Goal: Information Seeking & Learning: Understand process/instructions

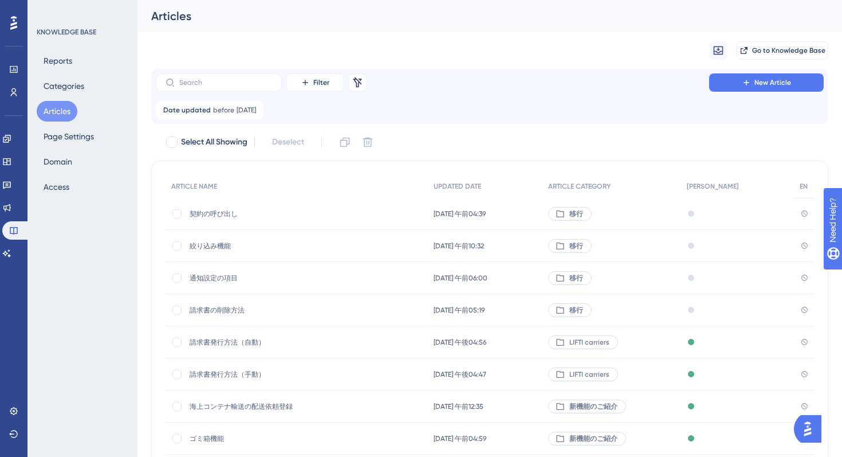
click at [331, 218] on div "契約の呼び出し 契約の呼び出し" at bounding box center [281, 214] width 183 height 32
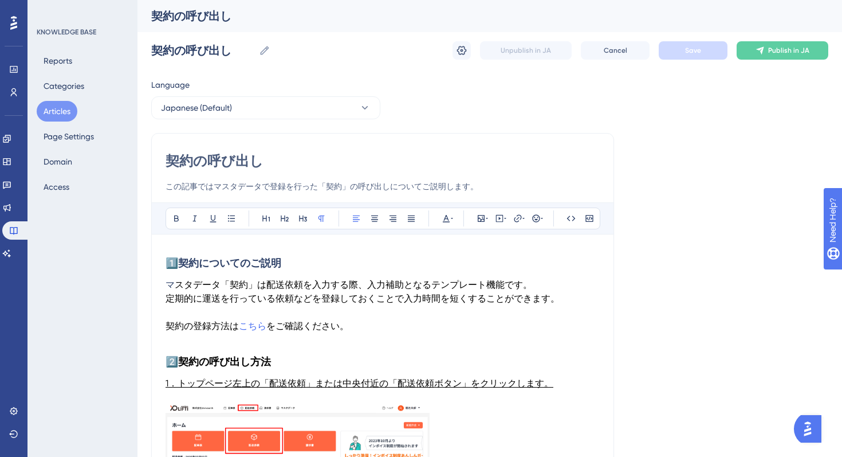
scroll to position [152, 0]
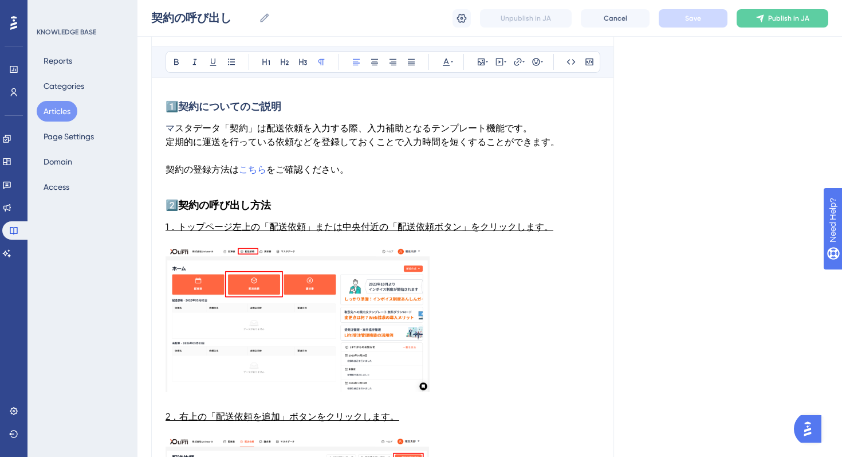
click at [376, 116] on h3 "1️⃣ 契約についてのご説明" at bounding box center [383, 107] width 434 height 30
drag, startPoint x: 339, startPoint y: 103, endPoint x: 172, endPoint y: 91, distance: 166.6
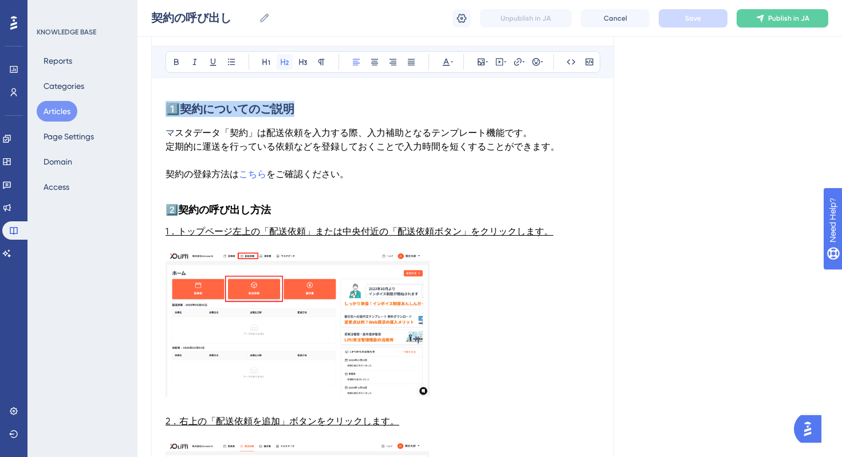
click at [287, 64] on icon at bounding box center [285, 62] width 8 height 6
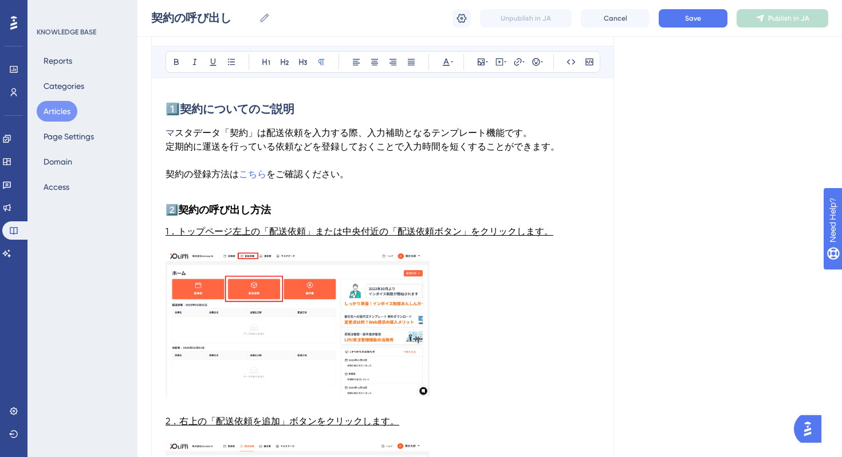
click at [399, 160] on p at bounding box center [383, 161] width 434 height 14
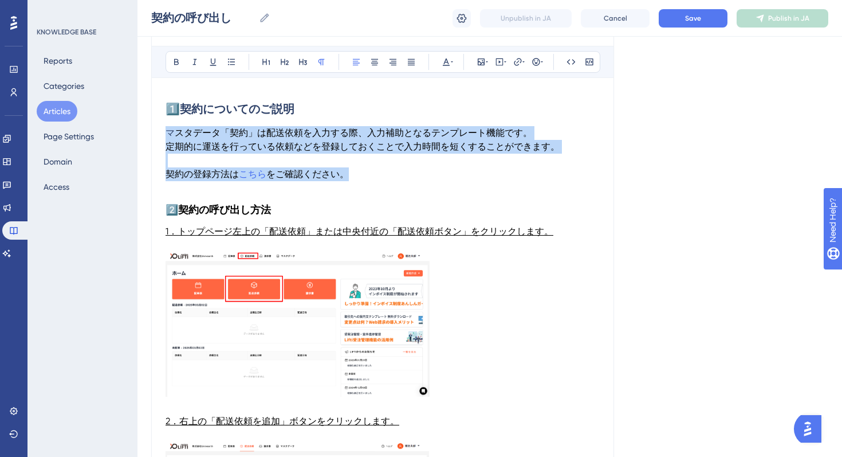
drag, startPoint x: 392, startPoint y: 179, endPoint x: 161, endPoint y: 127, distance: 237.1
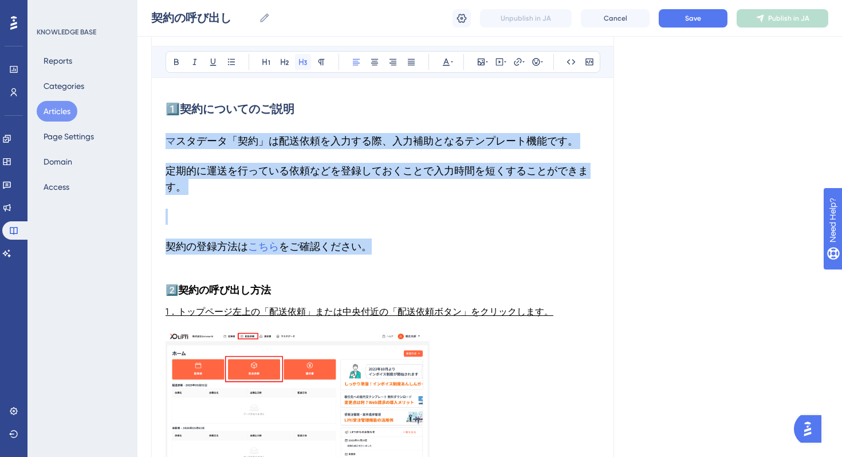
click at [307, 68] on button at bounding box center [303, 62] width 16 height 16
click at [205, 146] on span "スタデータ「契約」は配送依頼を入力する際、入力補助となるテンプレート機能です。" at bounding box center [377, 141] width 402 height 12
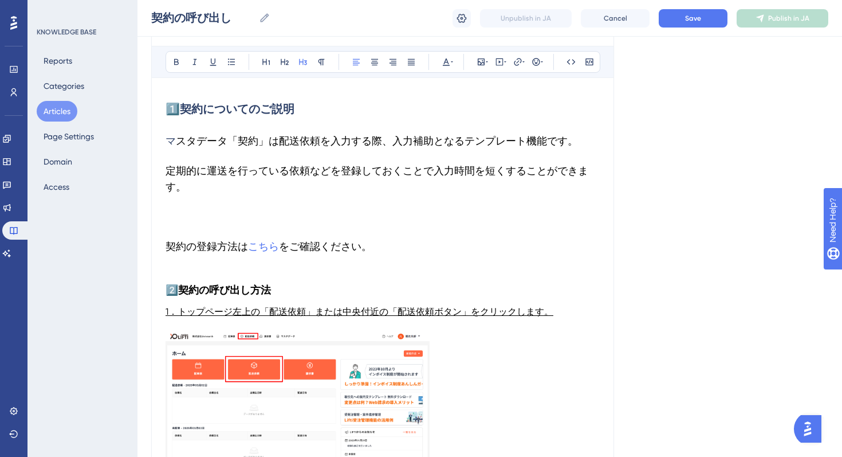
click at [169, 166] on span "定期的に運送を行っている依頼などを登録しておくことで入力時間を短くすることができます。" at bounding box center [377, 178] width 423 height 28
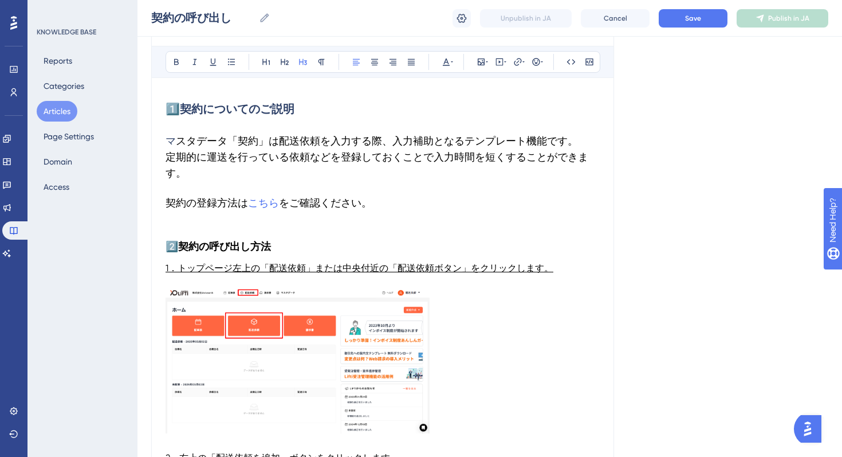
click at [363, 207] on span "をご確認ください。" at bounding box center [325, 203] width 93 height 12
click at [289, 244] on h3 "2️⃣ 契約の呼び出し方法" at bounding box center [383, 246] width 434 height 30
click at [250, 256] on h3 "2️⃣ 契約の呼び出し方法" at bounding box center [383, 246] width 434 height 30
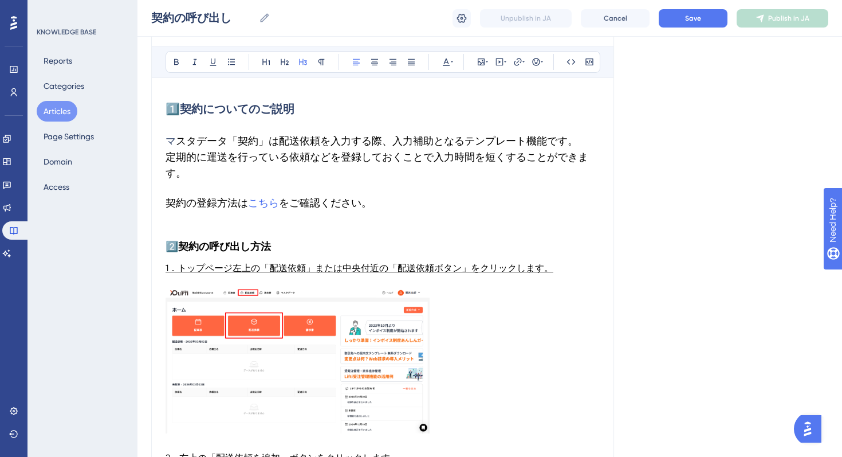
click at [250, 256] on h3 "2️⃣ 契約の呼び出し方法" at bounding box center [383, 246] width 434 height 30
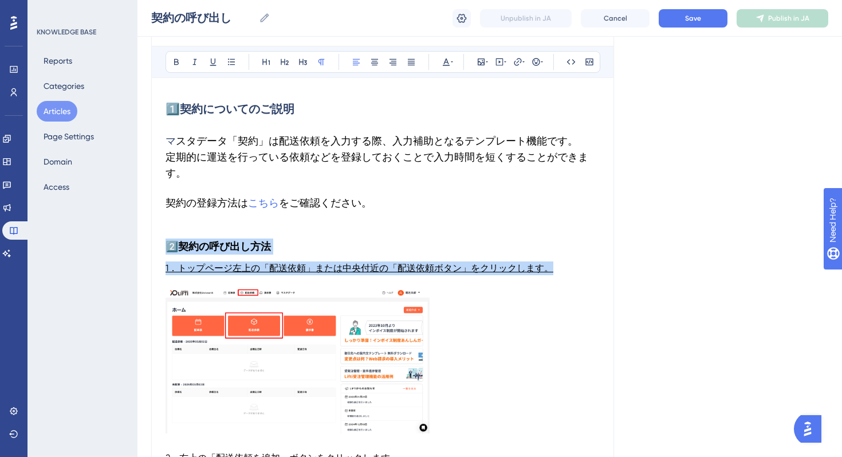
drag, startPoint x: 575, startPoint y: 272, endPoint x: 134, endPoint y: 249, distance: 441.8
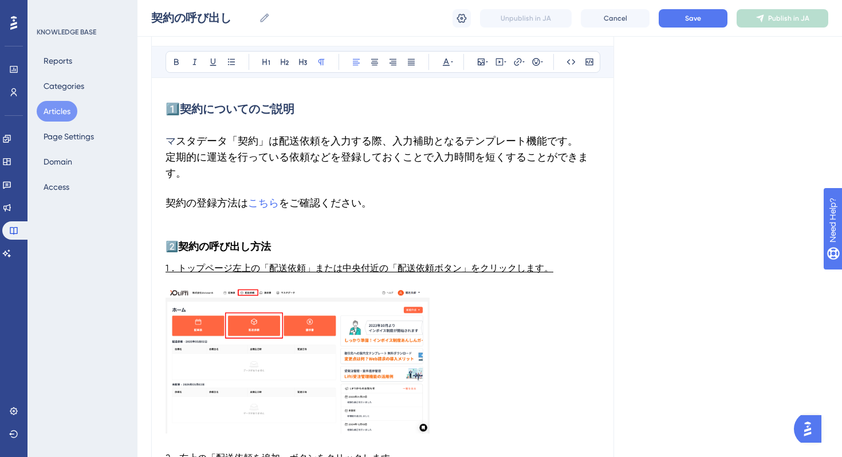
click at [284, 227] on p at bounding box center [383, 225] width 434 height 14
click at [284, 246] on h3 "2️⃣ 契約の呼び出し方法" at bounding box center [383, 246] width 434 height 30
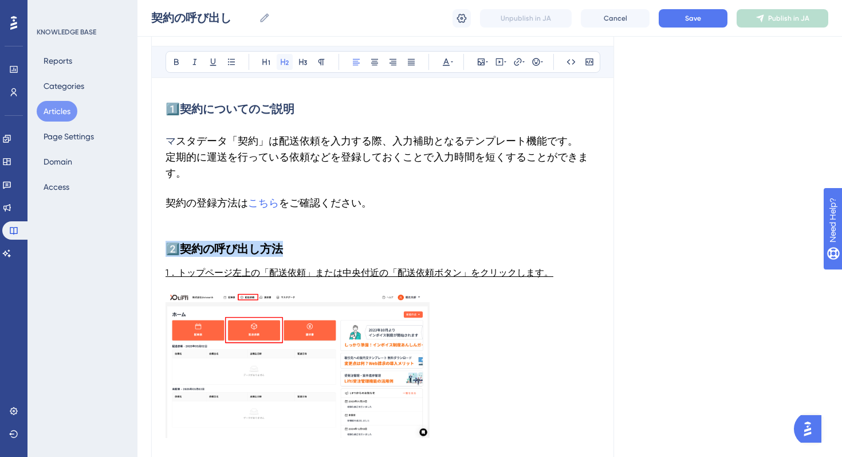
click at [282, 66] on button at bounding box center [285, 62] width 16 height 16
click at [481, 272] on span "1．トップページ左上の「配送依頼」または中央付近の「配送依頼ボタン」をクリックします。" at bounding box center [360, 272] width 388 height 11
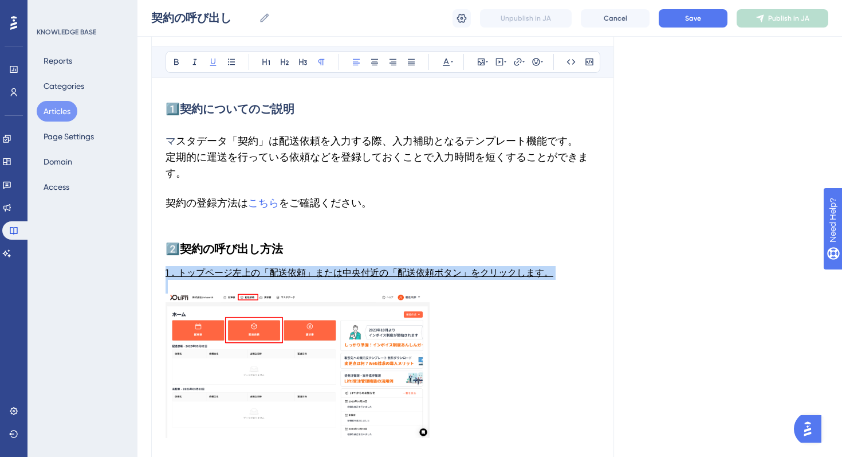
click at [481, 272] on span "1．トップページ左上の「配送依頼」または中央付近の「配送依頼ボタン」をクリックします。" at bounding box center [360, 272] width 388 height 11
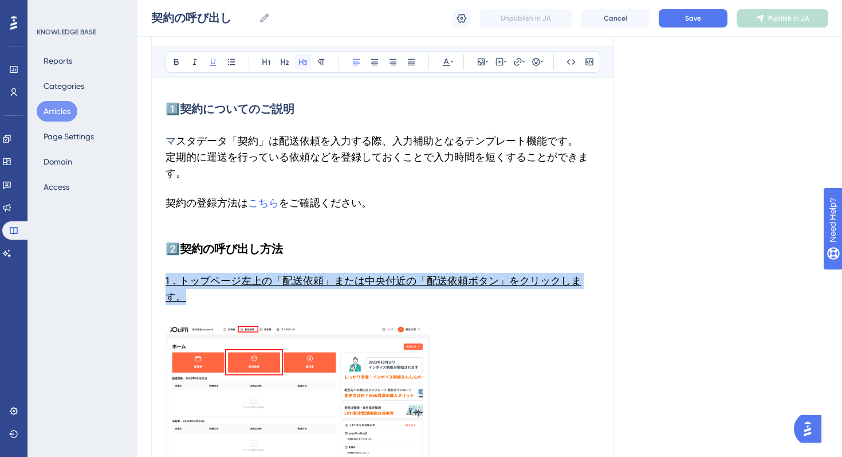
click at [305, 61] on icon at bounding box center [302, 61] width 9 height 9
click at [215, 290] on h3 "1．トップページ左上の「配送依頼」または中央付近の「配送依頼ボタン」をクリックします。" at bounding box center [383, 289] width 434 height 46
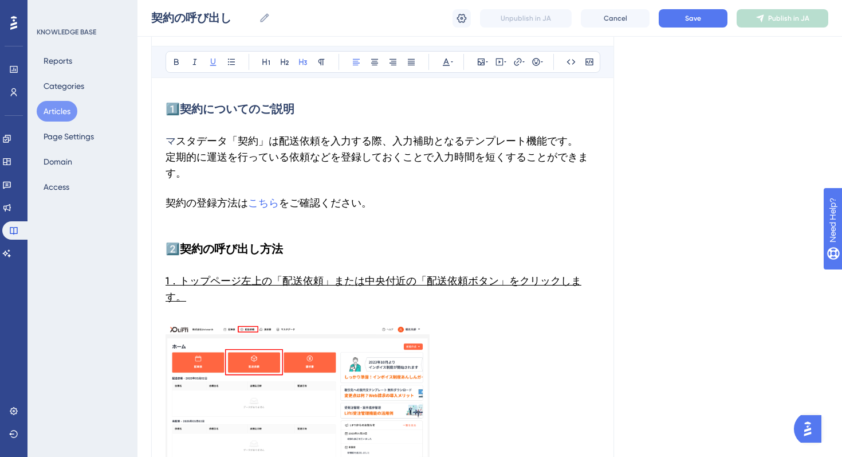
click at [166, 284] on span "1．トップページ左上の「配送依頼」または中央付近の「配送依頼ボタン」をクリックします。" at bounding box center [374, 288] width 416 height 28
click at [167, 283] on span "1．トップページ左上の「配送依頼」または中央付近の「配送依頼ボタン」をクリックします。" at bounding box center [374, 288] width 416 height 28
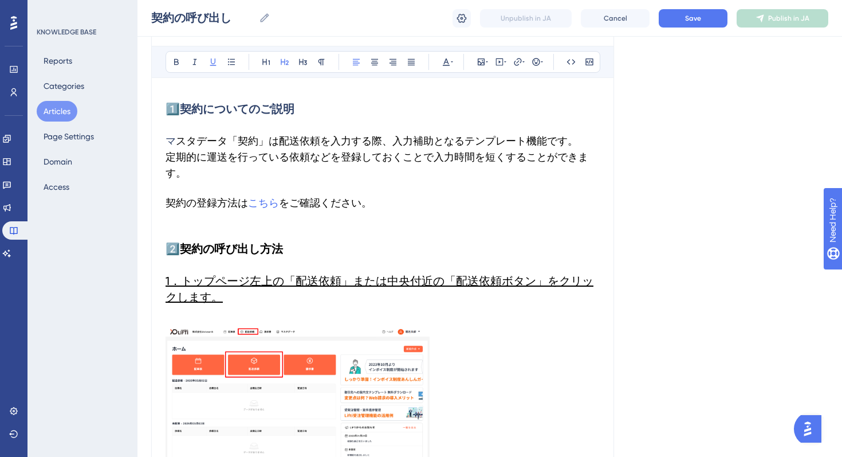
click at [304, 53] on div "Bold Italic Underline Bullet Point Heading 1 Heading 2 Heading 3 Normal Align L…" at bounding box center [383, 62] width 435 height 22
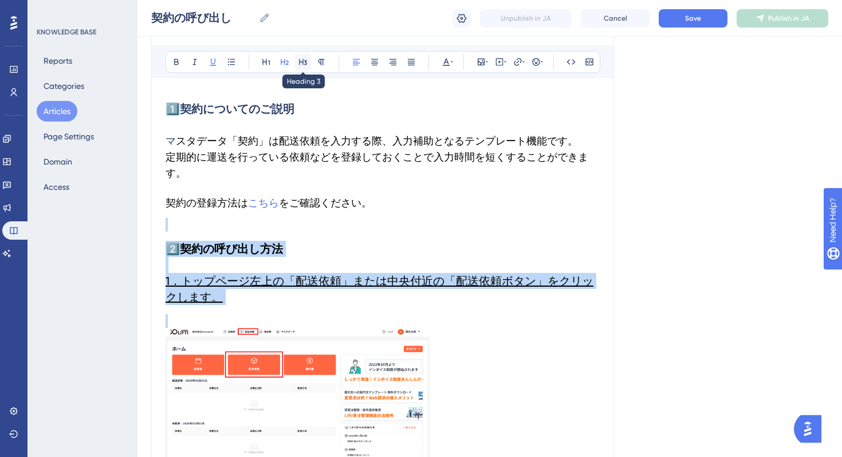
click at [304, 61] on icon at bounding box center [302, 61] width 9 height 9
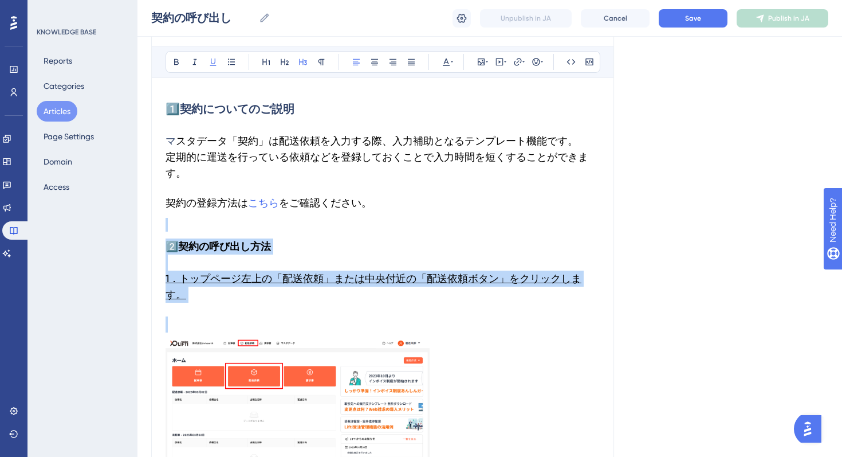
click at [241, 309] on h3 at bounding box center [383, 324] width 434 height 30
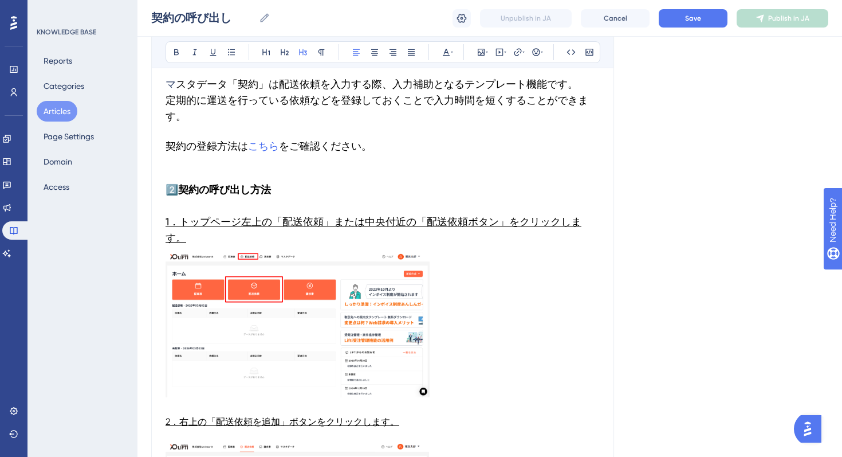
scroll to position [235, 0]
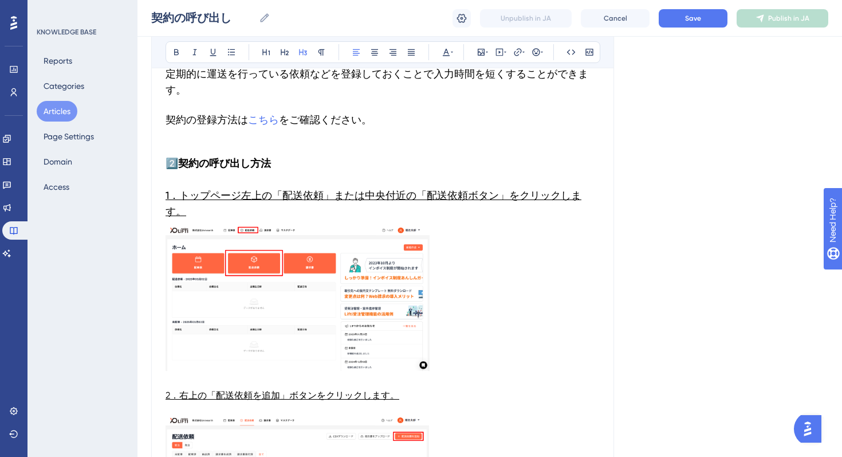
click at [341, 293] on img at bounding box center [298, 298] width 264 height 144
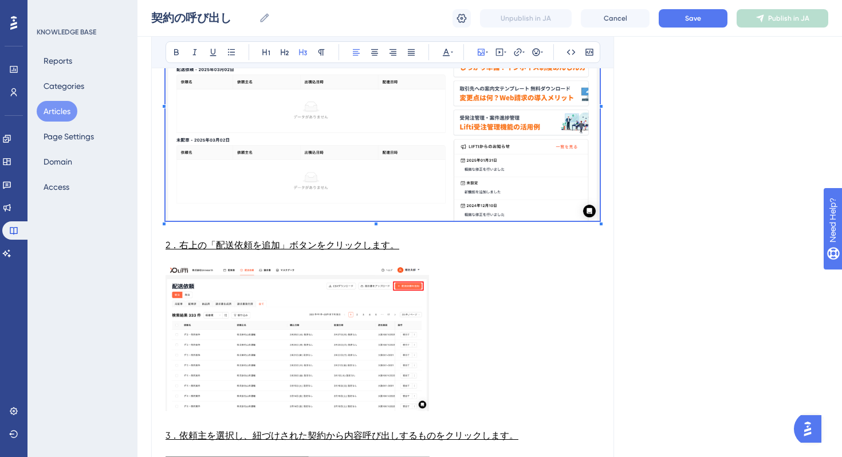
scroll to position [481, 0]
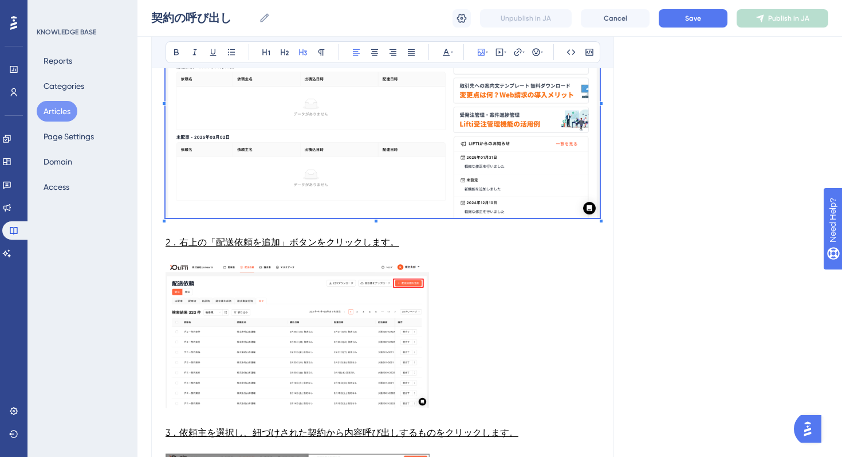
click at [371, 237] on span "2．右上の「配送依頼を追加」ボタンをクリックします。" at bounding box center [283, 242] width 234 height 11
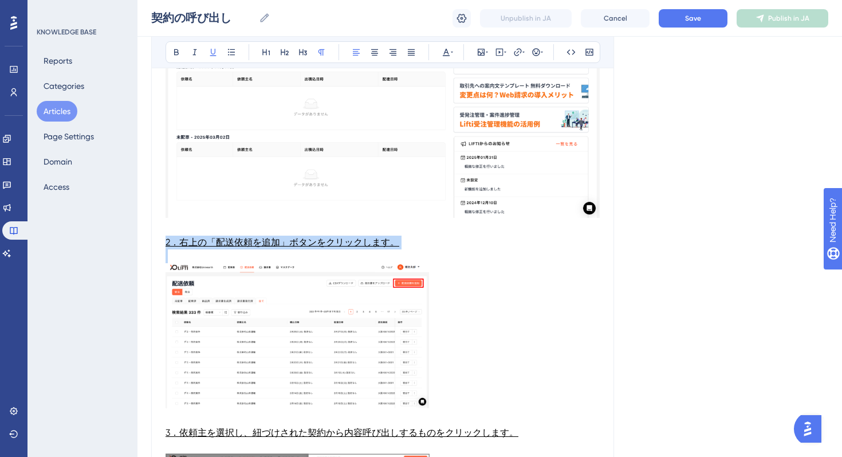
click at [371, 237] on span "2．右上の「配送依頼を追加」ボタンをクリックします。" at bounding box center [283, 242] width 234 height 11
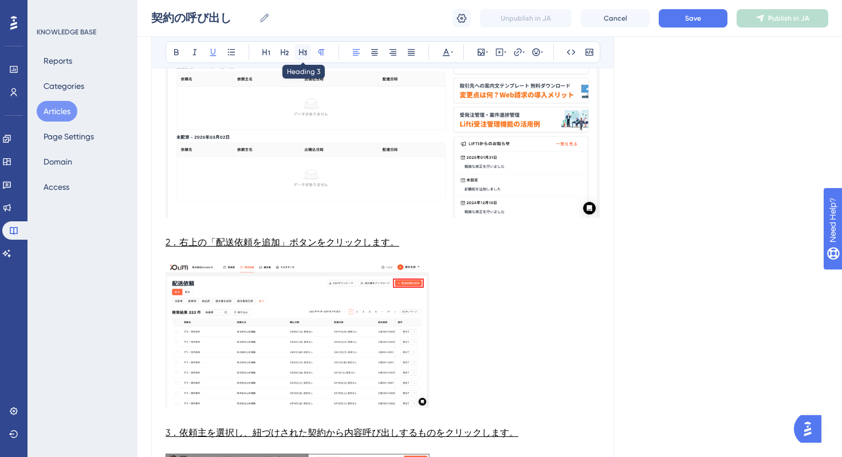
click at [301, 52] on icon at bounding box center [303, 52] width 8 height 6
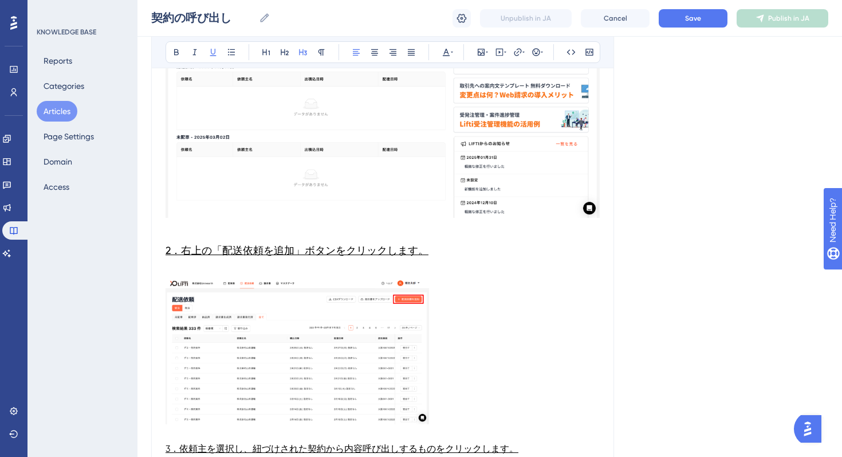
click at [352, 244] on span "2．右上の「配送依頼を追加」ボタンをクリックします。" at bounding box center [297, 250] width 263 height 12
click at [285, 222] on p at bounding box center [383, 229] width 434 height 14
click at [268, 246] on h3 "2．右上の「配送依頼を追加」ボタンをクリックします。" at bounding box center [383, 250] width 434 height 30
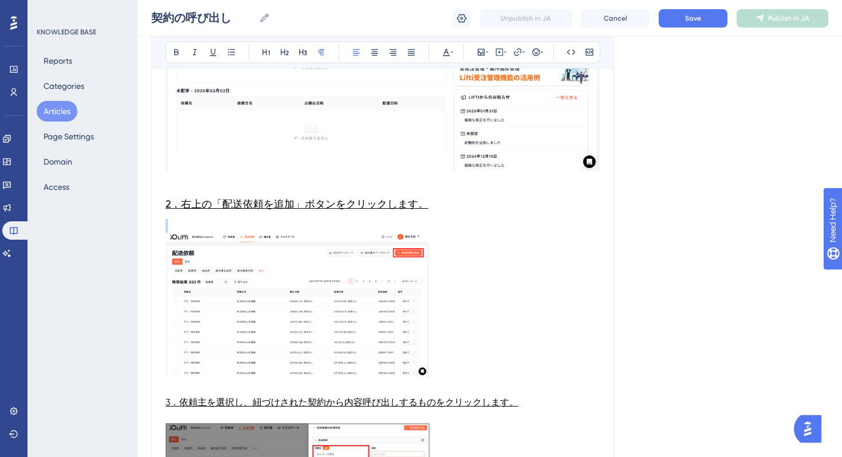
scroll to position [465, 0]
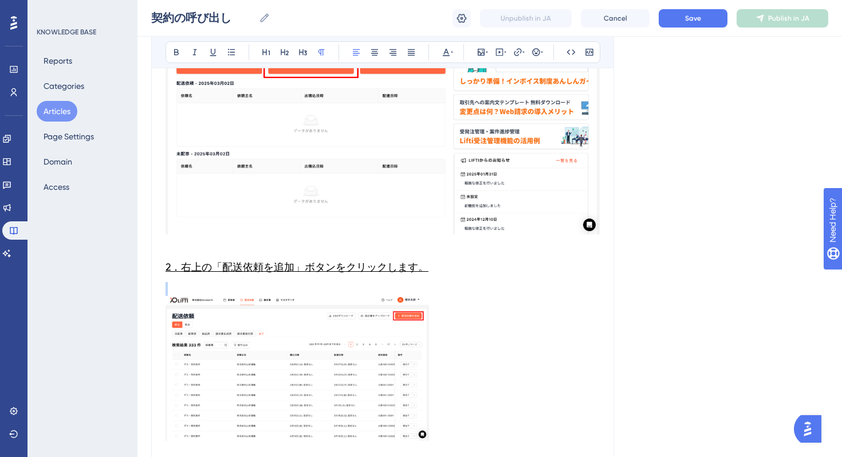
click at [186, 282] on p at bounding box center [383, 289] width 434 height 14
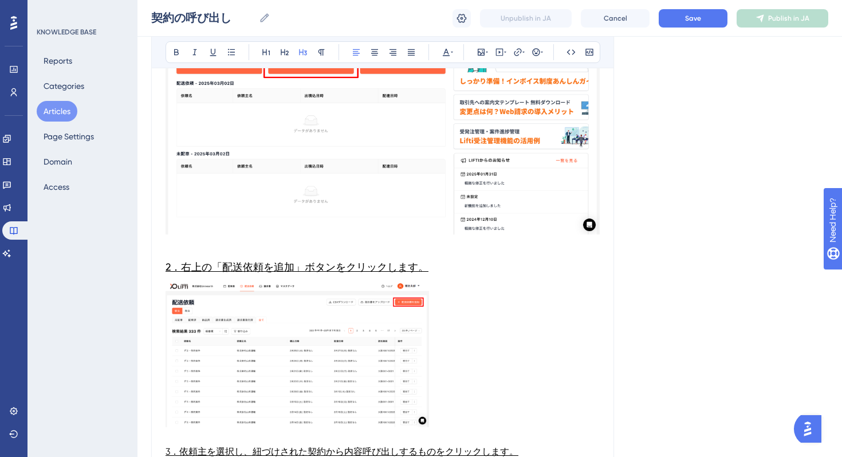
click at [309, 339] on img at bounding box center [298, 354] width 264 height 145
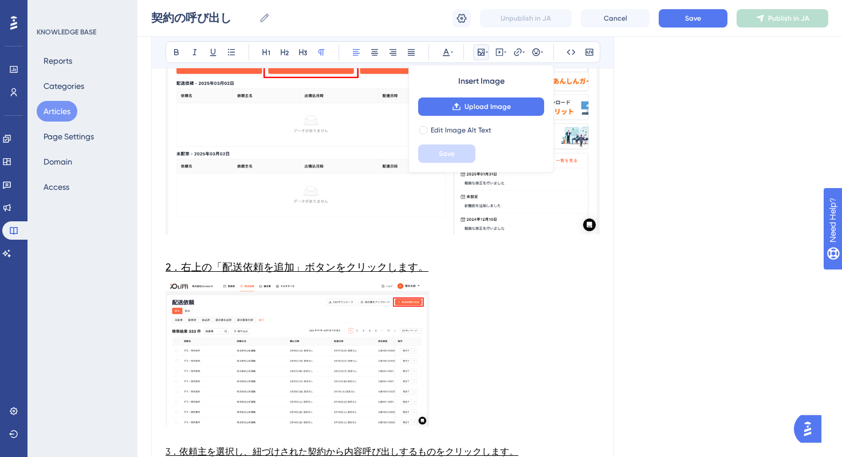
drag, startPoint x: 431, startPoint y: 415, endPoint x: 589, endPoint y: 425, distance: 158.4
click at [589, 431] on p at bounding box center [383, 438] width 434 height 14
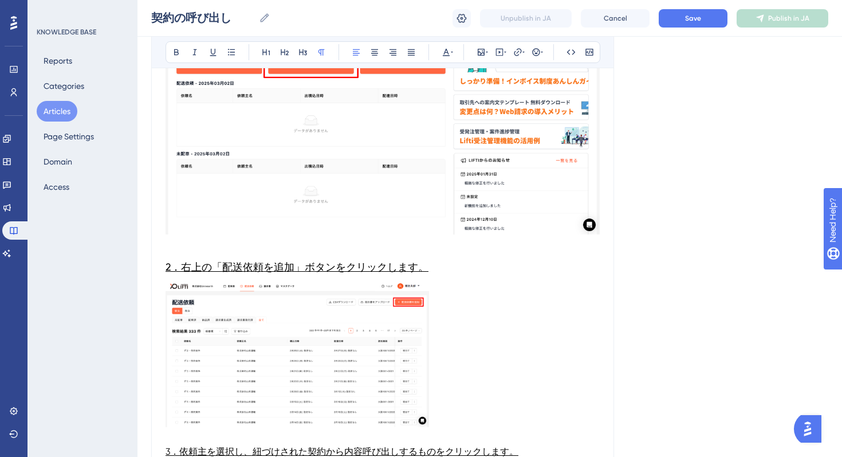
click at [367, 337] on img at bounding box center [298, 354] width 264 height 145
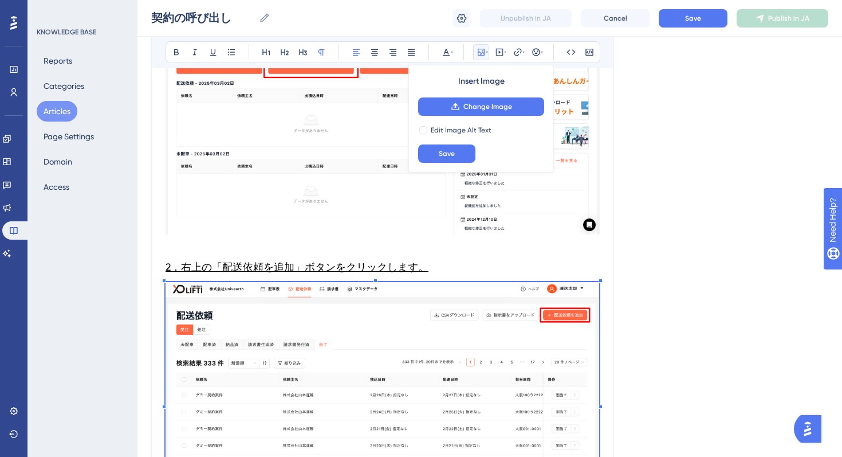
click at [660, 414] on div "Language Japanese (Default) 契約の呼び出し この記事ではマスタデータで登録を行った「契約」の呼び出しについてご説明します。 Bol…" at bounding box center [489, 352] width 677 height 1487
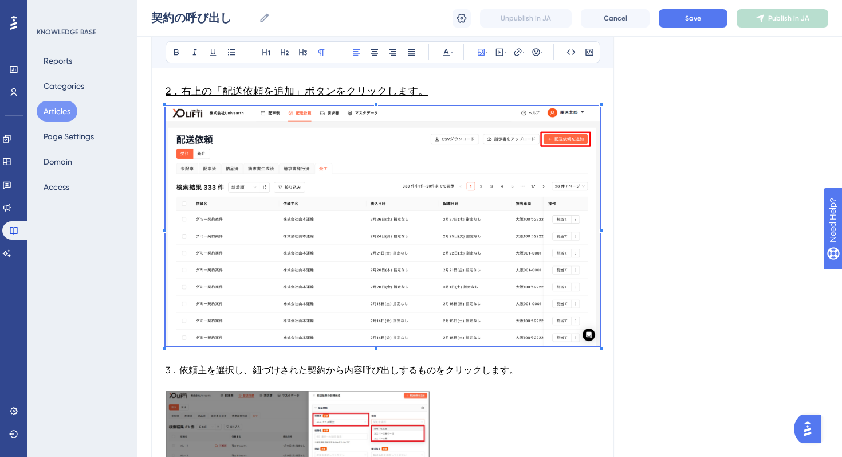
scroll to position [659, 0]
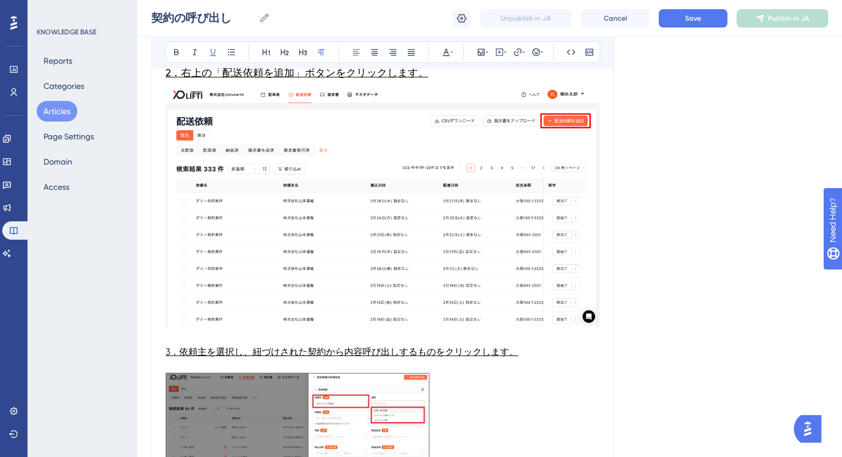
click at [267, 359] on p at bounding box center [383, 366] width 434 height 14
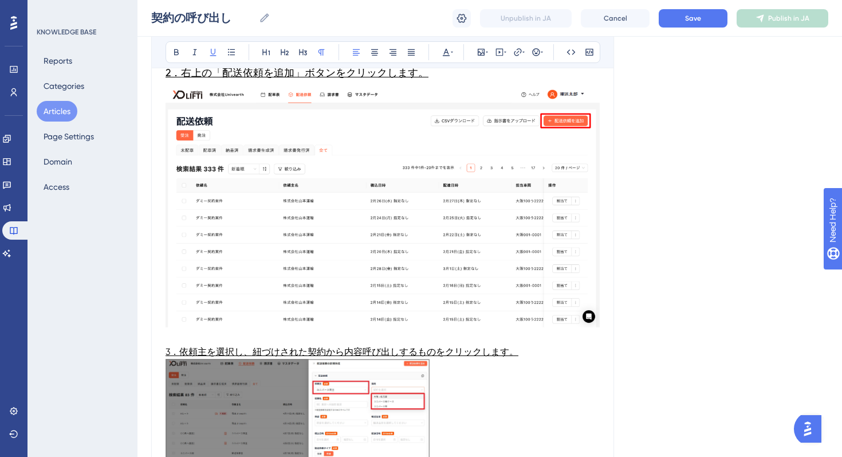
click at [371, 346] on span "3．依頼主を選択し、紐づけされた契約から内容呼び出しするものをクリックします。" at bounding box center [342, 351] width 353 height 11
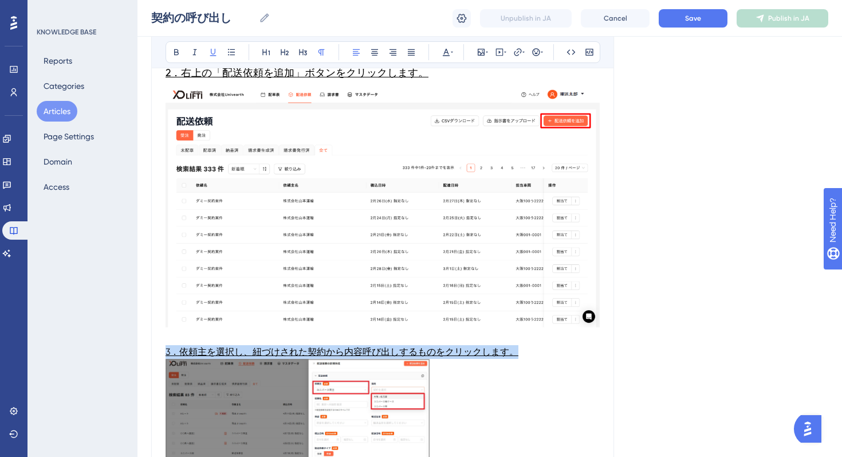
click at [371, 346] on span "3．依頼主を選択し、紐づけされた契約から内容呼び出しするものをクリックします。" at bounding box center [342, 351] width 353 height 11
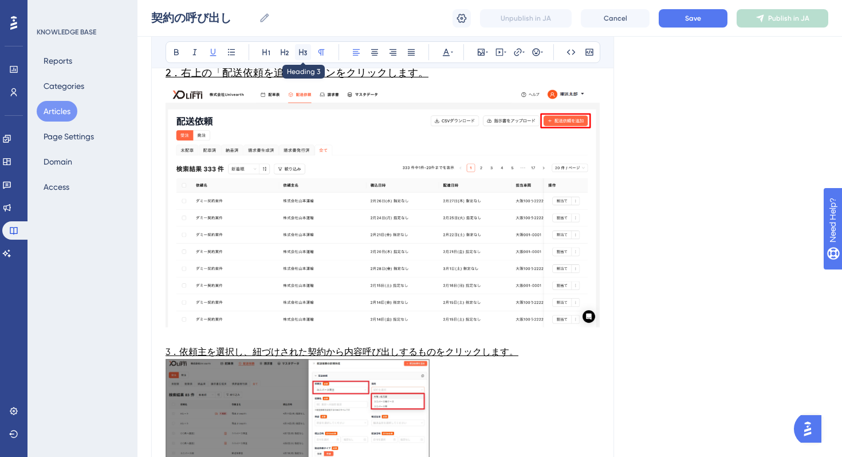
click at [304, 48] on icon at bounding box center [302, 52] width 9 height 9
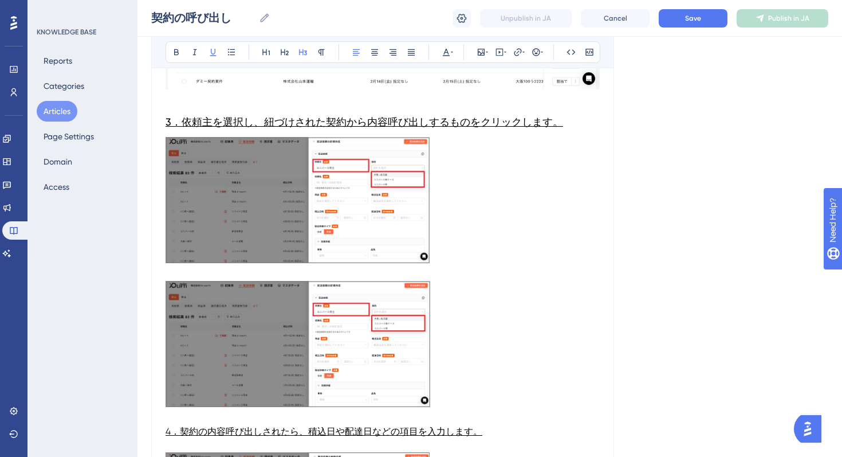
scroll to position [934, 0]
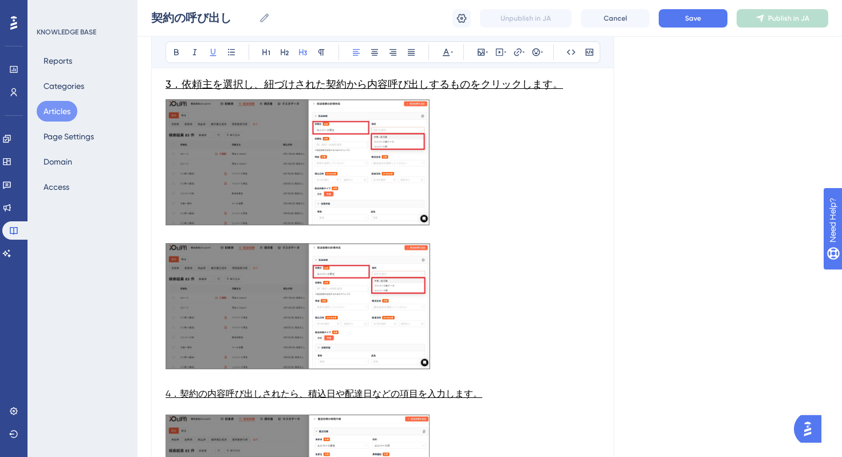
click at [364, 146] on img at bounding box center [298, 162] width 264 height 126
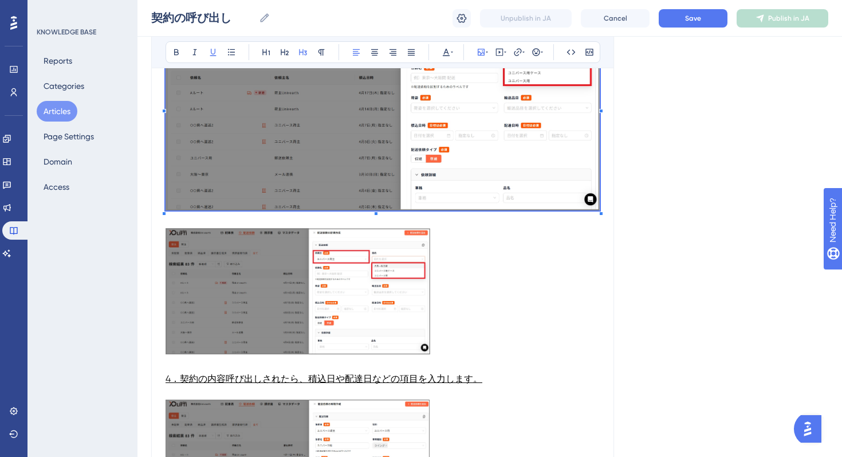
scroll to position [1036, 0]
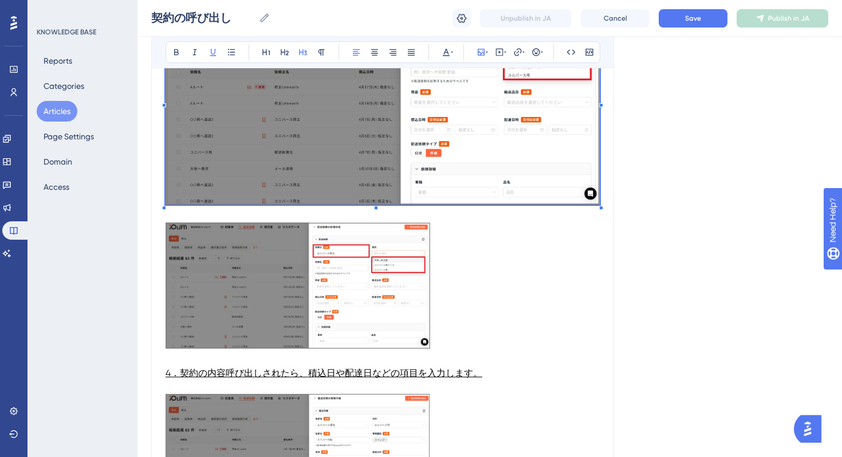
click at [383, 294] on img at bounding box center [298, 285] width 265 height 127
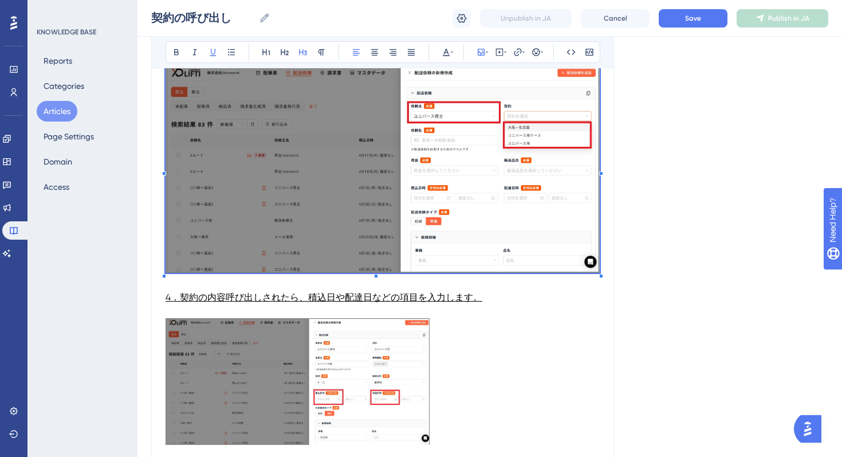
scroll to position [1197, 0]
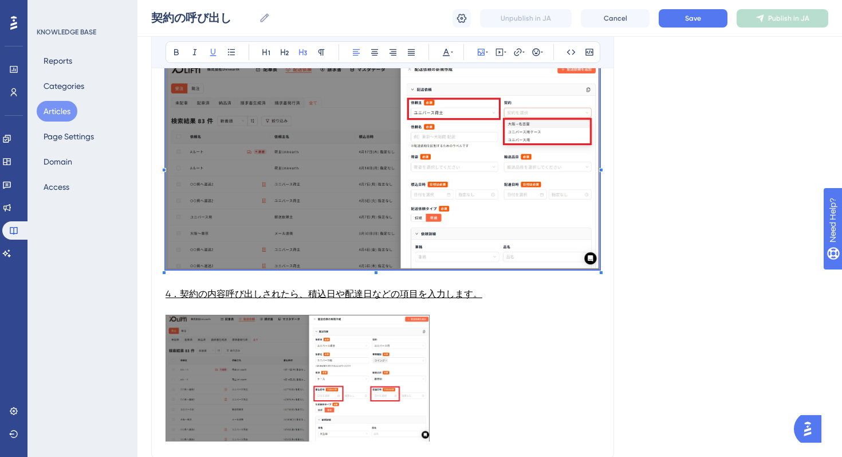
click at [252, 288] on span "4．契約の内容呼び出しされたら、積込日や配達日などの項目を入力します。" at bounding box center [324, 293] width 317 height 11
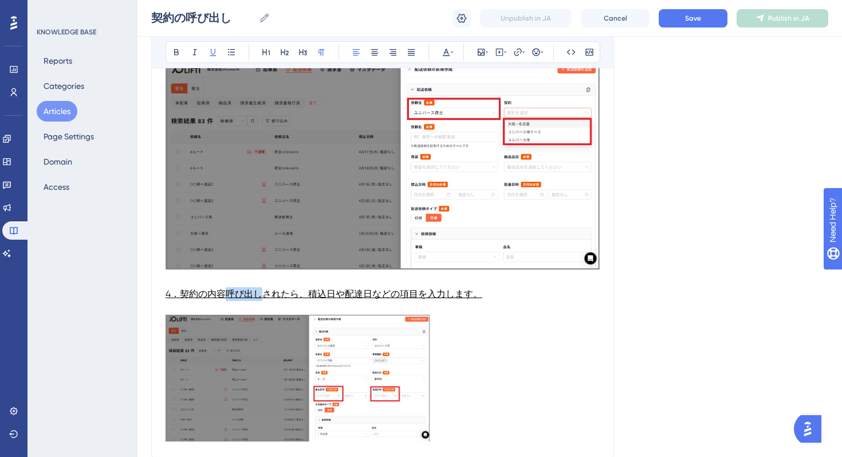
click at [252, 288] on span "4．契約の内容呼び出しされたら、積込日や配達日などの項目を入力します。" at bounding box center [324, 293] width 317 height 11
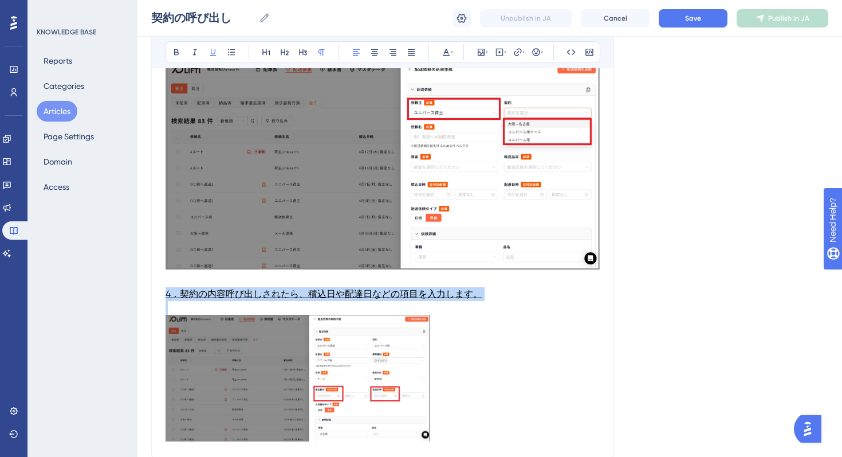
click at [252, 288] on span "4．契約の内容呼び出しされたら、積込日や配達日などの項目を入力します。" at bounding box center [324, 293] width 317 height 11
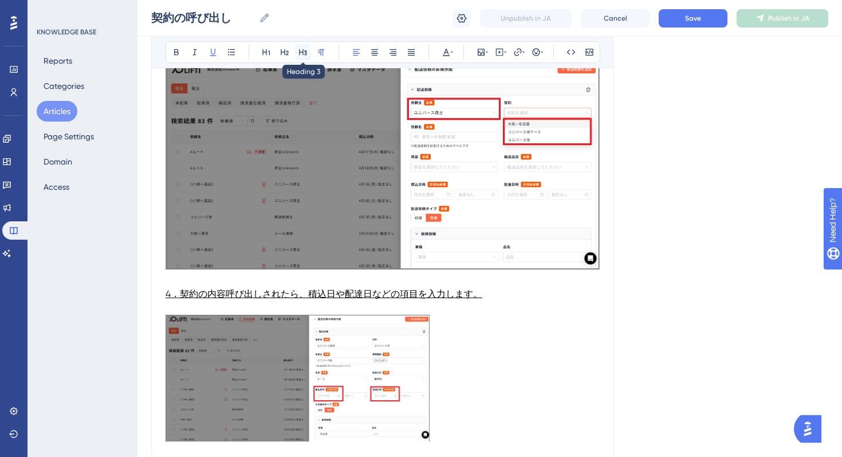
click at [302, 53] on icon at bounding box center [302, 52] width 9 height 9
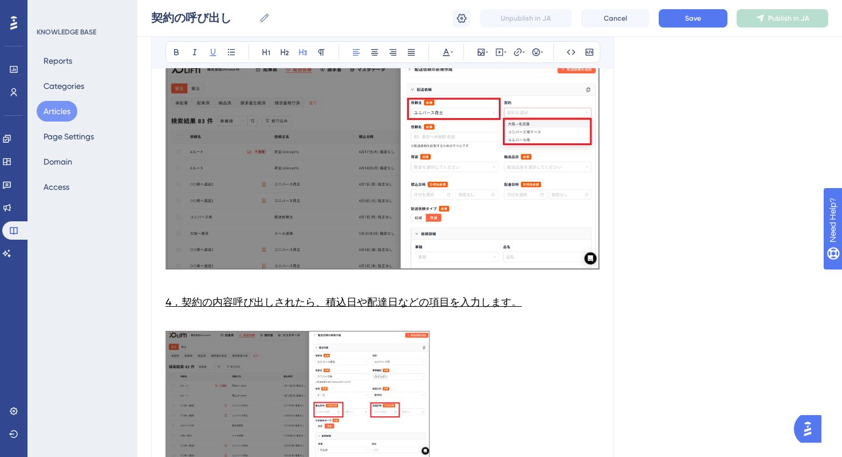
click at [205, 317] on p at bounding box center [383, 324] width 434 height 14
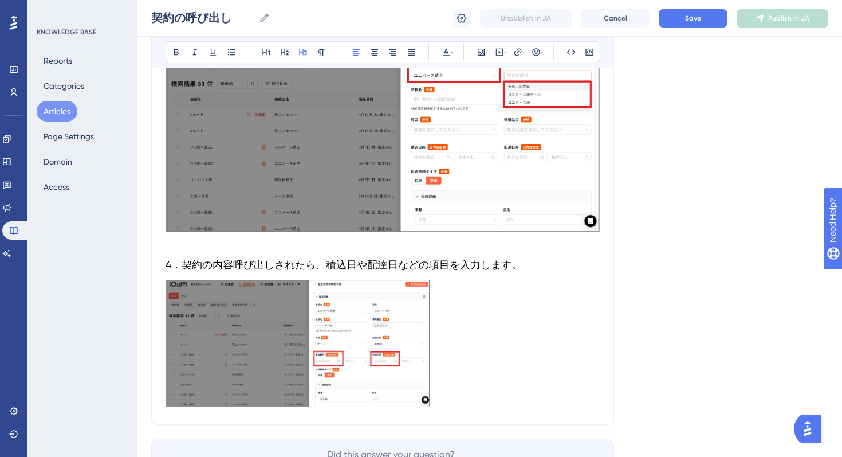
scroll to position [1291, 0]
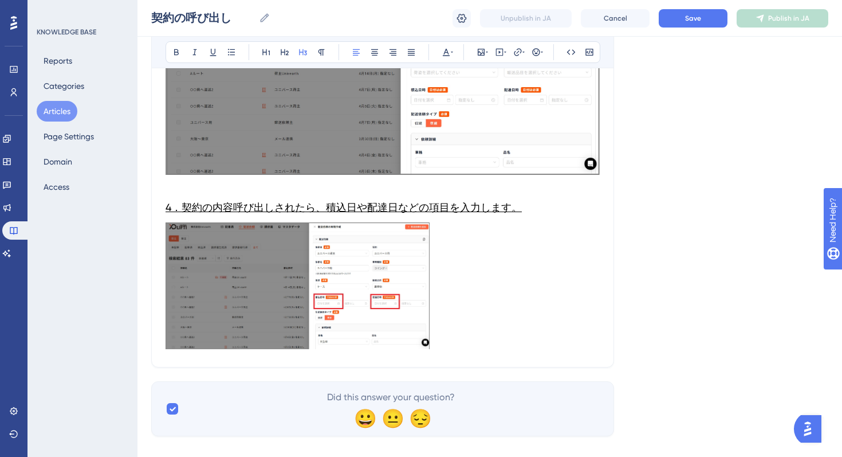
click at [309, 222] on img at bounding box center [298, 285] width 264 height 127
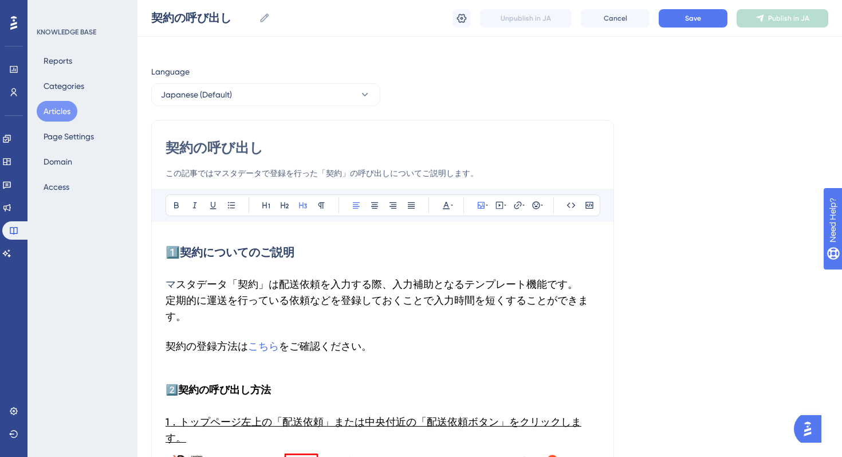
scroll to position [0, 0]
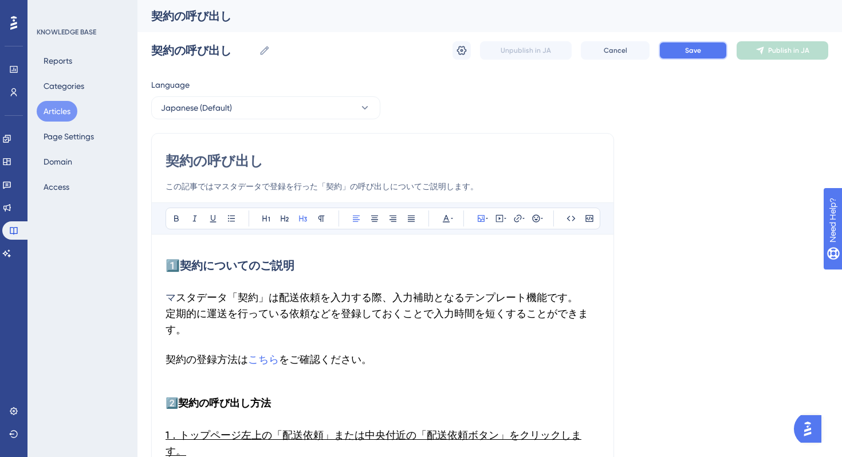
click at [690, 46] on span "Save" at bounding box center [693, 50] width 16 height 9
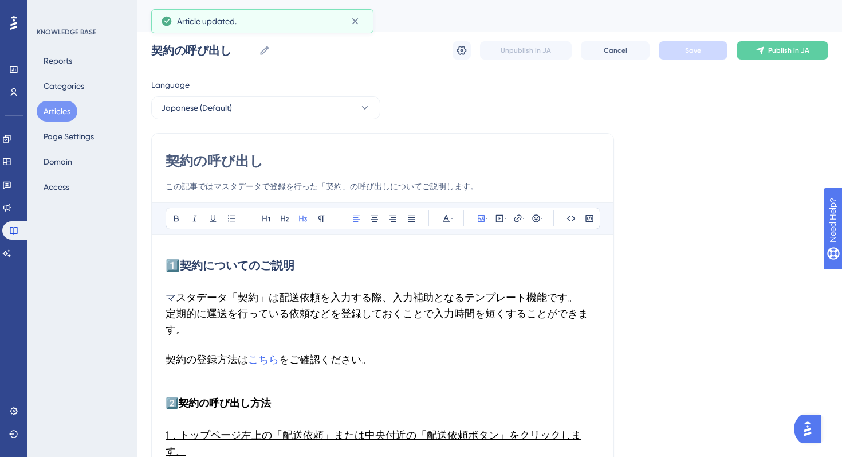
click at [61, 116] on button "Articles" at bounding box center [57, 111] width 41 height 21
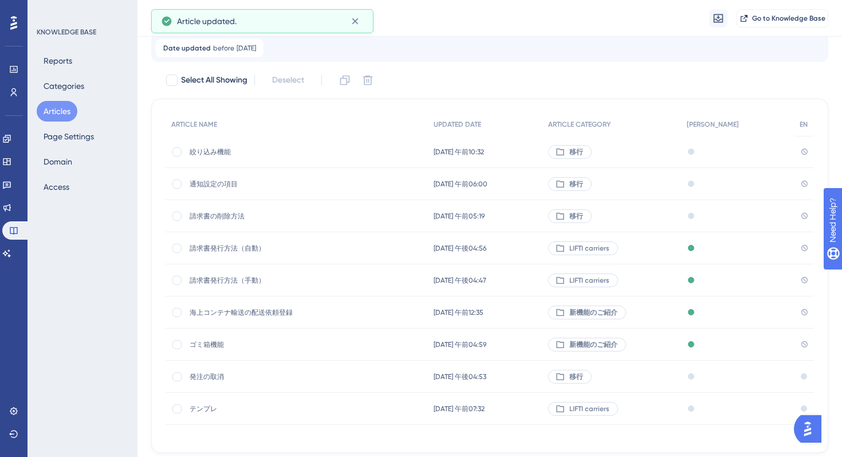
scroll to position [74, 0]
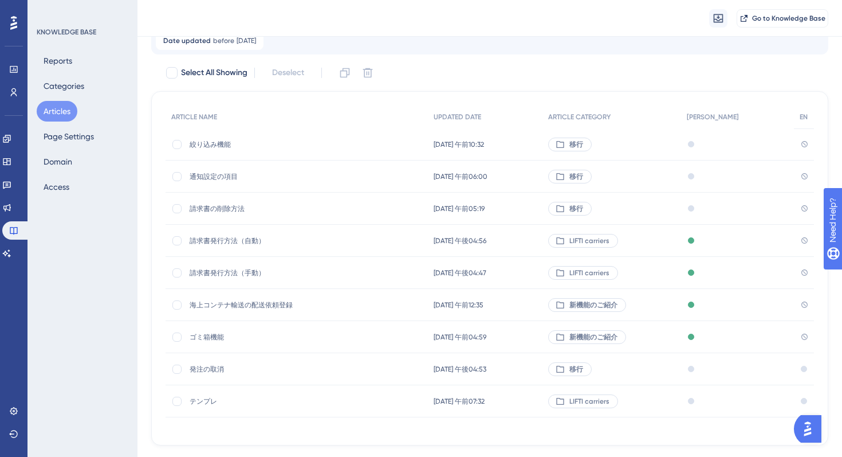
click at [219, 143] on span "絞り込み機能" at bounding box center [281, 144] width 183 height 9
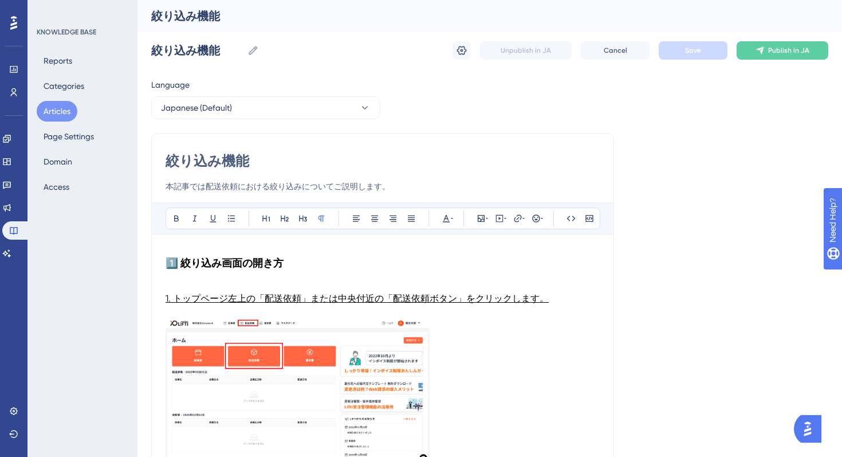
click at [276, 263] on strong "1️⃣ 絞り込み画面の開き方" at bounding box center [225, 263] width 118 height 13
click at [285, 217] on icon at bounding box center [284, 218] width 9 height 9
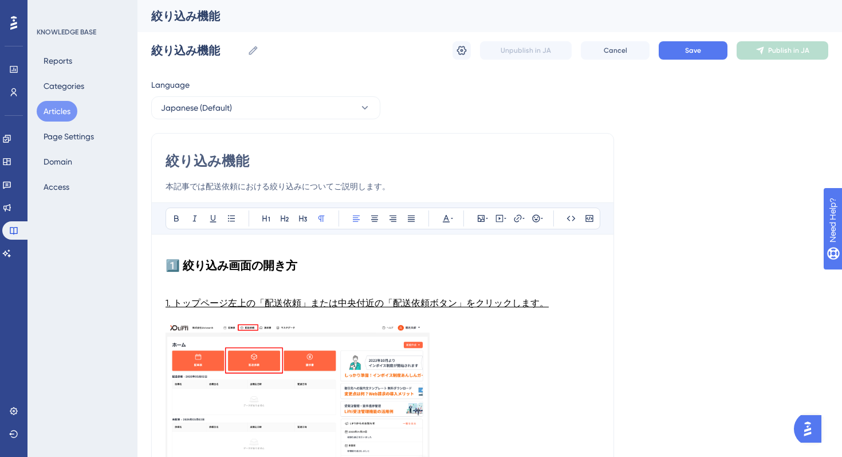
click at [220, 292] on p at bounding box center [383, 289] width 434 height 14
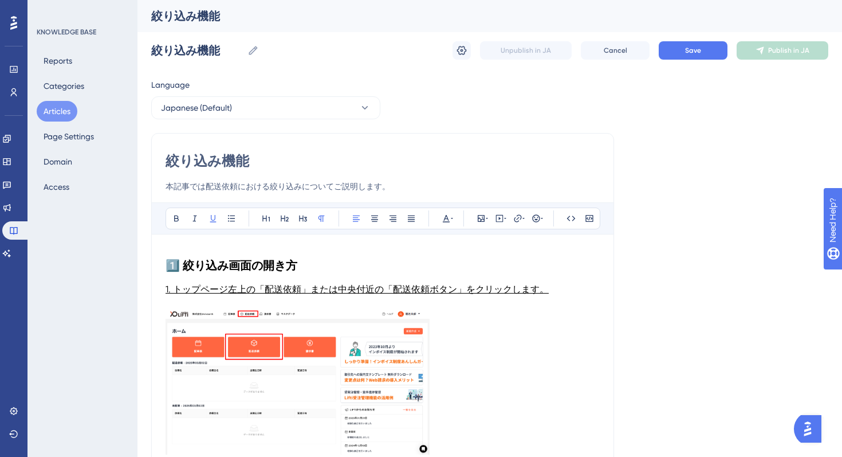
click at [327, 284] on span "1. トップページ左上の「配送依頼」または中央付近の「配送依頼ボタン」をクリックします。" at bounding box center [357, 289] width 383 height 11
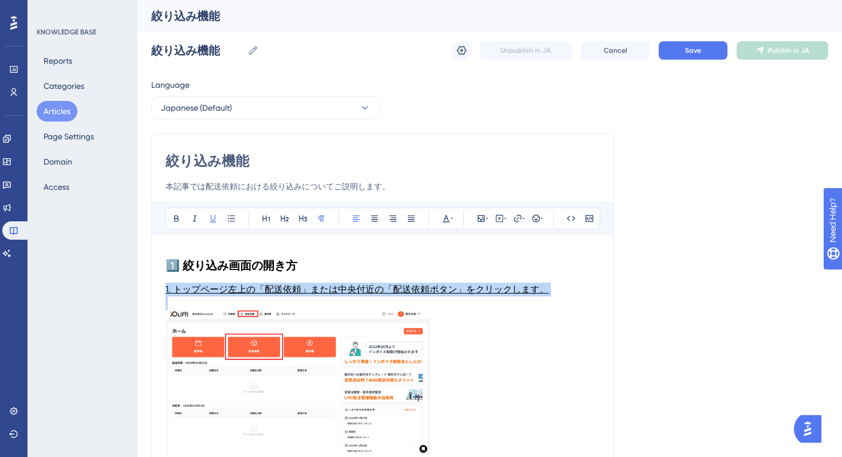
click at [327, 284] on span "1. トップページ左上の「配送依頼」または中央付近の「配送依頼ボタン」をクリックします。" at bounding box center [357, 289] width 383 height 11
click at [304, 222] on icon at bounding box center [302, 218] width 9 height 9
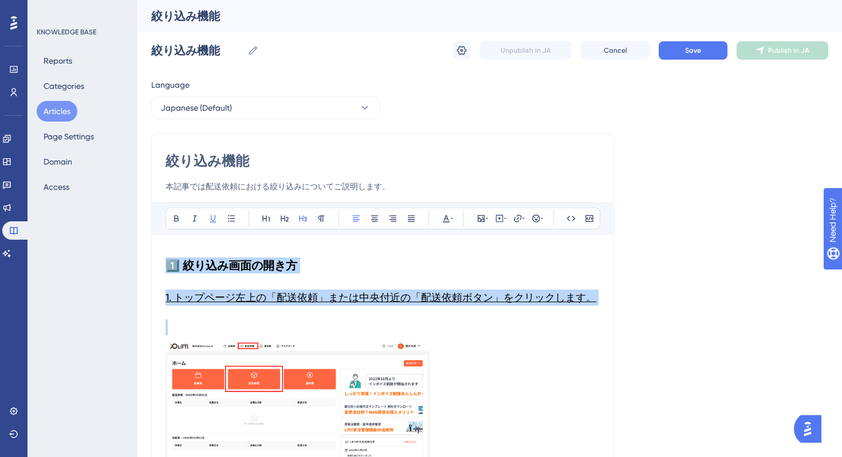
click at [301, 399] on img at bounding box center [298, 414] width 264 height 144
click at [233, 317] on h3 at bounding box center [383, 327] width 434 height 30
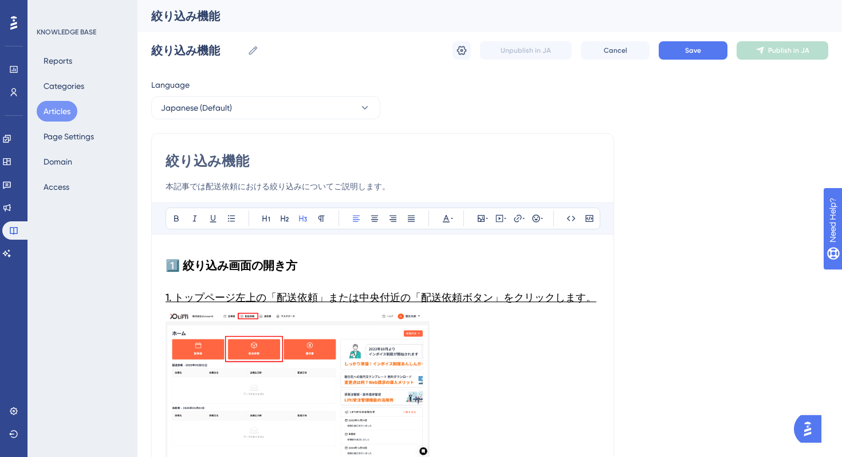
click at [269, 390] on img at bounding box center [298, 384] width 264 height 144
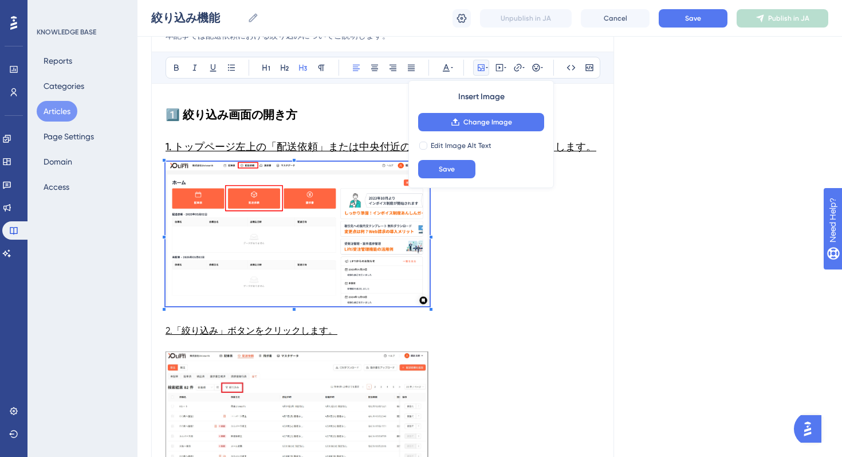
scroll to position [205, 0]
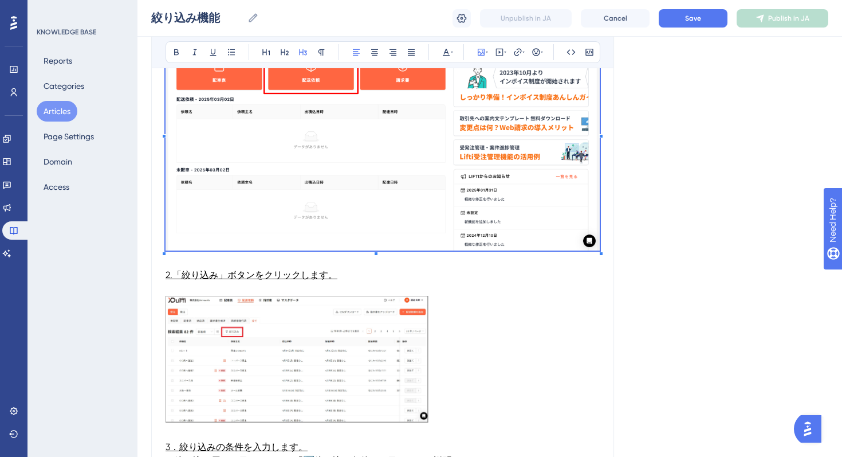
scroll to position [320, 0]
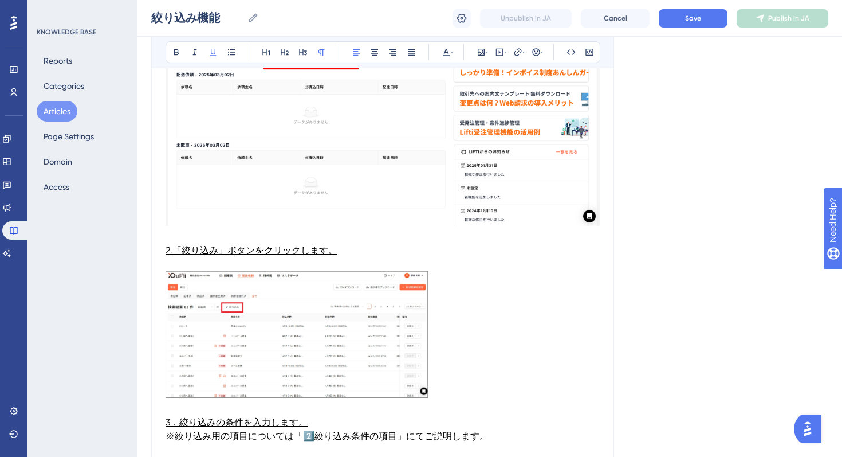
click at [249, 249] on span "2.「絞り込み」ボタンをクリックします。" at bounding box center [252, 250] width 172 height 11
click at [300, 51] on icon at bounding box center [303, 52] width 8 height 6
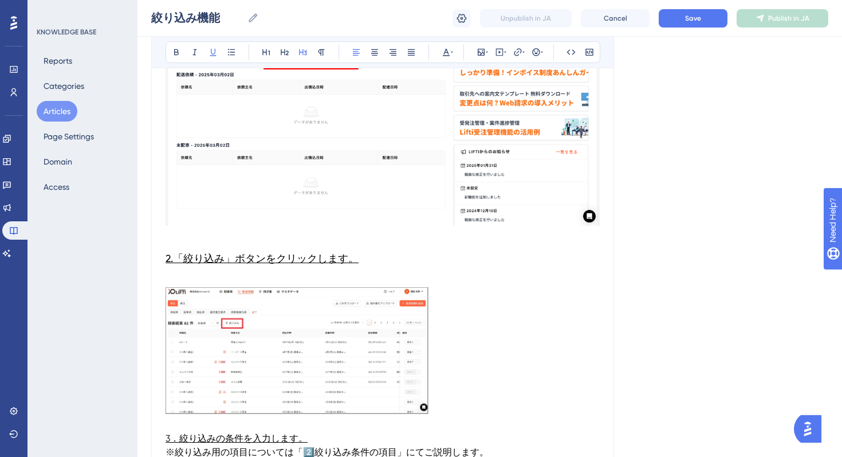
click at [224, 285] on p at bounding box center [383, 280] width 434 height 14
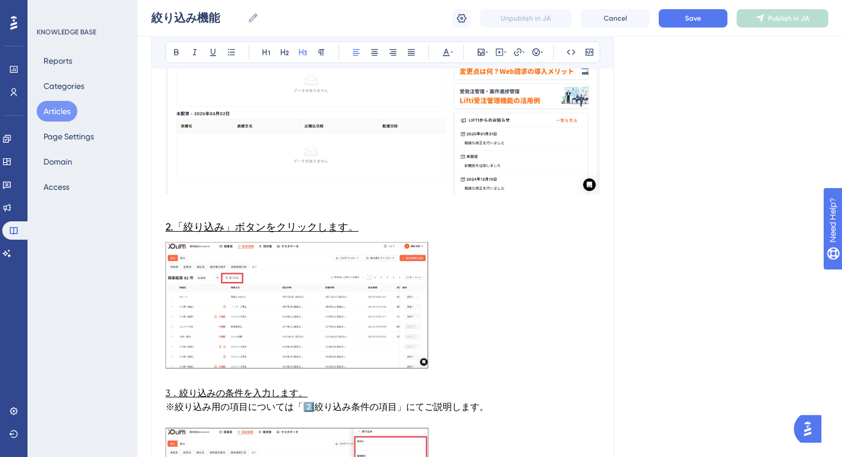
scroll to position [359, 0]
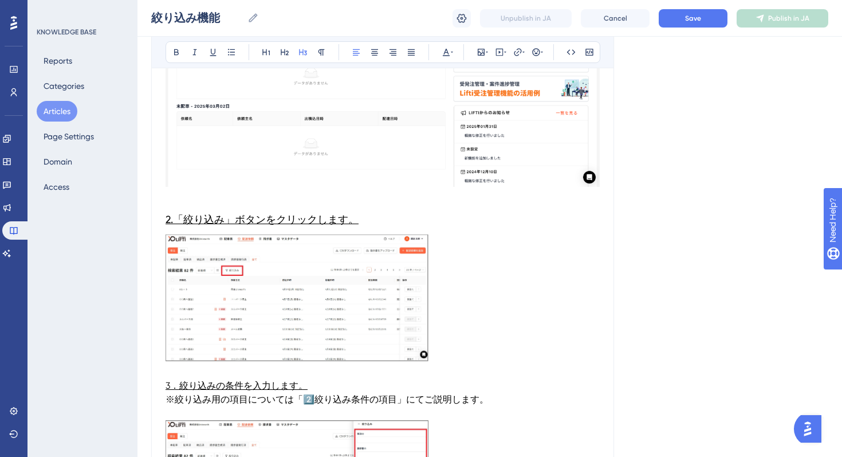
click at [387, 277] on img at bounding box center [297, 297] width 263 height 127
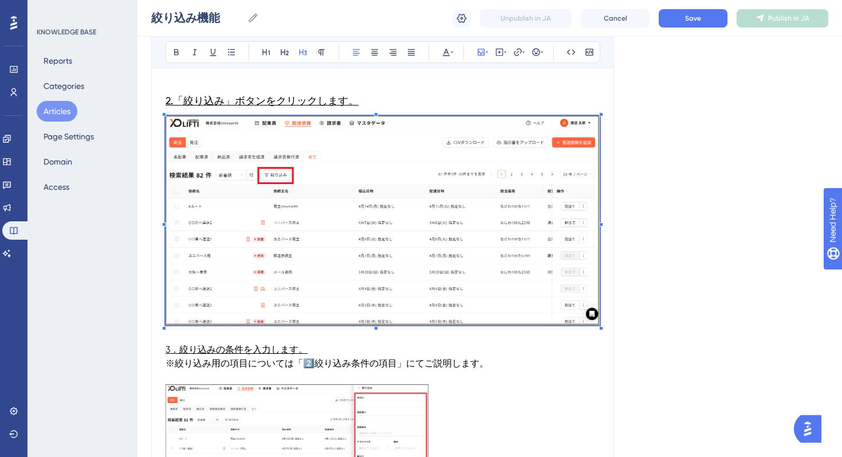
scroll to position [516, 0]
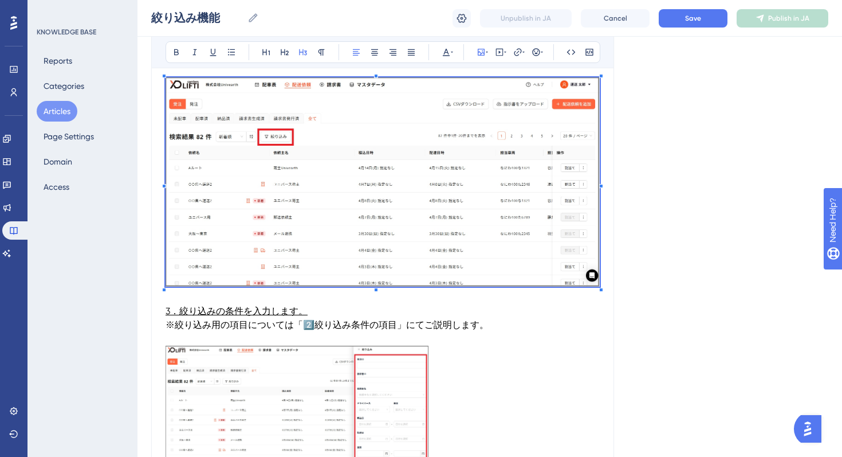
click at [356, 314] on p "3．絞り込みの条件を入力します。" at bounding box center [383, 311] width 434 height 14
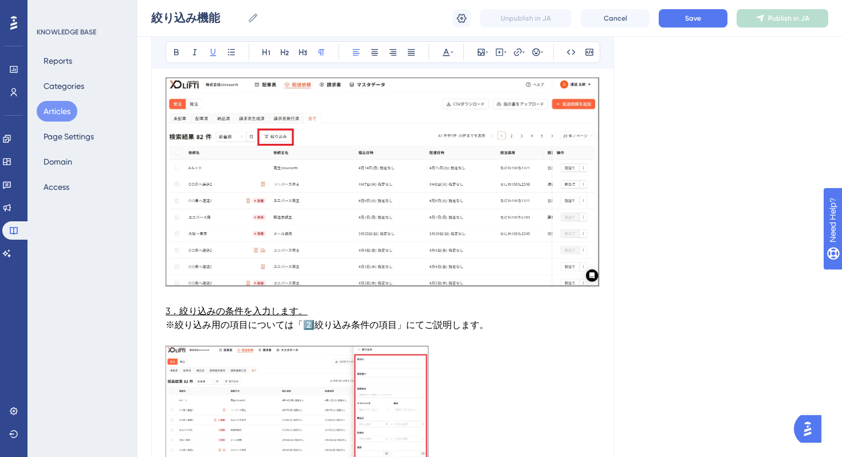
click at [344, 315] on p "3．絞り込みの条件を入力します。" at bounding box center [383, 311] width 434 height 14
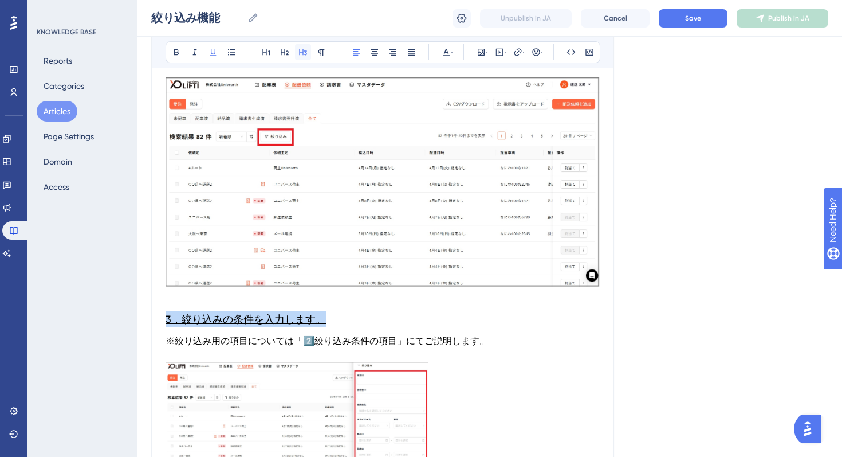
click at [298, 53] on icon at bounding box center [302, 52] width 9 height 9
click at [498, 351] on p at bounding box center [383, 355] width 434 height 14
click at [496, 349] on p at bounding box center [383, 355] width 434 height 14
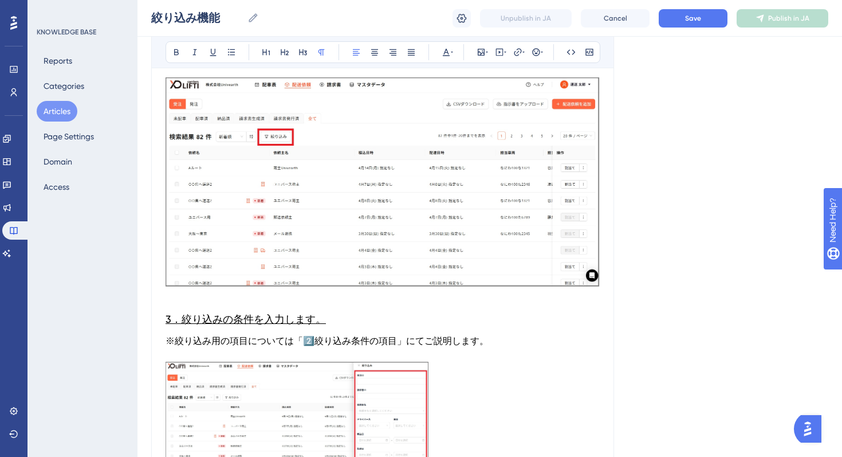
drag, startPoint x: 497, startPoint y: 344, endPoint x: 158, endPoint y: 307, distance: 341.7
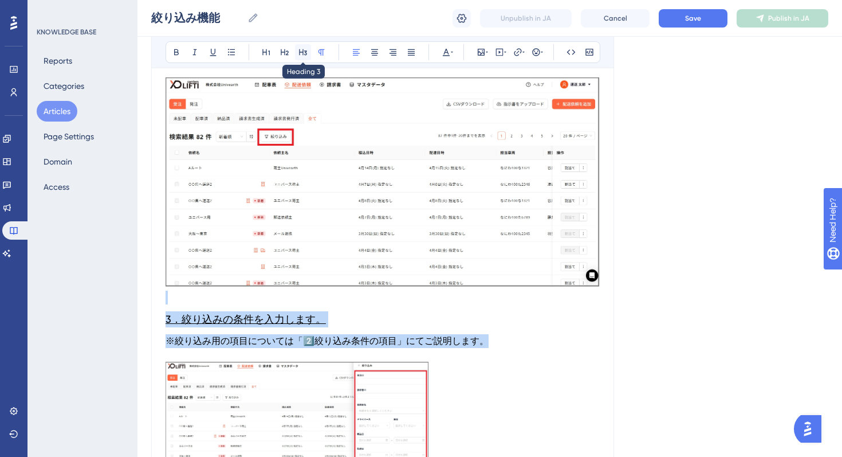
click at [307, 48] on icon at bounding box center [302, 52] width 9 height 9
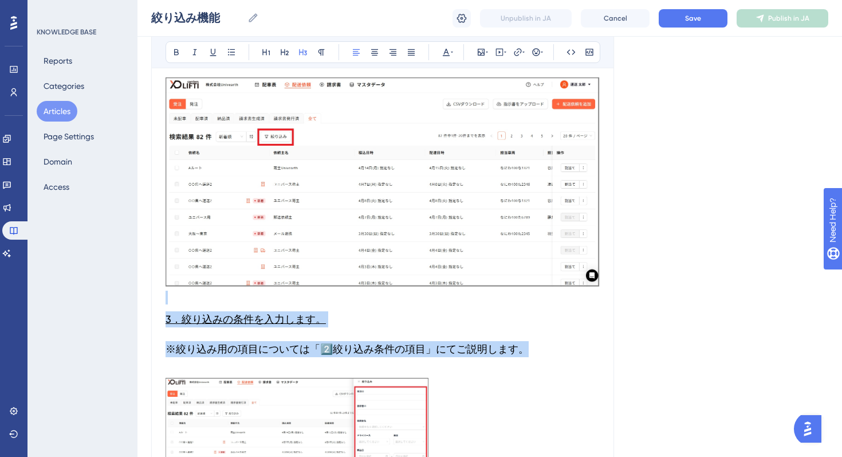
click at [193, 343] on span "※絞り込み用の項目については「2️⃣絞り込み条件の項目」にてご説明します。" at bounding box center [347, 349] width 363 height 12
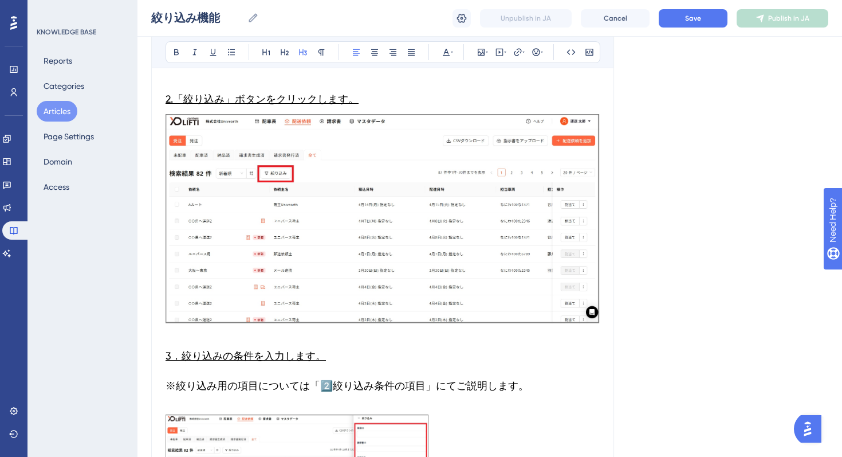
scroll to position [528, 0]
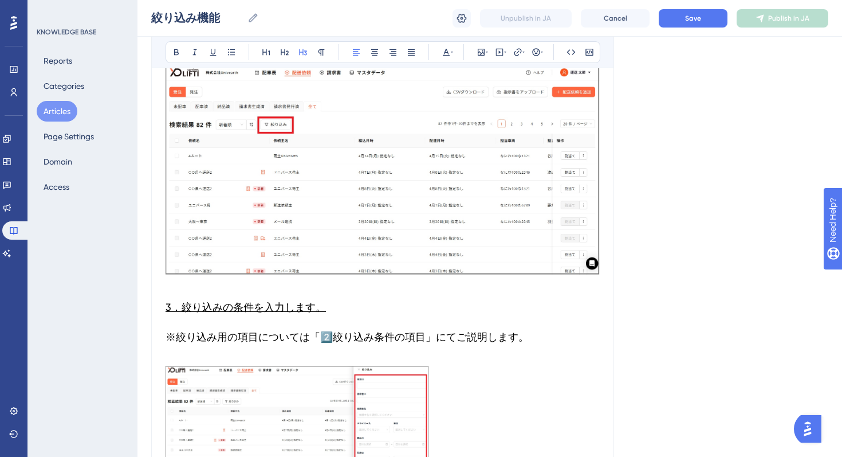
click at [178, 332] on span "※絞り込み用の項目については「2️⃣絞り込み条件の項目」にてご説明します。" at bounding box center [347, 337] width 363 height 12
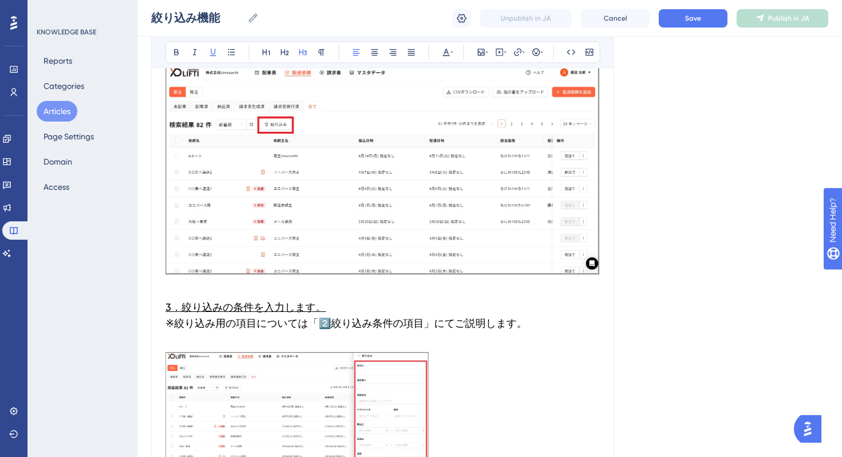
click at [197, 313] on h3 "3．絞り込みの条件を入力します。 　※絞り込み用の項目については「2️⃣絞り込み条件の項目」にてご説明します。" at bounding box center [383, 315] width 434 height 46
click at [227, 344] on p at bounding box center [383, 345] width 434 height 14
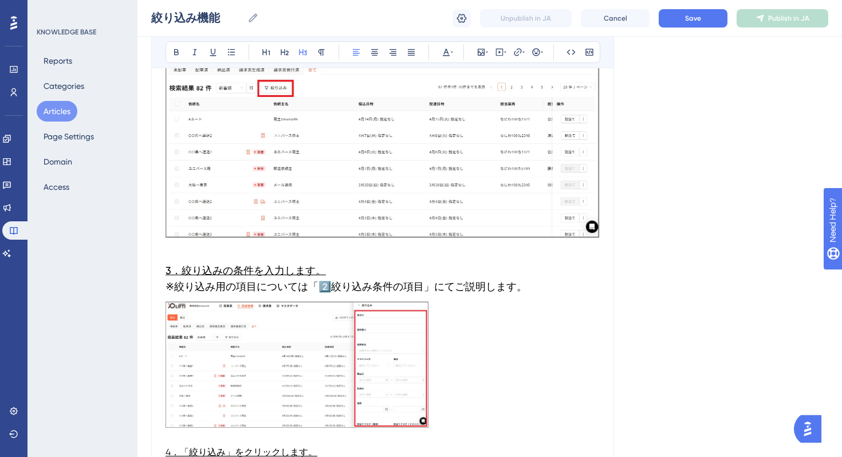
scroll to position [667, 0]
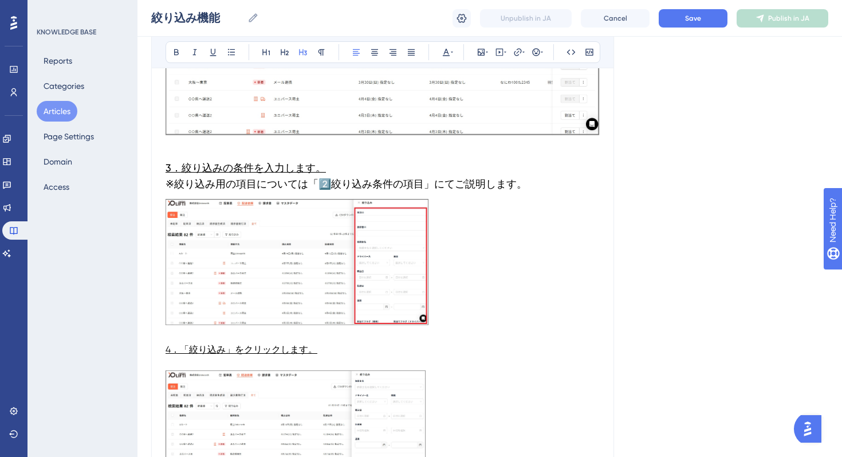
click at [312, 241] on img at bounding box center [297, 262] width 263 height 126
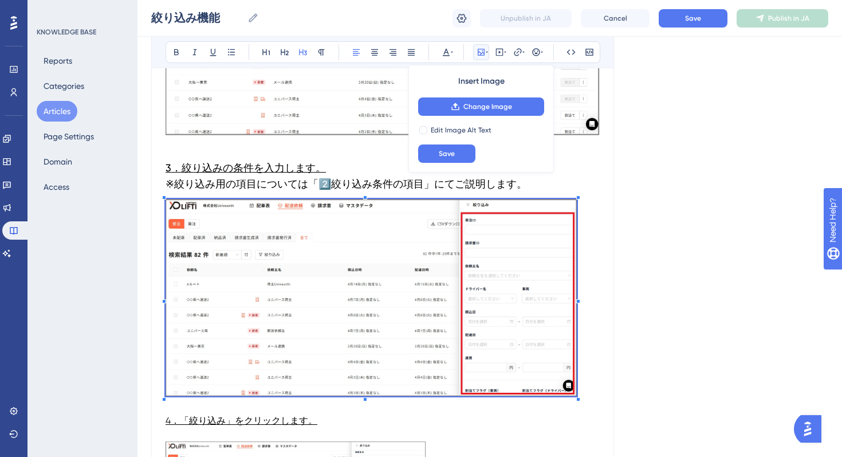
click at [637, 340] on div "Language Japanese (Default) 絞り込み機能 本記事では配送依頼における絞り込みについてご説明します。 Bold Italic Und…" at bounding box center [489, 415] width 677 height 2019
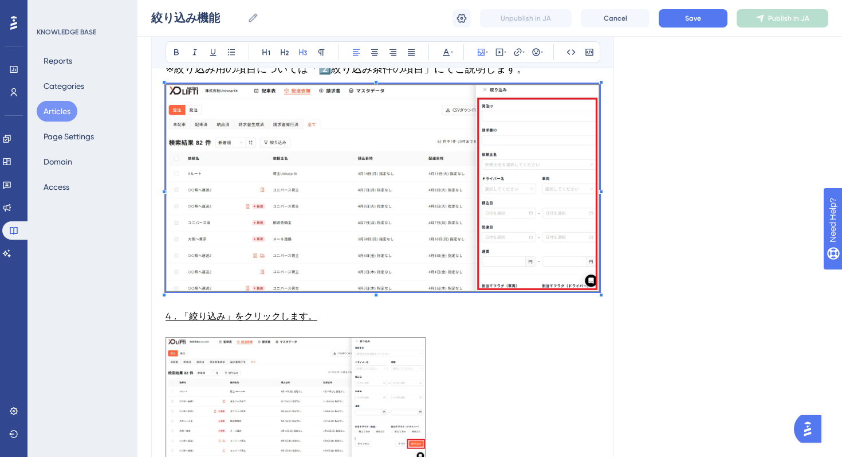
scroll to position [788, 0]
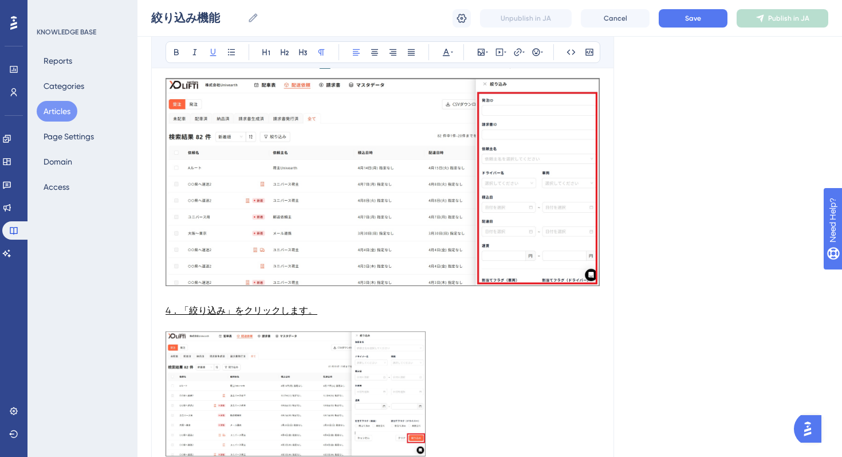
click at [225, 310] on span "4．「絞り込み」をクリックします。" at bounding box center [242, 310] width 152 height 11
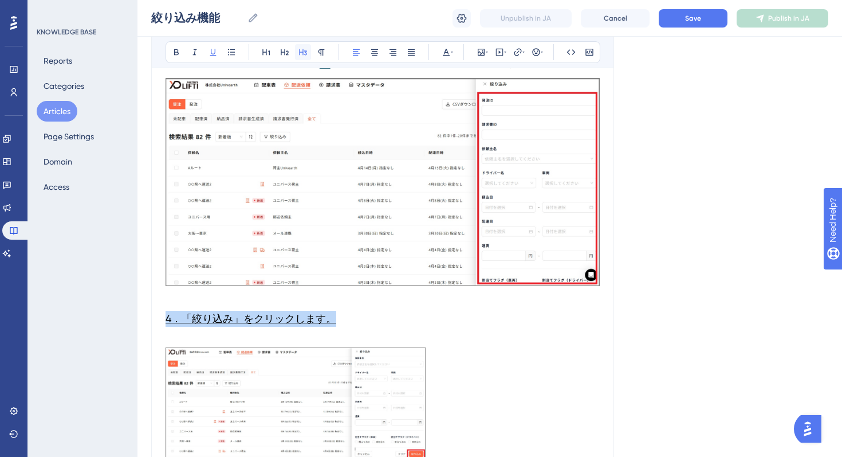
click at [305, 53] on icon at bounding box center [302, 52] width 9 height 9
click at [186, 294] on p at bounding box center [383, 297] width 434 height 14
click at [187, 336] on p at bounding box center [383, 340] width 434 height 14
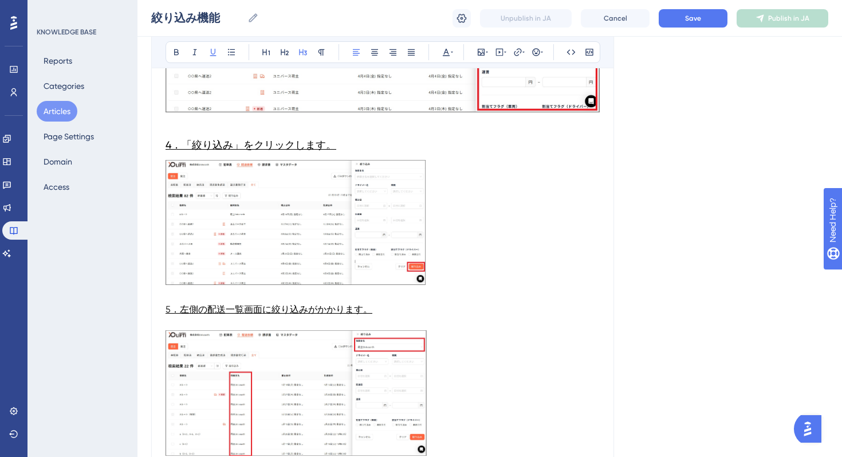
scroll to position [969, 0]
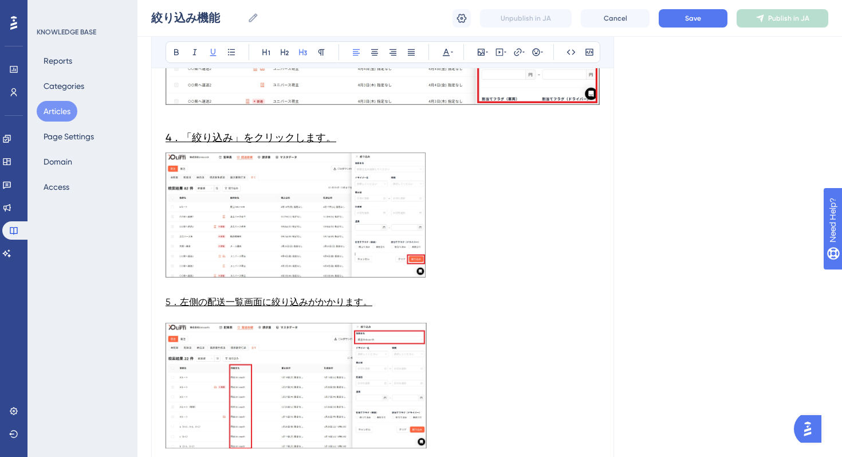
click at [371, 238] on img at bounding box center [296, 214] width 260 height 124
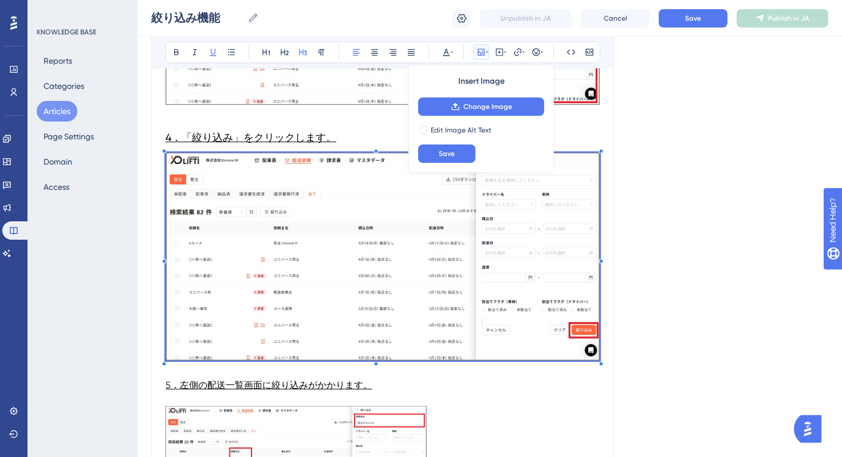
click at [627, 303] on div "Language Japanese (Default) 絞り込み機能 本記事では配送依頼における絞り込みについてご説明します。 Bold Italic Und…" at bounding box center [489, 163] width 677 height 2116
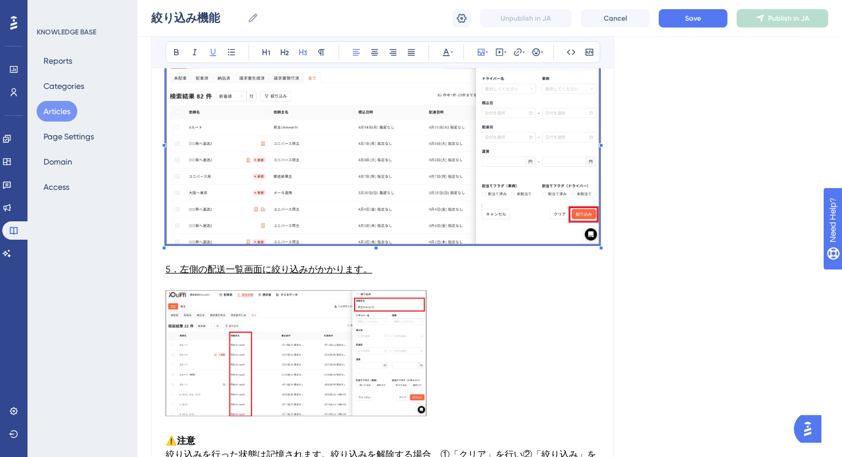
scroll to position [1086, 0]
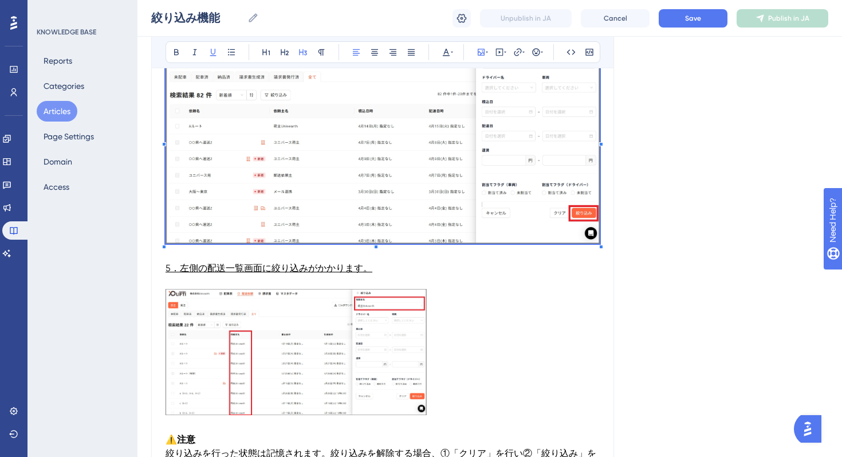
click at [298, 279] on p at bounding box center [383, 282] width 434 height 14
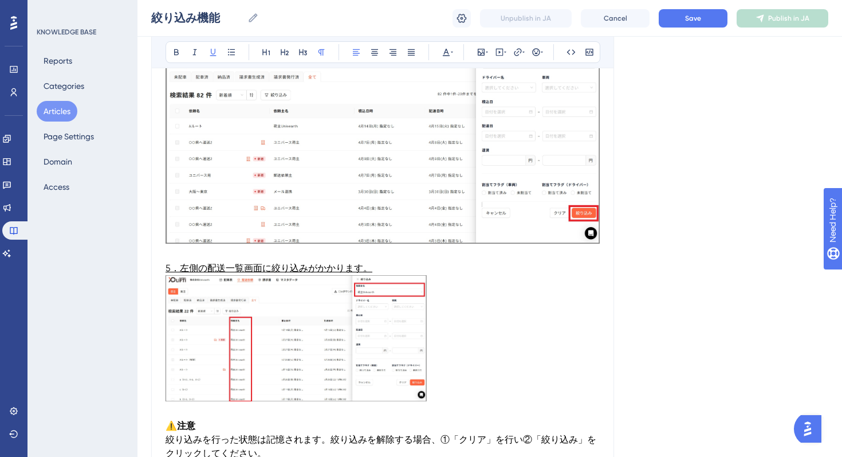
click at [281, 268] on span "5．左側の配送一覧画面に絞り込みがかかります。" at bounding box center [269, 267] width 207 height 11
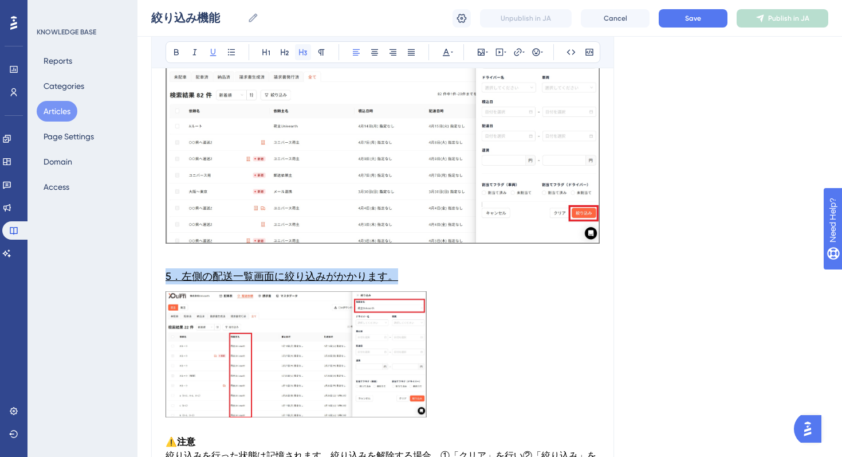
click at [302, 56] on icon at bounding box center [302, 52] width 9 height 9
click at [302, 361] on img at bounding box center [296, 354] width 261 height 126
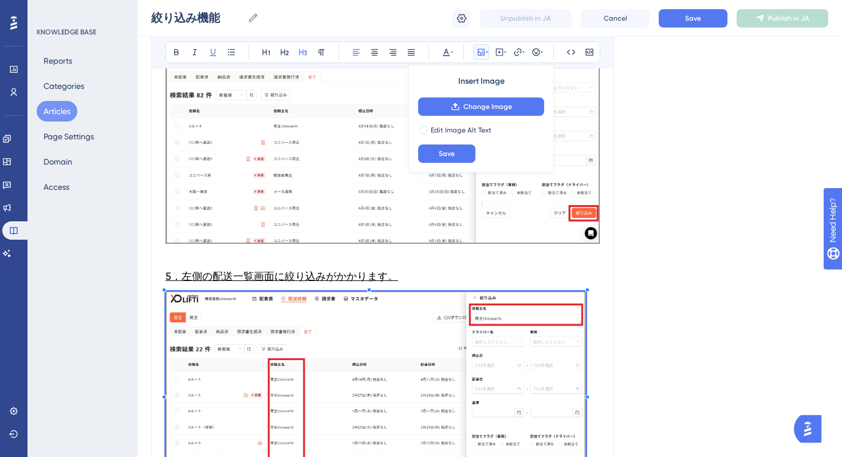
click at [586, 419] on p at bounding box center [383, 394] width 434 height 207
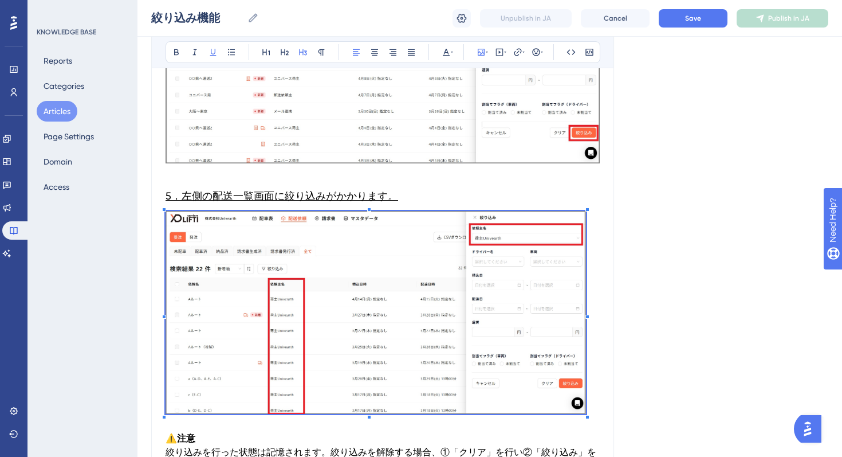
scroll to position [1171, 0]
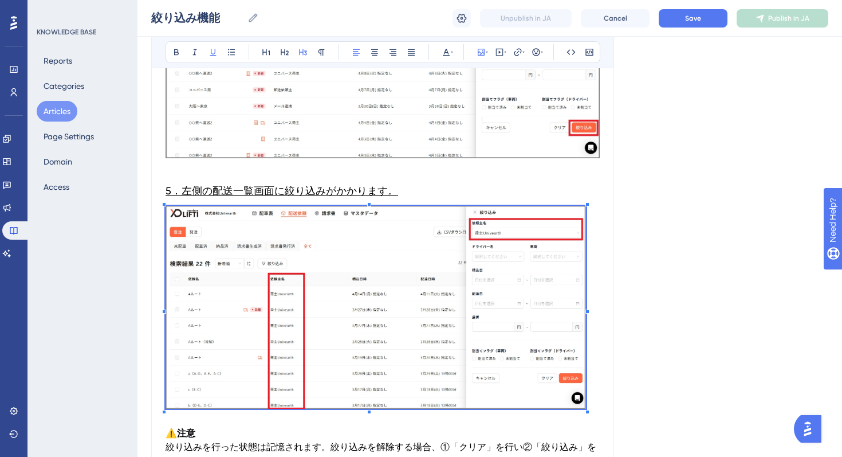
click at [625, 422] on div "Language Japanese (Default) 絞り込み機能 本記事では配送依頼における絞り込みについてご説明します。 Bold Italic Und…" at bounding box center [489, -1] width 677 height 2195
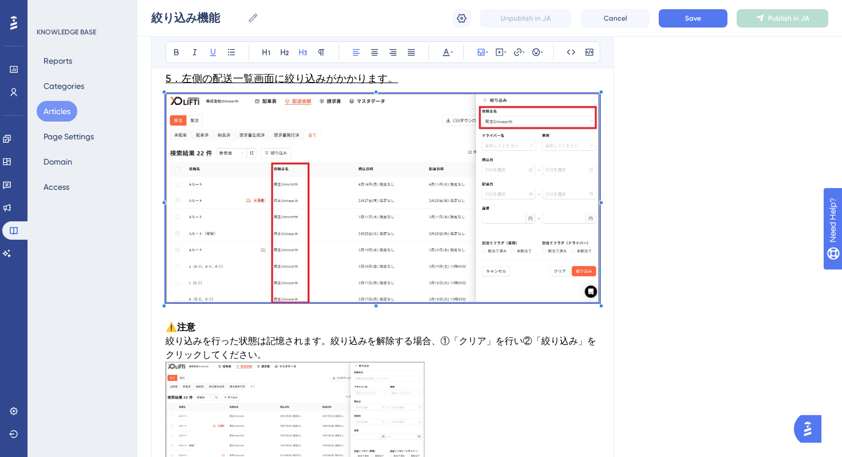
scroll to position [1333, 0]
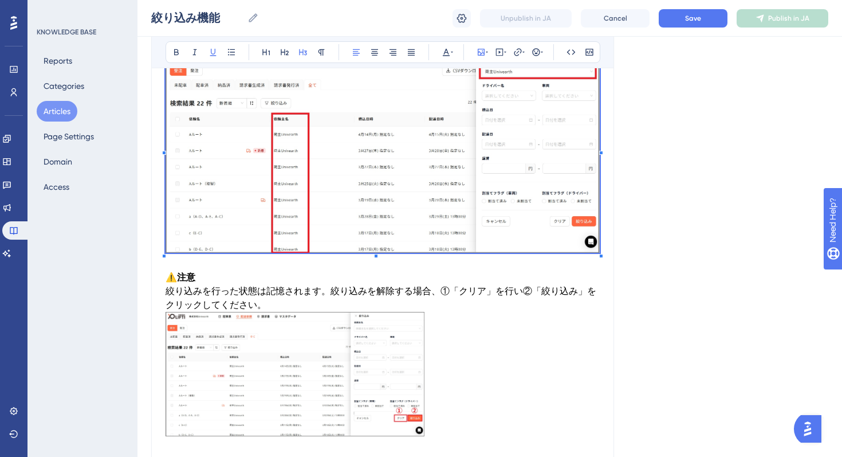
click at [265, 293] on span "​絞り込みを行った状態は記憶されます。絞り込みを解除する場合、①「クリア」を行い②「絞り込み」をクリックしてください。" at bounding box center [381, 297] width 431 height 25
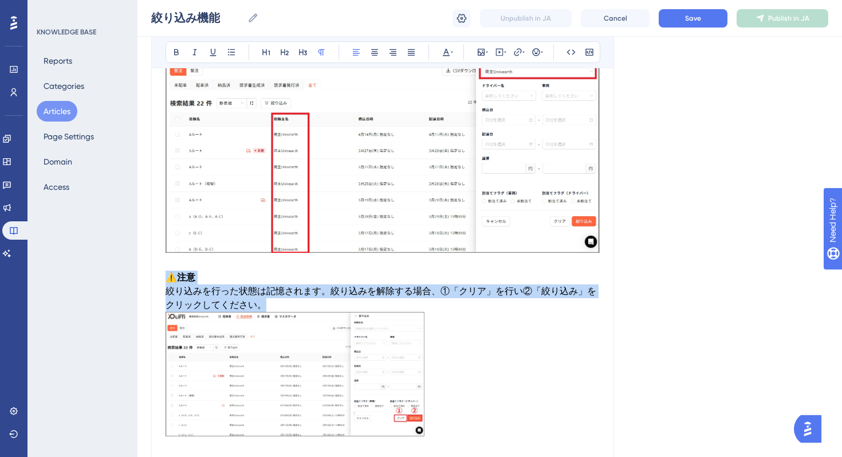
drag, startPoint x: 272, startPoint y: 302, endPoint x: 168, endPoint y: 278, distance: 106.5
click at [300, 49] on icon at bounding box center [302, 52] width 9 height 9
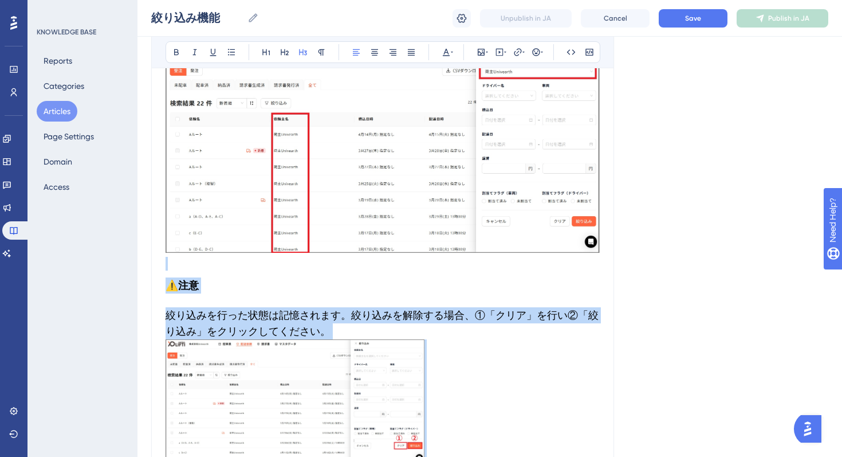
click at [195, 316] on span "​絞り込みを行った状態は記憶されます。絞り込みを解除する場合、①「クリア」を行い②「絞り込み」をクリックしてください。" at bounding box center [382, 323] width 433 height 28
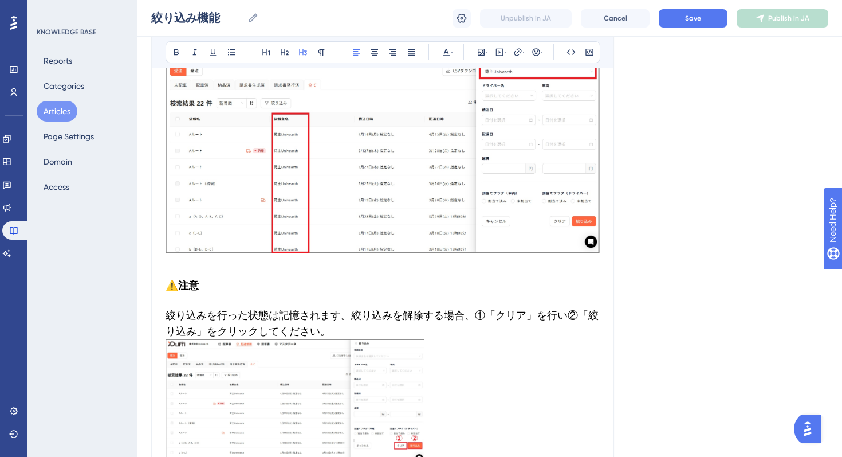
drag, startPoint x: 169, startPoint y: 316, endPoint x: 172, endPoint y: 322, distance: 7.2
click at [170, 316] on span "​絞り込みを行った状態は記憶されます。絞り込みを解除する場合、①「クリア」を行い②「絞り込み」をクリックしてください。" at bounding box center [382, 323] width 433 height 28
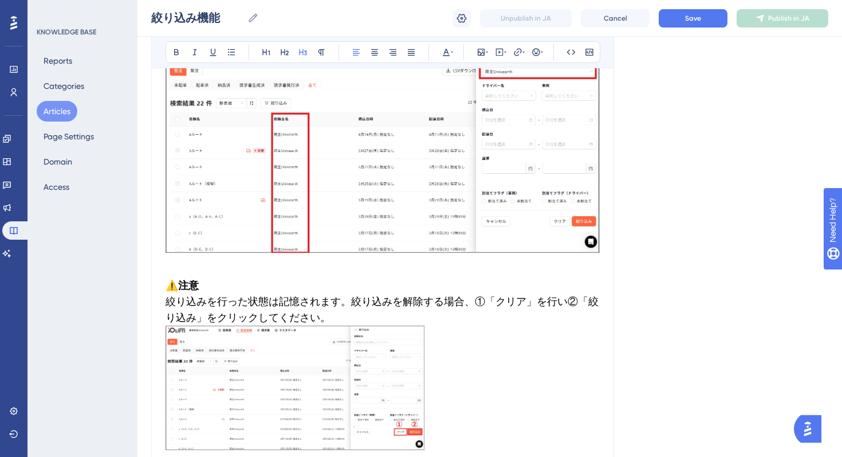
click at [249, 362] on img at bounding box center [295, 387] width 259 height 124
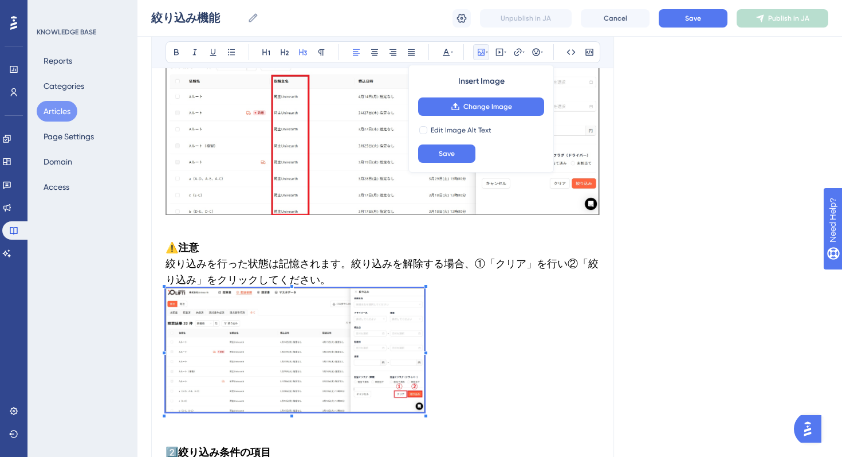
scroll to position [1431, 0]
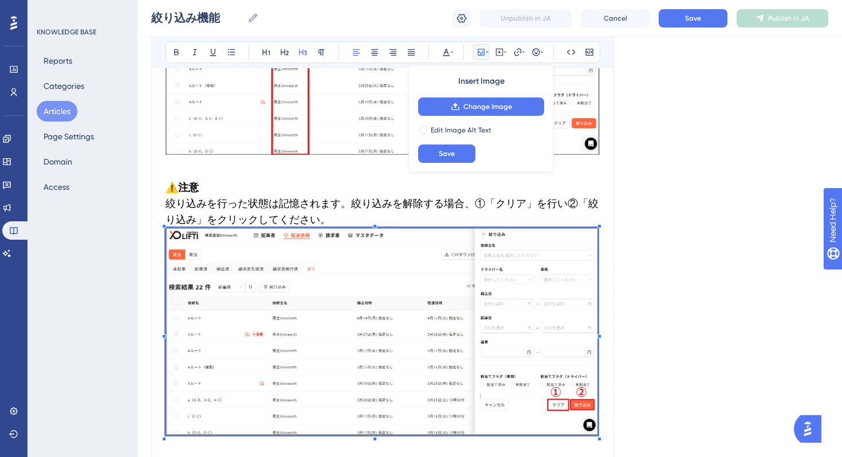
click at [598, 359] on span at bounding box center [382, 333] width 433 height 212
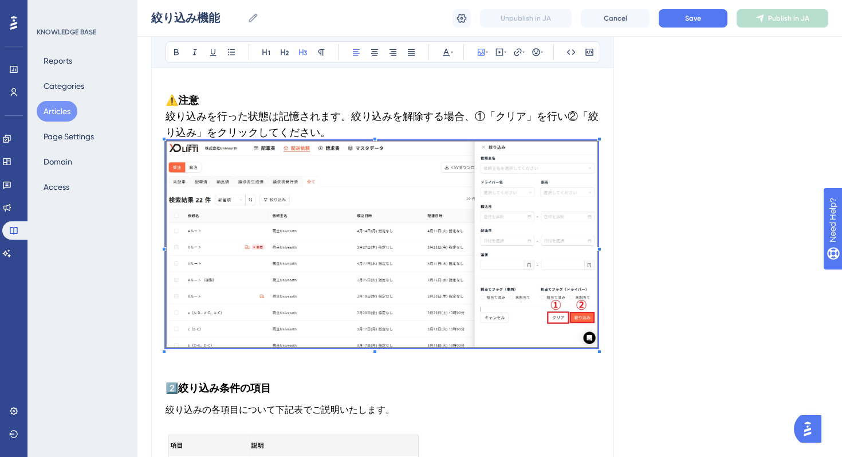
scroll to position [1574, 0]
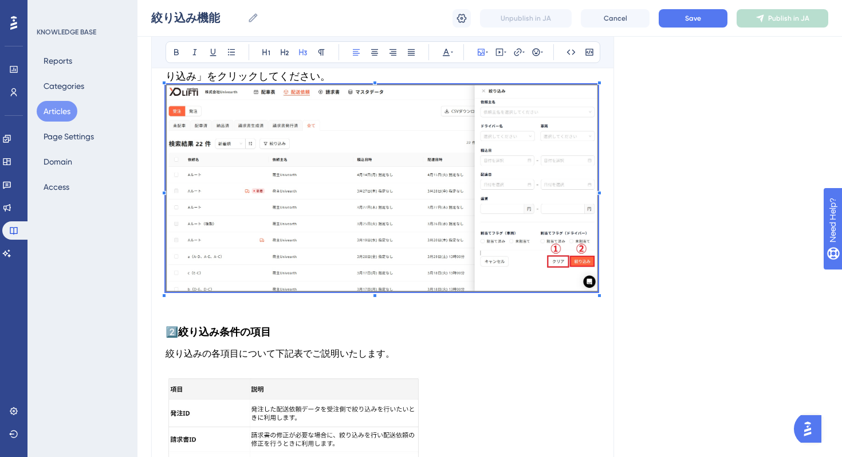
click at [217, 312] on p at bounding box center [383, 310] width 434 height 14
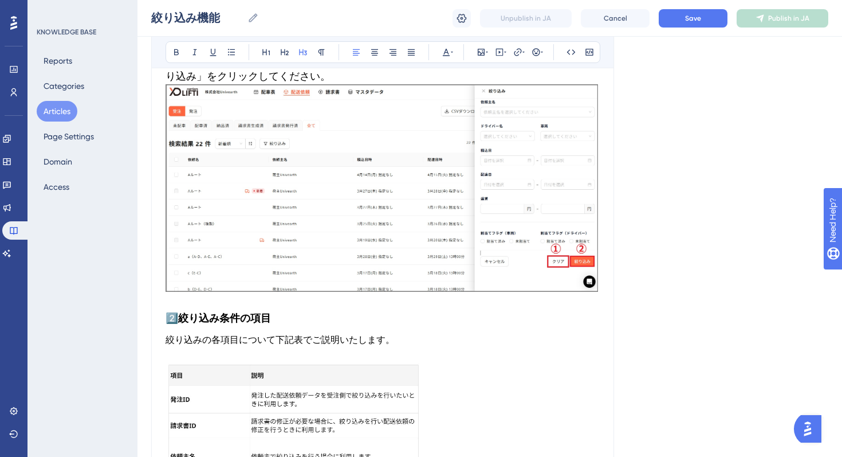
click at [304, 311] on h3 "2️⃣絞り込み条件の項目" at bounding box center [383, 318] width 434 height 30
click at [288, 45] on button at bounding box center [285, 52] width 16 height 16
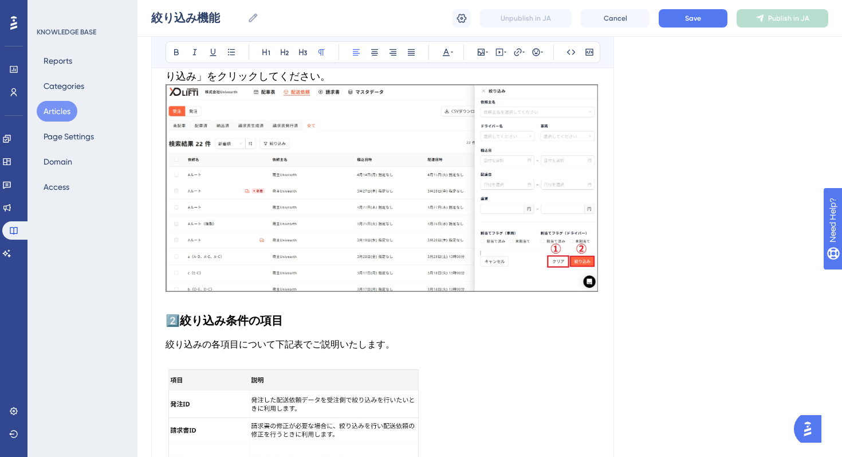
click at [315, 346] on span "絞り込みの各項目について下記表でご説明いたします。" at bounding box center [280, 344] width 229 height 11
click at [303, 49] on icon at bounding box center [302, 52] width 9 height 9
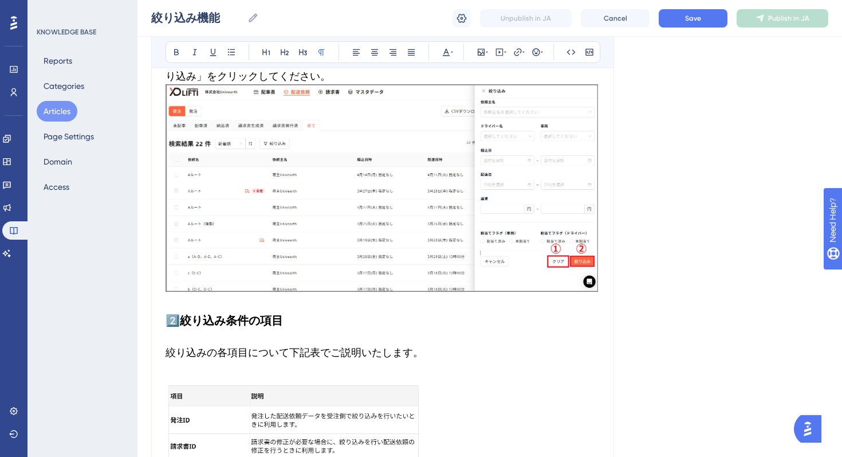
click at [191, 375] on p at bounding box center [383, 374] width 434 height 14
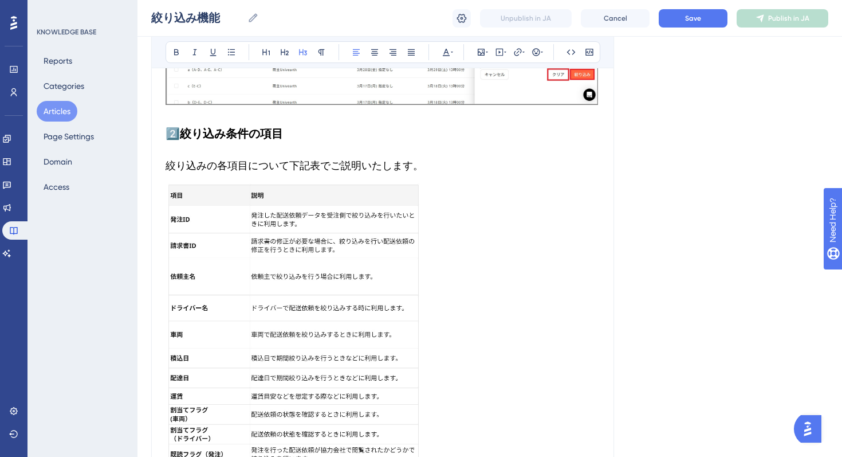
click at [327, 265] on img at bounding box center [294, 344] width 257 height 329
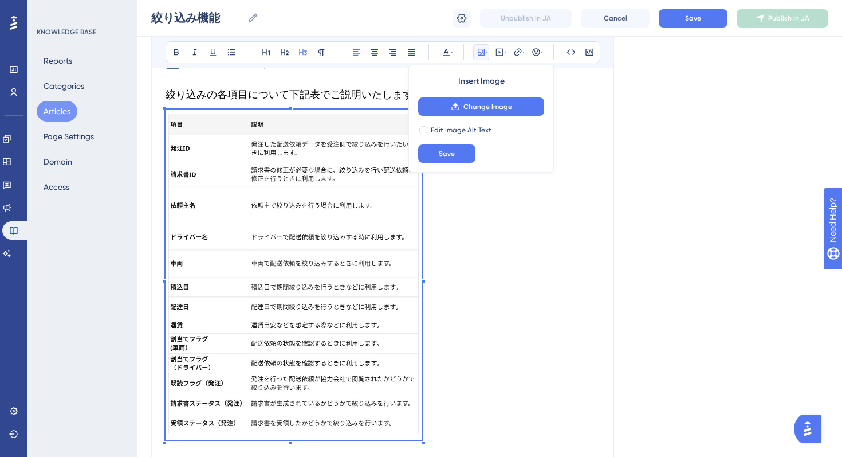
scroll to position [1953, 0]
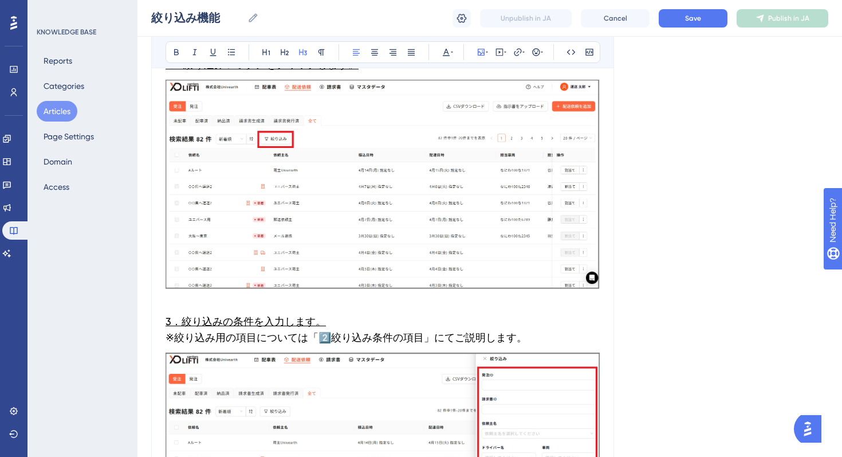
scroll to position [0, 0]
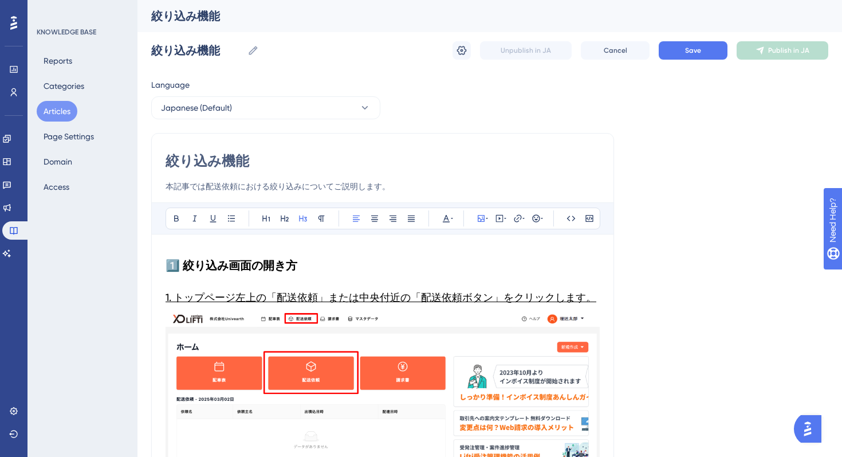
click at [701, 62] on div "絞り込み機能 絞り込み機能 Unpublish in JA Cancel Save Publish in JA" at bounding box center [489, 50] width 677 height 37
click at [700, 58] on button "Save" at bounding box center [693, 50] width 69 height 18
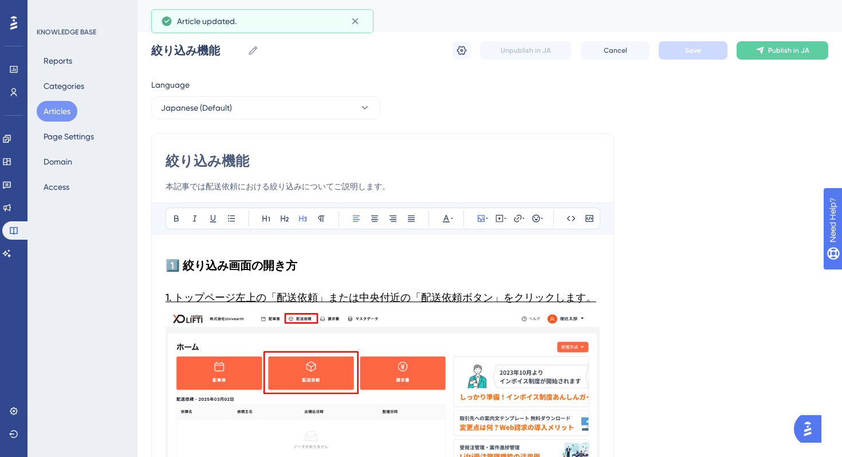
click at [54, 120] on button "Articles" at bounding box center [57, 111] width 41 height 21
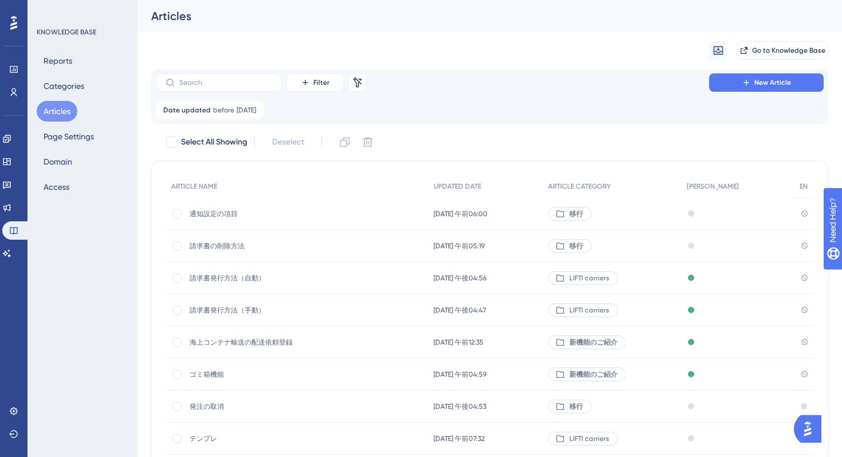
click at [219, 216] on span "通知設定の項目" at bounding box center [281, 213] width 183 height 9
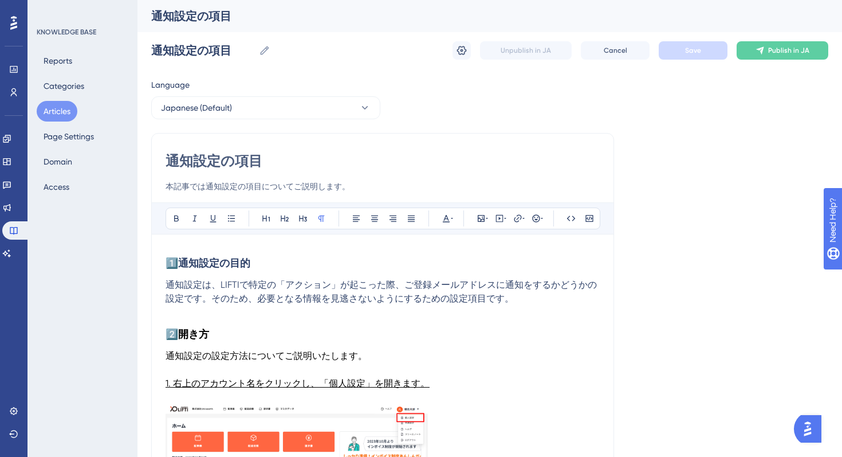
click at [547, 307] on p at bounding box center [383, 312] width 434 height 14
click at [333, 295] on span "通知設定は、LIFTIで特定の「アクション」が起こった際、ご登録メールアドレスに通知をするかどうかの設定です。そのため、必要となる情報を見逃さないようにするた…" at bounding box center [381, 291] width 431 height 25
click at [480, 294] on span "通知設定は、LIFTIで特定の「アクション」が起こった際、ご登録メールアドレスに通知をするかどうかの設定です。そのため、必要となる情報を見逃さないようにするた…" at bounding box center [381, 291] width 431 height 25
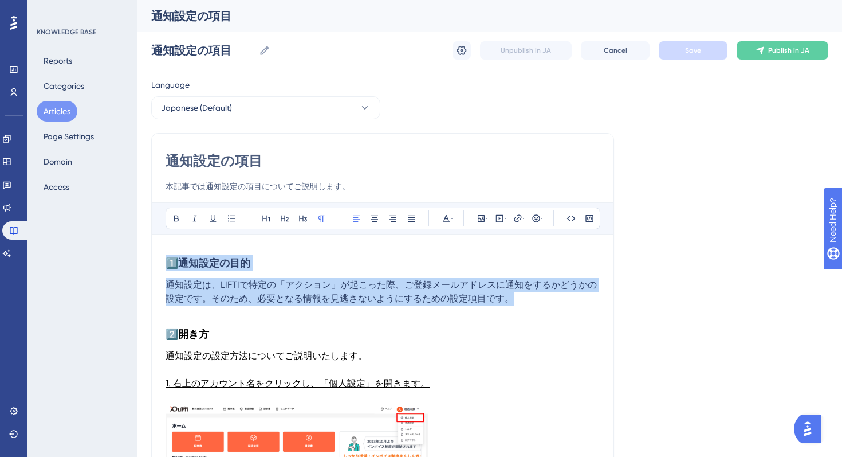
drag, startPoint x: 522, startPoint y: 299, endPoint x: 148, endPoint y: 226, distance: 380.6
click at [451, 214] on icon at bounding box center [452, 218] width 2 height 9
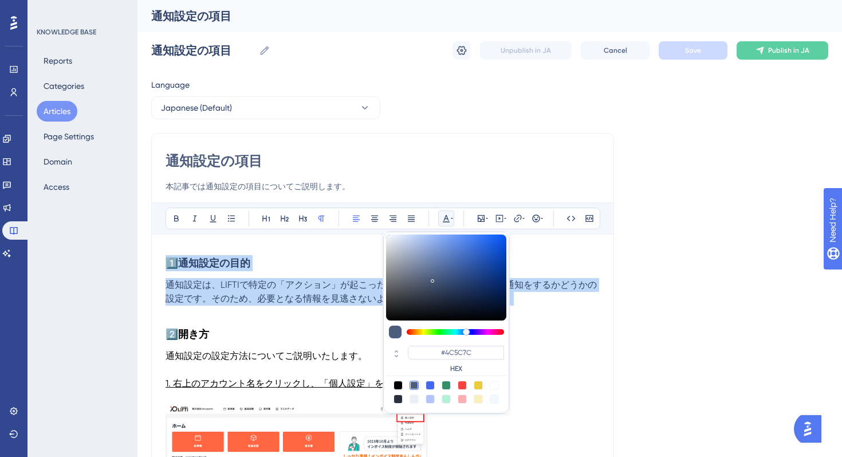
click at [398, 382] on div at bounding box center [398, 384] width 9 height 9
type input "#000000"
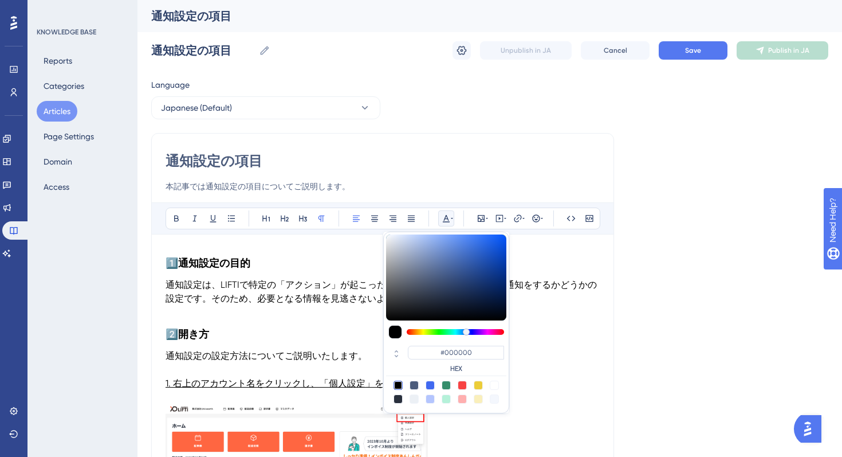
click at [280, 332] on h3 "2️⃣開き方" at bounding box center [383, 334] width 434 height 30
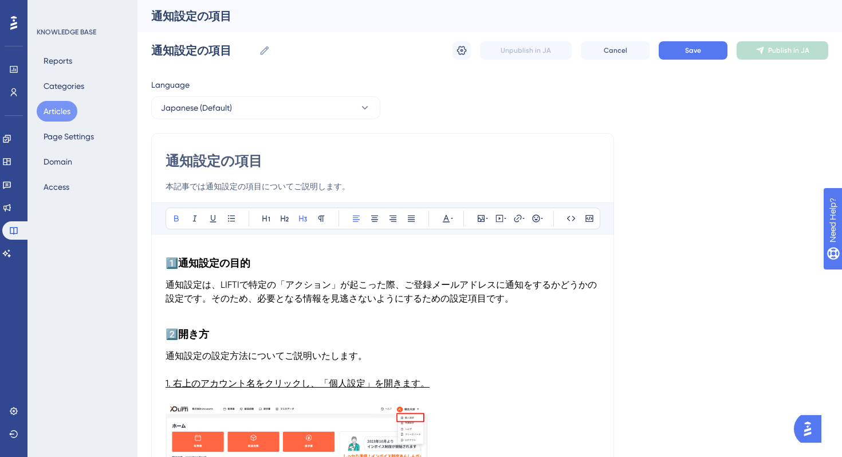
click at [260, 262] on h3 "1️⃣通知設定の目的" at bounding box center [383, 263] width 434 height 30
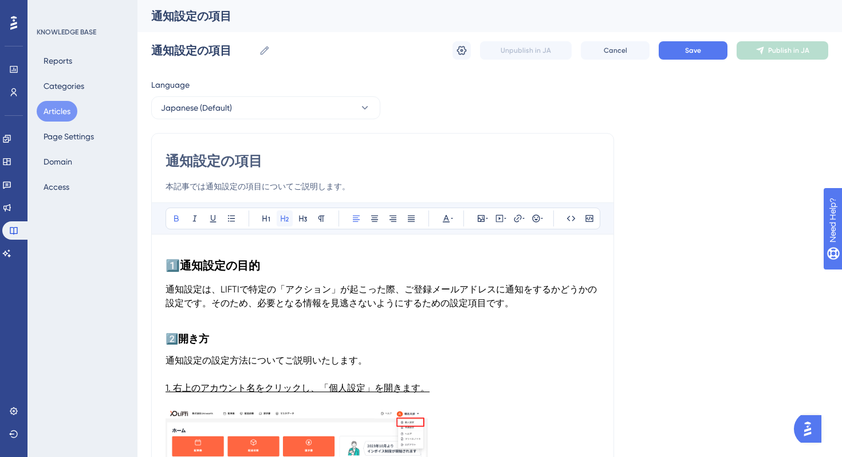
click at [285, 219] on icon at bounding box center [284, 218] width 9 height 9
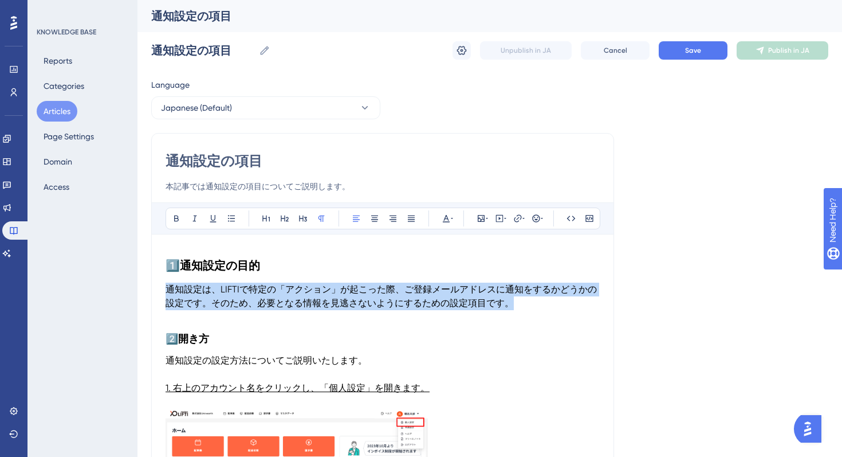
drag, startPoint x: 527, startPoint y: 305, endPoint x: 143, endPoint y: 280, distance: 384.6
click at [306, 221] on icon at bounding box center [302, 218] width 9 height 9
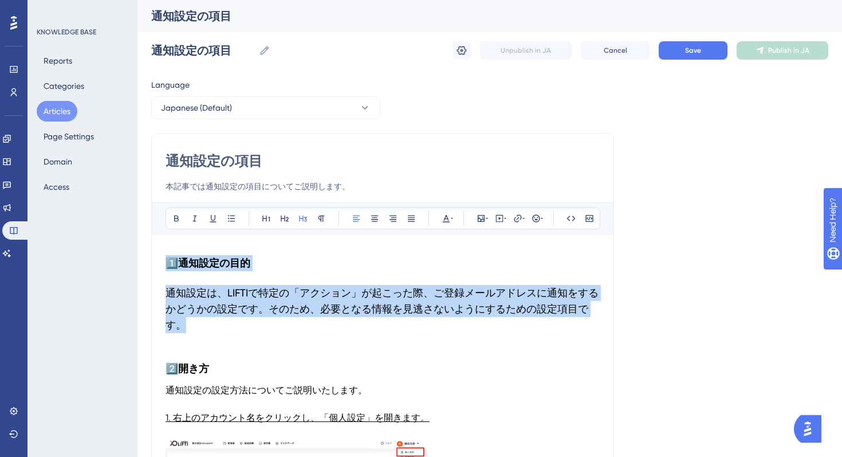
click at [234, 336] on h3 "通知設定は、LIFTIで特定の「アクション」が起こった際、ご登録メールアドレスに通知をするかどうかの設定です。そのため、必要となる情報を見逃さないようにするた…" at bounding box center [383, 309] width 434 height 62
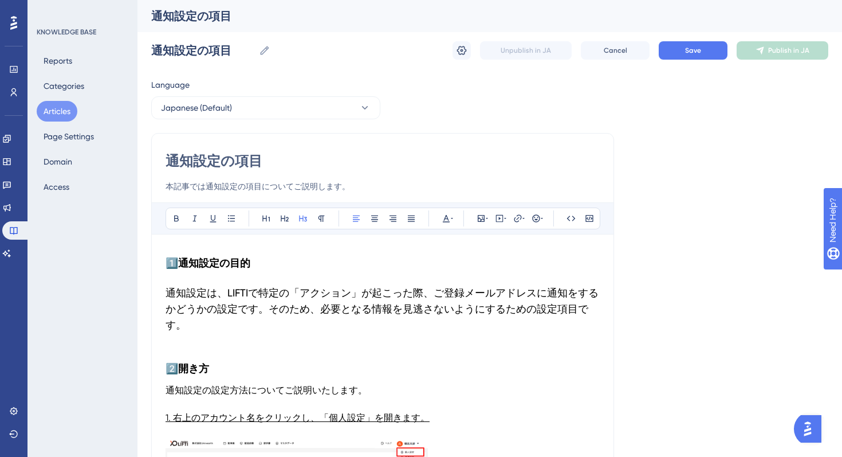
click at [241, 256] on h3 "1️⃣通知設定の目的" at bounding box center [383, 263] width 434 height 30
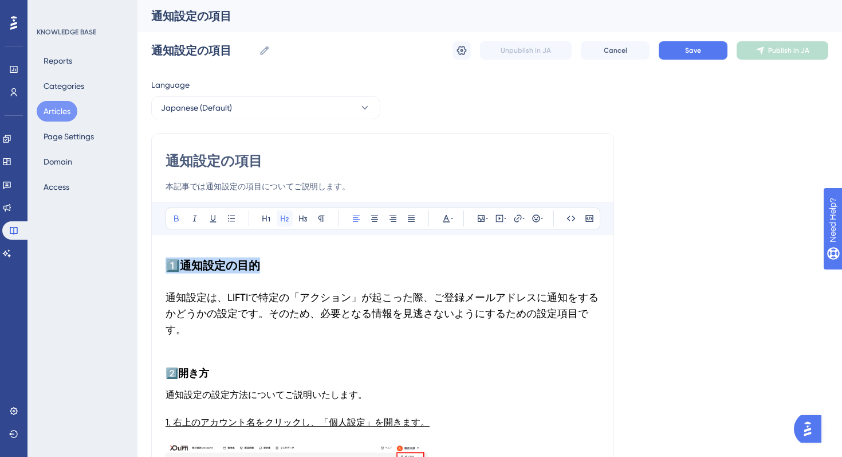
click at [289, 219] on icon at bounding box center [284, 218] width 9 height 9
click at [203, 297] on span "通知設定は、LIFTIで特定の「アクション」が起こった際、ご登録メールアドレスに通知をするかどうかの設定です。そのため、必要となる情報を見逃さないようにするた…" at bounding box center [382, 313] width 433 height 44
click at [211, 312] on span "通知設定は、LIFTIで特定の「アクション」が起こった際、ご登録メールアドレスに通知をするかどうかの設定です。そのため、必要となる情報を見逃さないようにするた…" at bounding box center [382, 313] width 433 height 44
click at [198, 347] on p at bounding box center [383, 351] width 434 height 14
click at [207, 372] on h3 "2️⃣開き方" at bounding box center [383, 373] width 434 height 30
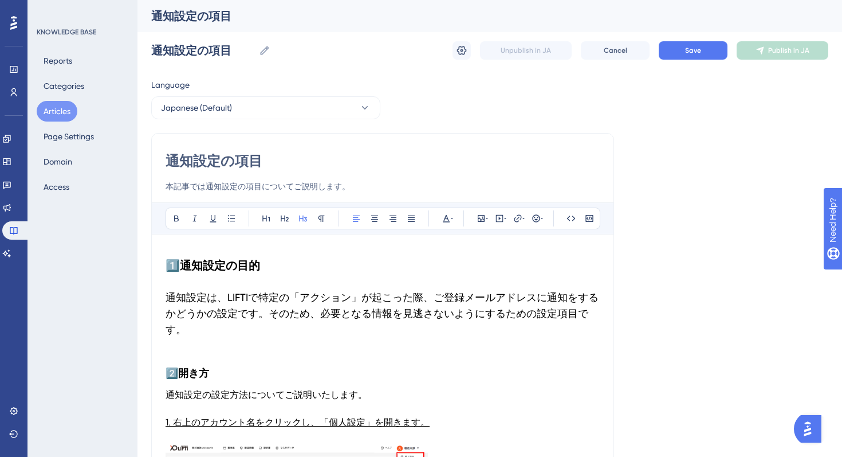
click at [207, 372] on h3 "2️⃣開き方" at bounding box center [383, 373] width 434 height 30
click at [279, 222] on button at bounding box center [285, 218] width 16 height 16
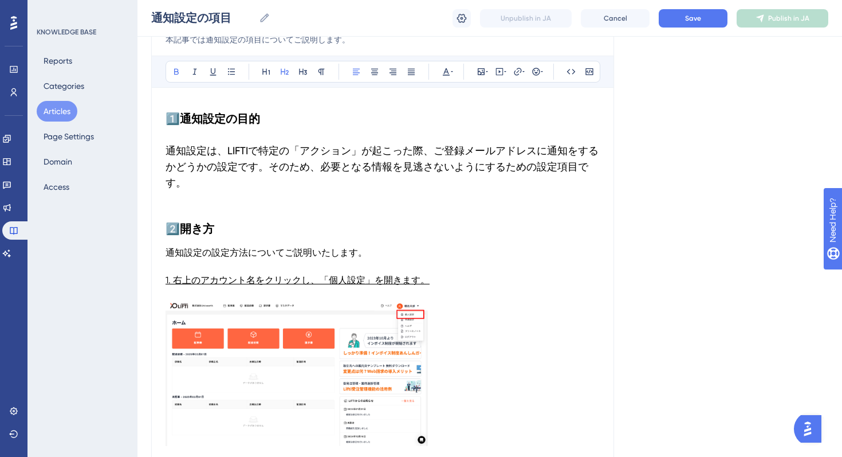
scroll to position [144, 0]
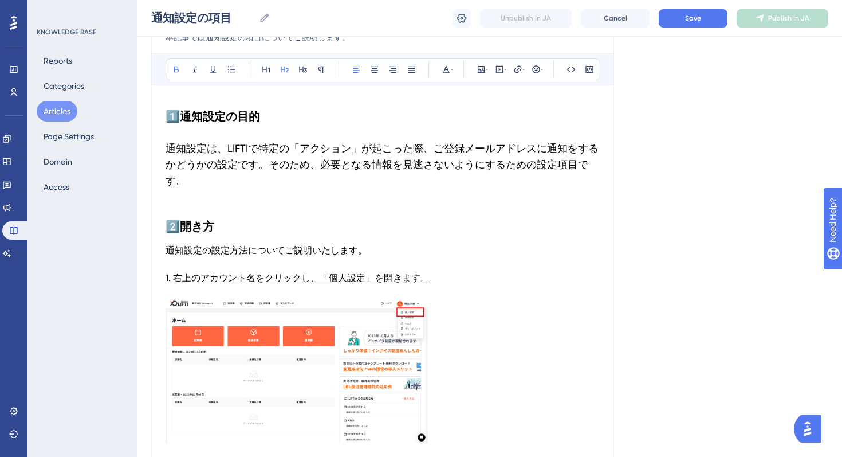
drag, startPoint x: 161, startPoint y: 244, endPoint x: 258, endPoint y: 286, distance: 105.7
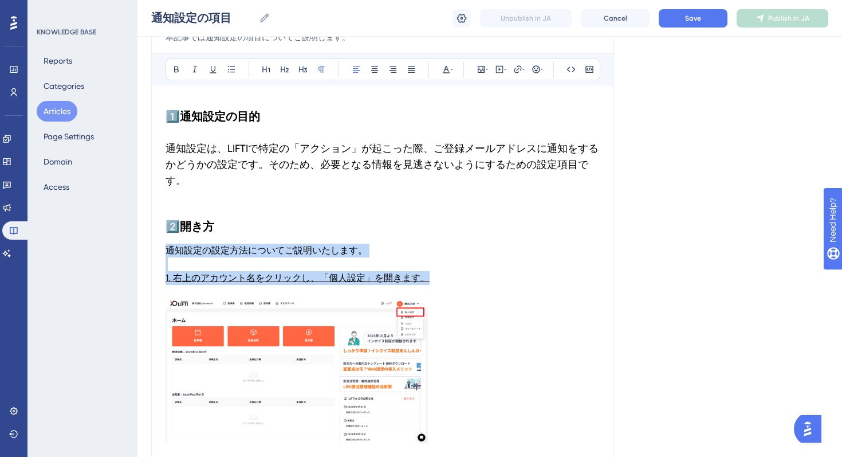
drag, startPoint x: 448, startPoint y: 272, endPoint x: 140, endPoint y: 248, distance: 308.6
click at [302, 69] on icon at bounding box center [303, 69] width 8 height 6
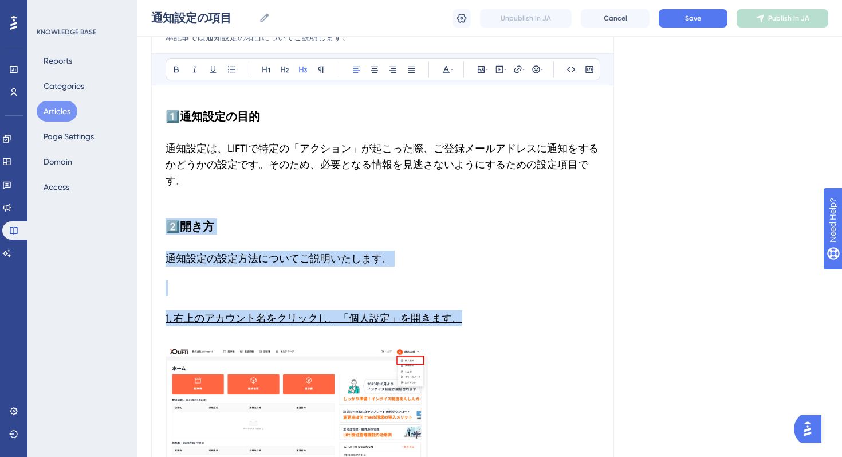
click at [188, 294] on h3 at bounding box center [383, 288] width 434 height 30
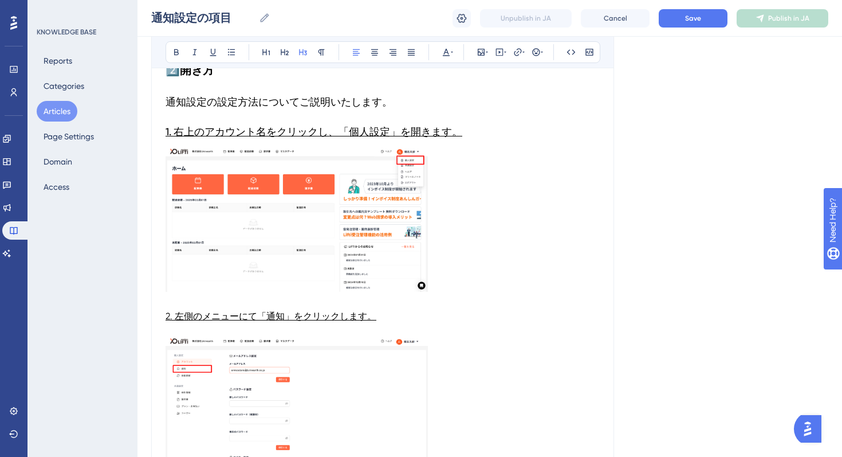
scroll to position [399, 0]
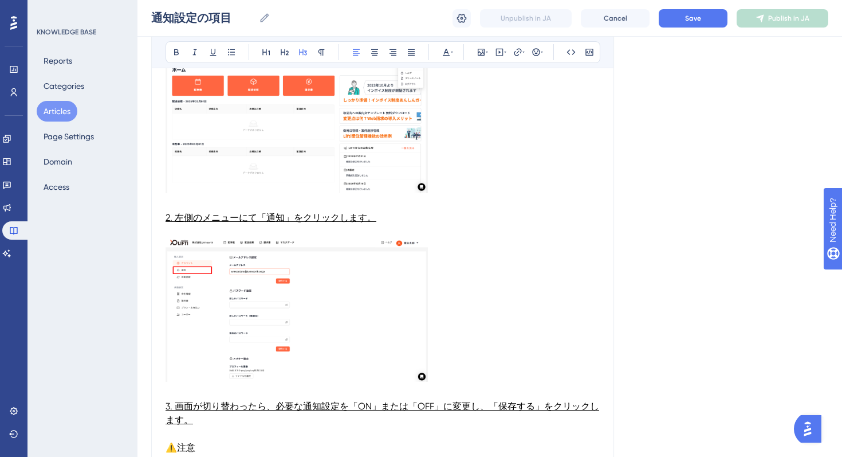
click at [305, 139] on img at bounding box center [297, 120] width 262 height 145
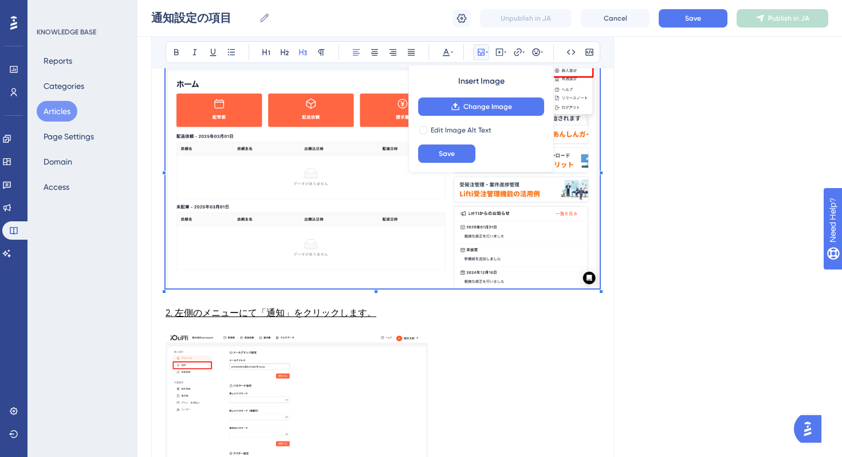
click at [624, 246] on div "Language Japanese (Default) 通知設定の項目 本記事では通知設定の項目についてご説明します。 Bold Italic Underli…" at bounding box center [489, 390] width 677 height 1433
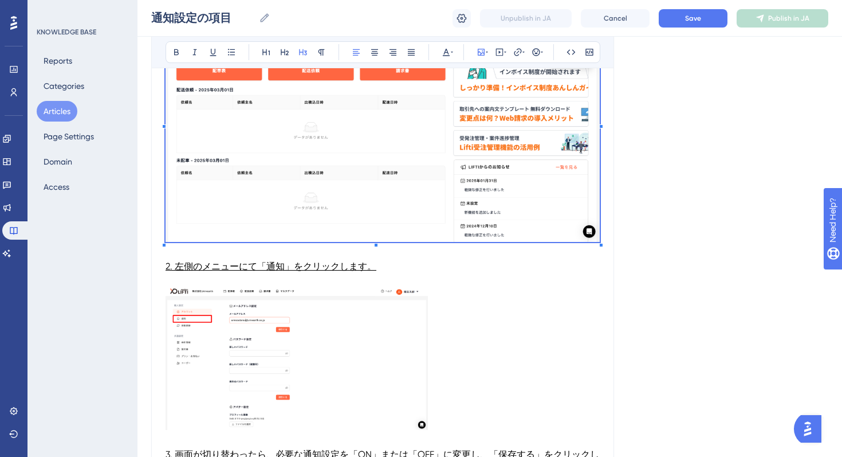
scroll to position [461, 0]
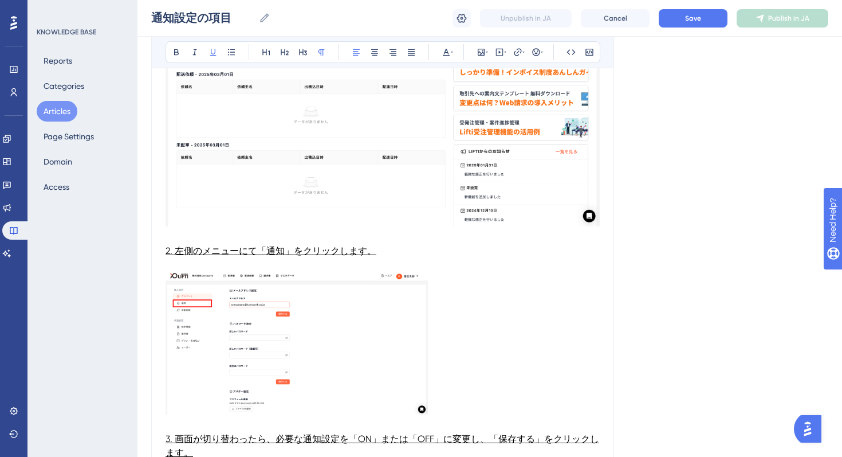
click at [274, 252] on span "2. 左側のメニューにて「通知」をクリックします。" at bounding box center [271, 250] width 211 height 11
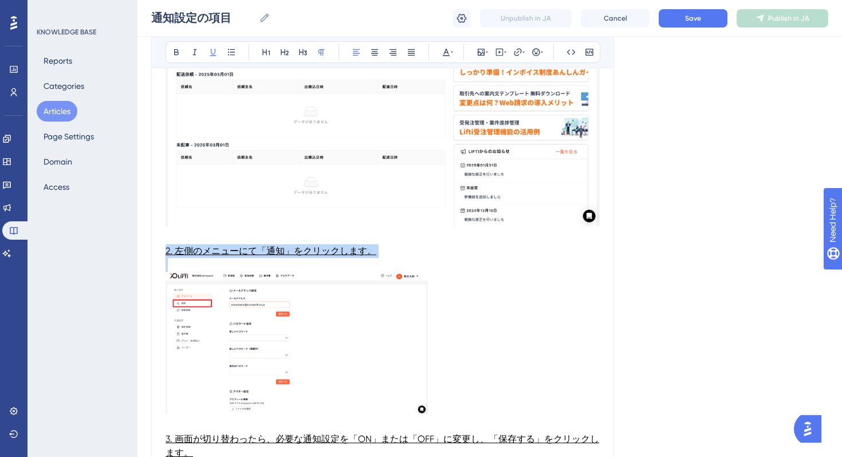
click at [274, 252] on span "2. 左側のメニューにて「通知」をクリックします。" at bounding box center [271, 250] width 211 height 11
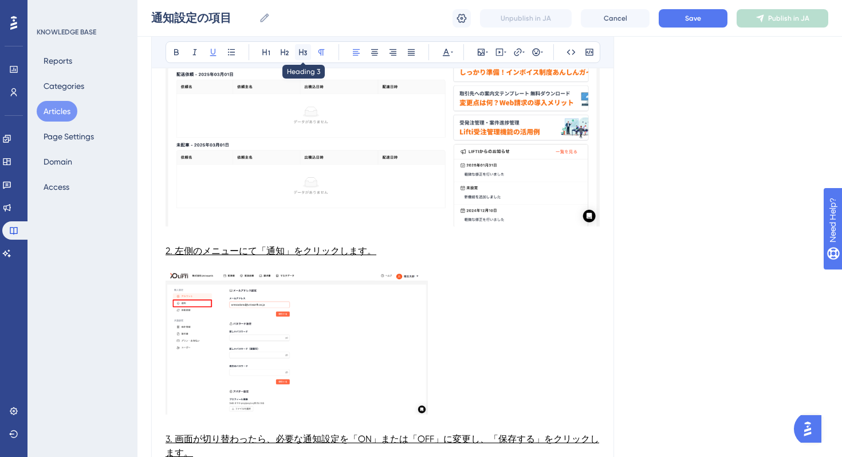
click at [298, 51] on icon at bounding box center [302, 52] width 9 height 9
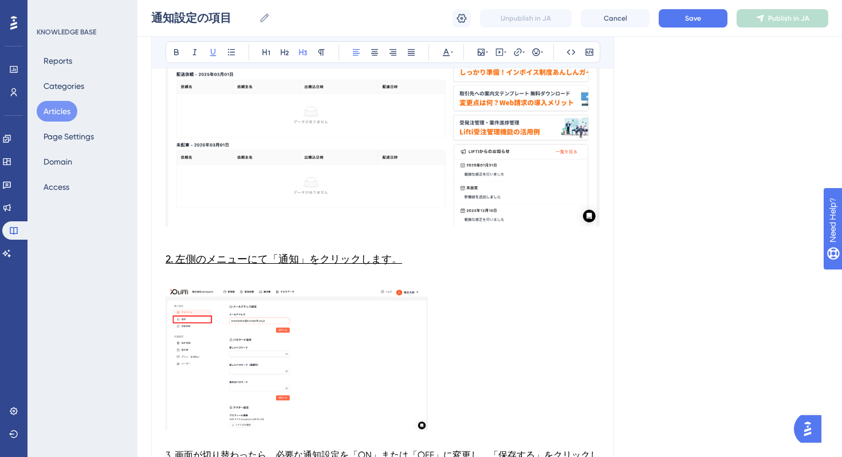
click at [211, 275] on p at bounding box center [383, 281] width 434 height 14
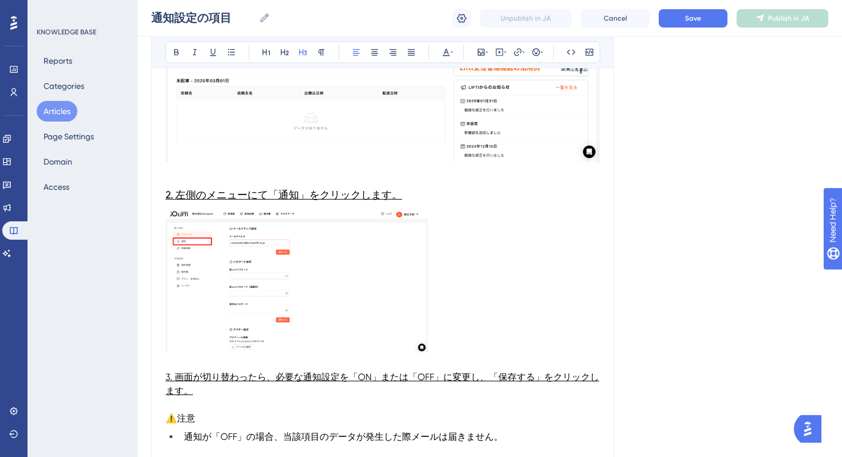
scroll to position [545, 0]
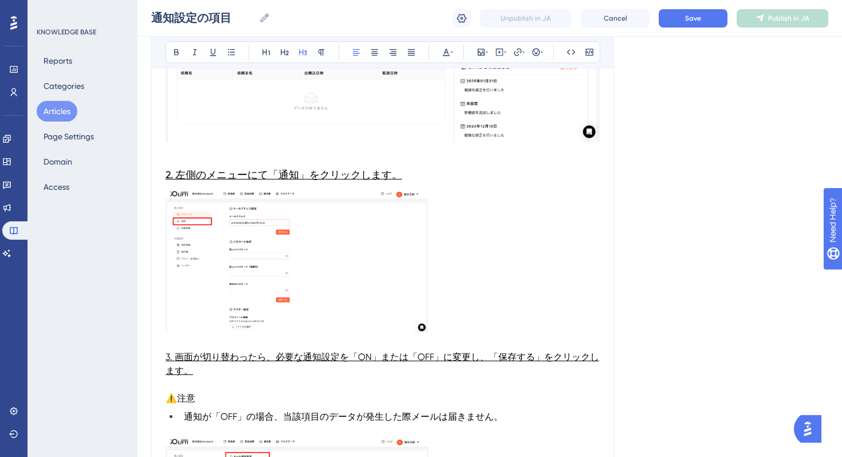
click at [311, 203] on img at bounding box center [297, 261] width 262 height 143
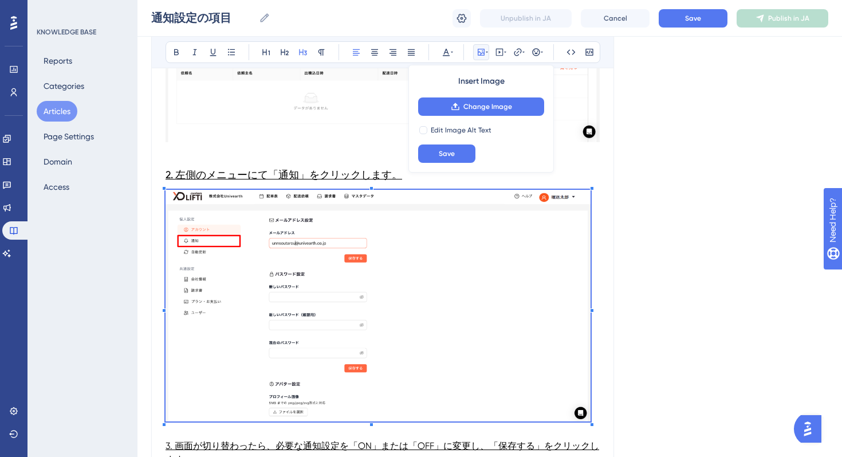
click at [620, 355] on div "Language Japanese (Default) 通知設定の項目 本記事では通知設定の項目についてご説明します。 Bold Italic Underli…" at bounding box center [489, 290] width 677 height 1525
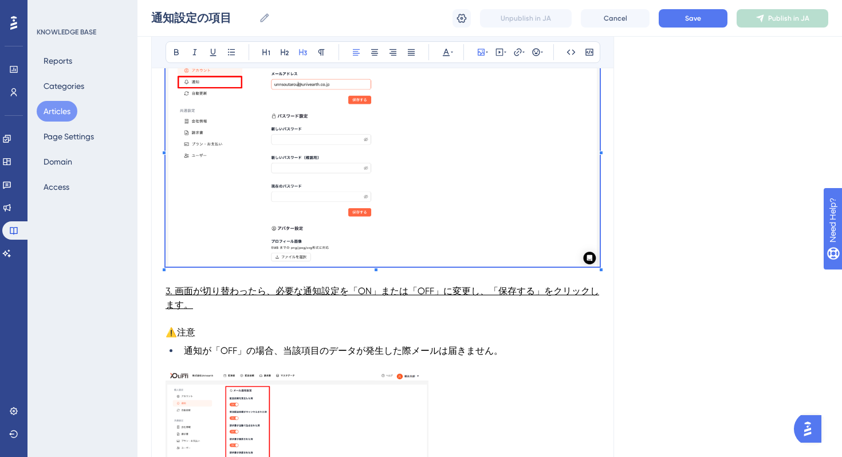
scroll to position [717, 0]
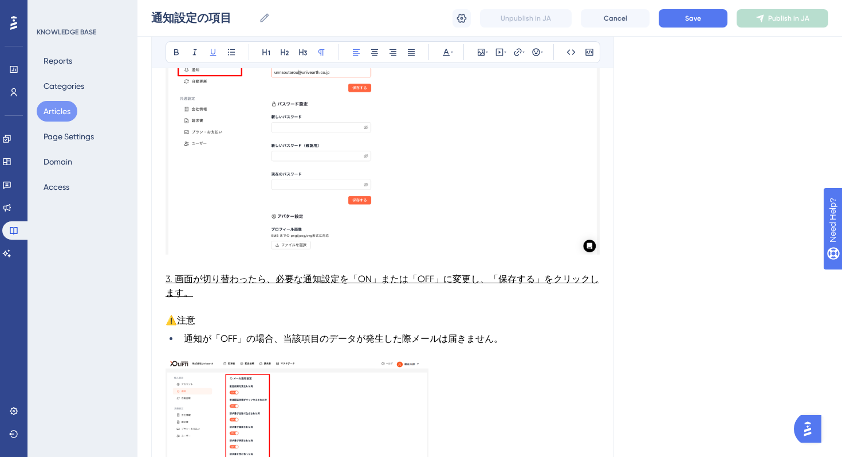
click at [272, 285] on p "3. 画面が切り替わったら、必要な通知設定を「ON」または「OFF」に変更し、「保存する」をクリックします。" at bounding box center [383, 286] width 434 height 28
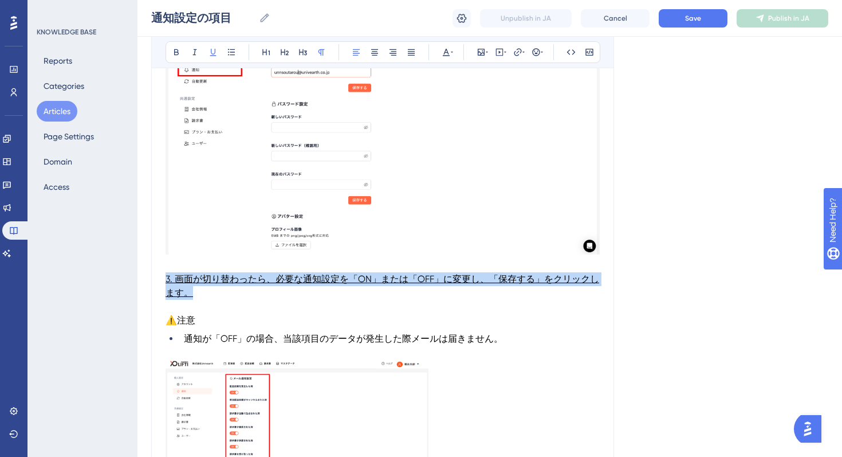
drag, startPoint x: 240, startPoint y: 290, endPoint x: 147, endPoint y: 280, distance: 94.0
click at [147, 280] on div "Performance Users Engagement Widgets Feedback Product Updates Knowledge Base AI…" at bounding box center [490, 93] width 705 height 1621
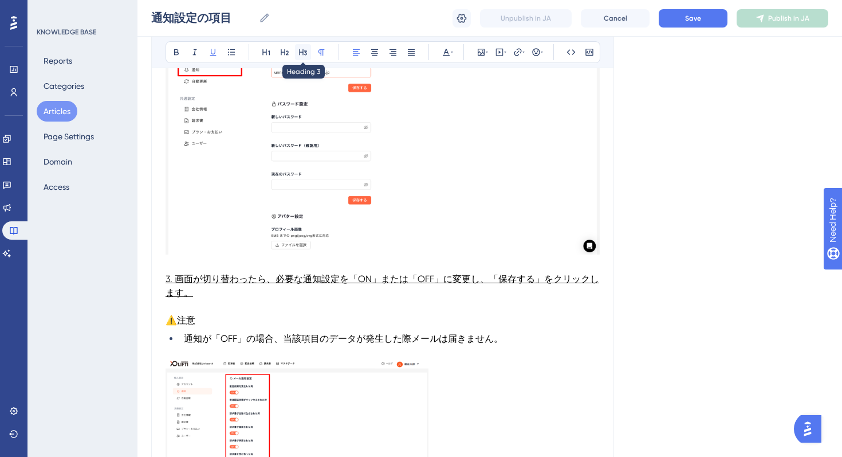
click at [302, 48] on icon at bounding box center [302, 52] width 9 height 9
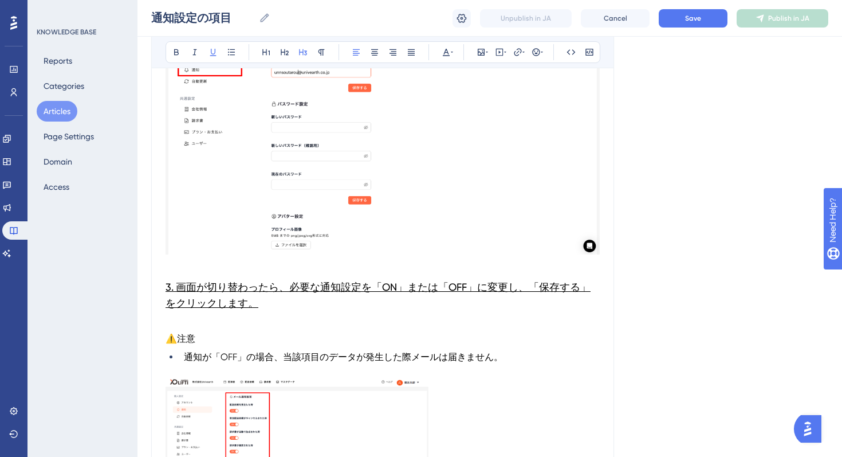
click at [263, 331] on p at bounding box center [383, 325] width 434 height 14
click at [235, 328] on p at bounding box center [383, 325] width 434 height 14
click at [176, 315] on h3 "3. 画面が切り替わったら、必要な通知設定を「ON」または「OFF」に変更し、「保存する」をクリックします。" at bounding box center [383, 295] width 434 height 46
click at [189, 323] on span at bounding box center [180, 324] width 28 height 11
drag, startPoint x: 221, startPoint y: 335, endPoint x: 162, endPoint y: 335, distance: 58.4
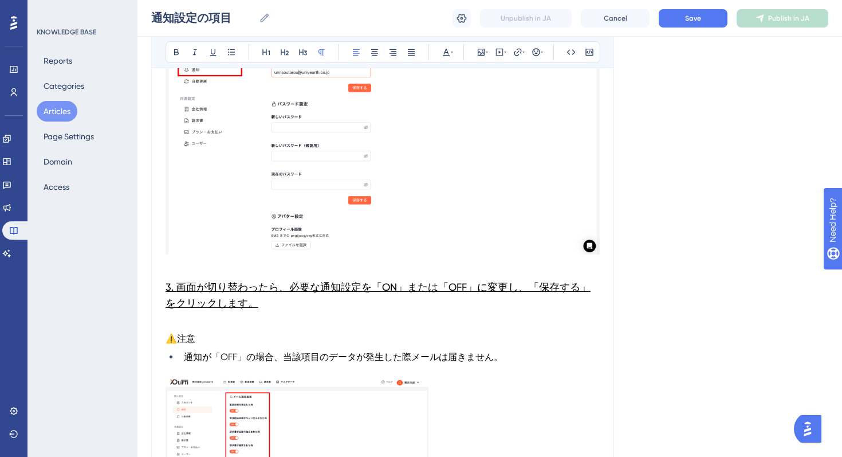
click at [162, 335] on div "通知設定の項目 本記事では通知設定の項目についてご説明します。 Bold Italic Underline Bullet Point Heading 1 He…" at bounding box center [382, 123] width 463 height 1424
click at [304, 57] on button at bounding box center [303, 52] width 16 height 16
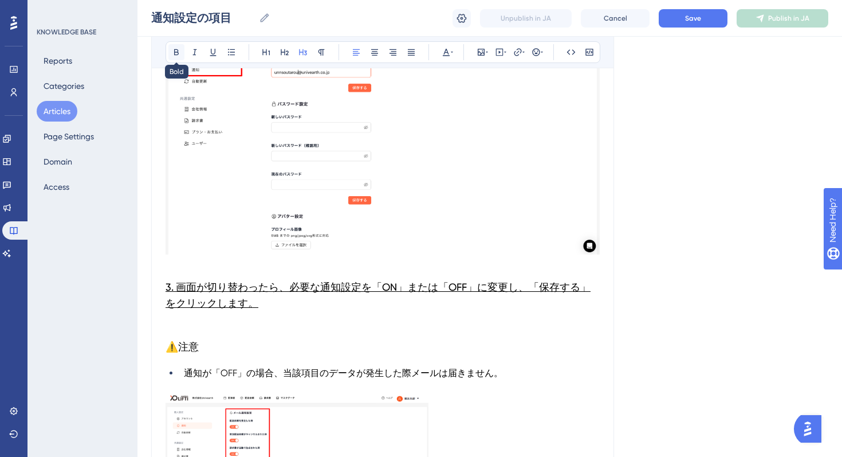
click at [171, 55] on button at bounding box center [176, 52] width 16 height 16
click at [254, 355] on h3 "⚠️注意" at bounding box center [383, 347] width 434 height 30
click at [182, 379] on li "通知が「OFF」の場合、当該項目のデータが発生した際メールは届きません。" at bounding box center [389, 380] width 421 height 28
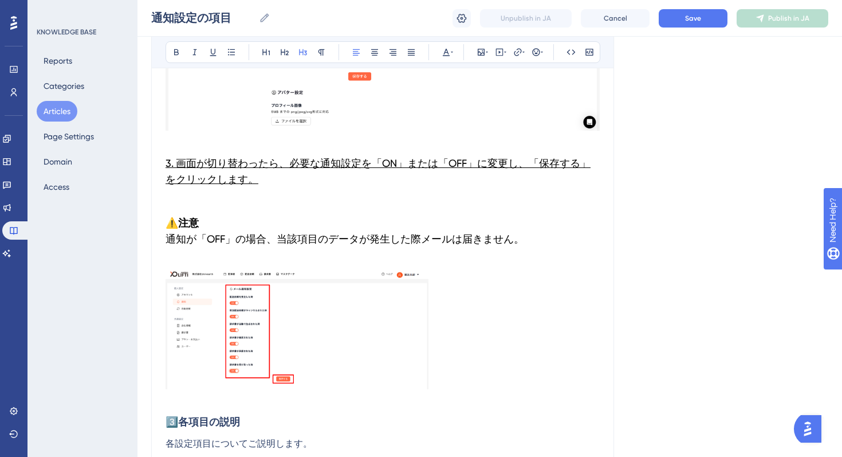
scroll to position [866, 0]
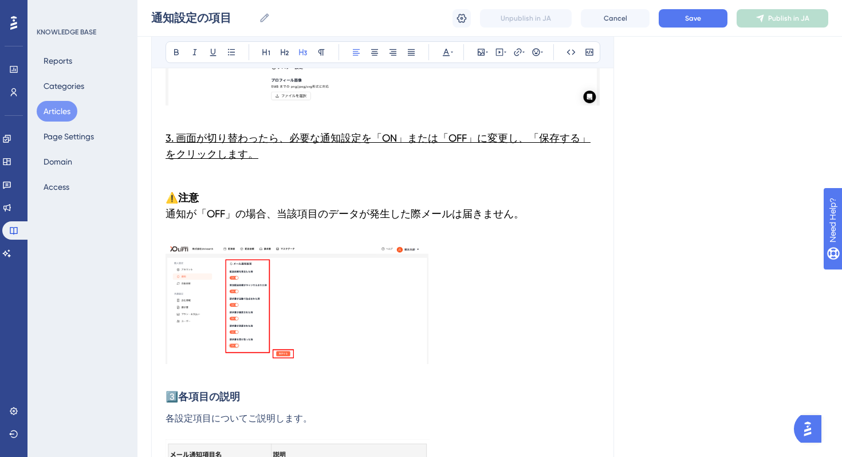
click at [204, 228] on h3 "⚠️注意 　　通知が「OFF」の場合、当該項目のデータが発生した際メールは届きません。" at bounding box center [383, 214] width 434 height 62
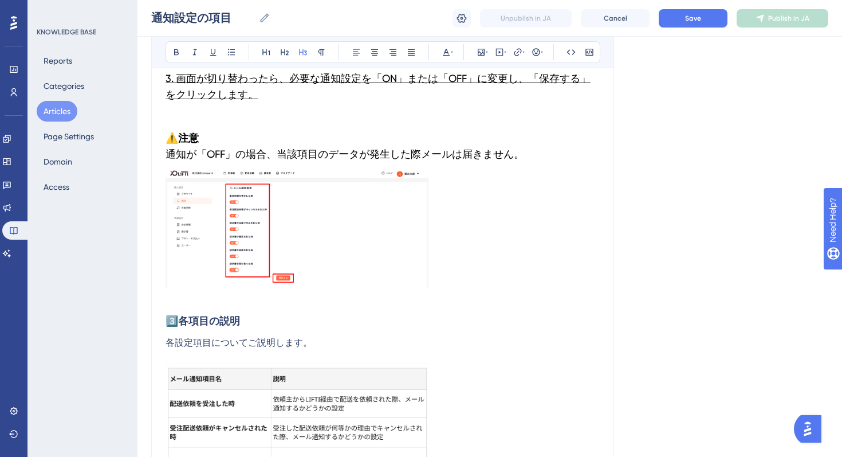
scroll to position [957, 0]
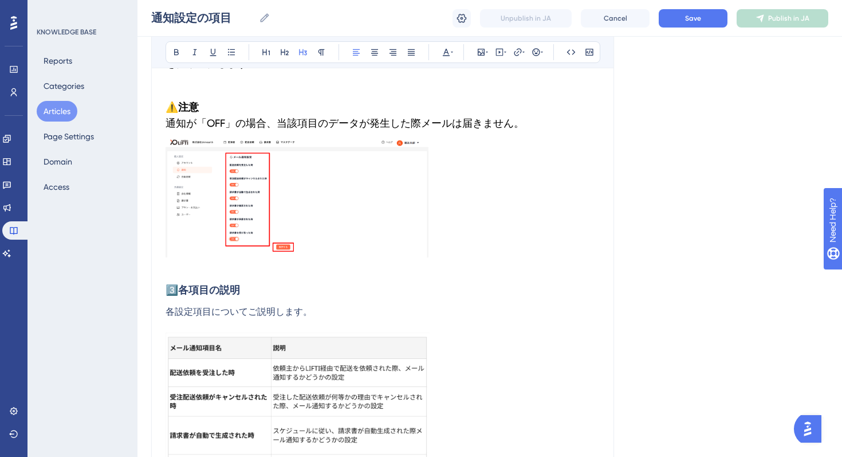
click at [336, 217] on img at bounding box center [297, 197] width 263 height 119
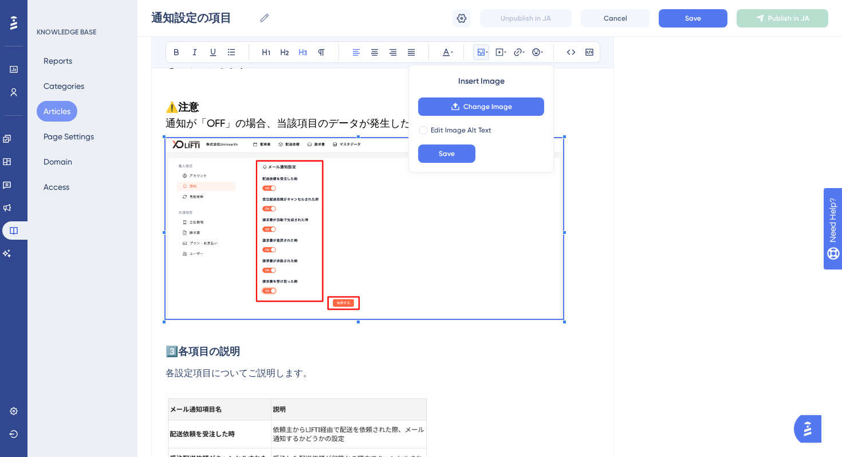
click at [582, 286] on p at bounding box center [383, 230] width 434 height 184
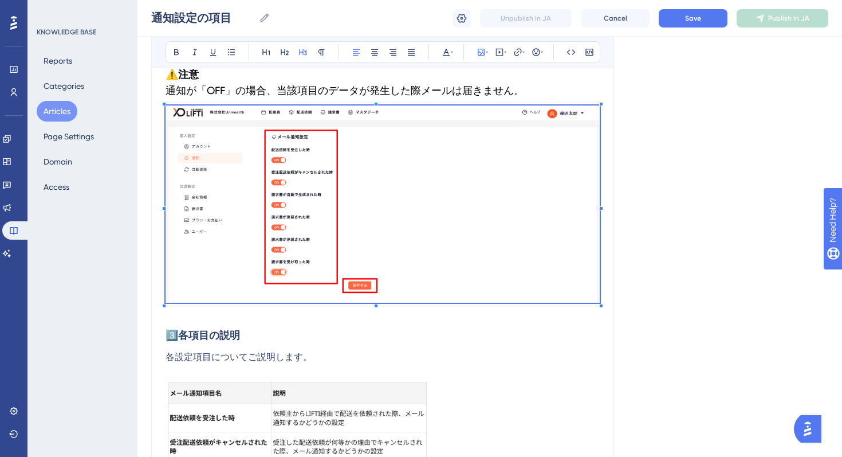
scroll to position [1005, 0]
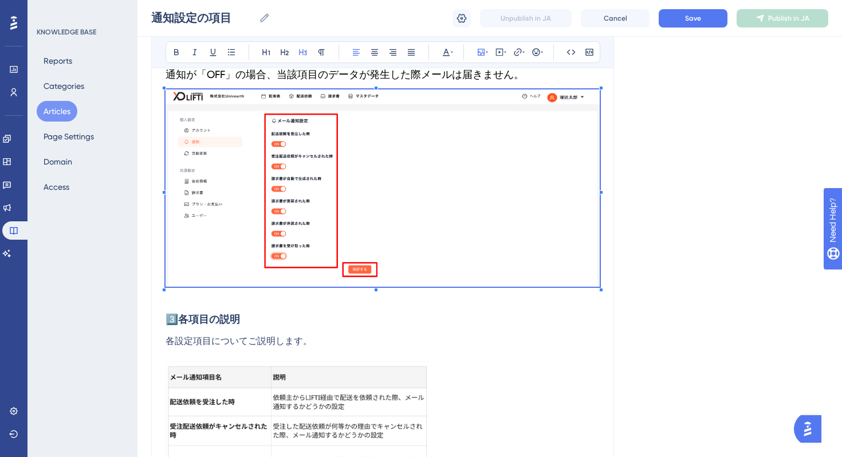
click at [246, 327] on h3 "3️⃣ 各項目の説明" at bounding box center [383, 319] width 434 height 30
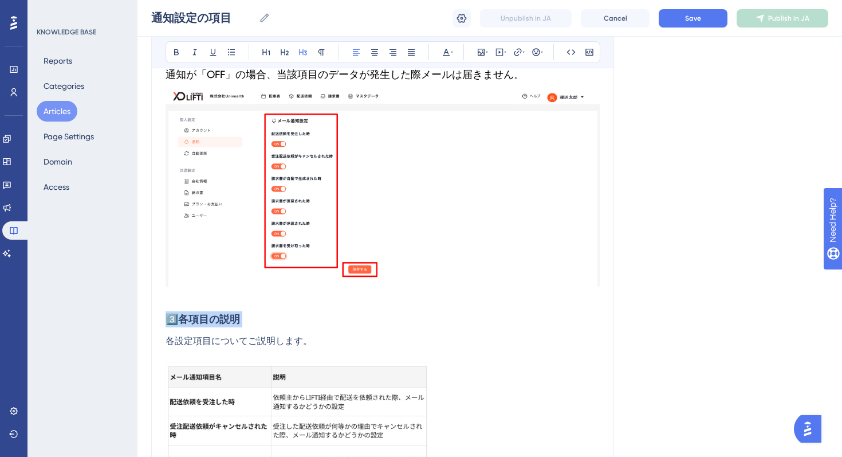
click at [246, 327] on h3 "3️⃣ 各項目の説明" at bounding box center [383, 319] width 434 height 30
click at [286, 50] on icon at bounding box center [284, 52] width 9 height 9
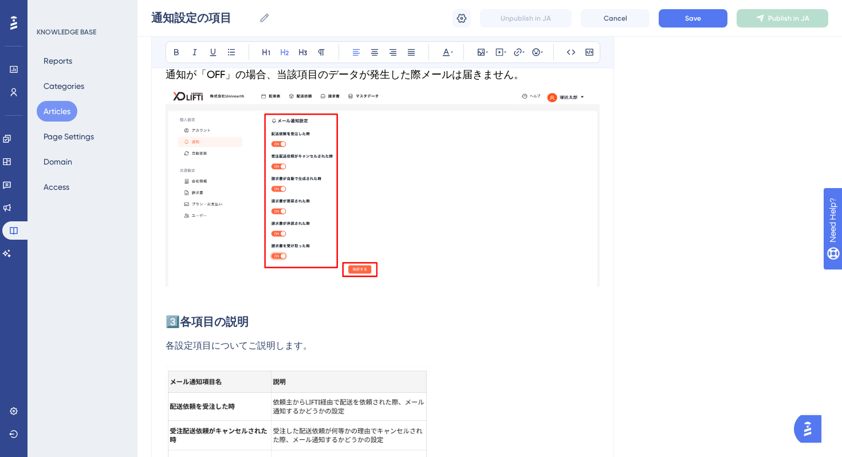
click at [339, 354] on p at bounding box center [383, 359] width 434 height 14
drag, startPoint x: 324, startPoint y: 348, endPoint x: 152, endPoint y: 338, distance: 172.2
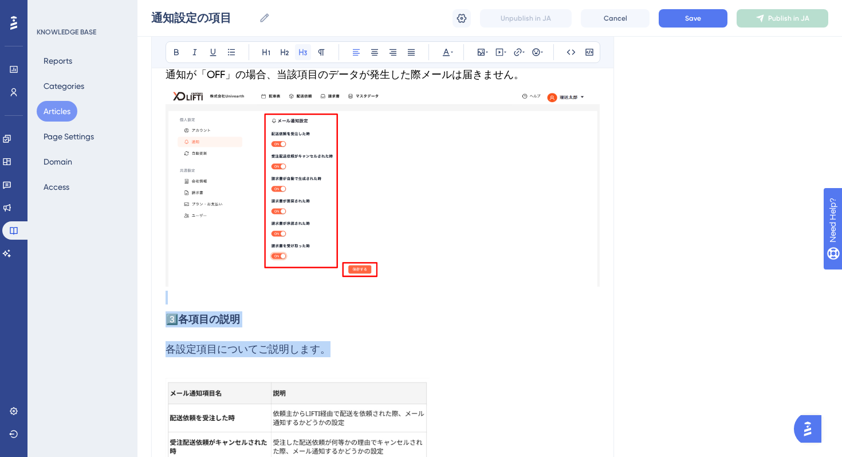
click at [298, 52] on button at bounding box center [303, 52] width 16 height 16
click at [438, 50] on button at bounding box center [446, 52] width 16 height 16
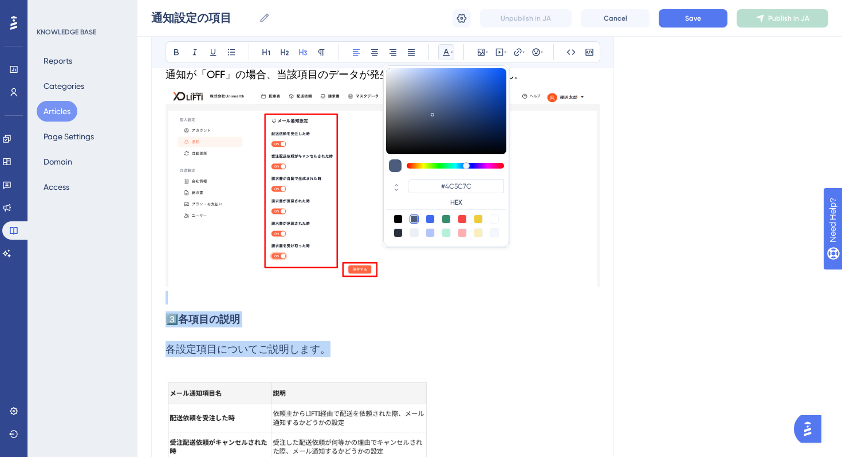
click at [402, 219] on div at bounding box center [398, 218] width 9 height 9
type input "#000000"
click at [266, 344] on span "各設定項目についてご説明します。" at bounding box center [248, 349] width 165 height 12
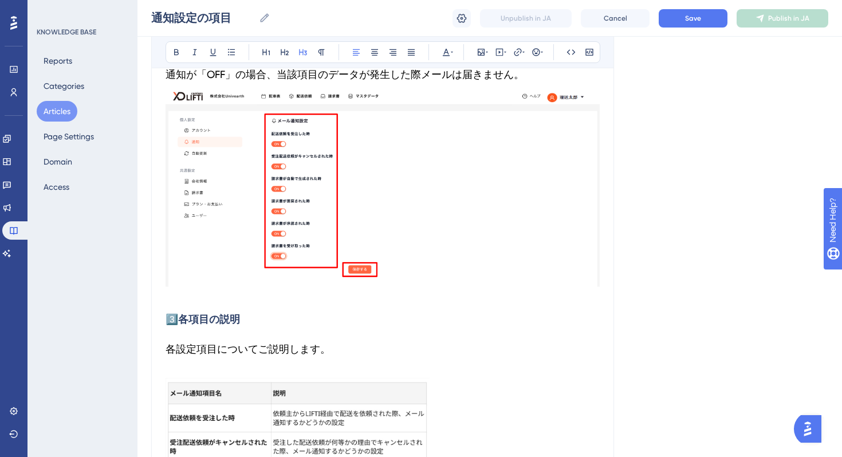
click at [243, 320] on h3 "3️⃣ 各項目の説明" at bounding box center [383, 319] width 434 height 30
click at [453, 56] on button at bounding box center [446, 52] width 16 height 16
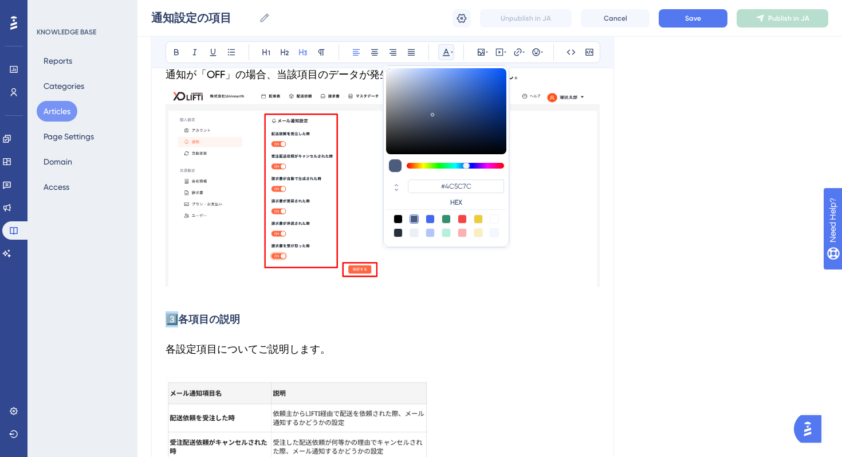
click at [398, 219] on div at bounding box center [398, 218] width 9 height 9
type input "#000000"
click at [203, 335] on h3 "各設定項目についてご説明します。" at bounding box center [383, 349] width 434 height 30
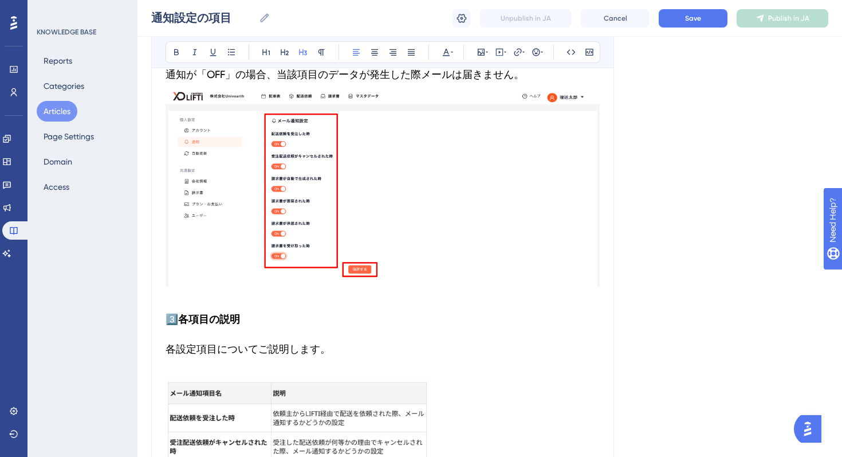
click at [214, 320] on strong "各項目の説明" at bounding box center [209, 319] width 62 height 13
click at [285, 57] on button at bounding box center [285, 52] width 16 height 16
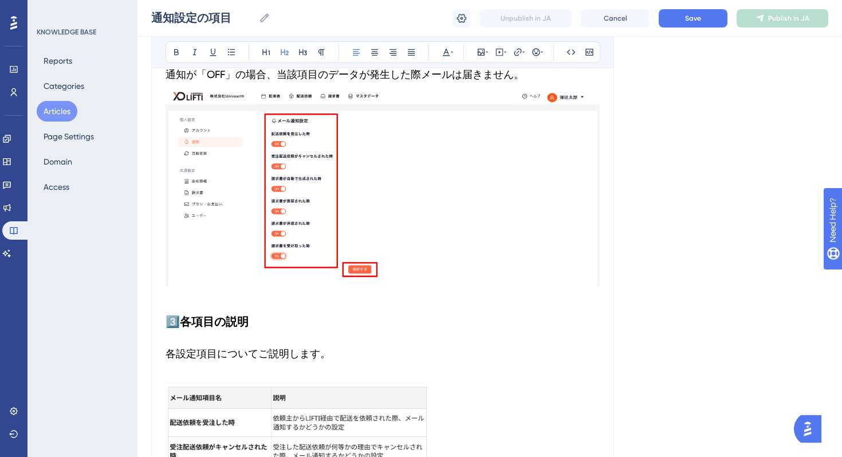
click at [187, 351] on span "各設定項目についてご説明します。" at bounding box center [248, 353] width 165 height 12
click at [170, 352] on span "各設定項目についてご説明します。" at bounding box center [248, 353] width 165 height 12
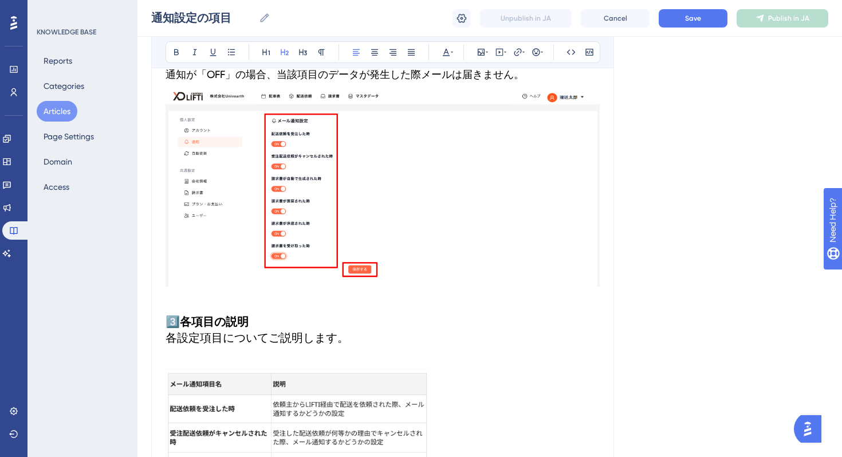
click at [305, 341] on span "各設定項目についてご説明します。" at bounding box center [257, 338] width 183 height 14
click at [309, 321] on h2 "3️⃣ 各項目の説明 各設定項目についてご説明します。" at bounding box center [383, 329] width 434 height 50
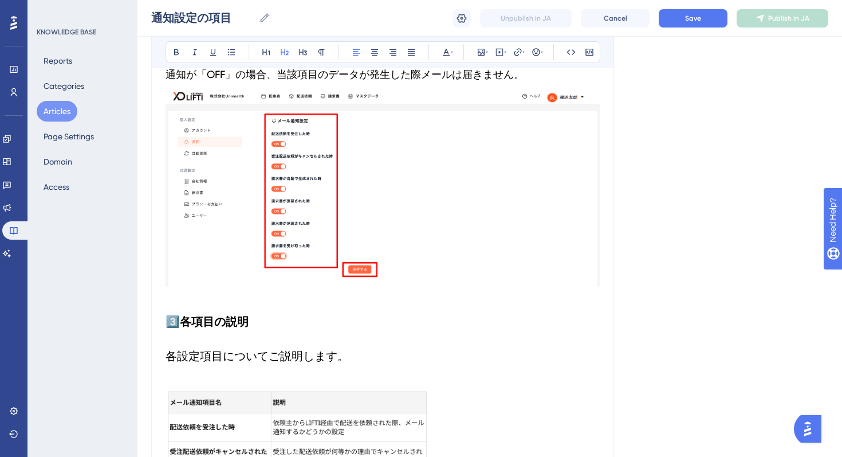
click at [326, 359] on span "各設定項目についてご説明します。" at bounding box center [257, 356] width 183 height 14
click at [308, 45] on button at bounding box center [303, 52] width 16 height 16
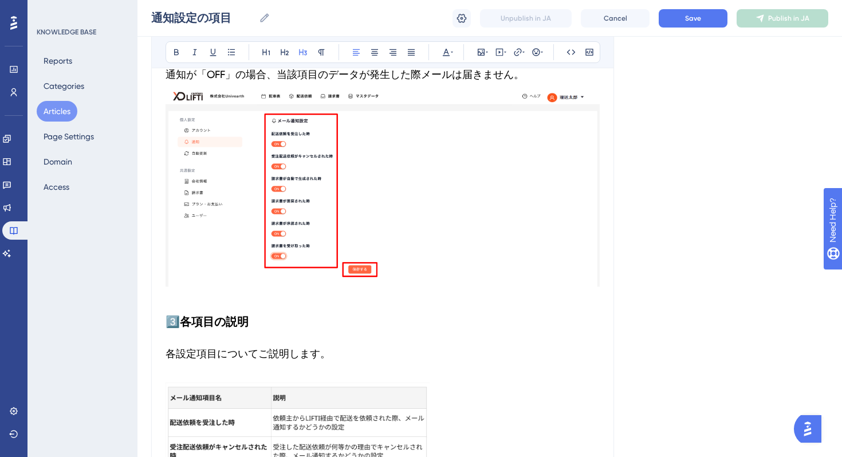
click at [200, 375] on p at bounding box center [383, 375] width 434 height 14
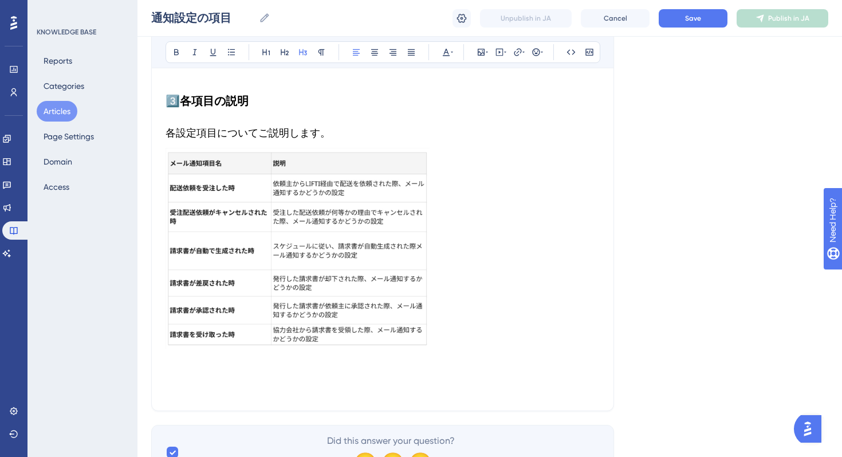
scroll to position [1255, 0]
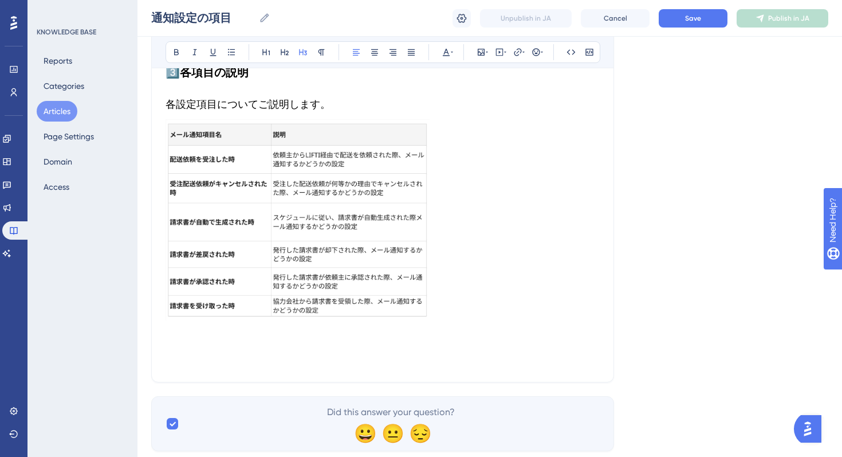
click at [245, 116] on h3 "各設定項目についてご説明します。" at bounding box center [383, 104] width 434 height 30
click at [342, 163] on img at bounding box center [298, 219] width 264 height 201
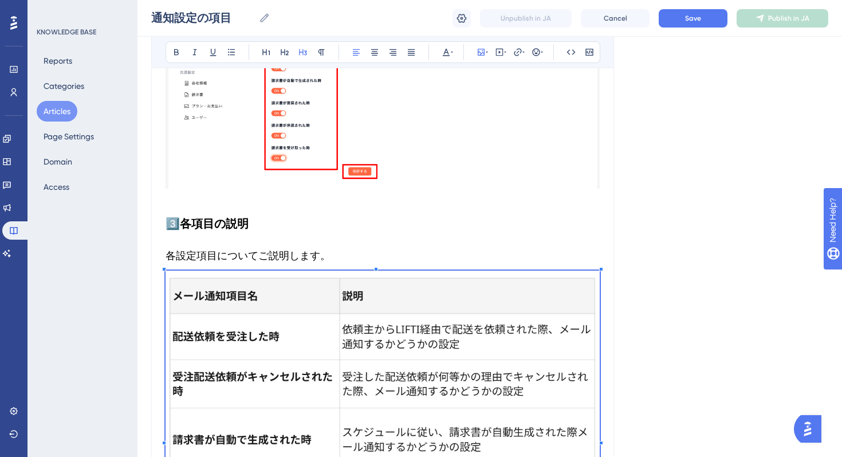
scroll to position [994, 0]
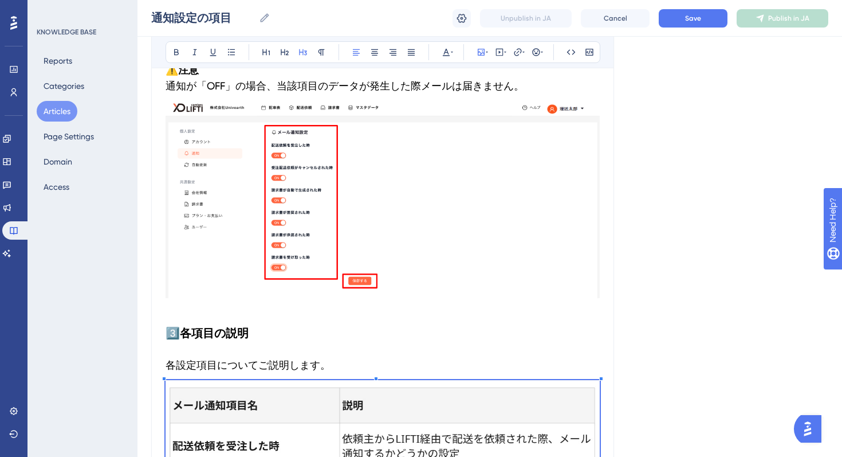
click at [260, 366] on span "各設定項目についてご説明します。" at bounding box center [248, 365] width 165 height 12
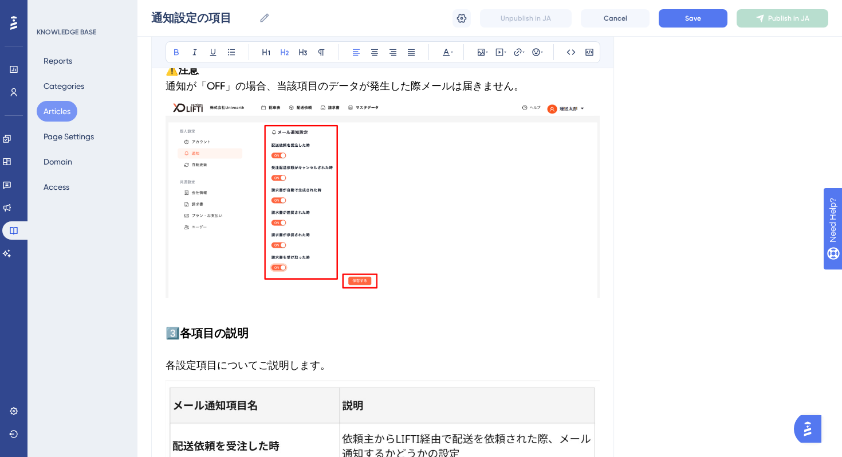
click at [233, 331] on strong "各項目の説明" at bounding box center [214, 333] width 69 height 14
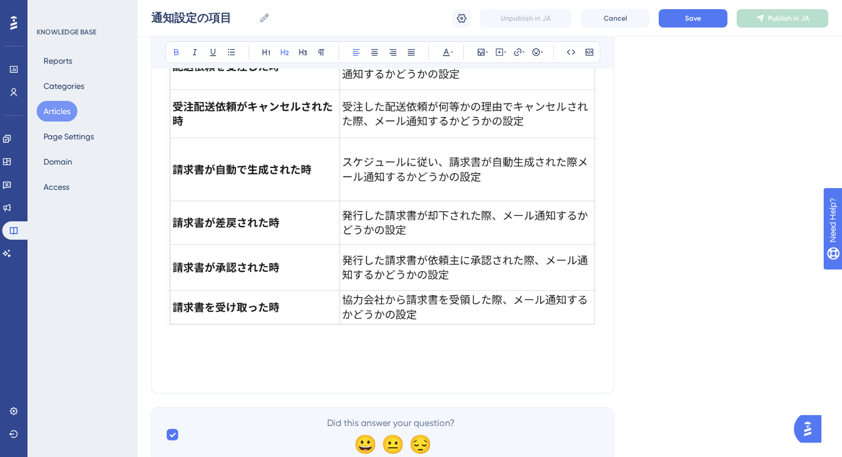
scroll to position [1415, 0]
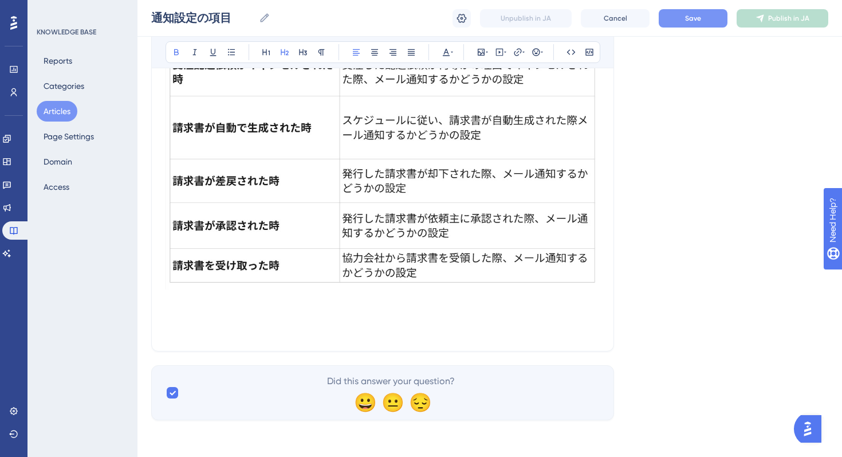
click at [696, 18] on span "Save" at bounding box center [693, 18] width 16 height 9
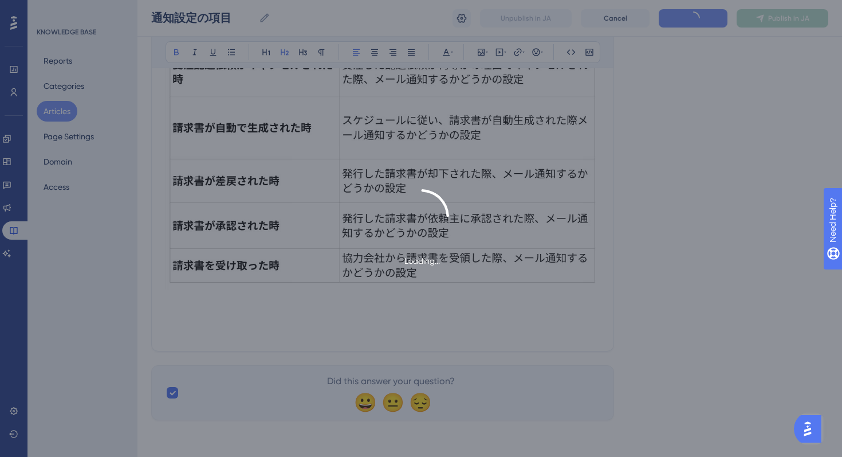
click at [722, 74] on div "Loading..." at bounding box center [421, 228] width 842 height 457
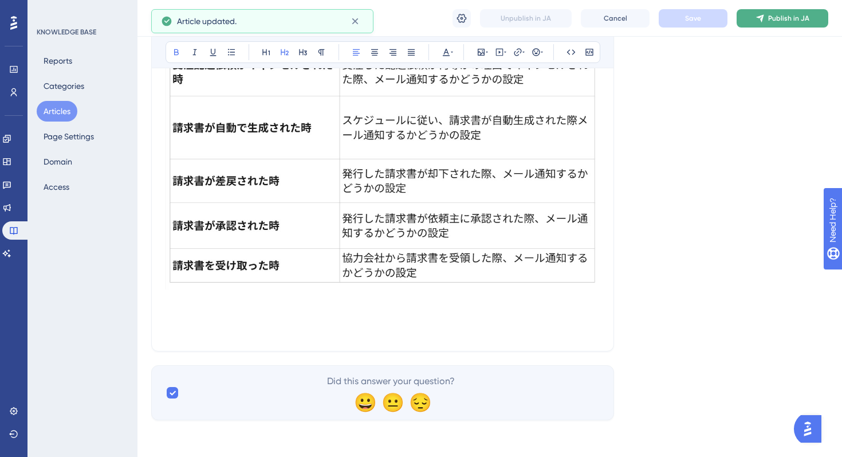
click at [786, 22] on span "Publish in JA" at bounding box center [788, 18] width 41 height 9
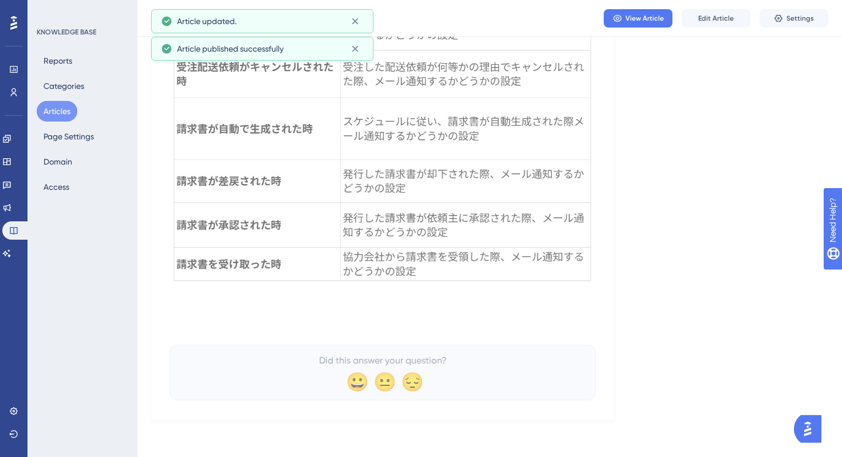
click at [120, 258] on div "KNOWLEDGE BASE Reports Categories Articles Page Settings Domain Access" at bounding box center [83, 228] width 110 height 457
click at [63, 109] on button "Articles" at bounding box center [57, 111] width 41 height 21
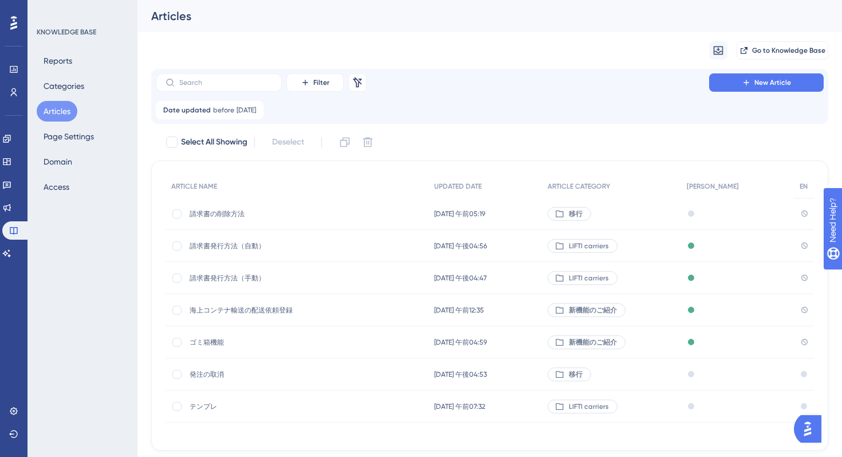
click at [476, 140] on div "Select All Showing Deselect" at bounding box center [496, 142] width 663 height 18
click at [239, 209] on span "請求書の削除方法" at bounding box center [281, 213] width 183 height 9
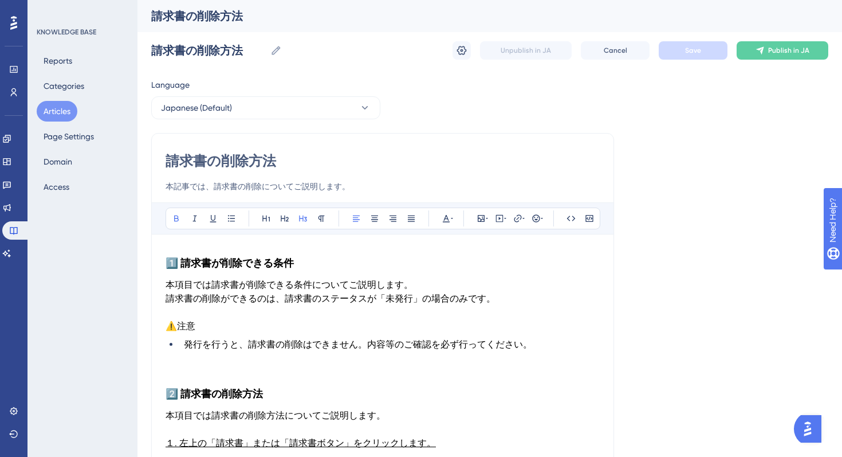
click at [305, 264] on h3 "1️⃣ 請求書が削除できる条件" at bounding box center [383, 263] width 434 height 30
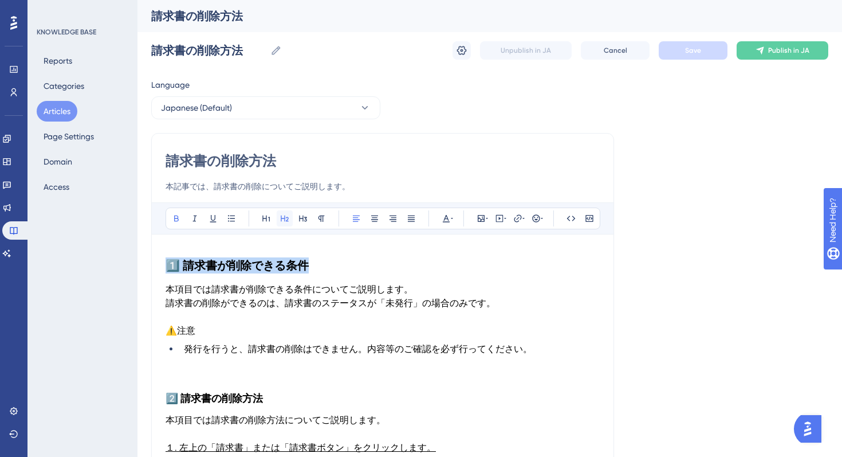
click at [288, 224] on button at bounding box center [285, 218] width 16 height 16
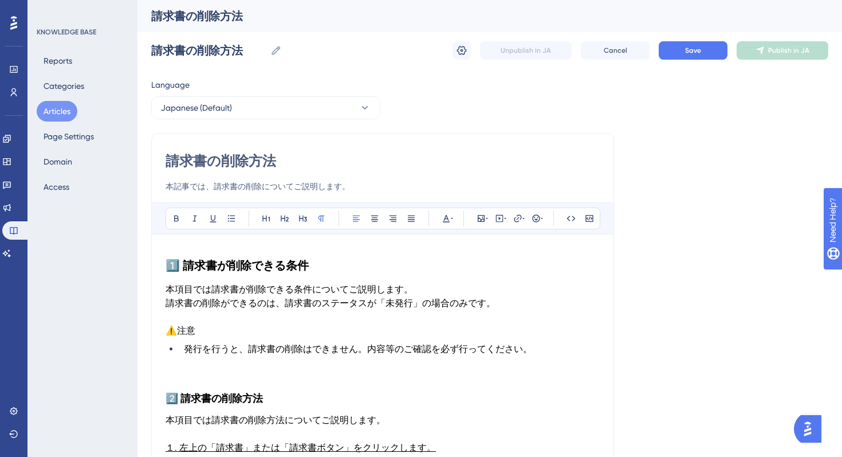
click at [402, 304] on span "請求書の削除ができるのは、請求書のステータスが「未発行」の場合のみです。" at bounding box center [331, 302] width 330 height 11
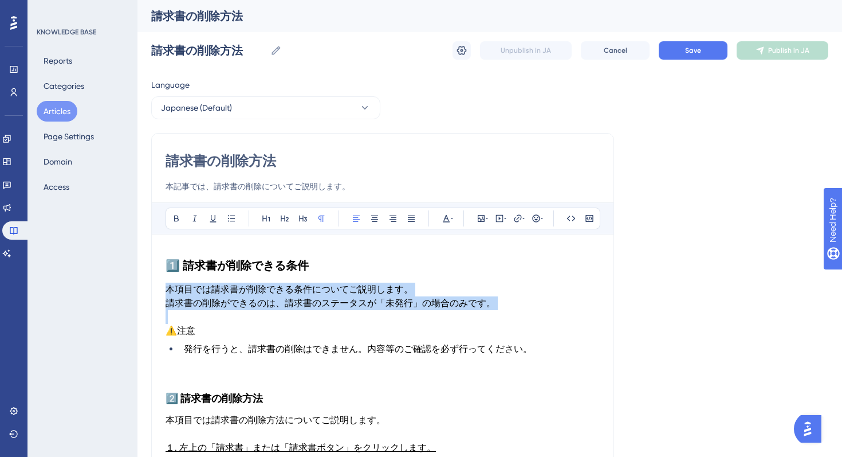
drag, startPoint x: 494, startPoint y: 312, endPoint x: 159, endPoint y: 288, distance: 336.0
click at [303, 221] on icon at bounding box center [302, 218] width 9 height 9
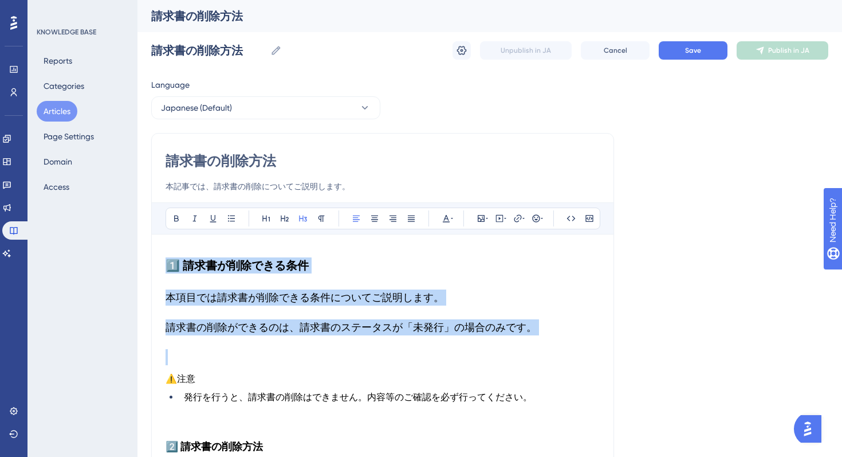
click at [238, 350] on h3 at bounding box center [383, 357] width 434 height 30
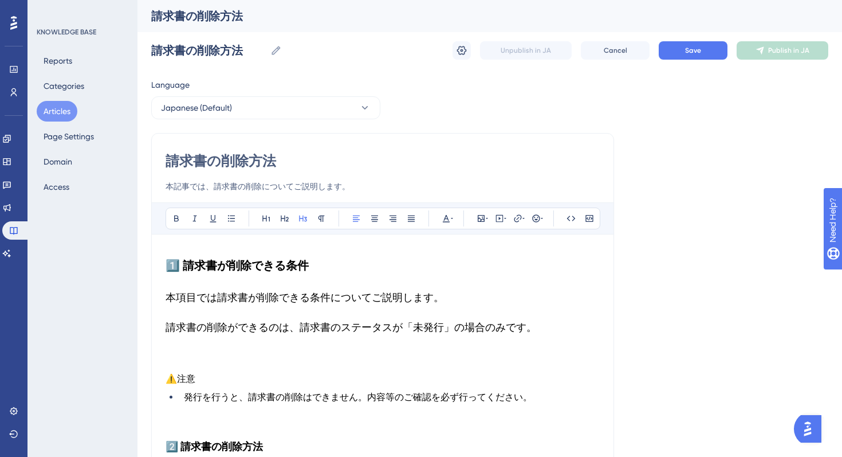
click at [167, 327] on span "請求書の削除ができるのは、請求書のステータスが「未発行」の場合のみです。" at bounding box center [351, 327] width 371 height 12
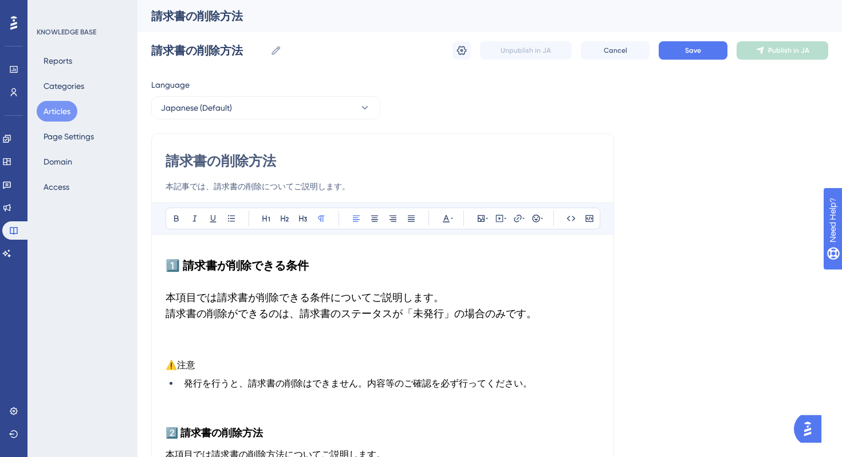
click at [202, 363] on p "⚠️ 注意" at bounding box center [383, 365] width 434 height 14
click at [193, 347] on h3 at bounding box center [383, 343] width 434 height 30
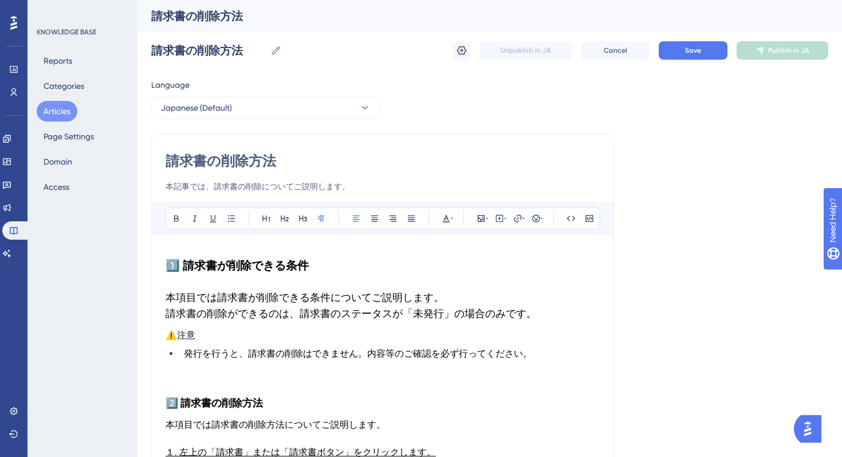
click at [210, 335] on p "⚠️ 注意" at bounding box center [383, 335] width 434 height 14
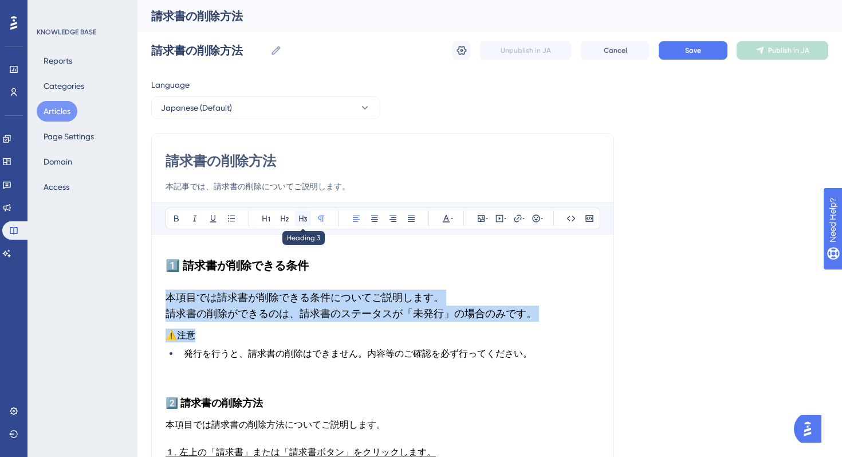
click at [303, 218] on icon at bounding box center [302, 218] width 9 height 9
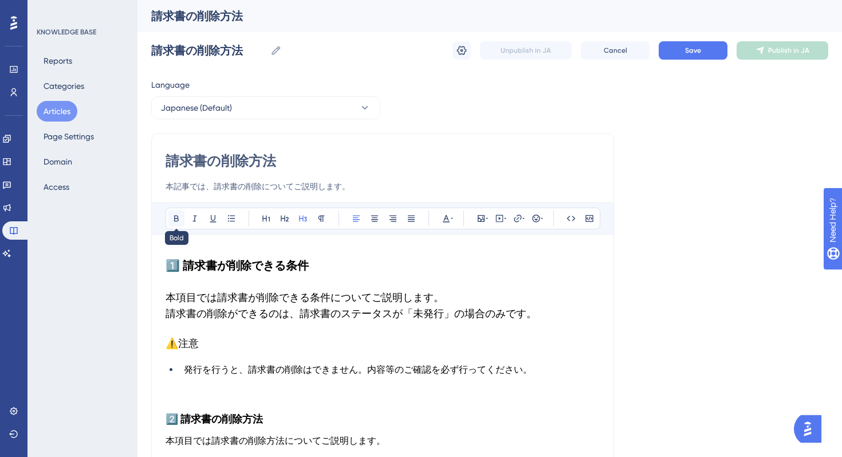
click at [173, 219] on icon at bounding box center [176, 218] width 9 height 9
click at [175, 214] on icon at bounding box center [176, 218] width 9 height 9
click at [243, 263] on strong "1️⃣ 請求書が削除できる条件" at bounding box center [237, 265] width 143 height 14
click at [256, 274] on h2 "1️⃣ 請求書が削除できる条件" at bounding box center [383, 265] width 434 height 34
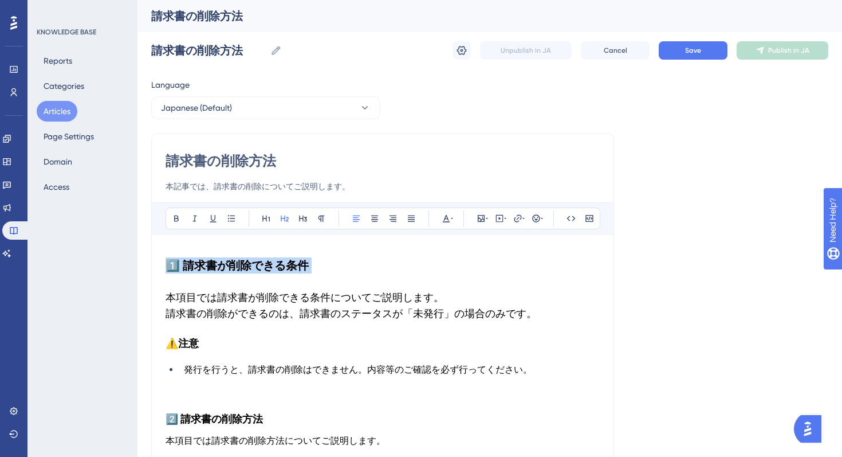
click at [256, 274] on h2 "1️⃣ 請求書が削除できる条件" at bounding box center [383, 265] width 434 height 34
click at [289, 317] on span "請求書の削除ができるのは、請求書のステータスが「未発行」の場合のみです。" at bounding box center [351, 313] width 371 height 12
click at [217, 336] on h3 "⚠️注意" at bounding box center [383, 343] width 434 height 30
click at [347, 363] on li "発行を行うと、請求書の削除はできません。内容等のご確認を必ず行ってください。" at bounding box center [389, 370] width 421 height 14
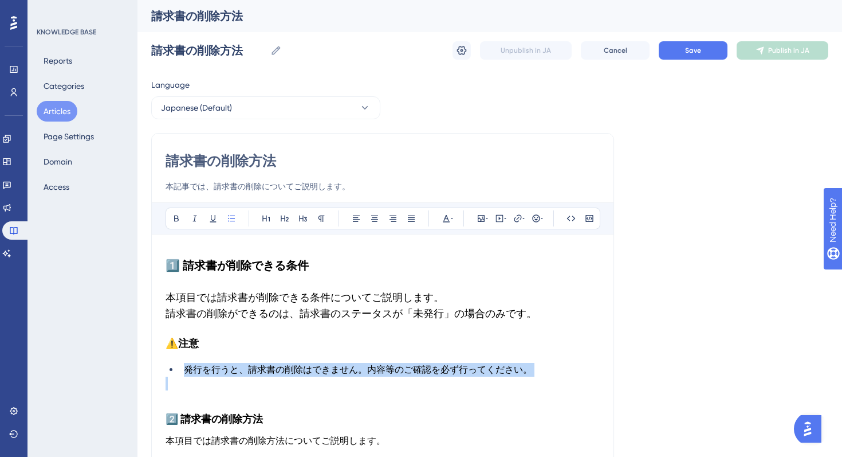
click at [347, 363] on li "発行を行うと、請求書の削除はできません。内容等のご確認を必ず行ってください。" at bounding box center [389, 370] width 421 height 14
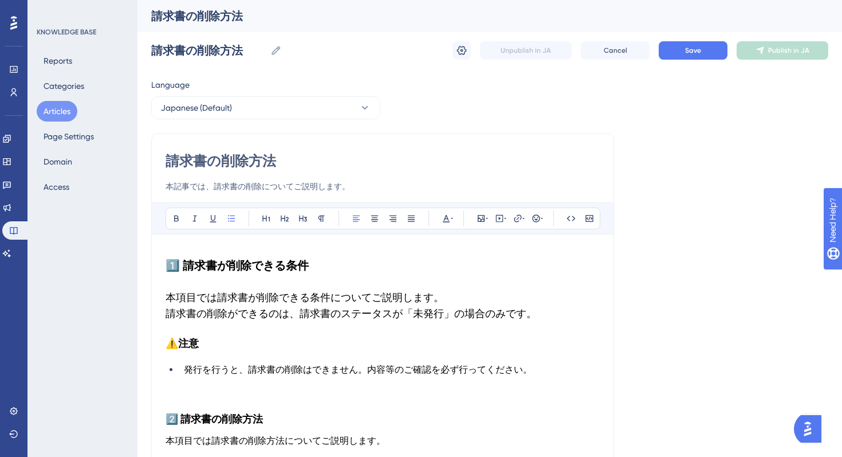
click at [180, 371] on li "発行を行うと、請求書の削除はできません。内容等のご確認を必ず行ってください。" at bounding box center [389, 370] width 421 height 14
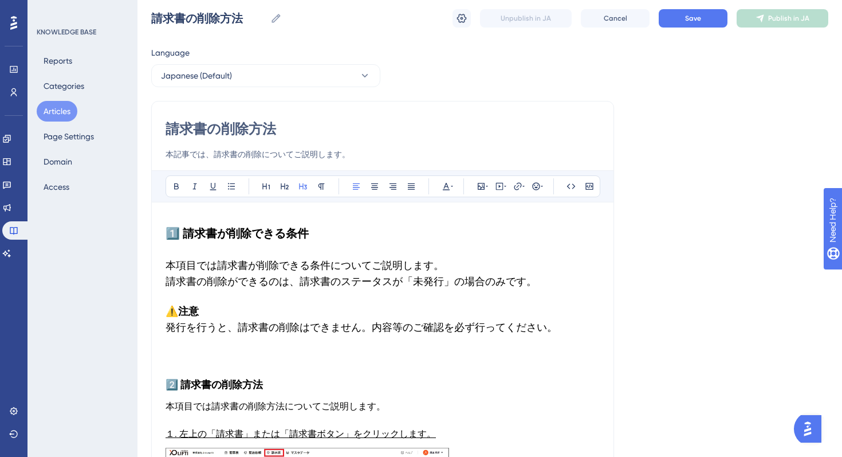
scroll to position [60, 0]
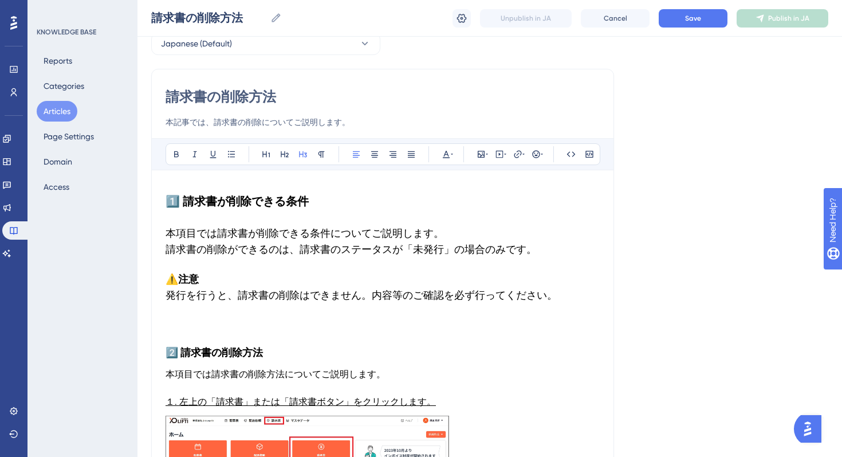
click at [236, 331] on p at bounding box center [383, 331] width 434 height 14
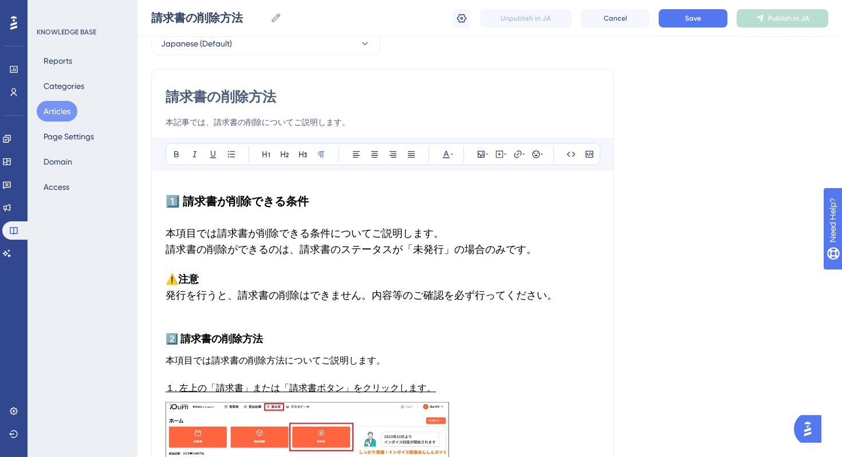
click at [229, 332] on strong "2️⃣ 請求書の削除方法" at bounding box center [214, 338] width 97 height 13
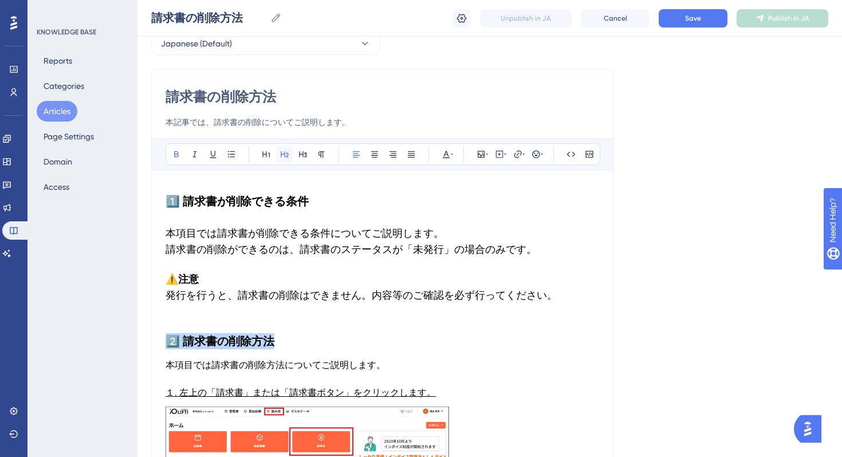
click at [280, 148] on button at bounding box center [285, 154] width 16 height 16
click at [292, 371] on p "本項目では請求書の削除方法についてご説明します。" at bounding box center [383, 365] width 434 height 14
click at [313, 362] on span "本項目では請求書の削除方法についてご説明します。" at bounding box center [276, 364] width 220 height 11
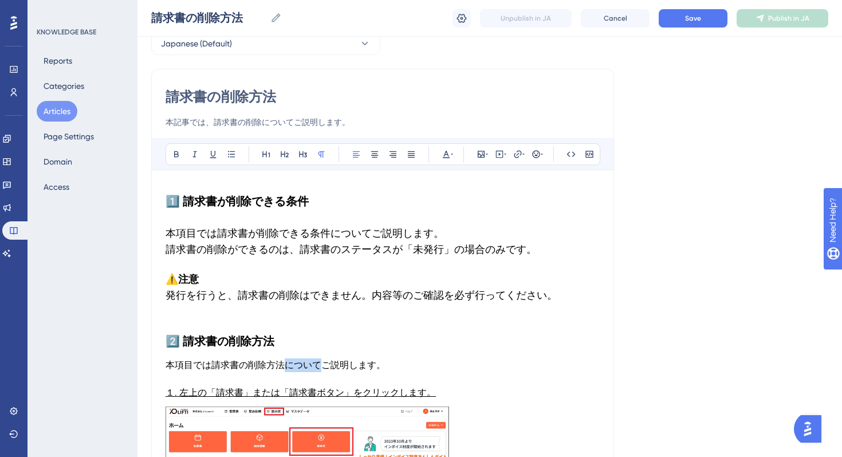
click at [313, 362] on span "本項目では請求書の削除方法についてご説明します。" at bounding box center [276, 364] width 220 height 11
click at [260, 348] on h2 "2️⃣ 請求書の削除方法" at bounding box center [383, 341] width 434 height 34
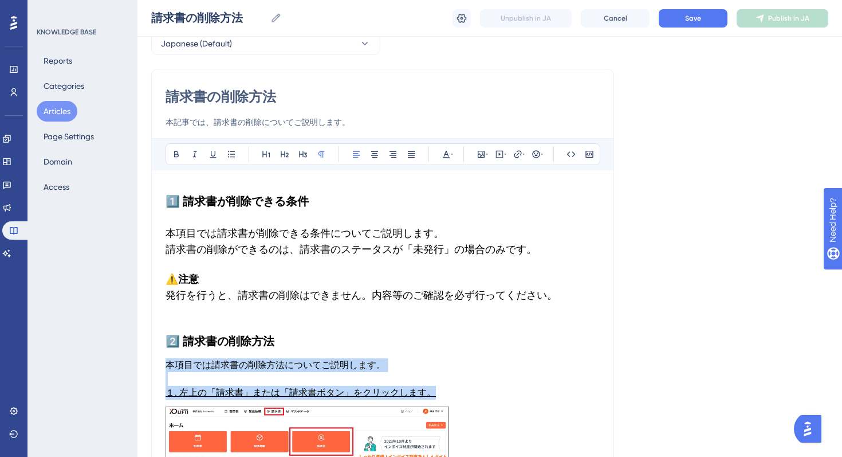
drag, startPoint x: 450, startPoint y: 394, endPoint x: 159, endPoint y: 365, distance: 293.1
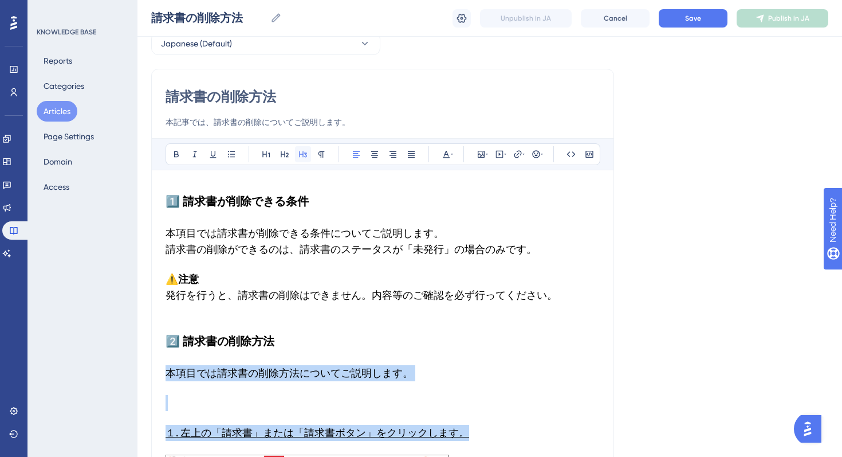
click at [300, 155] on icon at bounding box center [303, 154] width 8 height 6
click at [218, 388] on h3 at bounding box center [383, 403] width 434 height 30
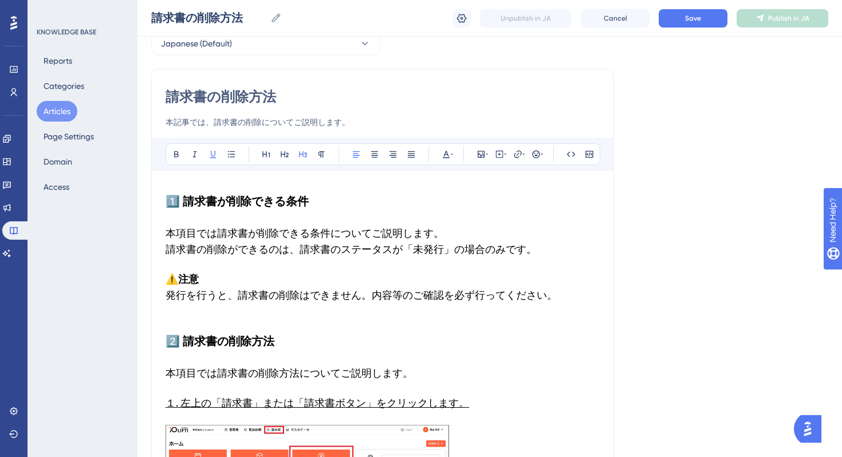
click at [260, 392] on h3 "１. 左上の「請求書」または「請求書ボタン」をクリックします。" at bounding box center [383, 403] width 434 height 30
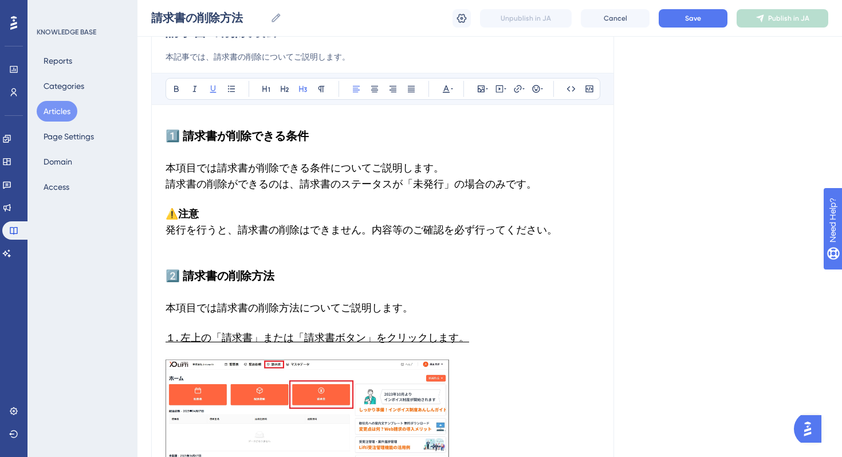
click at [359, 352] on h3 at bounding box center [383, 429] width 434 height 154
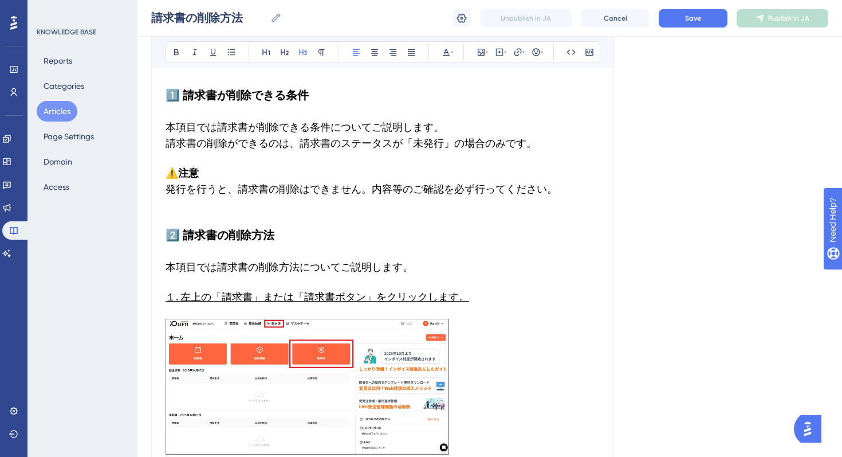
click at [452, 359] on h3 at bounding box center [383, 389] width 434 height 154
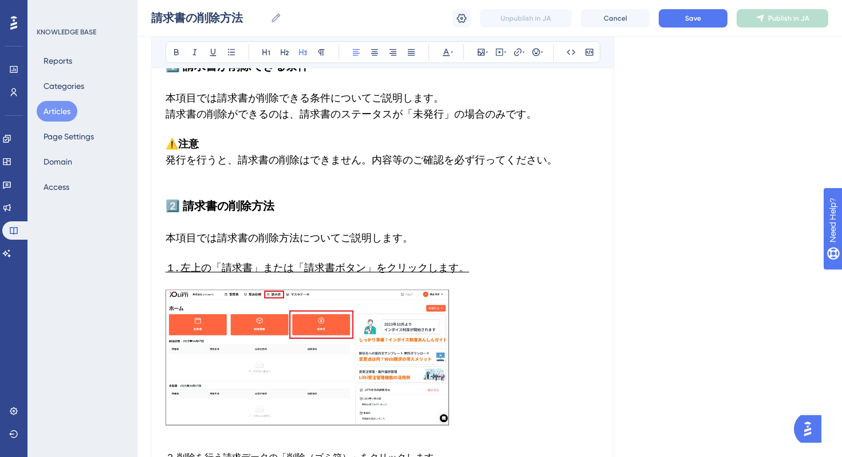
scroll to position [234, 0]
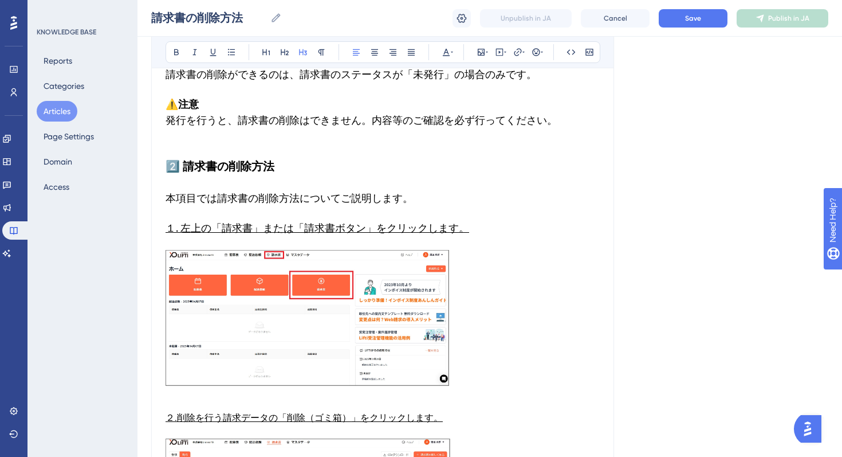
click at [423, 237] on h3 "１. 左上の「請求書」または「請求書ボタン」をクリックします。" at bounding box center [383, 228] width 434 height 30
click at [413, 312] on img at bounding box center [308, 318] width 284 height 136
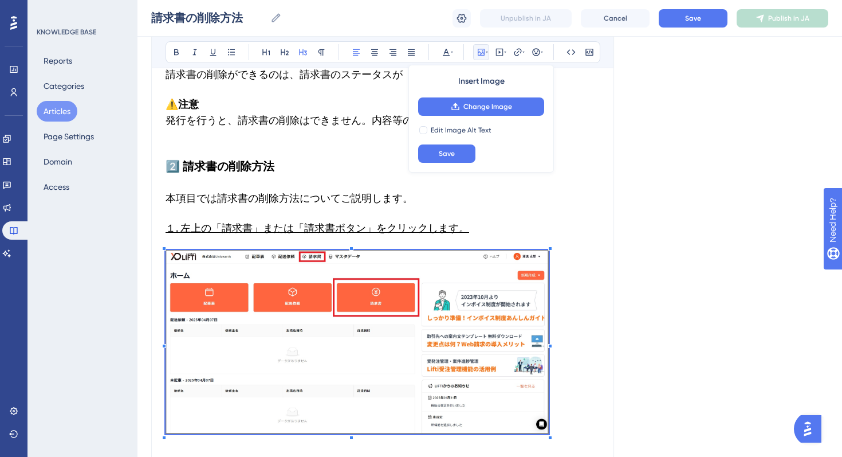
click at [647, 451] on div "Language Japanese (Default) 請求書の削除方法 本記事では、請求書の削除についてご説明します。 Bold Italic Underl…" at bounding box center [489, 410] width 677 height 1142
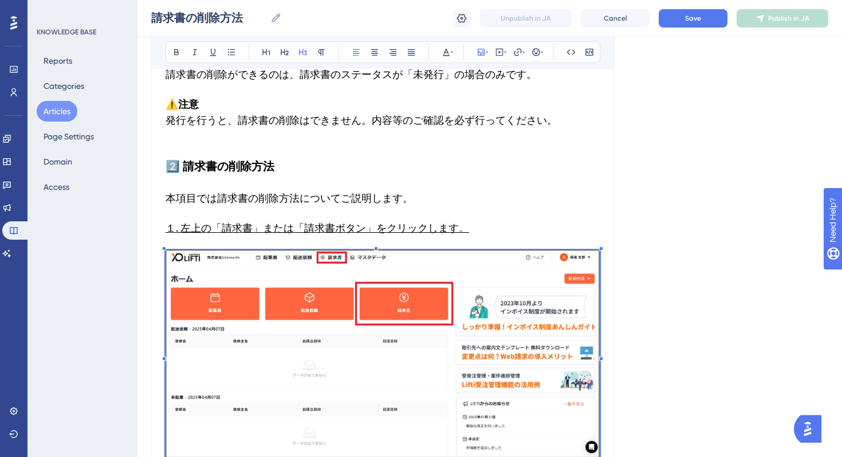
click at [259, 247] on h3 at bounding box center [383, 356] width 434 height 226
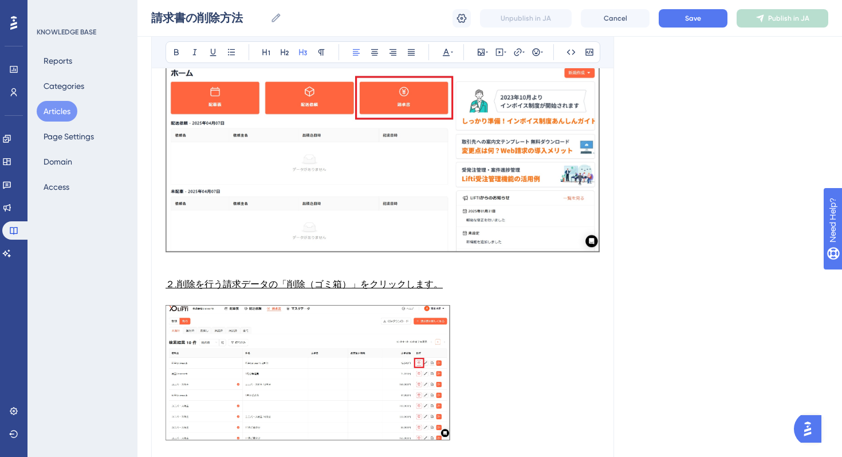
scroll to position [453, 0]
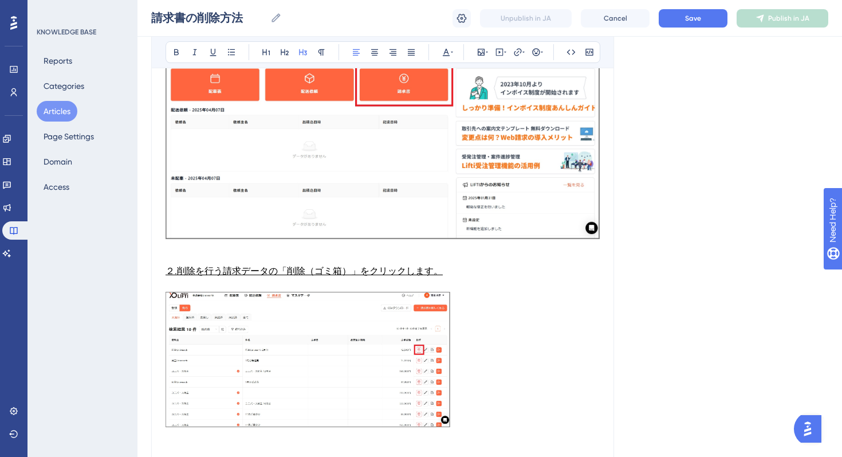
click at [208, 243] on h3 at bounding box center [383, 137] width 434 height 226
click at [214, 258] on p at bounding box center [383, 257] width 434 height 14
click at [268, 276] on span "２.削除を行う請求データの「削除（ゴミ箱）」をクリックします。" at bounding box center [304, 270] width 277 height 11
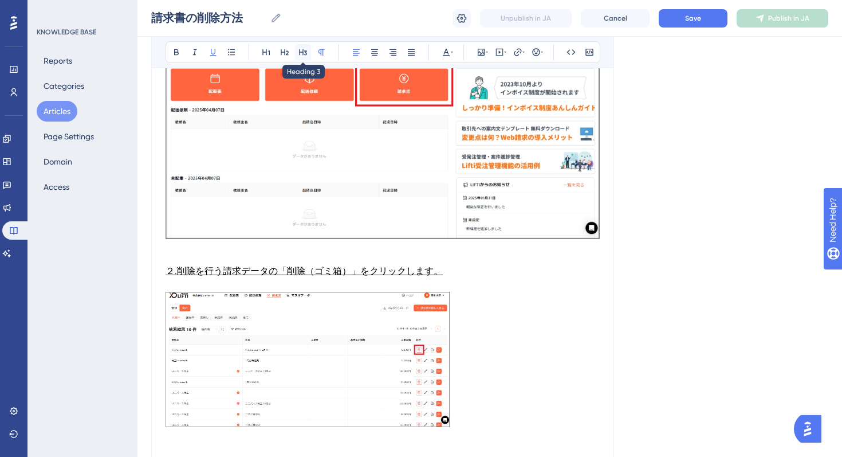
click at [302, 52] on icon at bounding box center [303, 52] width 8 height 6
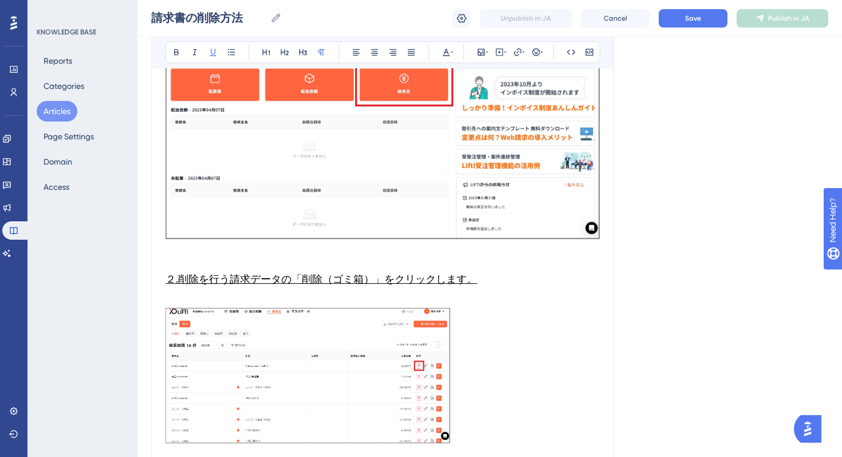
click at [301, 294] on p at bounding box center [383, 301] width 434 height 14
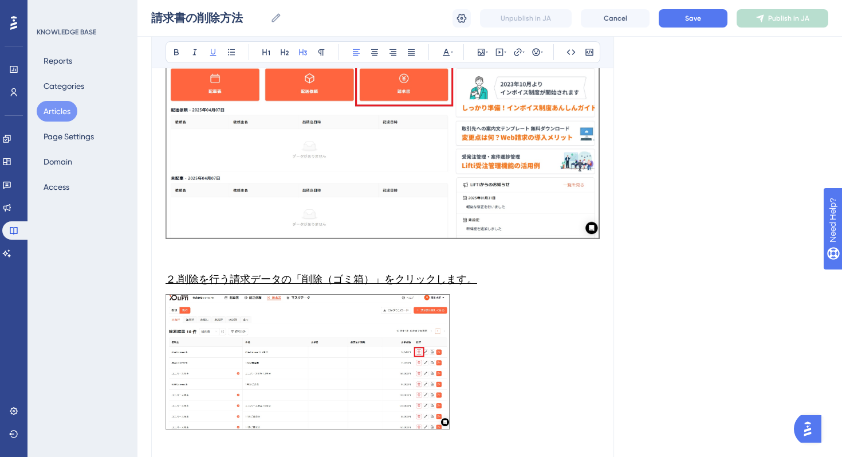
click at [380, 316] on img at bounding box center [308, 361] width 285 height 135
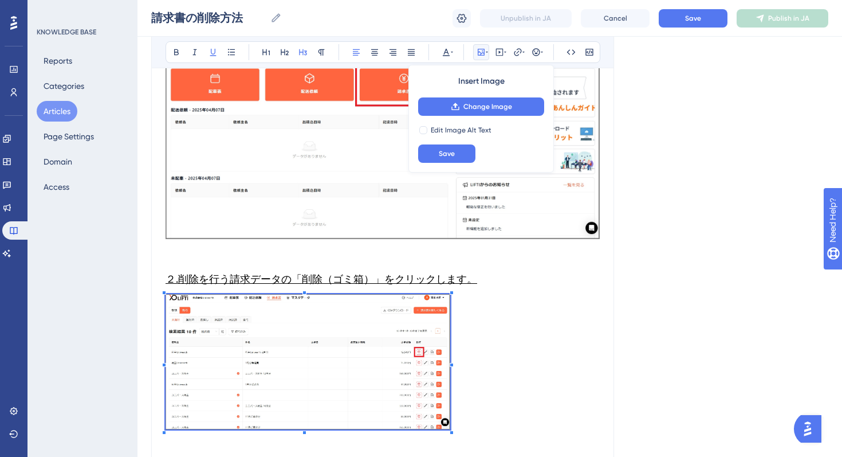
scroll to position [489, 0]
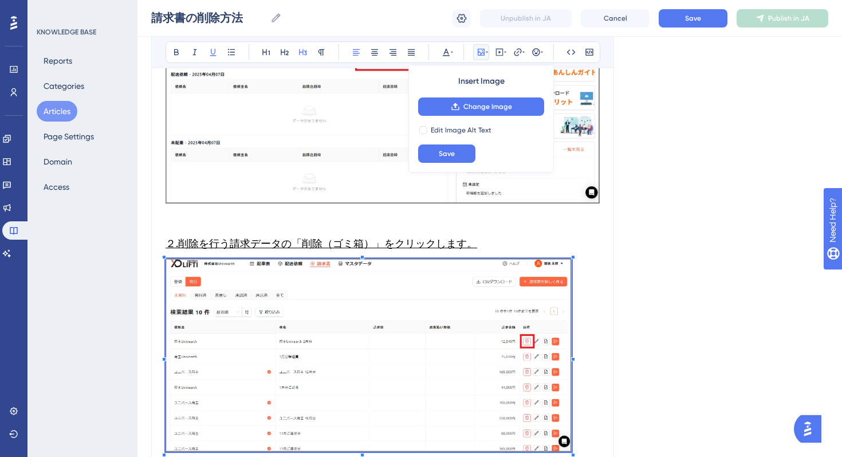
click at [639, 430] on div "Language Japanese (Default) 請求書の削除方法 本記事では、請求書の削除についてご説明します。 Bold Italic Underl…" at bounding box center [489, 198] width 677 height 1227
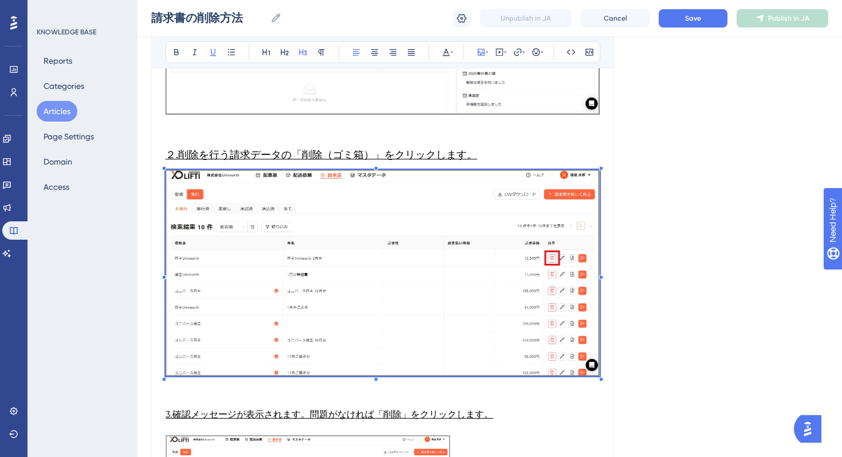
scroll to position [621, 0]
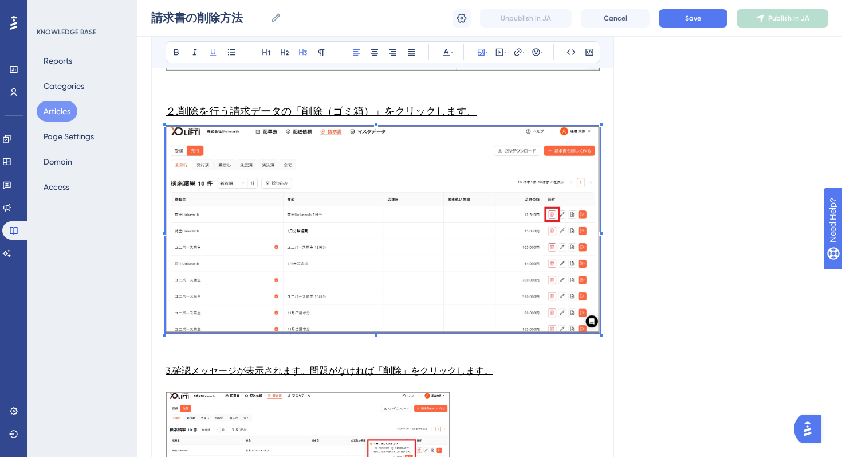
click at [328, 374] on span "3.確認メッセージが表示されます。問題がなければ「削除」をクリックします。" at bounding box center [330, 370] width 328 height 11
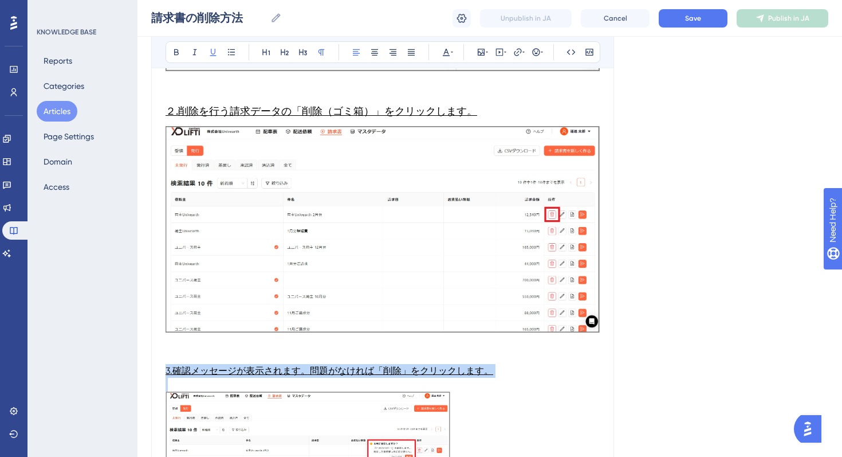
click at [328, 374] on span "3.確認メッセージが表示されます。問題がなければ「削除」をクリックします。" at bounding box center [330, 370] width 328 height 11
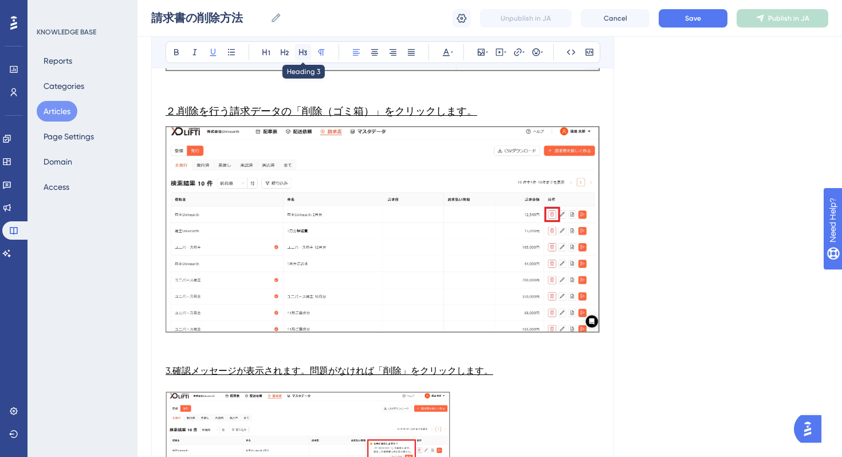
click at [303, 52] on icon at bounding box center [303, 52] width 8 height 6
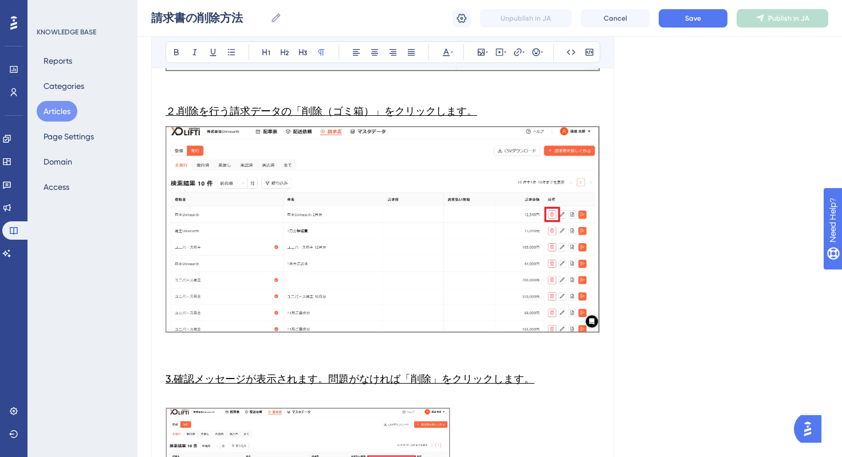
click at [201, 359] on p at bounding box center [383, 357] width 434 height 14
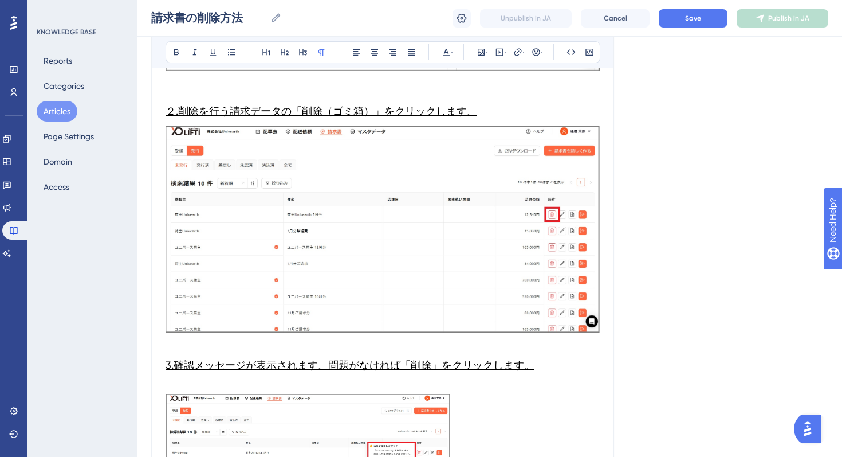
click at [183, 383] on p at bounding box center [383, 387] width 434 height 14
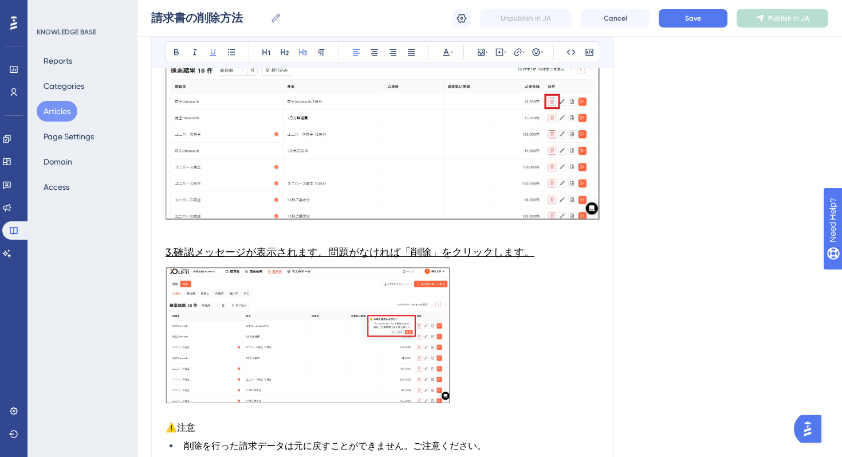
scroll to position [746, 0]
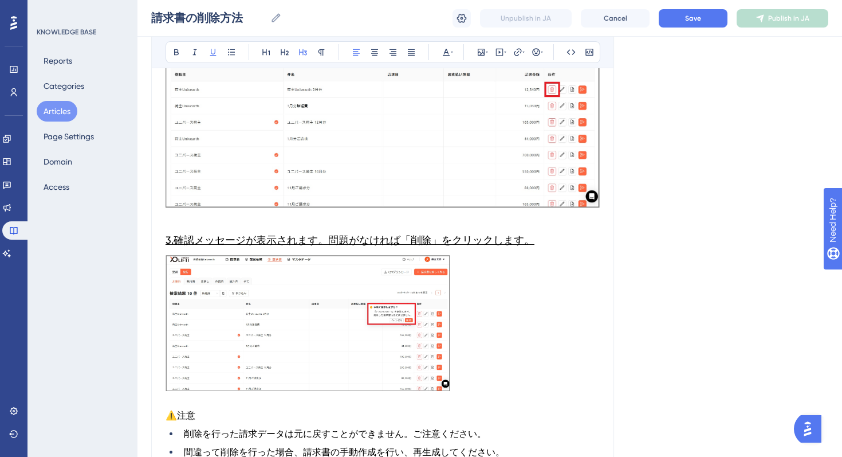
click at [345, 349] on img at bounding box center [308, 323] width 285 height 136
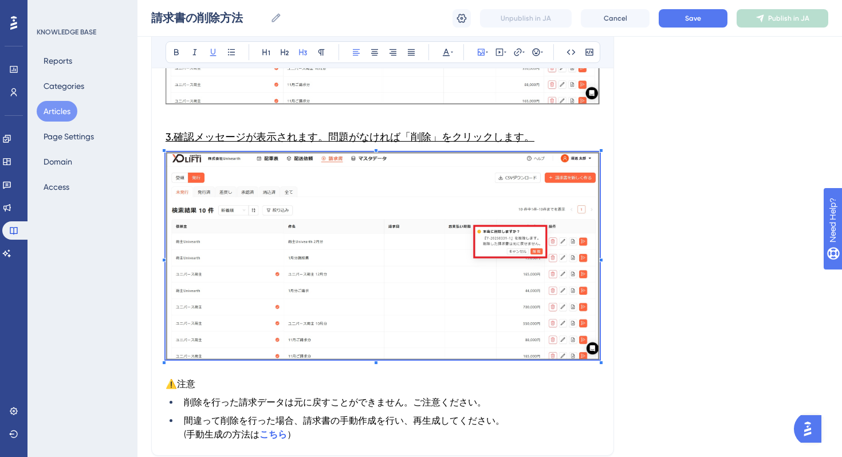
scroll to position [938, 0]
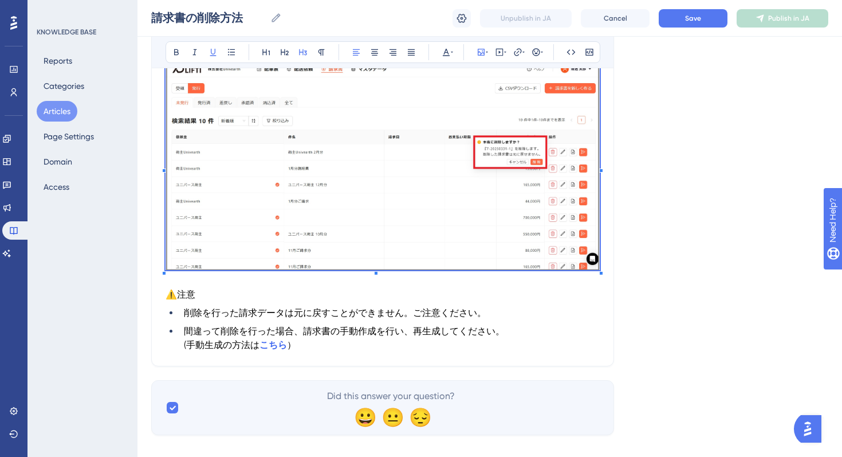
click at [320, 323] on ul "削除を行った請求データは元に戻すことができません。ご注意ください。 間違って削除を行った場合、請求書の手動作成を行い、再生成してください。 　(手動生成の方法…" at bounding box center [383, 329] width 434 height 46
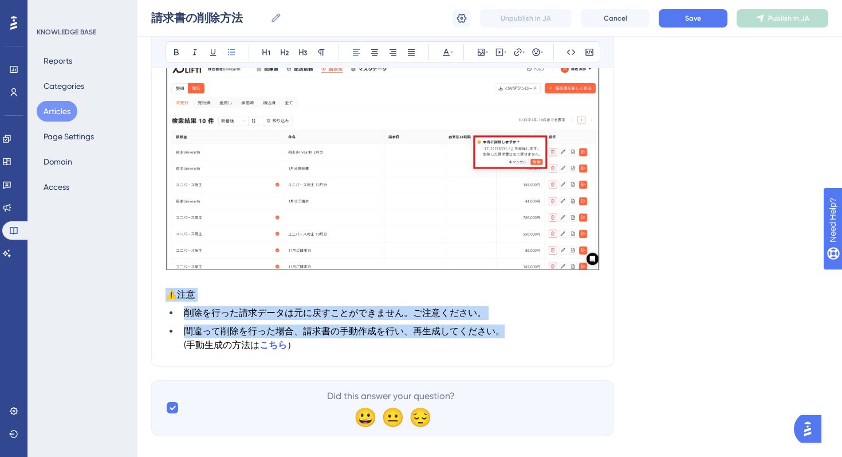
drag, startPoint x: 521, startPoint y: 333, endPoint x: 151, endPoint y: 296, distance: 372.0
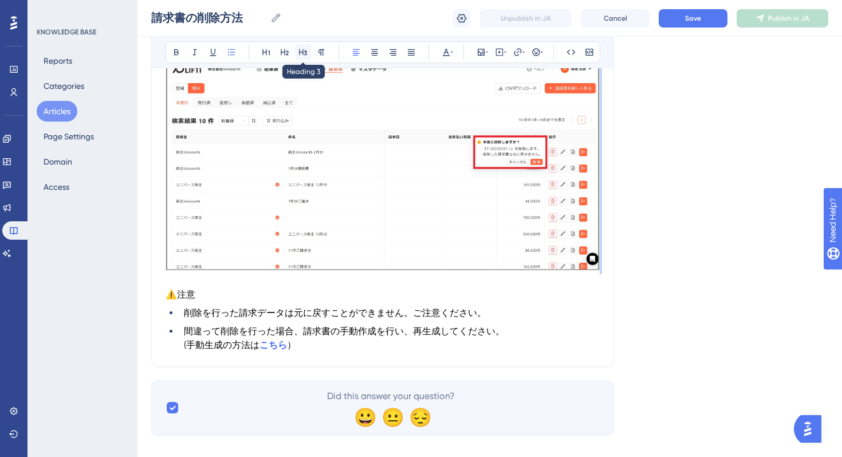
click at [305, 49] on icon at bounding box center [302, 52] width 9 height 9
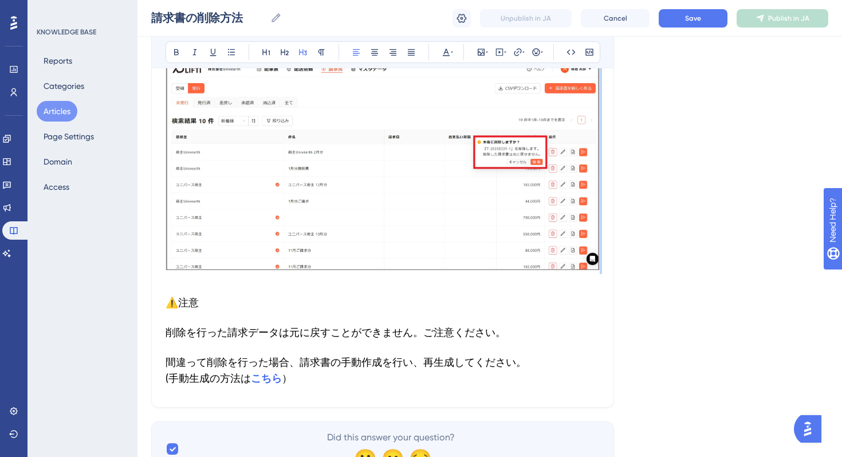
click at [213, 338] on h3 "削除を行った請求データは元に戻すことができません。ご注意ください。" at bounding box center [383, 332] width 434 height 30
click at [169, 360] on span "間違って削除を行った場合、請求書の手動作成を行い、再生成してください。" at bounding box center [346, 362] width 361 height 12
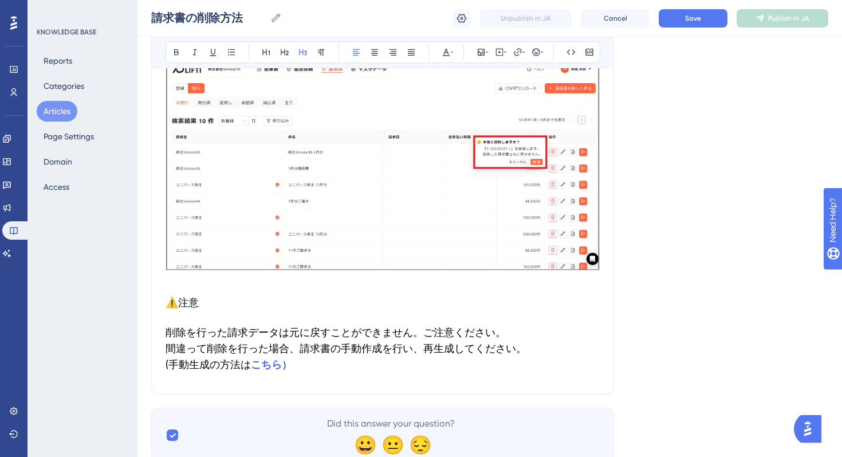
click at [175, 370] on h3 "削除を行った請求データは元に戻すことができません。ご注意ください。 間違って削除を行った場合、請求書の手動作成を行い、再生成してください。 　(手動生成の方法…" at bounding box center [383, 348] width 434 height 62
click at [213, 321] on h3 "削除を行った請求データは元に戻すことができません。ご注意ください。 間違って削除を行った場合、請求書の手動作成を行い、再生成してください。 (手動生成の方法は…" at bounding box center [383, 348] width 434 height 62
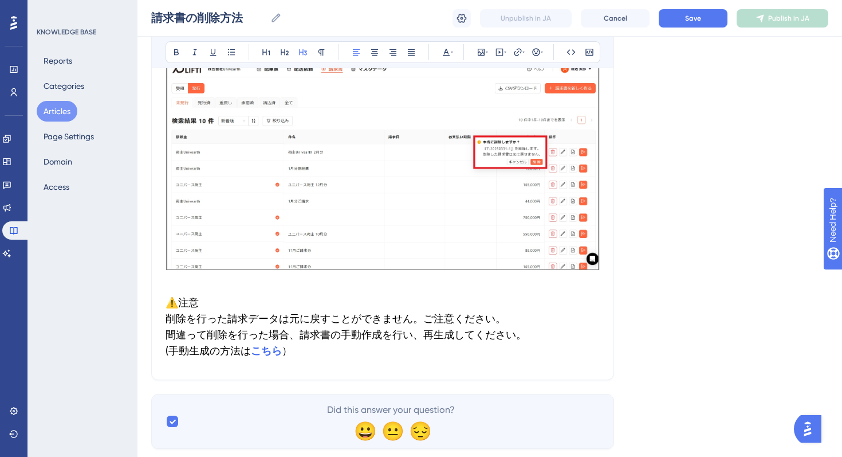
click at [186, 305] on span "注意" at bounding box center [188, 302] width 21 height 12
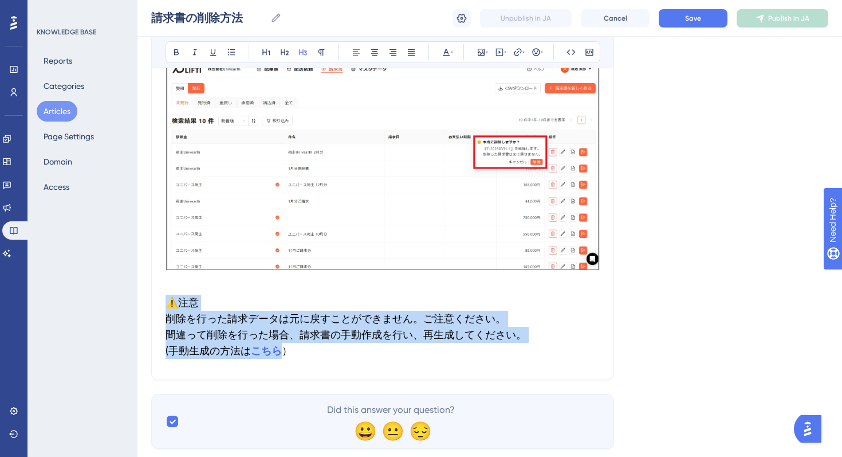
click at [221, 327] on h3 "⚠️ 注意 削除を行った請求データは元に戻すことができません。ご注意ください。 間違って削除を行った場合、請求書の手動作成を行い、再生成してください。 (手動…" at bounding box center [383, 327] width 434 height 78
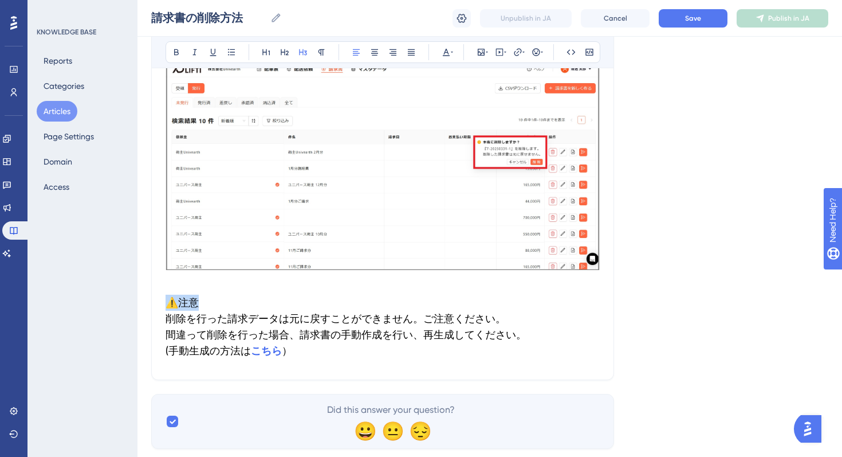
drag, startPoint x: 200, startPoint y: 298, endPoint x: 164, endPoint y: 297, distance: 35.5
click at [174, 57] on button at bounding box center [176, 52] width 16 height 16
click at [175, 50] on icon at bounding box center [176, 52] width 5 height 6
click at [207, 315] on span "削除を行った請求データは元に戻すことができません。ご注意ください。" at bounding box center [336, 318] width 340 height 12
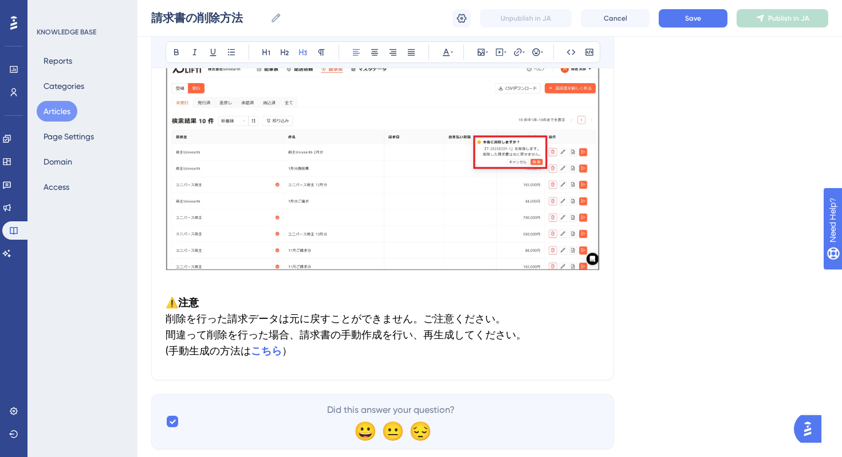
click at [168, 318] on span "削除を行った請求データは元に戻すことができません。ご注意ください。" at bounding box center [336, 318] width 340 height 12
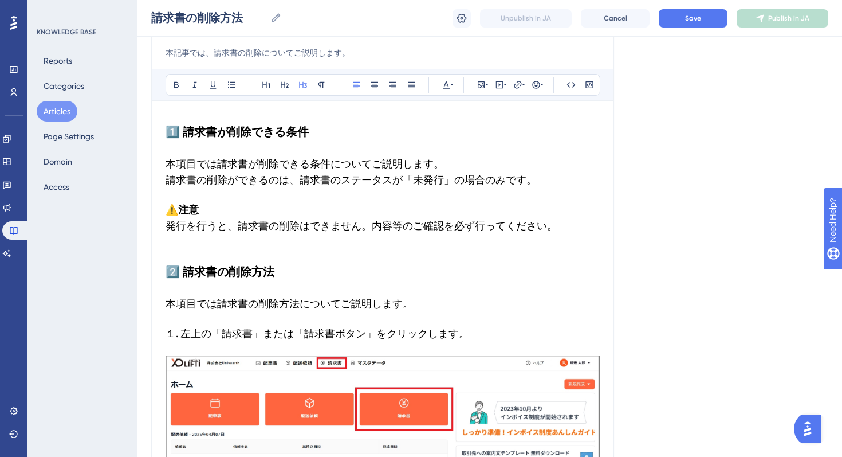
scroll to position [0, 0]
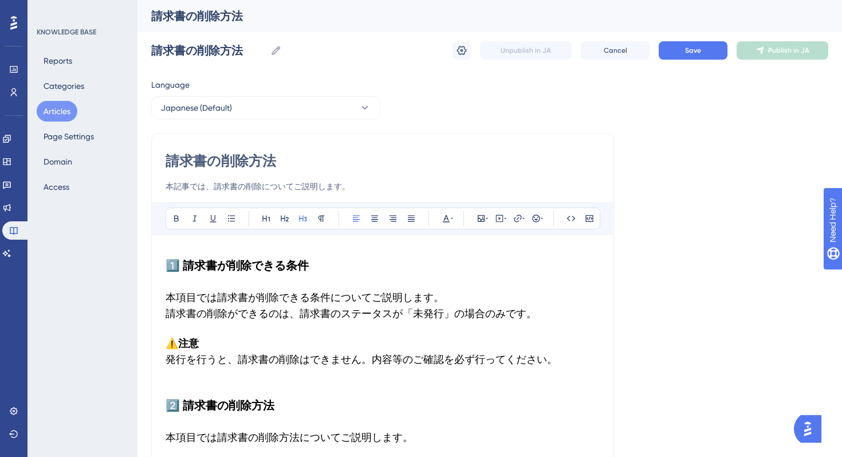
click at [706, 49] on button "Save" at bounding box center [693, 50] width 69 height 18
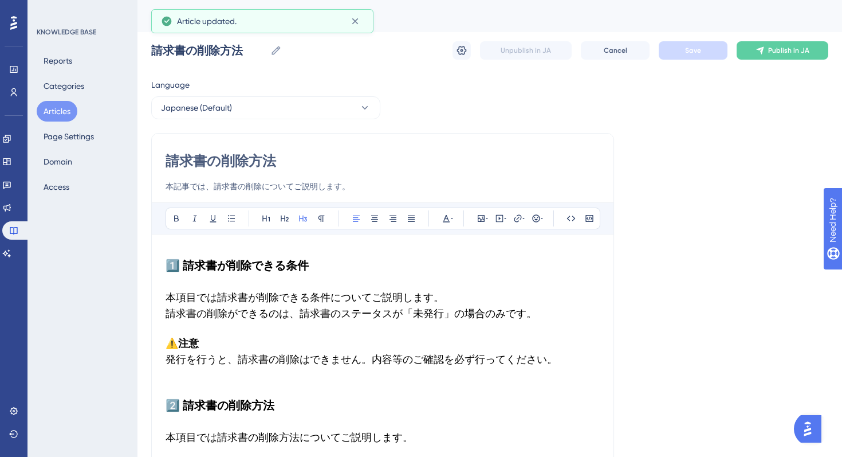
click at [47, 113] on button "Articles" at bounding box center [57, 111] width 41 height 21
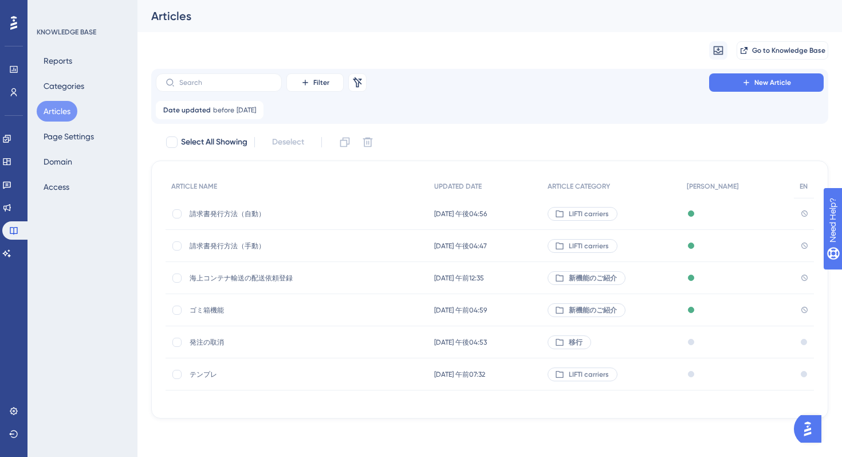
click at [490, 140] on div "Select All Showing Deselect" at bounding box center [496, 142] width 663 height 18
click at [288, 219] on div "請求書発行方法（自動） 請求書発行方法（自動）" at bounding box center [281, 214] width 183 height 32
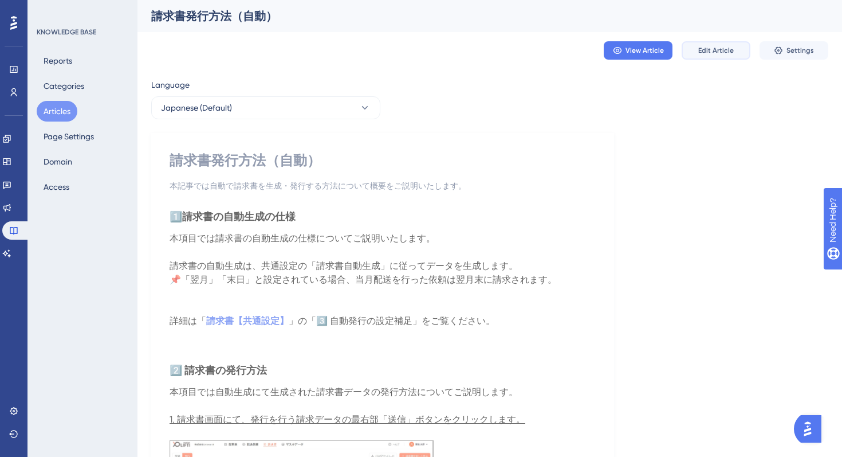
click at [718, 56] on button "Edit Article" at bounding box center [716, 50] width 69 height 18
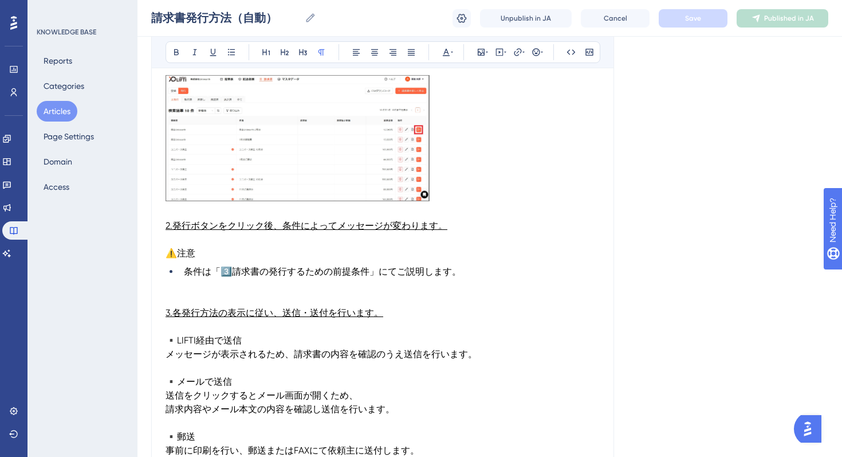
click at [335, 349] on span "メッセージが表示されるため、請求書の内容を確認のうえ送信を行います。" at bounding box center [322, 353] width 312 height 11
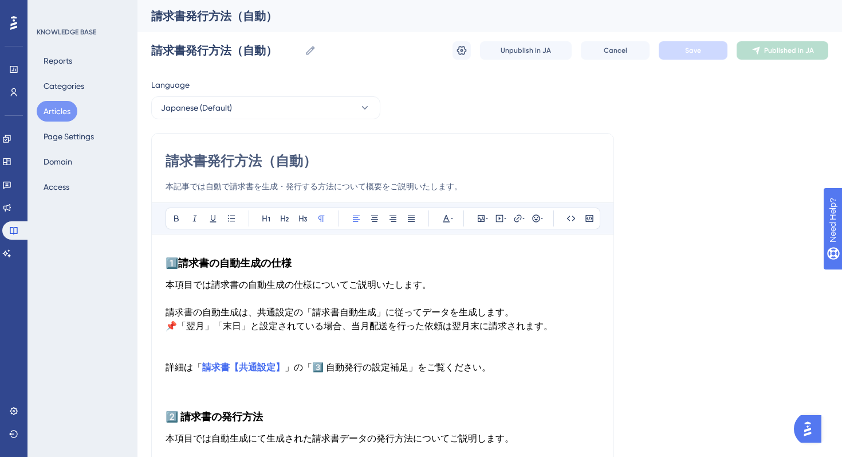
click at [301, 267] on h3 "1️⃣ 請求書の自動生成の仕様" at bounding box center [383, 263] width 434 height 30
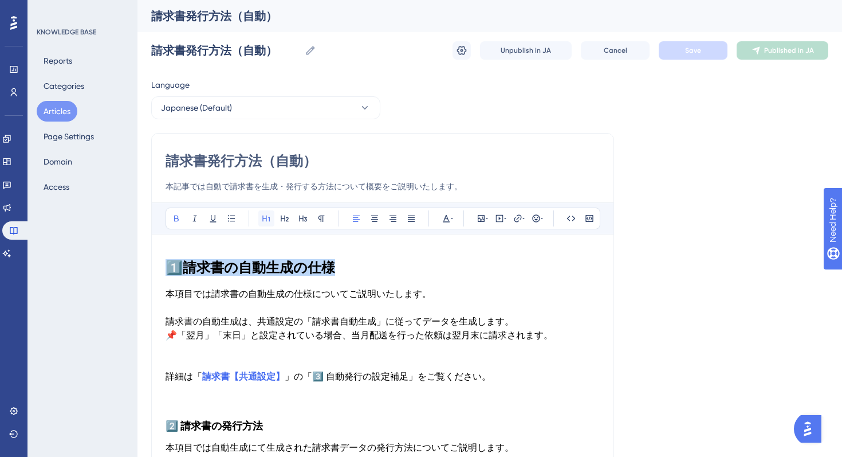
click at [273, 221] on button at bounding box center [266, 218] width 16 height 16
click at [286, 215] on icon at bounding box center [284, 218] width 9 height 9
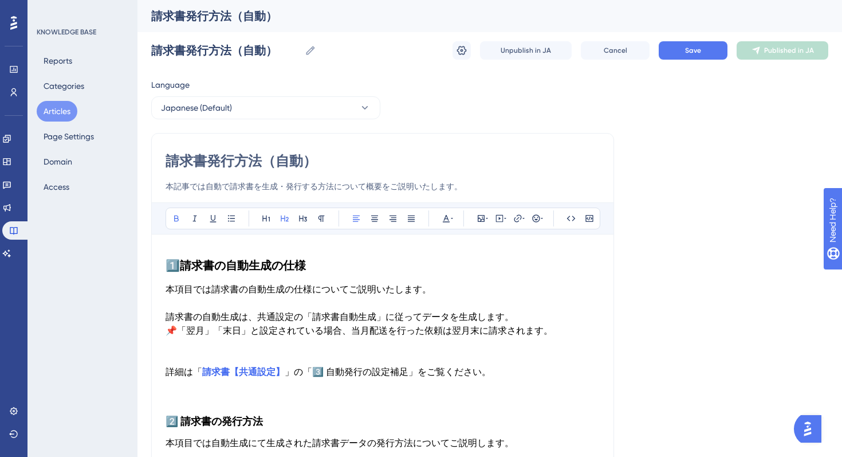
click at [383, 293] on span "本項目では請求書の自動生成の仕様についてご説明いたします。" at bounding box center [299, 289] width 266 height 11
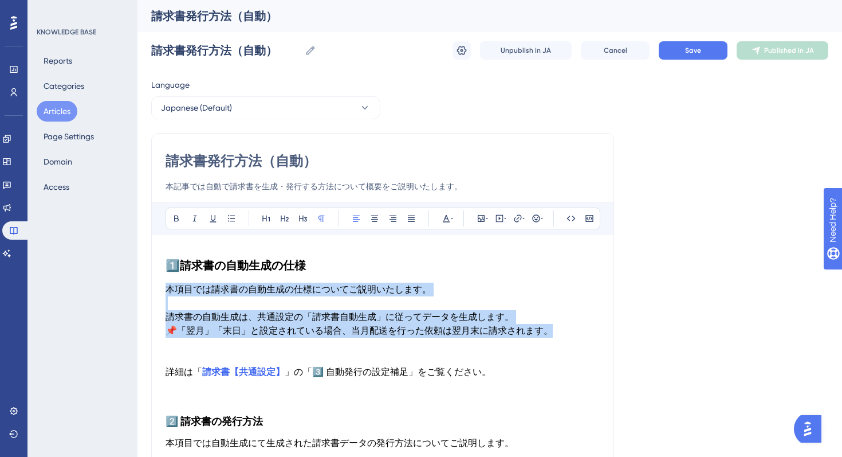
drag, startPoint x: 553, startPoint y: 329, endPoint x: 167, endPoint y: 289, distance: 388.2
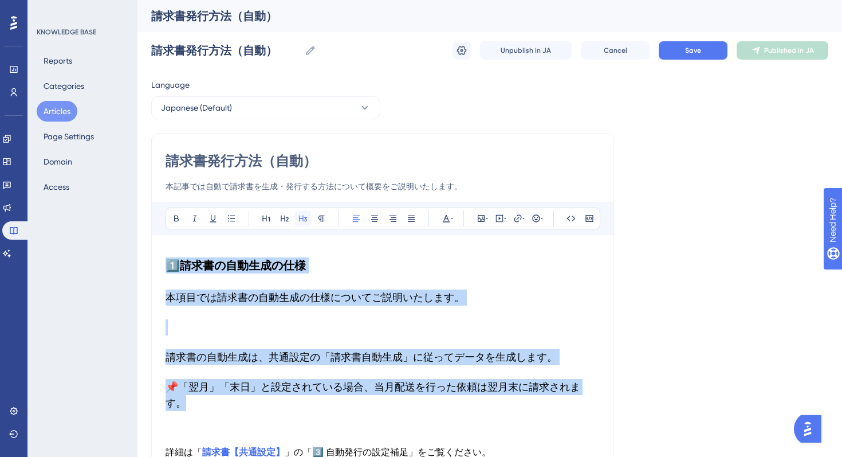
click at [304, 214] on icon at bounding box center [302, 218] width 9 height 9
click at [199, 327] on h3 at bounding box center [383, 327] width 434 height 30
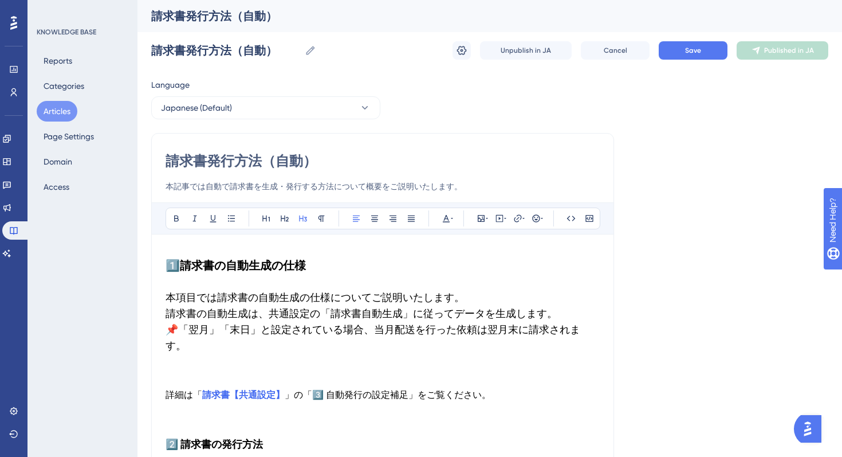
click at [238, 360] on p at bounding box center [383, 367] width 434 height 14
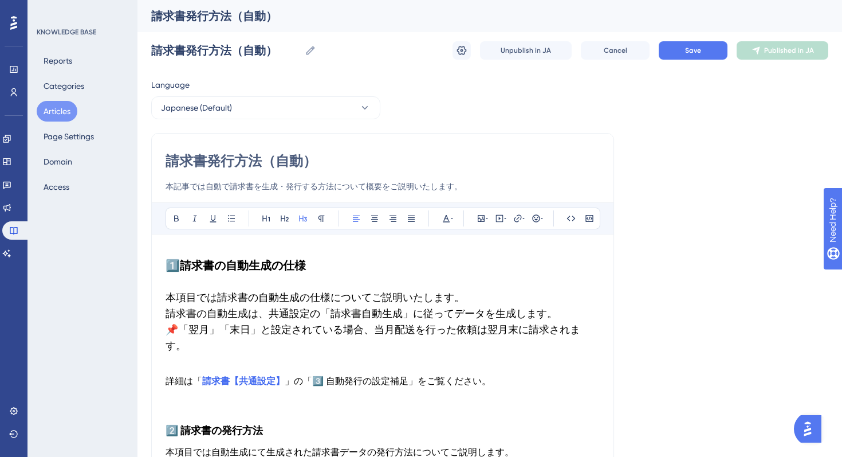
click at [249, 343] on h3 "本項目では請求書の自動生成の仕様についてご説明いたします。 請求書の自動生成は、共通設定の「請求書自動生成」に従ってデータを生成します。 📌「翌月」「末日」と…" at bounding box center [383, 321] width 434 height 78
click at [512, 374] on p "詳細は「 請求書【共通設定】 」の「3️⃣ 自動発行の設定補足」をご覧ください。" at bounding box center [383, 381] width 434 height 14
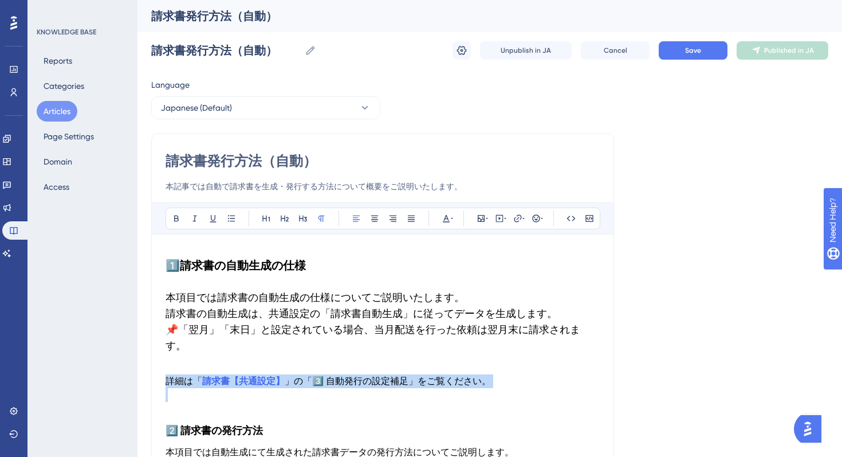
click at [512, 374] on p "詳細は「 請求書【共通設定】 」の「3️⃣ 自動発行の設定補足」をご覧ください。" at bounding box center [383, 381] width 434 height 14
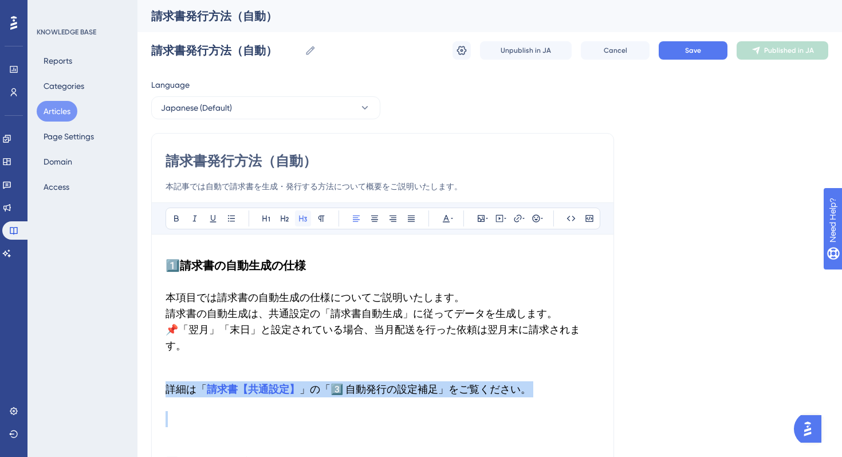
click at [298, 214] on icon at bounding box center [302, 218] width 9 height 9
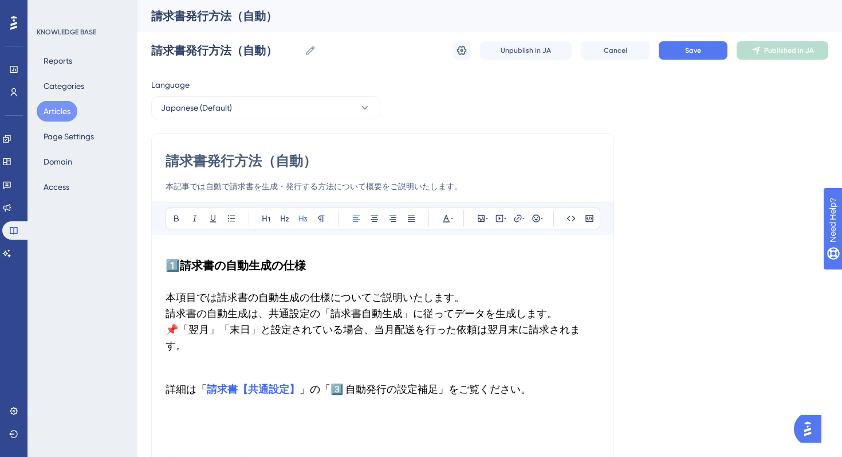
click at [190, 360] on p at bounding box center [383, 367] width 434 height 14
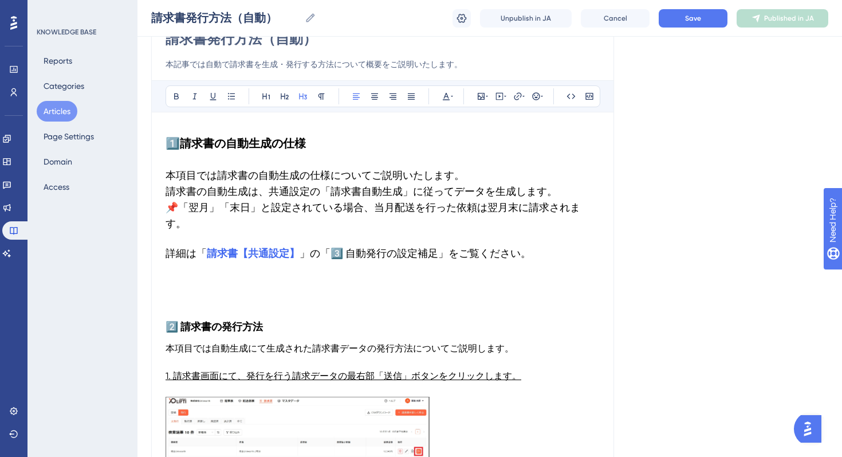
scroll to position [120, 0]
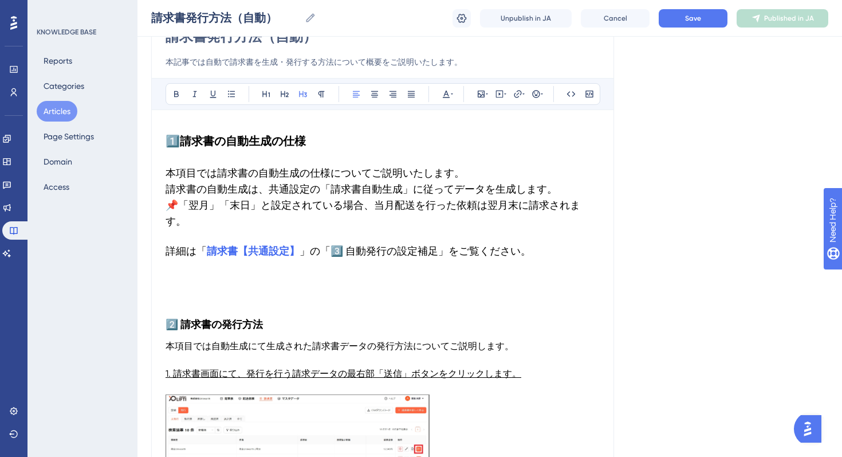
click at [351, 187] on span "請求書の自動生成は、共通設定の「請求書自動生成」に従ってデータを生成します。" at bounding box center [362, 189] width 392 height 12
click at [486, 203] on span "📌「翌月」「末日」と設定されている場合、当月配送を行った依頼は翌月末に請求されます。" at bounding box center [373, 213] width 415 height 28
click at [480, 236] on h3 "詳細は「 請求書【共通設定】 」の「3️⃣ 自動発行の設定補足」をご覧ください。" at bounding box center [383, 251] width 434 height 30
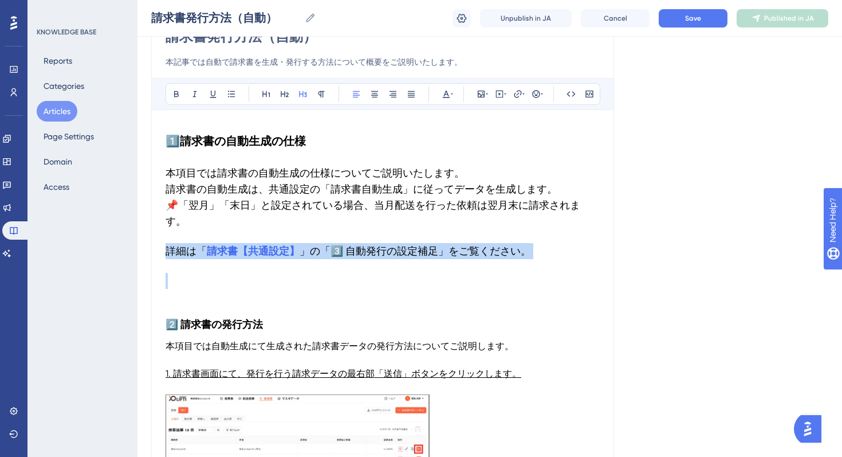
click at [480, 236] on h3 "詳細は「 請求書【共通設定】 」の「3️⃣ 自動発行の設定補足」をご覧ください。" at bounding box center [383, 251] width 434 height 30
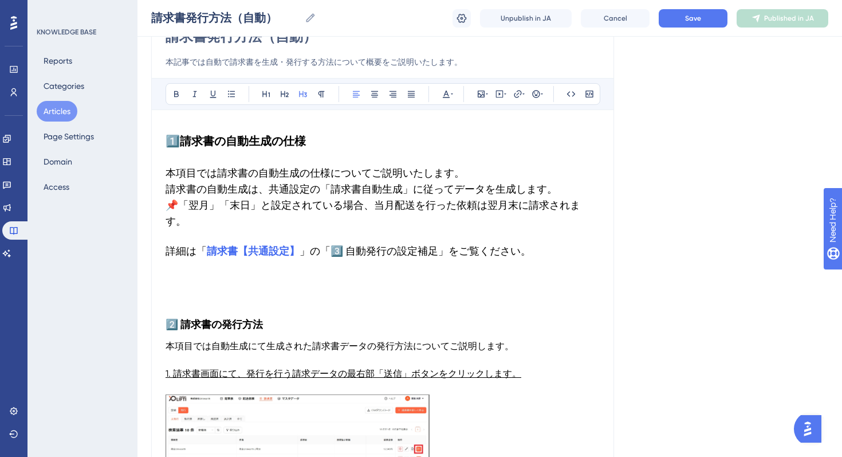
click at [476, 270] on h3 at bounding box center [383, 281] width 434 height 30
click at [274, 309] on h3 "2️⃣ 請求書の発行方法" at bounding box center [383, 324] width 434 height 30
click at [400, 278] on h3 at bounding box center [383, 281] width 434 height 30
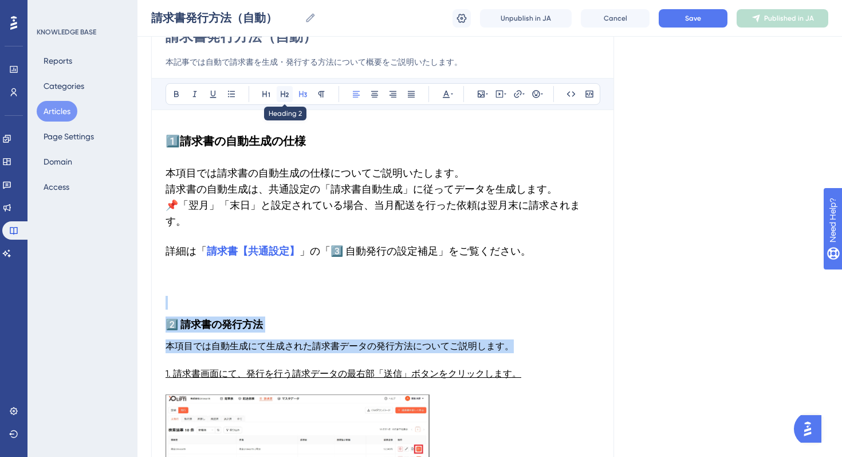
click at [282, 90] on icon at bounding box center [284, 93] width 9 height 9
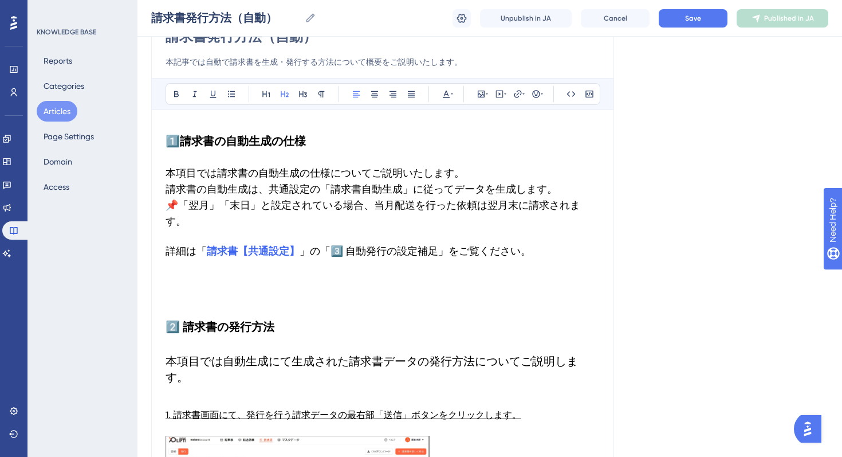
click at [227, 296] on p at bounding box center [383, 303] width 434 height 14
click at [388, 245] on span "」の「3️⃣ 自動発行の設定補足」をご覧ください。" at bounding box center [415, 251] width 231 height 12
click at [174, 296] on p at bounding box center [383, 303] width 434 height 14
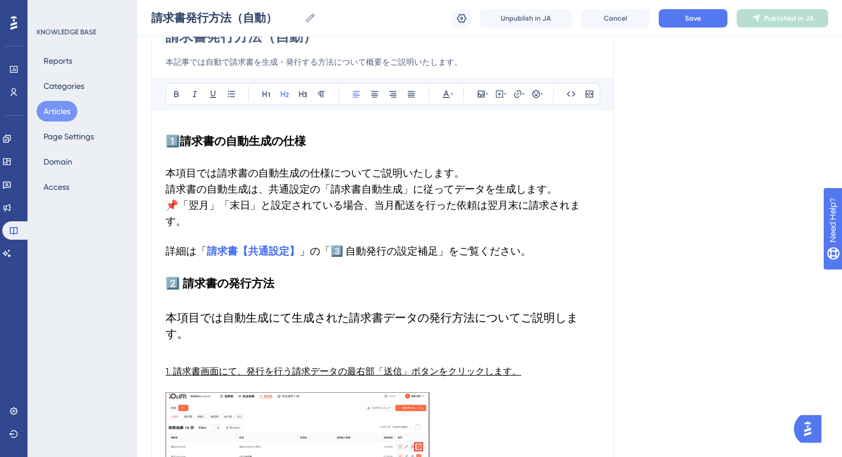
drag, startPoint x: 603, startPoint y: 303, endPoint x: 156, endPoint y: 297, distance: 446.9
click at [168, 311] on span "本項目では自動生成にて生成された請求書データの発行方法についてご説明します。" at bounding box center [372, 326] width 413 height 30
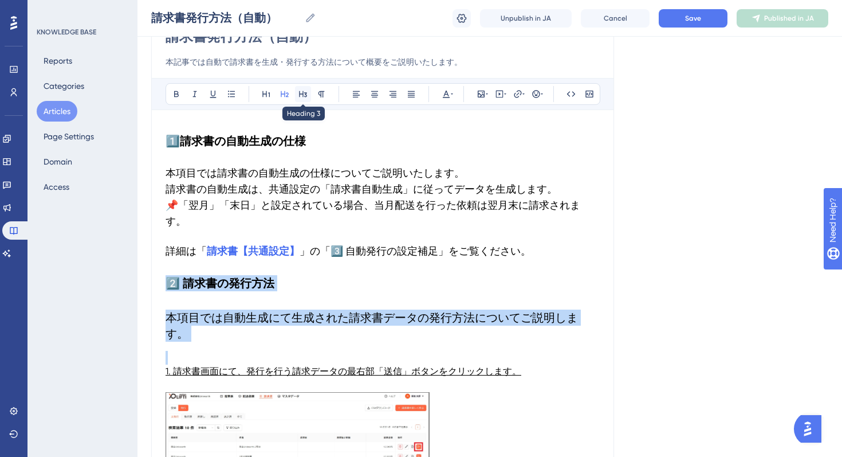
click at [301, 99] on button at bounding box center [303, 94] width 16 height 16
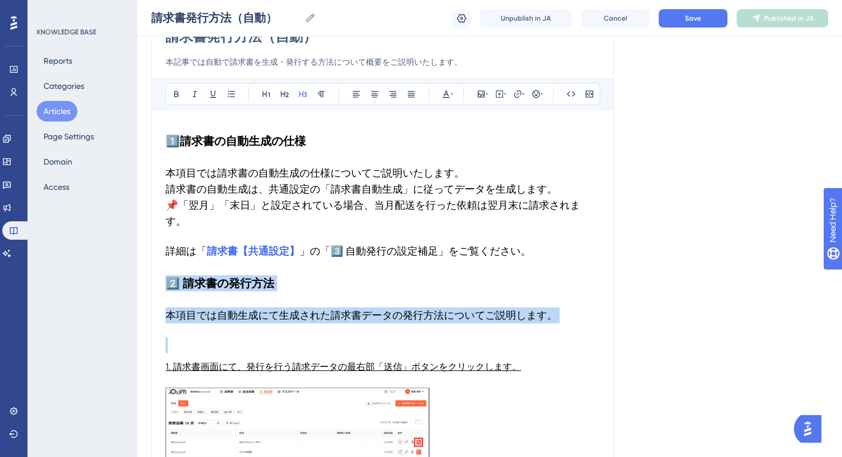
click at [198, 300] on h3 "本項目では自動生成にて生成された請求書データの発行方法についてご説明します。" at bounding box center [383, 315] width 434 height 30
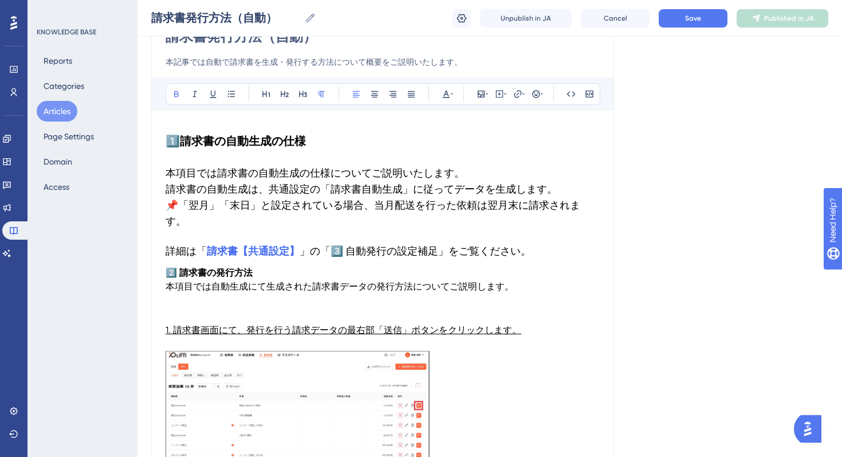
click at [220, 267] on strong "請求書の発行方法" at bounding box center [215, 272] width 73 height 11
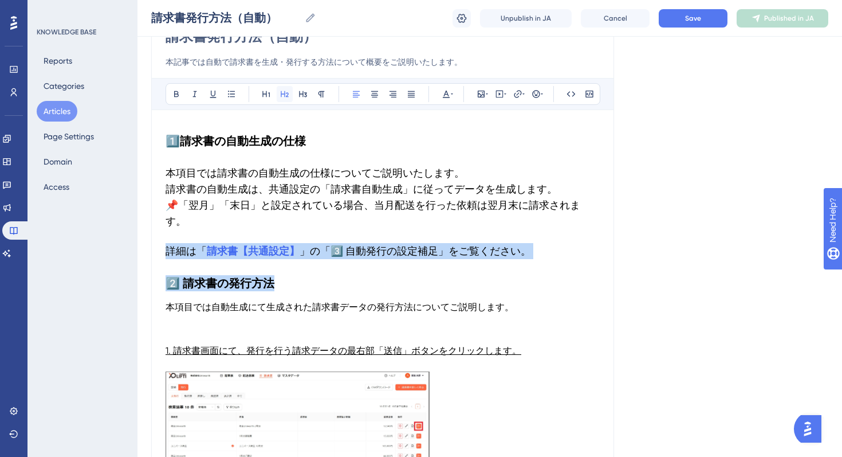
click at [284, 91] on icon at bounding box center [284, 93] width 9 height 9
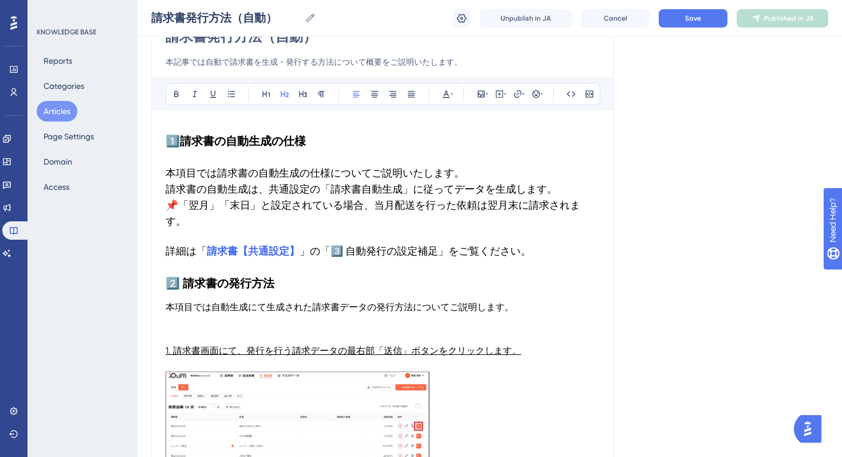
click at [378, 301] on span "本項目では自動生成にて生成された請求書データの発行方法についてご説明します。" at bounding box center [340, 306] width 348 height 11
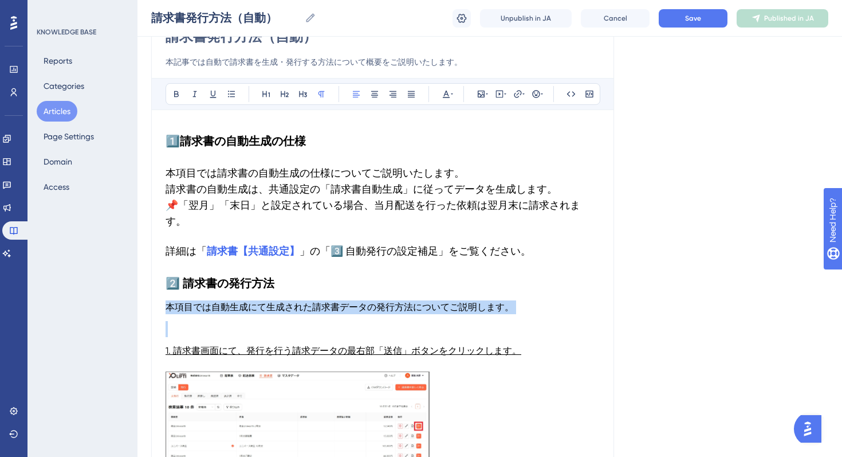
click at [378, 301] on span "本項目では自動生成にて生成された請求書データの発行方法についてご説明します。" at bounding box center [340, 306] width 348 height 11
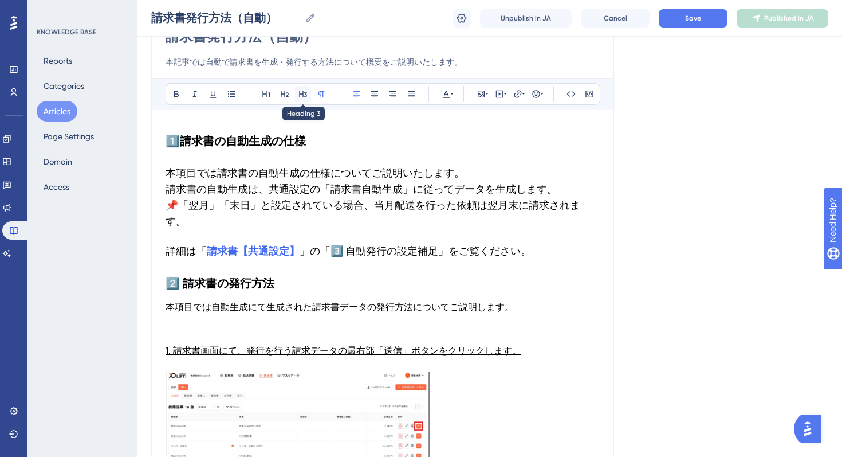
click at [297, 96] on button at bounding box center [303, 94] width 16 height 16
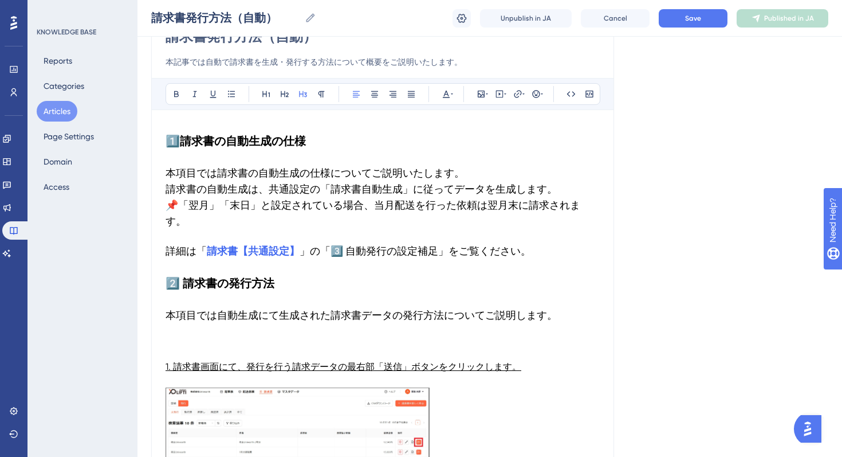
click at [215, 276] on strong "請求書の発行方法" at bounding box center [229, 283] width 92 height 14
click at [205, 330] on h3 at bounding box center [383, 345] width 434 height 30
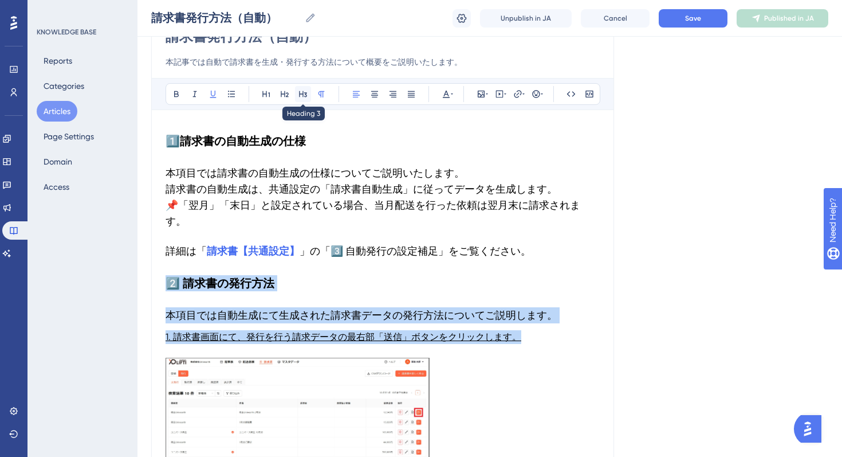
click at [300, 95] on icon at bounding box center [302, 93] width 9 height 9
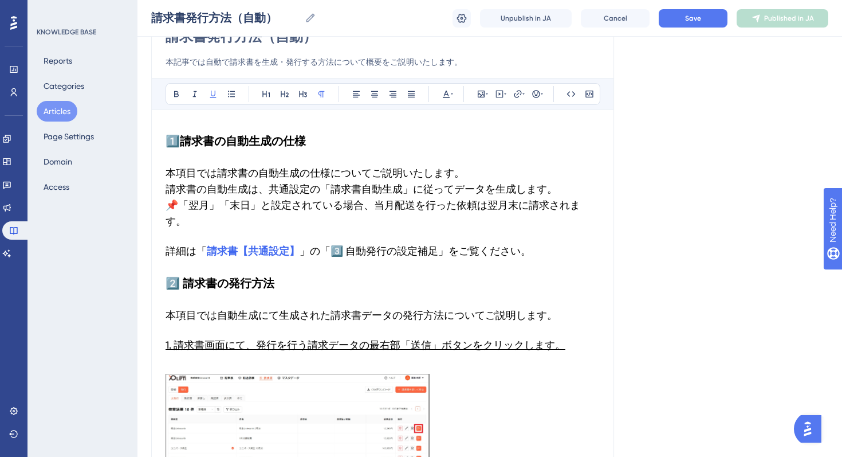
click at [202, 360] on p at bounding box center [383, 367] width 434 height 14
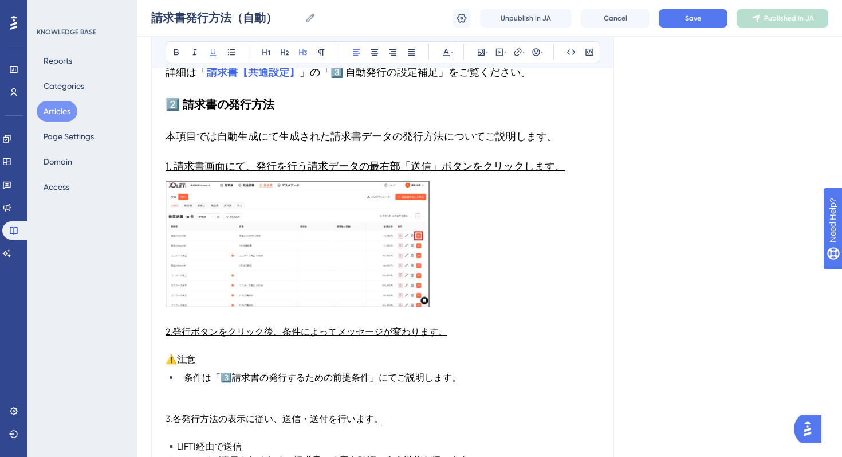
scroll to position [326, 0]
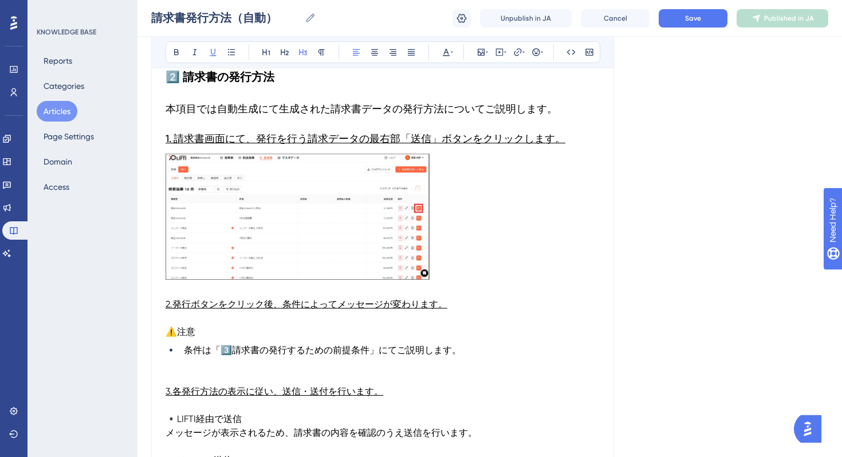
click at [290, 224] on img at bounding box center [298, 217] width 264 height 126
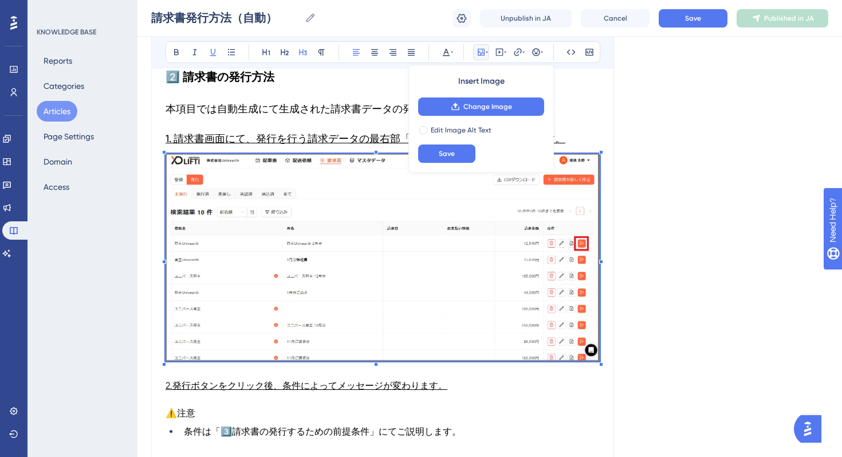
click at [620, 298] on div "Language Japanese (Default) 請求書発行方法（自動） 本記事では自動で請求書を生成・発行する方法について概要をご説明いたします。 B…" at bounding box center [489, 340] width 677 height 1186
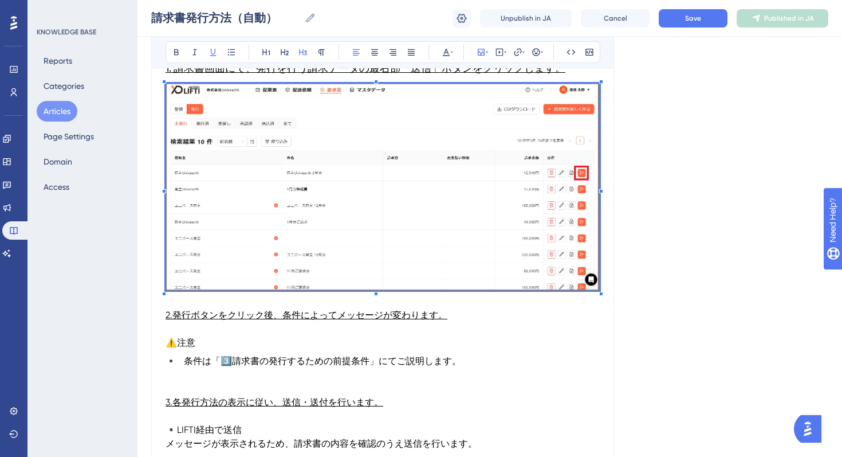
scroll to position [406, 0]
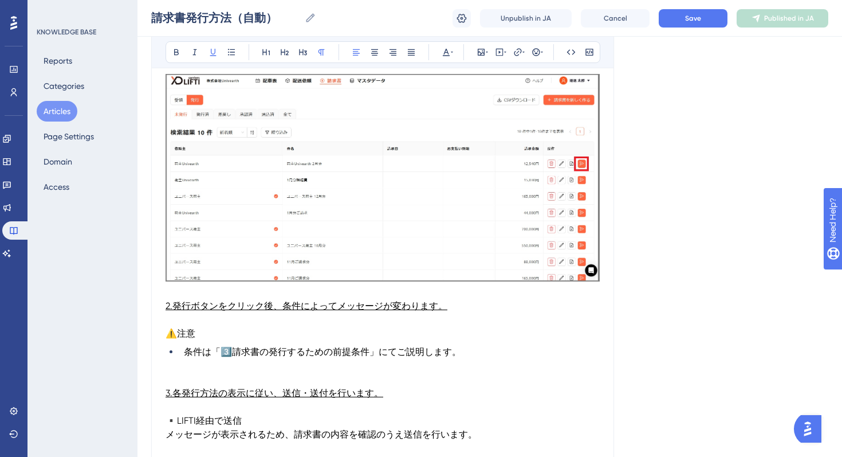
click at [380, 300] on span "2.発行ボタンをクリック後、条件によってメッセージが変わります。" at bounding box center [307, 305] width 282 height 11
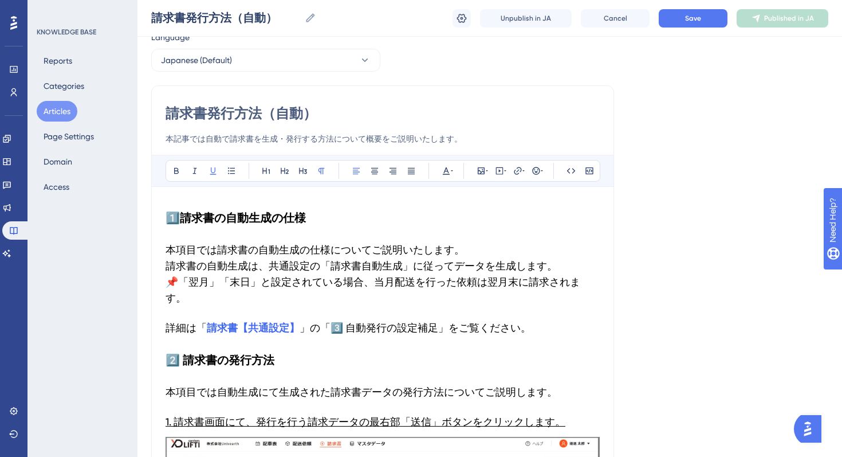
scroll to position [0, 0]
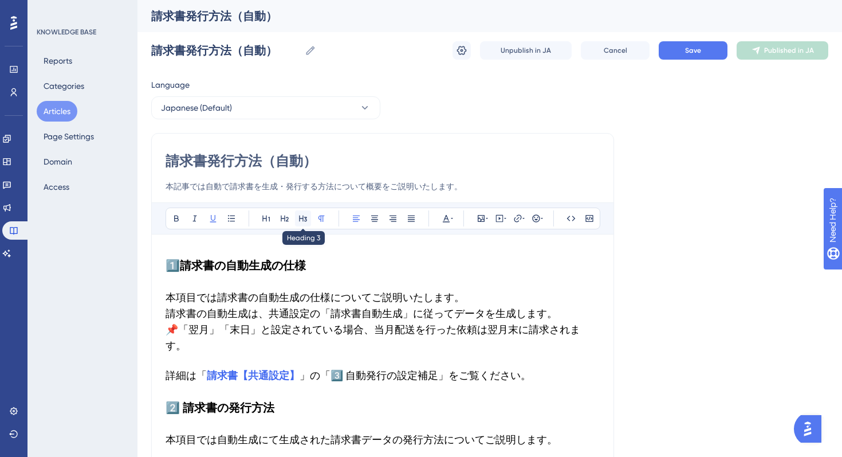
click at [300, 218] on icon at bounding box center [303, 218] width 8 height 6
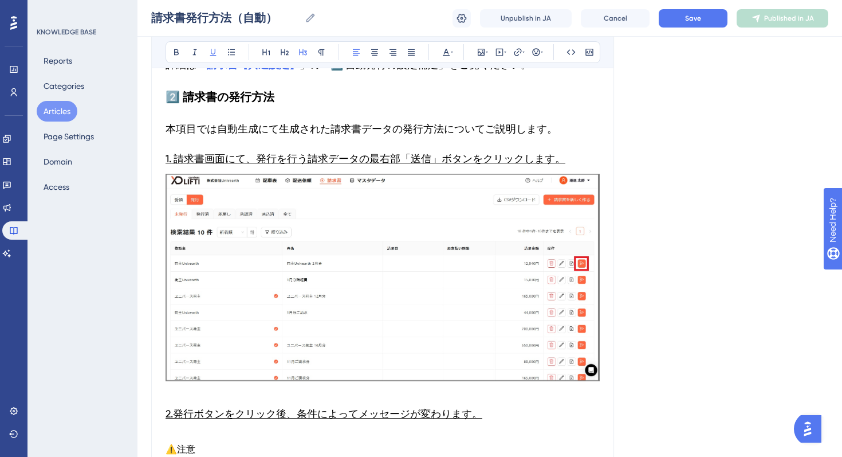
scroll to position [398, 0]
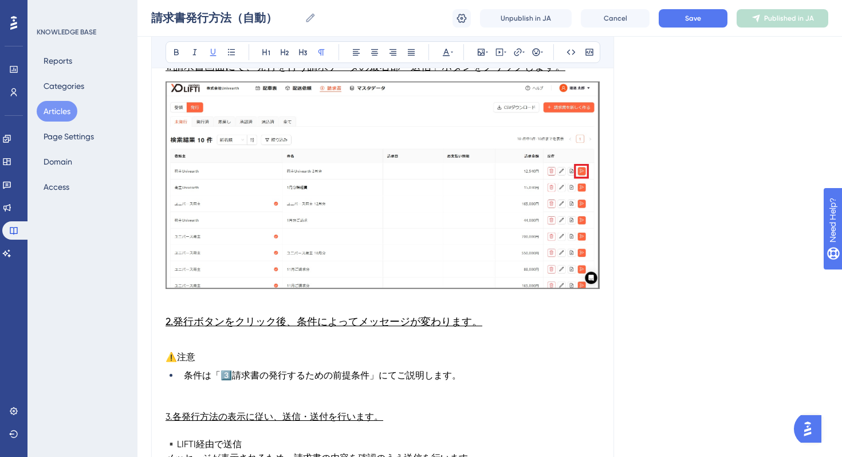
click at [241, 336] on p at bounding box center [383, 343] width 434 height 14
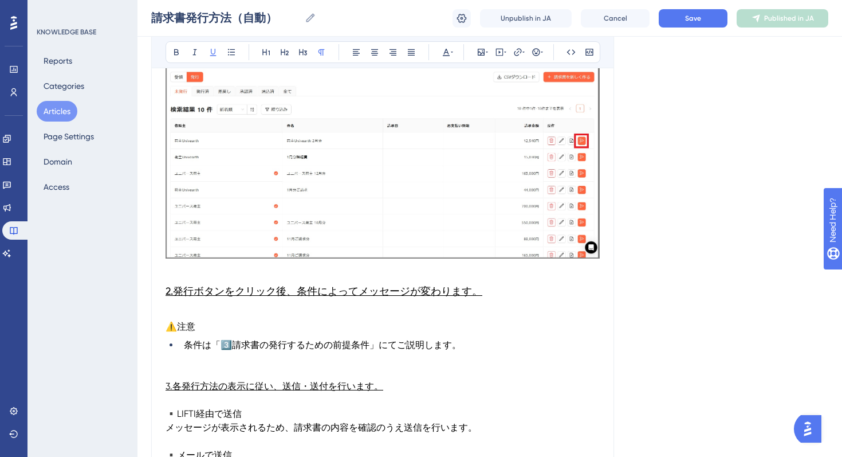
scroll to position [465, 0]
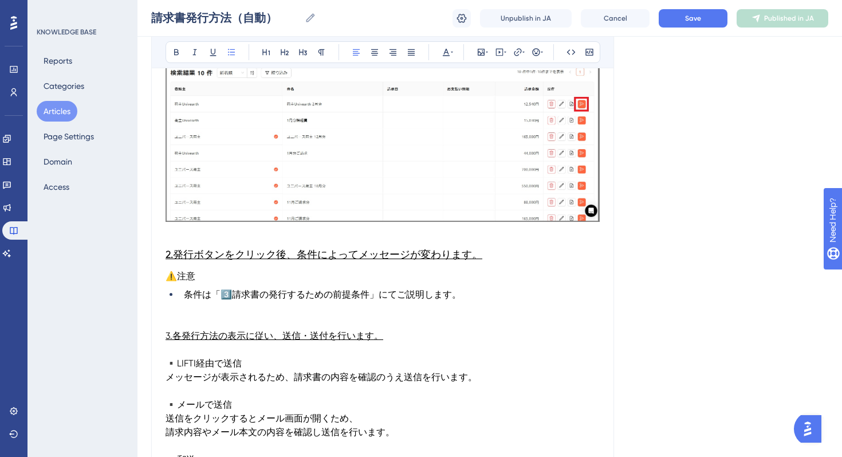
click at [185, 289] on span "条件は「" at bounding box center [202, 294] width 37 height 11
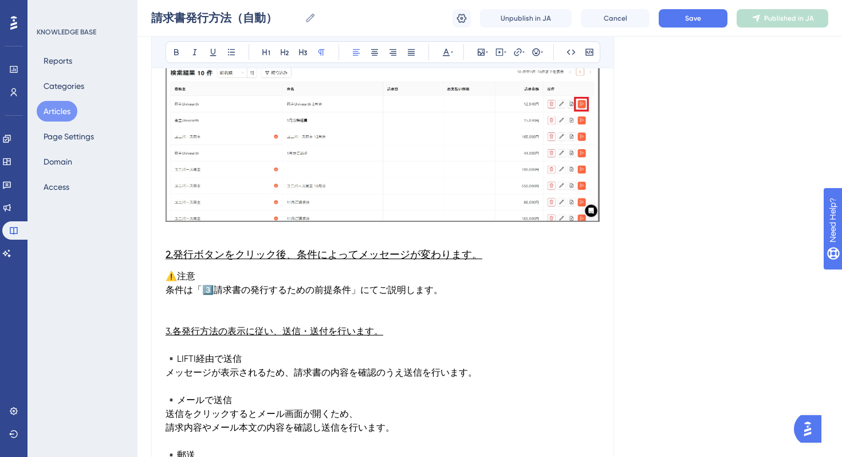
click at [194, 269] on p "⚠️ 注意" at bounding box center [383, 276] width 434 height 14
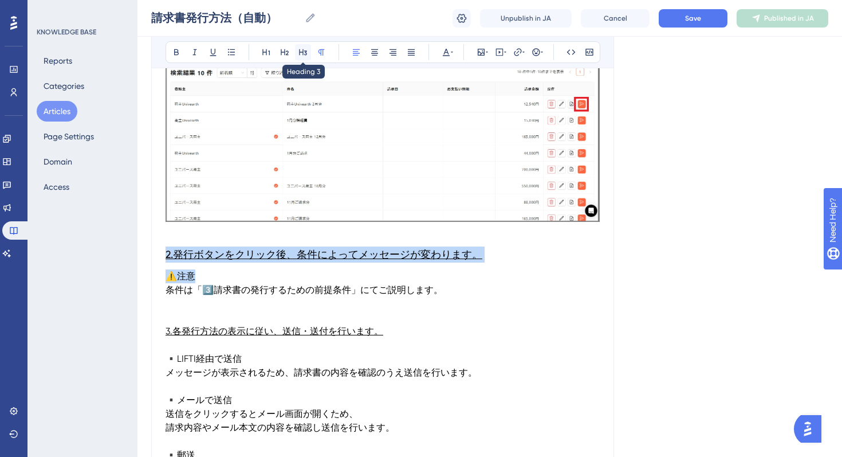
click at [297, 52] on button at bounding box center [303, 52] width 16 height 16
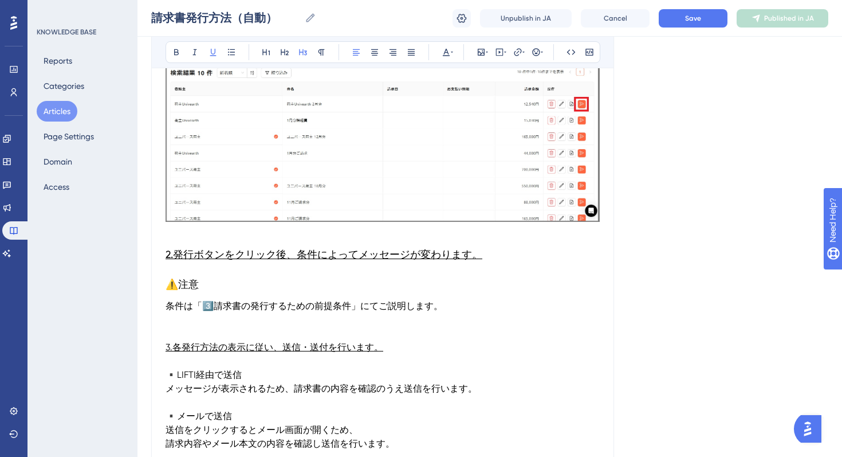
click at [250, 248] on span "2.発行ボタンをクリック後、条件によってメッセージが変わります。" at bounding box center [324, 254] width 317 height 12
click at [395, 300] on span "請求書の発行するための前提条件」にてご説明します。" at bounding box center [328, 305] width 229 height 11
click at [303, 56] on icon at bounding box center [302, 52] width 9 height 9
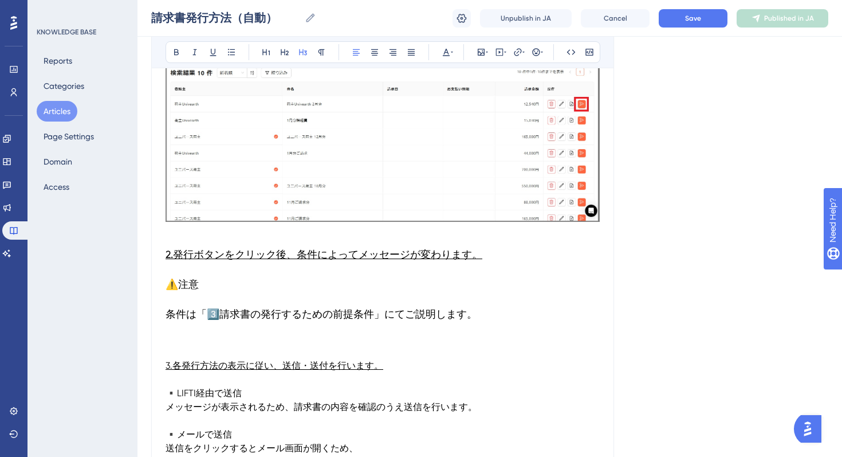
click at [184, 308] on span "条件は「" at bounding box center [186, 314] width 41 height 12
click at [172, 308] on span "条件は「" at bounding box center [186, 314] width 41 height 12
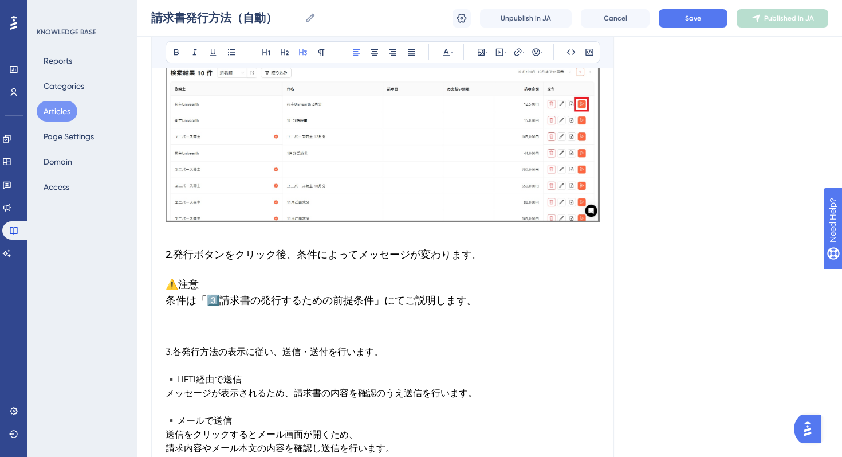
click at [211, 269] on h3 "⚠️ 注意 　条件は「 3️⃣ 請求書の発行するための前提条件」にてご説明します。" at bounding box center [383, 300] width 434 height 62
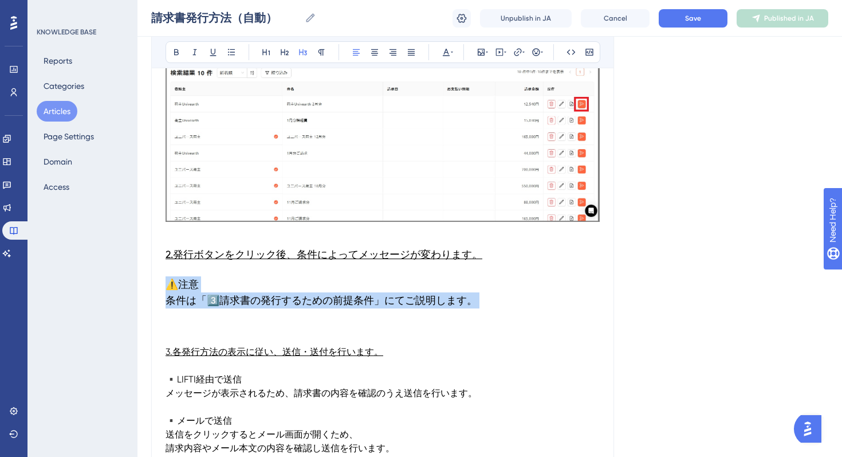
click at [196, 278] on span "注意" at bounding box center [188, 284] width 21 height 12
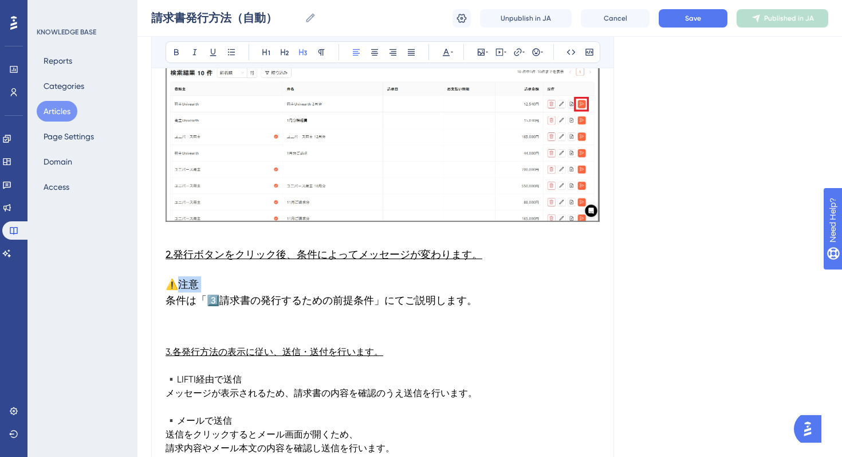
click at [196, 278] on span "注意" at bounding box center [188, 284] width 21 height 12
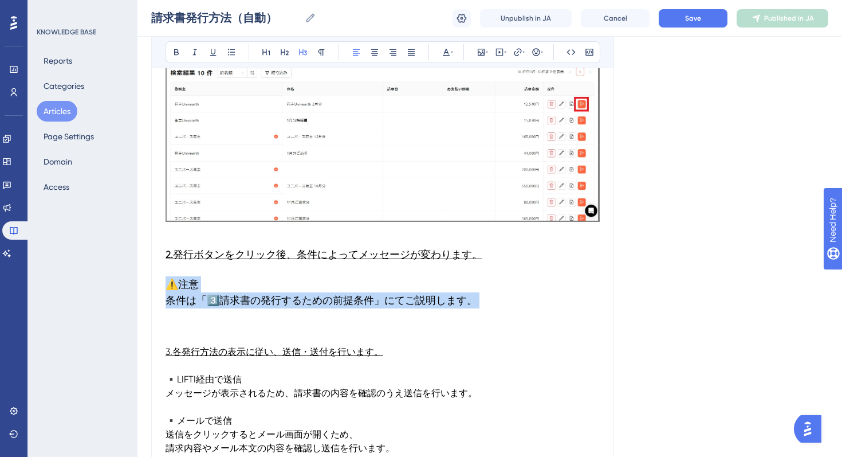
click at [194, 278] on span "注意" at bounding box center [188, 284] width 21 height 12
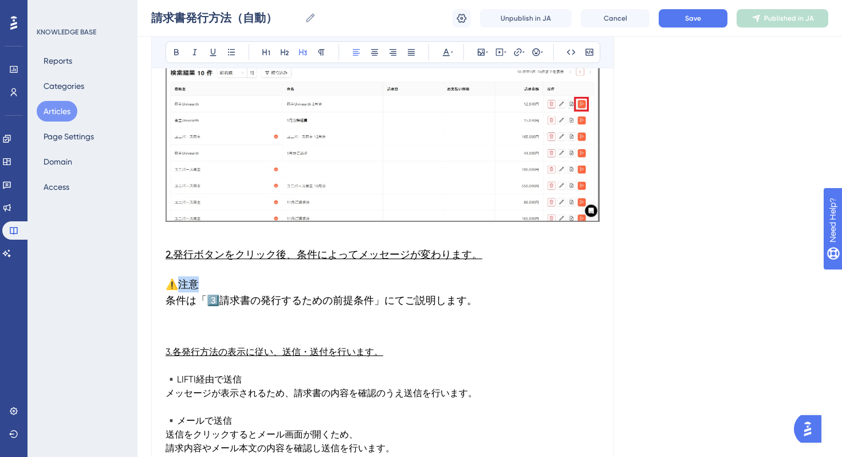
drag, startPoint x: 202, startPoint y: 268, endPoint x: 179, endPoint y: 268, distance: 23.5
click at [179, 269] on h3 "⚠️ 注意 　条件は「 3️⃣ 請求書の発行するための前提条件」にてご説明します。" at bounding box center [383, 300] width 434 height 62
click at [174, 51] on icon at bounding box center [176, 52] width 9 height 9
click at [289, 294] on span "請求書の発行するための前提条件」にてご説明します。" at bounding box center [348, 300] width 258 height 12
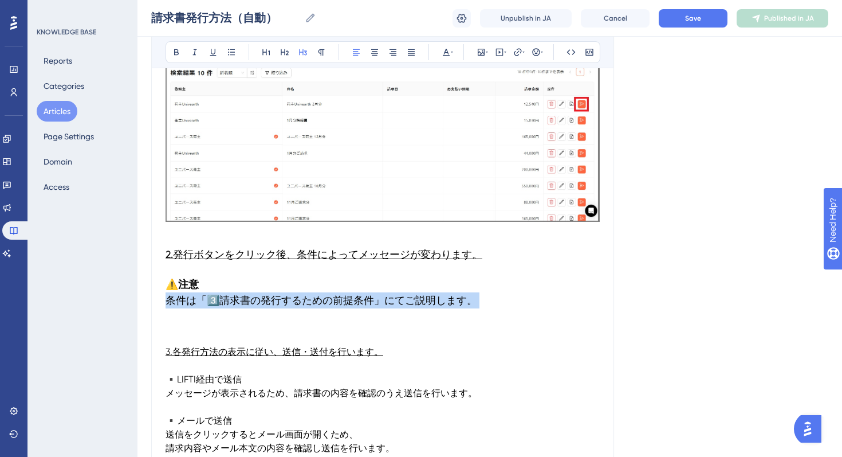
click at [289, 294] on span "請求書の発行するための前提条件」にてご説明します。" at bounding box center [348, 300] width 258 height 12
click at [342, 294] on span "請求書の発行するための前提条件」にてご説明します。" at bounding box center [348, 300] width 258 height 12
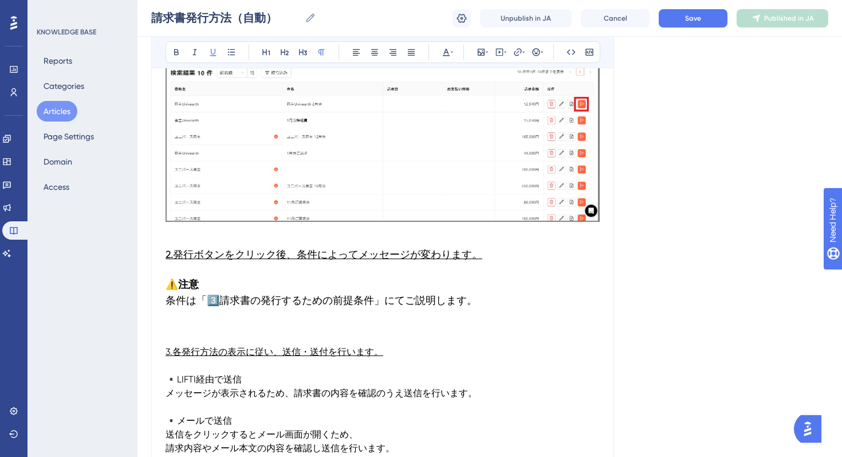
click at [304, 331] on p at bounding box center [383, 338] width 434 height 14
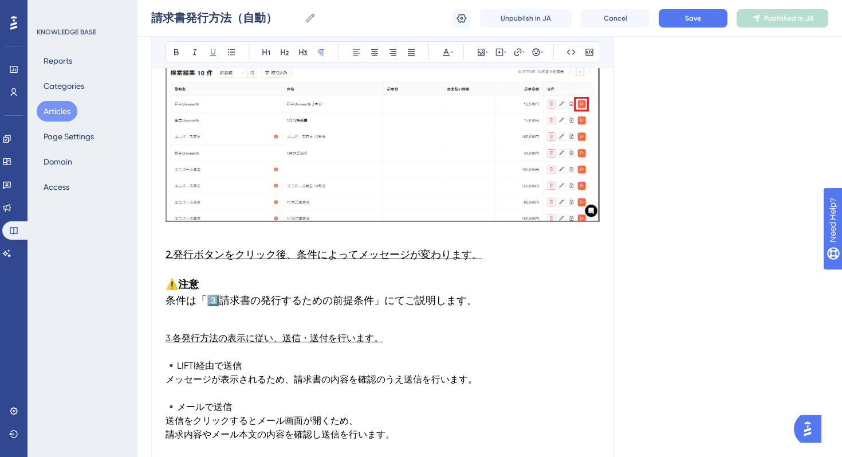
click at [344, 332] on span "3.各発行方法の表示に従い、送信・送付を行います。" at bounding box center [275, 337] width 218 height 11
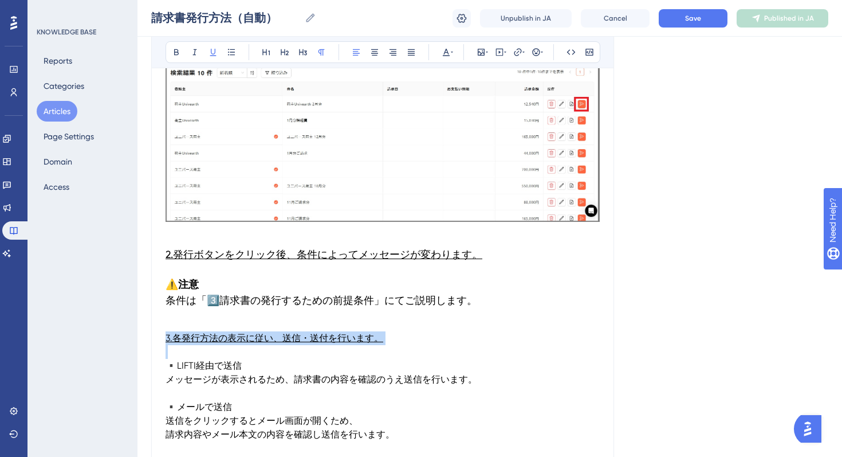
click at [344, 332] on span "3.各発行方法の表示に従い、送信・送付を行います。" at bounding box center [275, 337] width 218 height 11
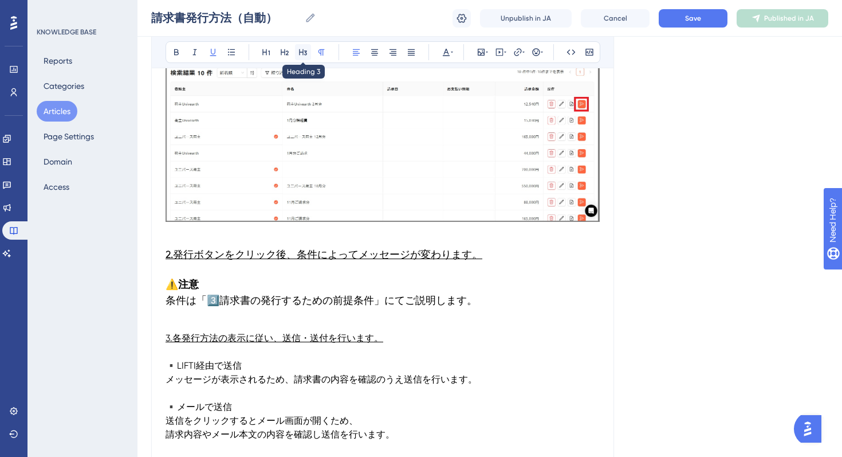
click at [300, 48] on icon at bounding box center [302, 52] width 9 height 9
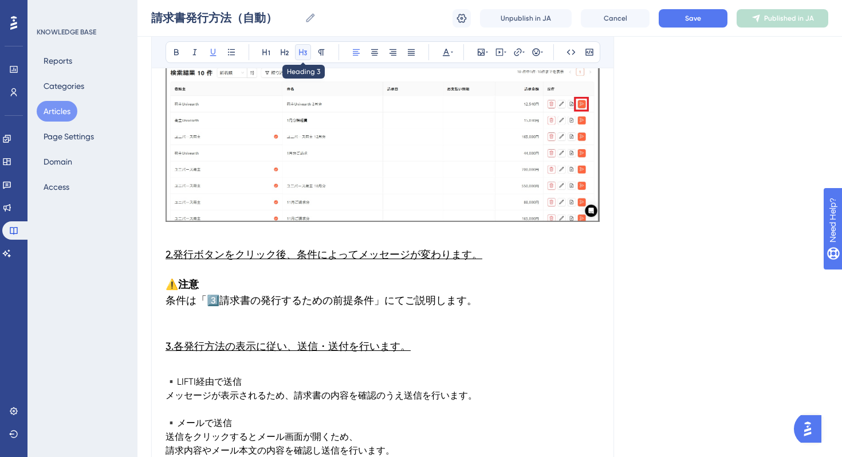
click at [304, 52] on icon at bounding box center [302, 52] width 9 height 9
click at [242, 340] on span "3.各発行方法の表示に従い、送信・送付を行います。" at bounding box center [288, 346] width 245 height 12
click at [213, 361] on p at bounding box center [383, 368] width 434 height 14
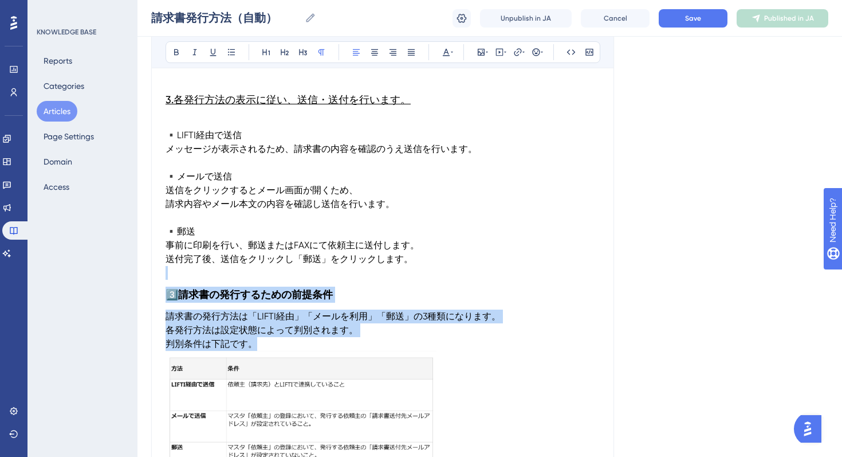
scroll to position [710, 0]
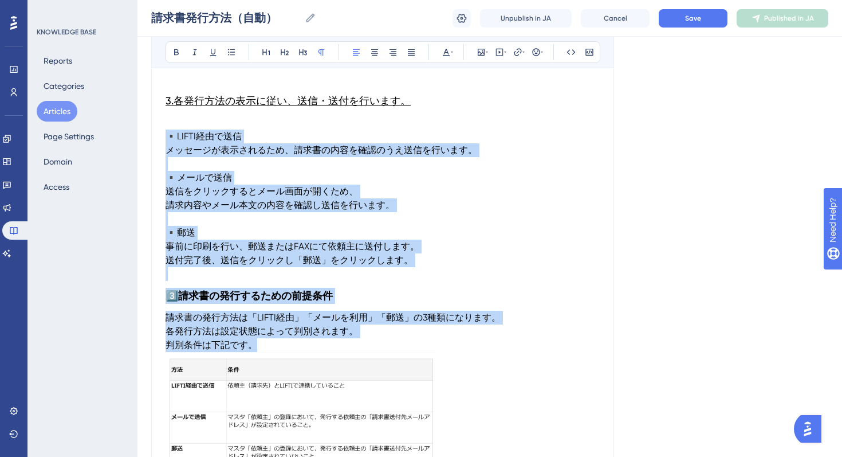
drag, startPoint x: 318, startPoint y: 285, endPoint x: 166, endPoint y: 116, distance: 227.1
click at [166, 116] on div "1️⃣ 請求書の自動生成の仕様 本項目では請求書の自動生成の仕様についてご説明いたします。 請求書の自動生成は、共通設定の「請求書自動生成」に従ってデータを生…" at bounding box center [383, 9] width 434 height 953
click at [301, 57] on button at bounding box center [303, 52] width 16 height 16
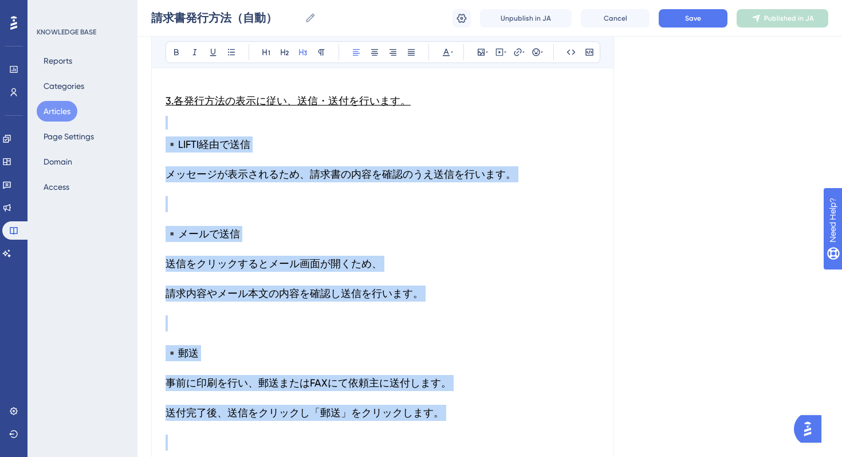
click at [178, 129] on h3 "▪️LIFTI経由で送信" at bounding box center [383, 144] width 434 height 30
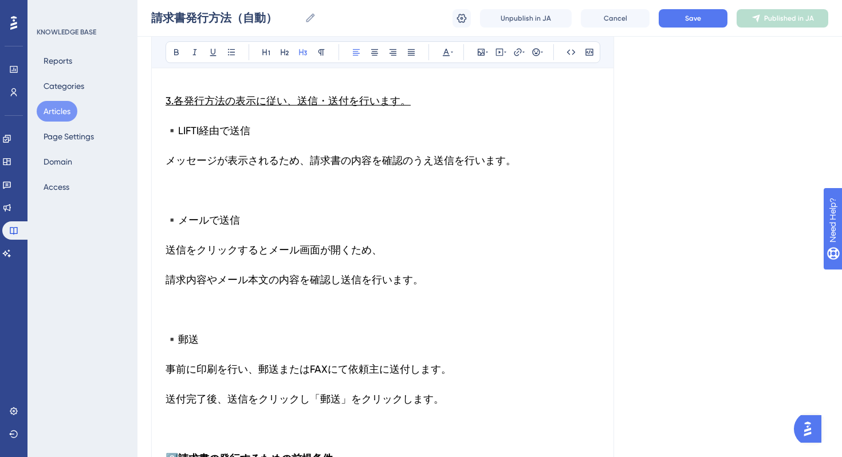
click at [171, 154] on span "メッセージが表示されるため、請求書の内容を確認のうえ送信を行います。" at bounding box center [341, 160] width 351 height 12
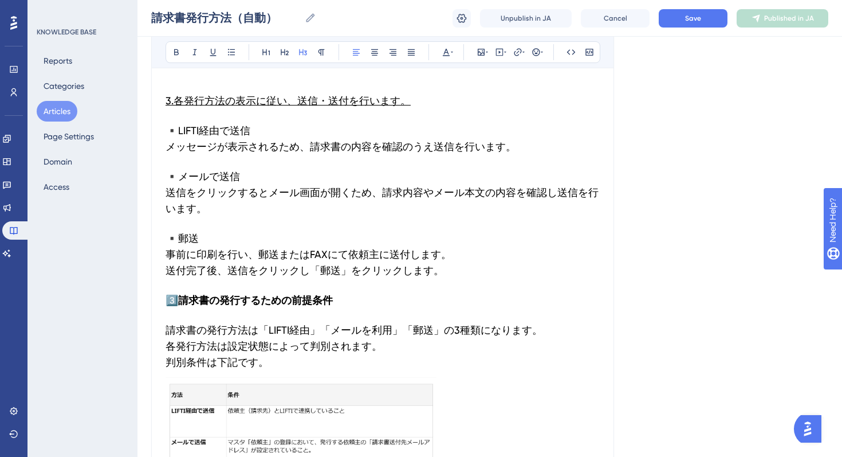
click at [321, 267] on h3 "▪️郵送 　事前に印刷を行い、郵送またはFAXにて依頼主に送付します。 　送付完了後、送信をクリックし「郵送」をクリックします。" at bounding box center [383, 254] width 434 height 62
click at [329, 294] on strong "請求書の発行するための前提条件" at bounding box center [255, 300] width 155 height 13
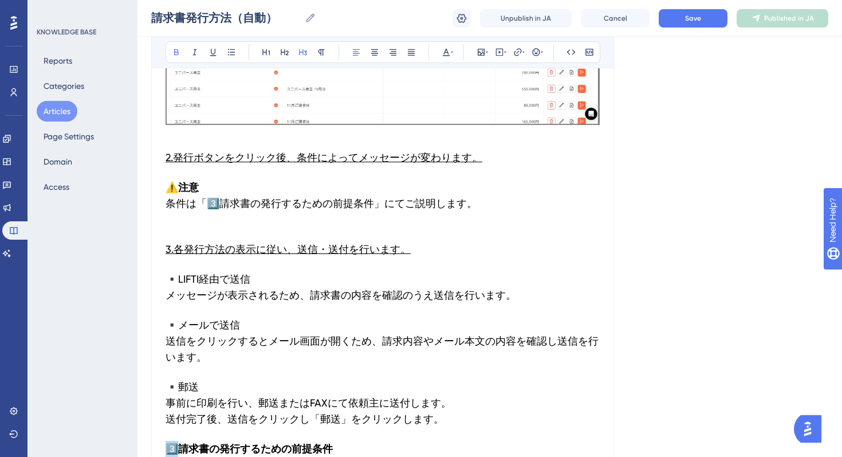
scroll to position [570, 0]
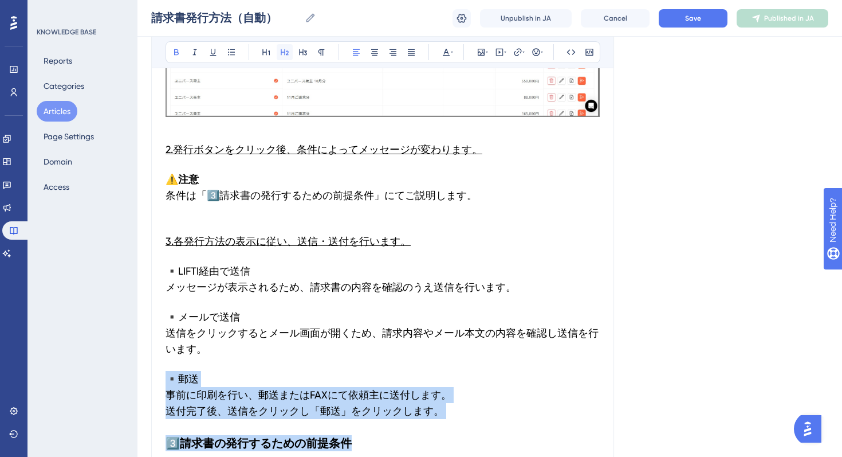
click at [286, 55] on icon at bounding box center [284, 52] width 9 height 9
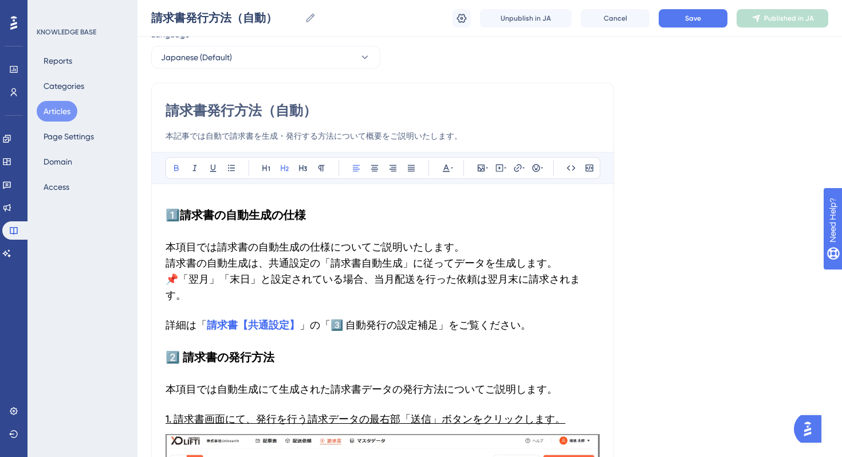
scroll to position [37, 0]
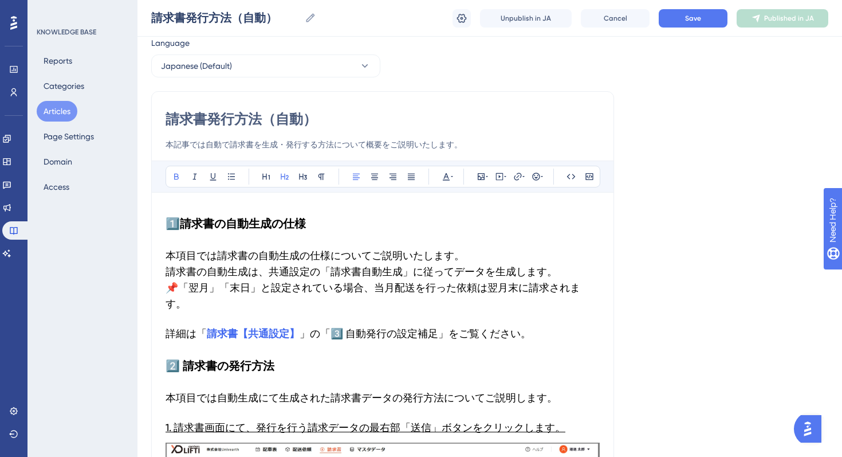
click at [278, 221] on strong "請求書の自動生成の仕様" at bounding box center [243, 224] width 126 height 14
click at [356, 325] on h3 "詳細は「 請求書【共通設定】 」の「3️⃣ 自動発行の設定補足」をご覧ください。" at bounding box center [383, 334] width 434 height 30
click at [261, 359] on strong "請求書の発行方法" at bounding box center [229, 366] width 92 height 14
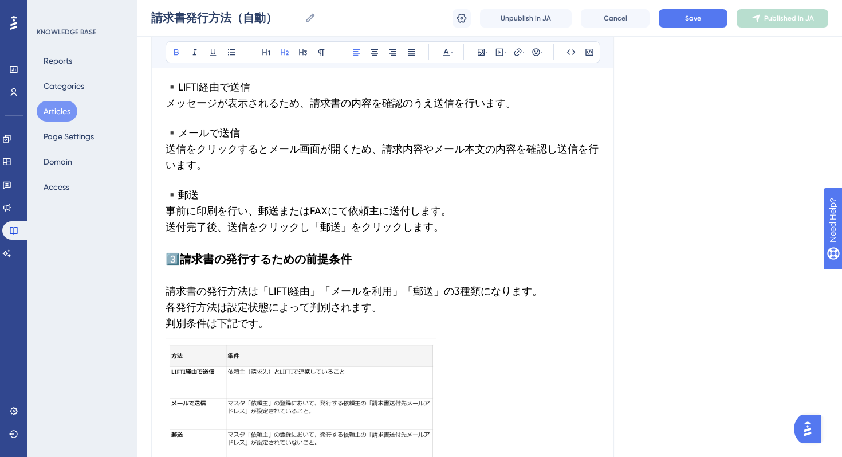
scroll to position [809, 0]
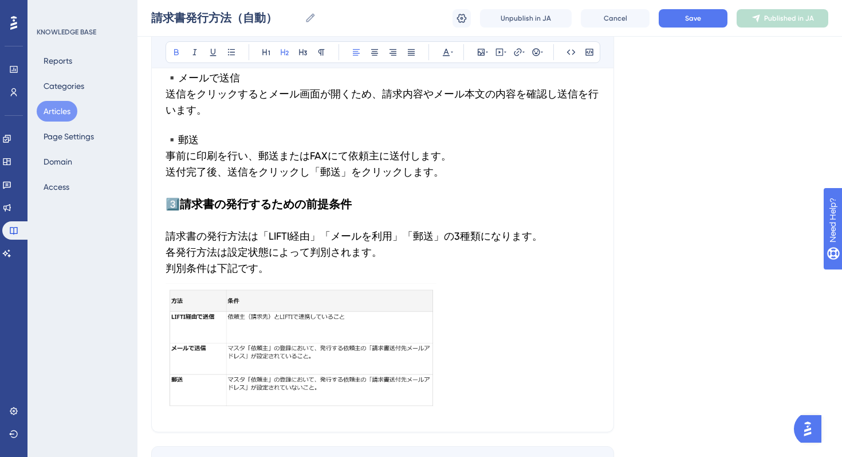
click at [282, 243] on h3 "請求書の発行方法は「LIFTI経由」「メールを利用」「郵送」の3種類になります。 各発行方法は設定状態によって判別されます。 判別条件は下記です。" at bounding box center [383, 252] width 434 height 62
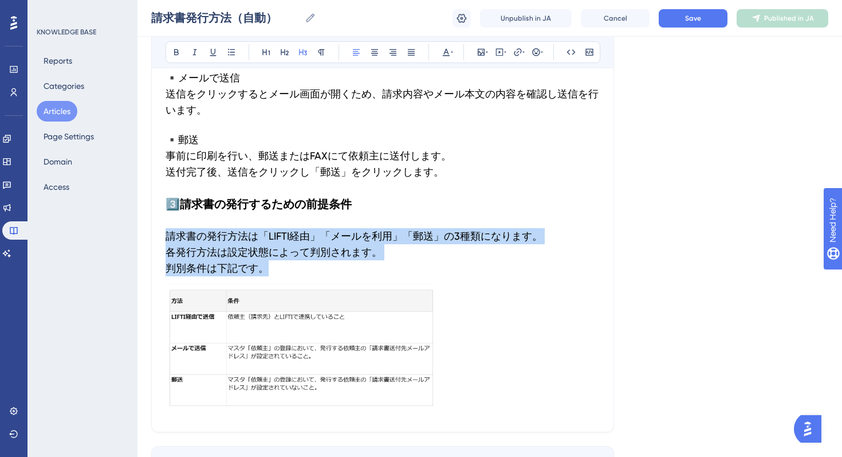
drag, startPoint x: 284, startPoint y: 250, endPoint x: 164, endPoint y: 218, distance: 124.5
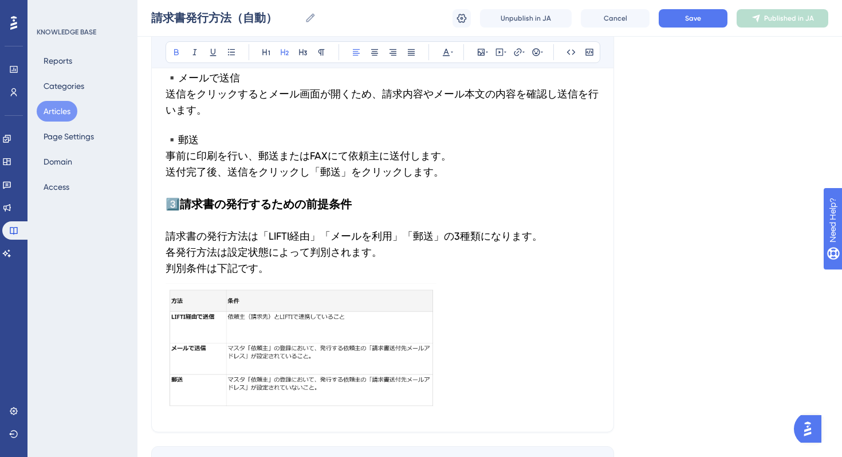
click at [203, 202] on h2 "3️⃣ 請求書の発行するための前提条件" at bounding box center [383, 204] width 434 height 34
click at [247, 230] on span "請求書の発行方法は「LIFTI経由」「メールを利用」「郵送」の3種類になります。" at bounding box center [354, 236] width 377 height 12
click at [295, 301] on img at bounding box center [301, 348] width 271 height 131
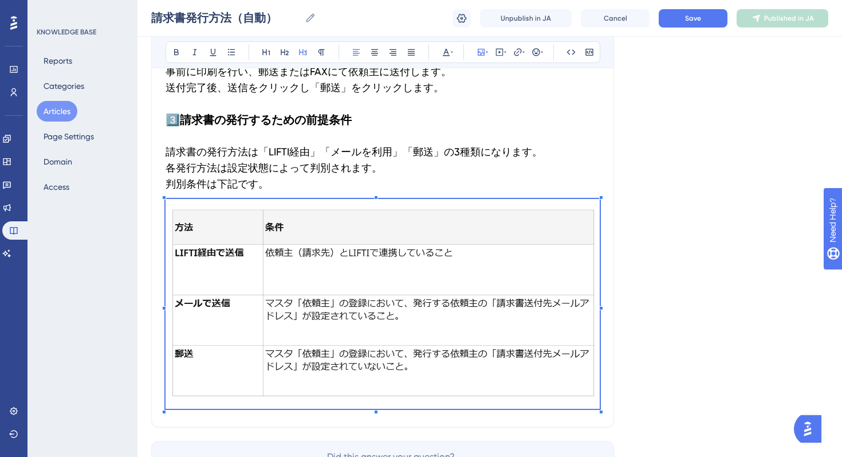
scroll to position [952, 0]
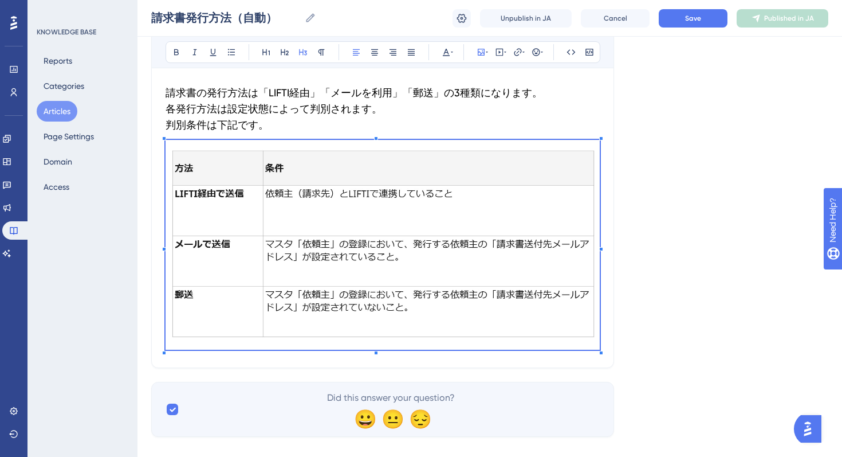
click at [431, 273] on img at bounding box center [383, 245] width 434 height 210
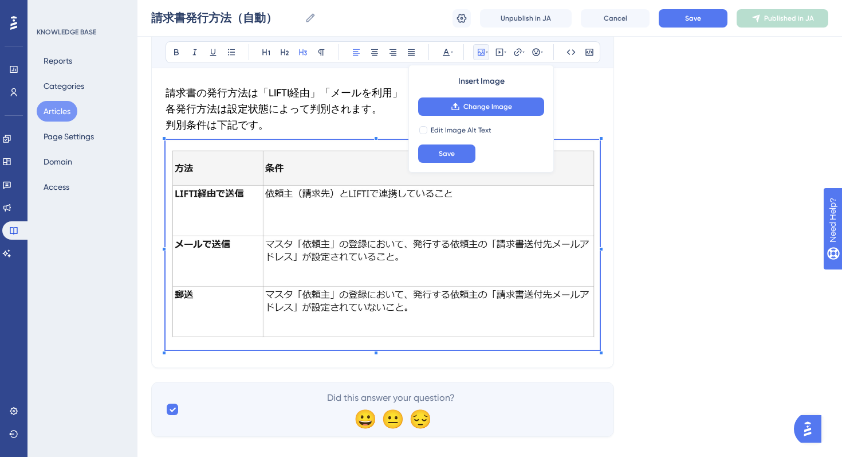
click at [347, 109] on h3 "請求書の発行方法は「LIFTI経由」「メールを利用」「郵送」の3種類になります。 各発行方法は設定状態によって判別されます。 判別条件は下記です。" at bounding box center [383, 109] width 434 height 62
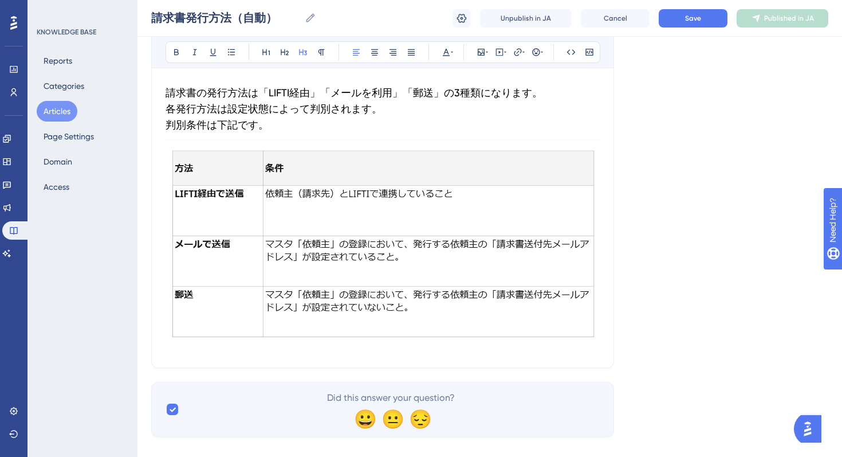
click at [369, 290] on img at bounding box center [383, 245] width 434 height 210
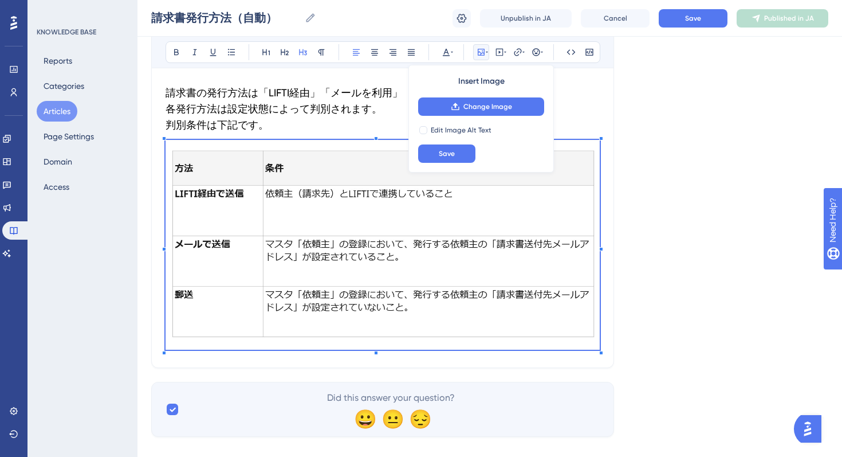
click at [345, 106] on h3 "請求書の発行方法は「LIFTI経由」「メールを利用」「郵送」の3種類になります。 各発行方法は設定状態によって判別されます。 判別条件は下記です。" at bounding box center [383, 109] width 434 height 62
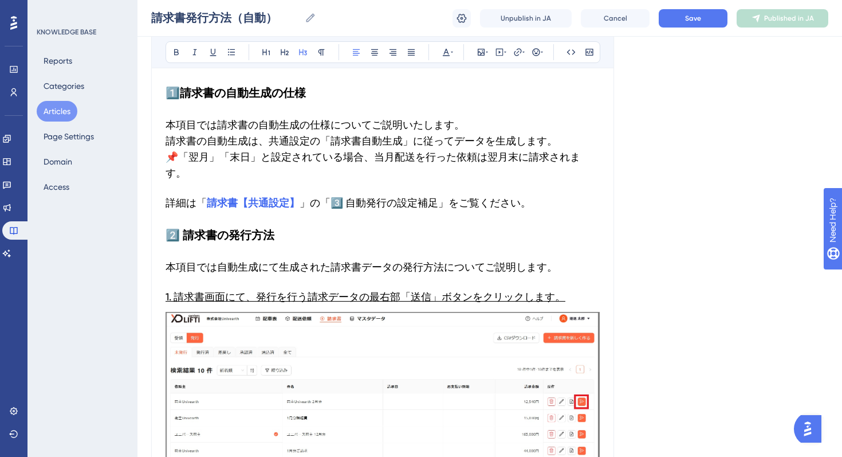
scroll to position [0, 0]
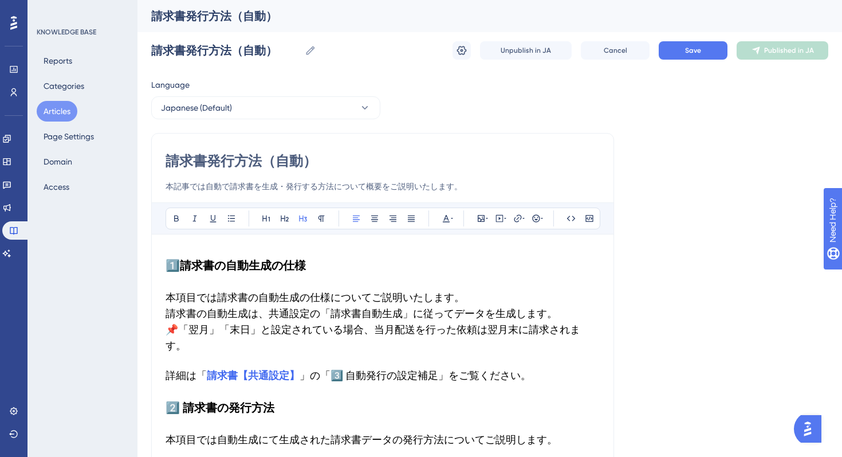
click at [693, 44] on button "Save" at bounding box center [693, 50] width 69 height 18
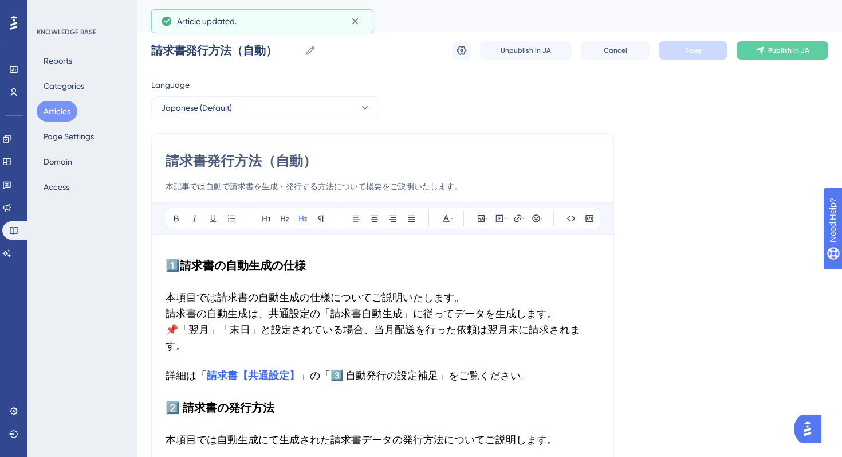
click at [788, 48] on span "Publish in JA" at bounding box center [788, 50] width 41 height 9
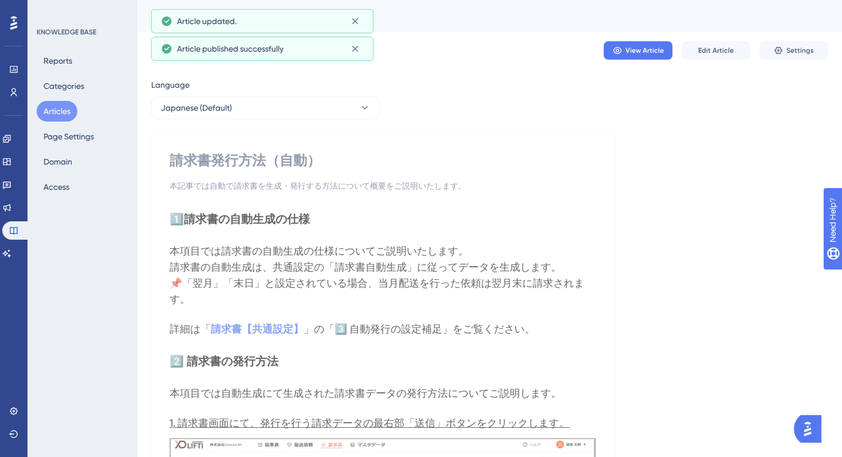
click at [130, 253] on div "KNOWLEDGE BASE Reports Categories Articles Page Settings Domain Access" at bounding box center [83, 228] width 110 height 457
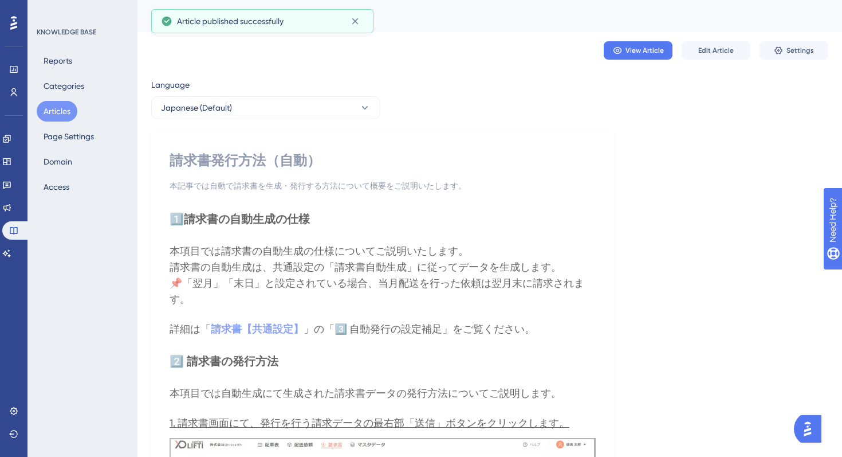
click at [49, 109] on button "Articles" at bounding box center [57, 111] width 41 height 21
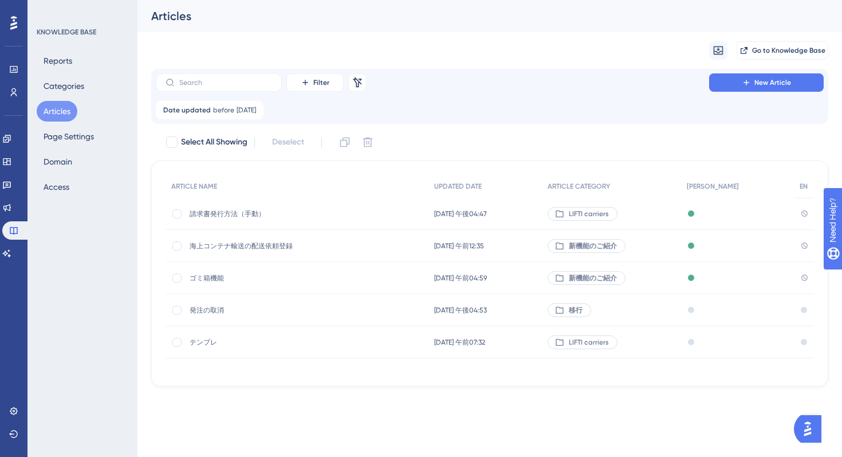
click at [237, 207] on div "請求書発行方法（手動） 請求書発行方法（手動）" at bounding box center [281, 214] width 183 height 32
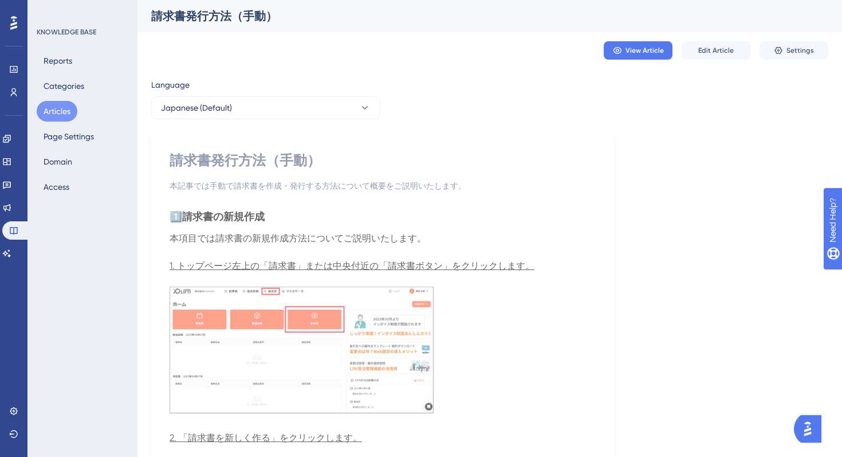
click at [510, 158] on div "請求書発行方法（手動）" at bounding box center [383, 160] width 426 height 18
click at [713, 52] on span "Edit Article" at bounding box center [716, 50] width 36 height 9
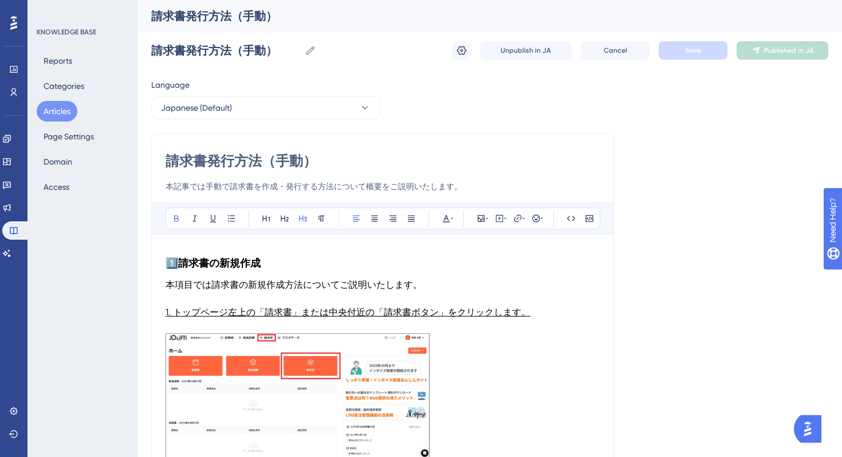
click at [276, 267] on h3 "1️⃣ 請求書の新規作成" at bounding box center [383, 263] width 434 height 30
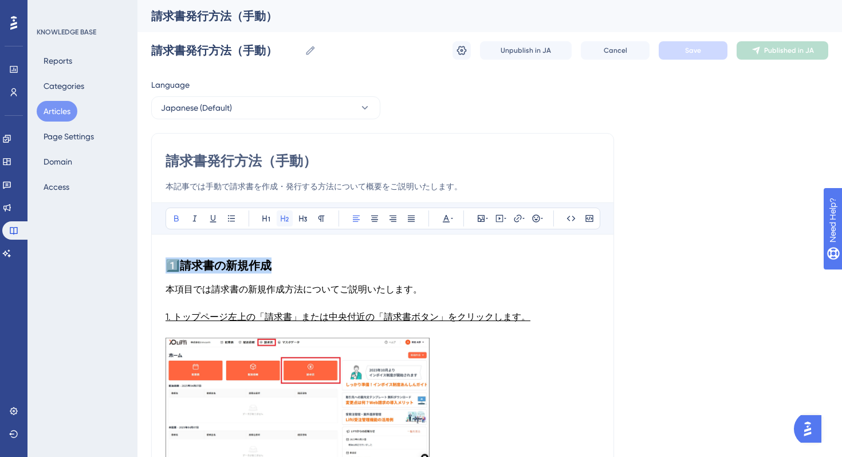
click at [280, 215] on icon at bounding box center [284, 218] width 9 height 9
click at [406, 303] on p at bounding box center [383, 303] width 434 height 14
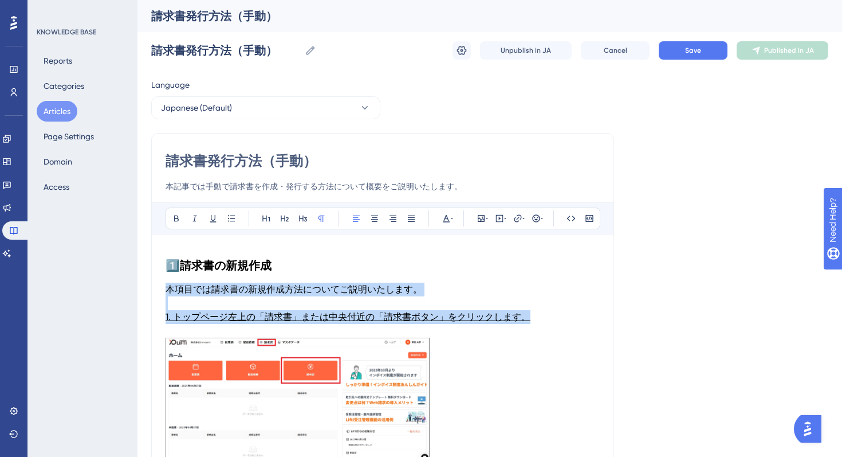
drag, startPoint x: 537, startPoint y: 315, endPoint x: 159, endPoint y: 289, distance: 378.4
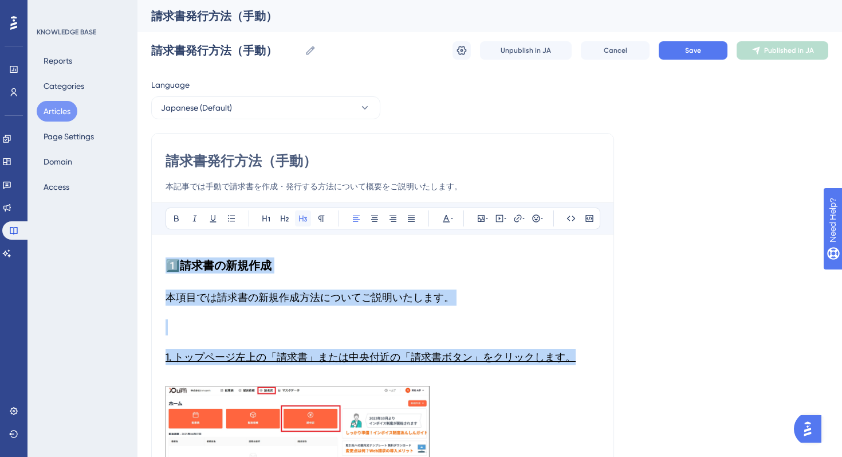
click at [298, 218] on icon at bounding box center [302, 218] width 9 height 9
click at [178, 348] on h3 "1. トップページ左上の「請求書」または中央付近の「請求書ボタン」をクリックします。" at bounding box center [383, 357] width 434 height 30
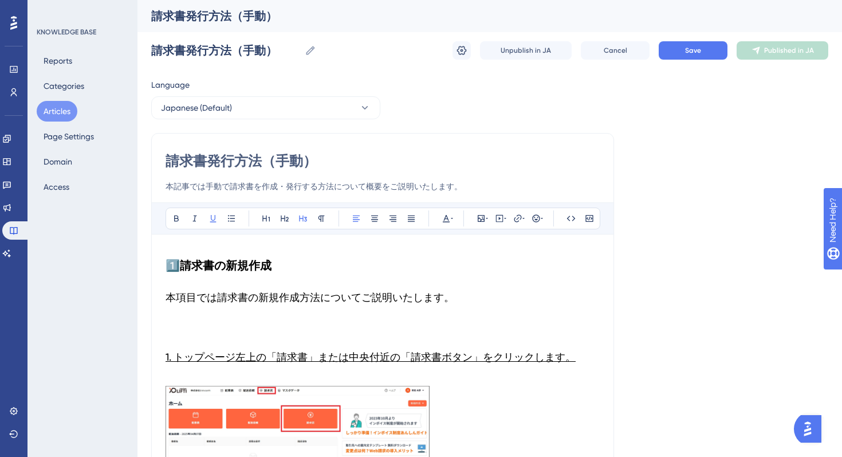
click at [183, 335] on h3 at bounding box center [383, 327] width 434 height 30
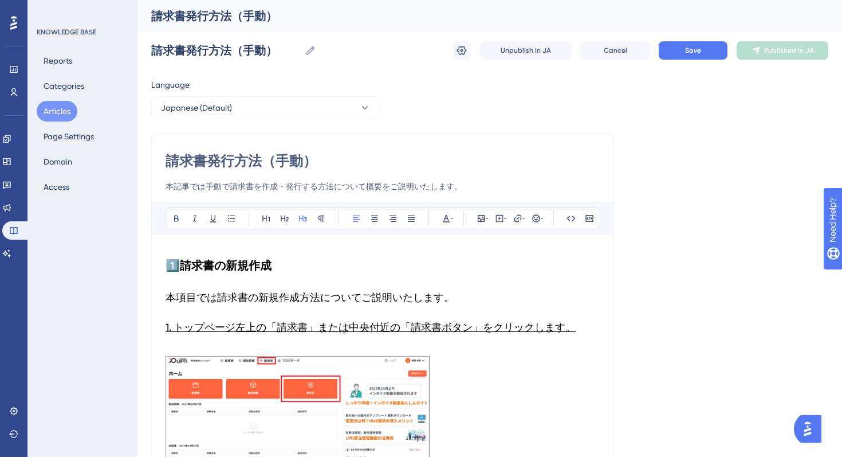
click at [172, 338] on h3 "1. トップページ左上の「請求書」または中央付近の「請求書ボタン」をクリックします。" at bounding box center [383, 327] width 434 height 30
click at [250, 325] on span "1. トップページ左上の「請求書」または中央付近の「請求書ボタン」をクリックします。" at bounding box center [371, 327] width 410 height 12
click at [576, 330] on h3 "1. トップページ左上の「請求書」または中央付近の「請求書ボタン」をクリックします。" at bounding box center [383, 327] width 434 height 30
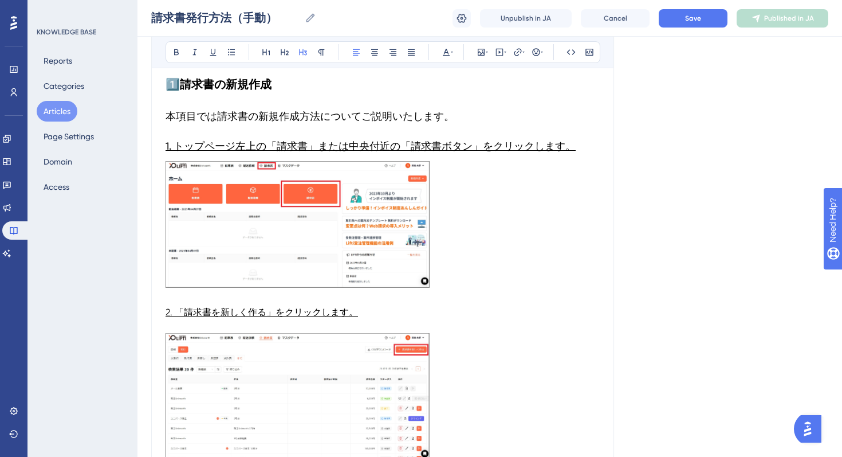
scroll to position [192, 0]
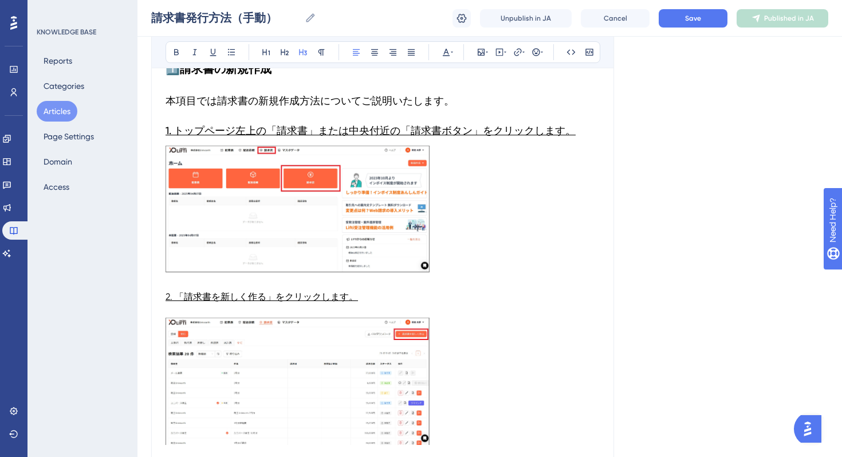
click at [410, 217] on img at bounding box center [298, 209] width 264 height 127
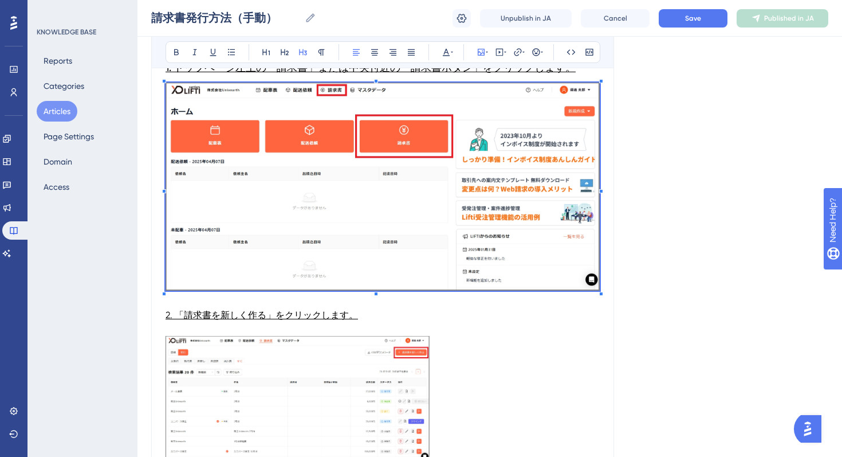
scroll to position [289, 0]
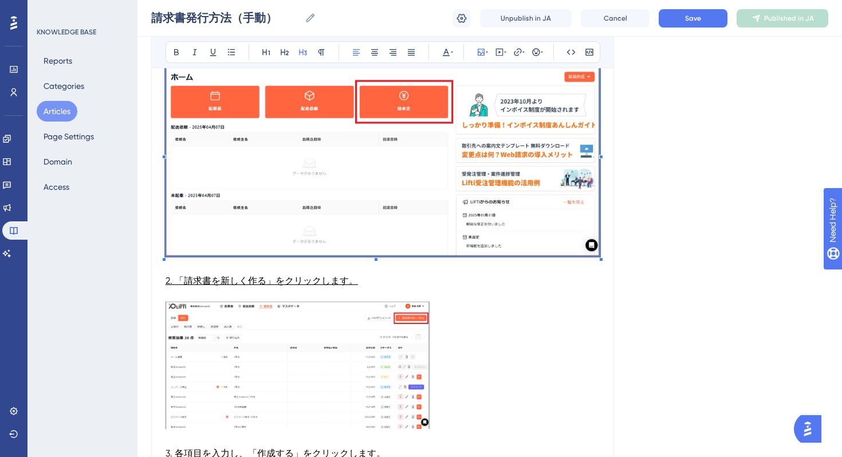
click at [203, 295] on p at bounding box center [383, 295] width 434 height 14
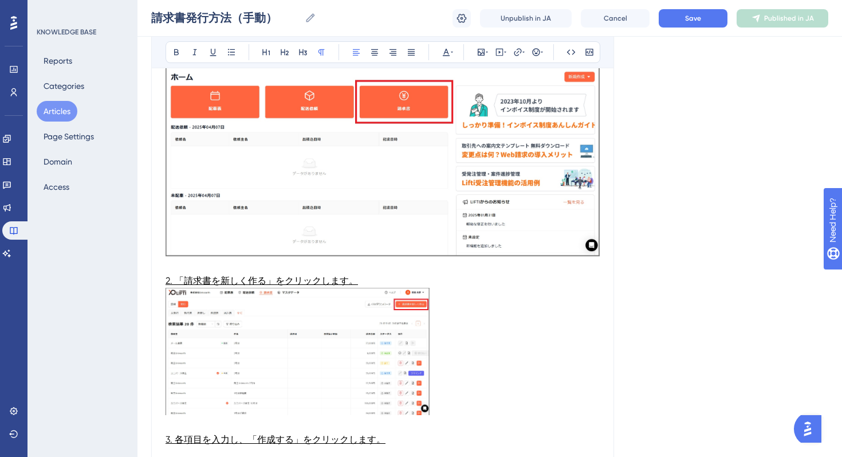
click at [233, 286] on p "2. 「請求書を新しく作る」をクリックします。" at bounding box center [383, 281] width 434 height 14
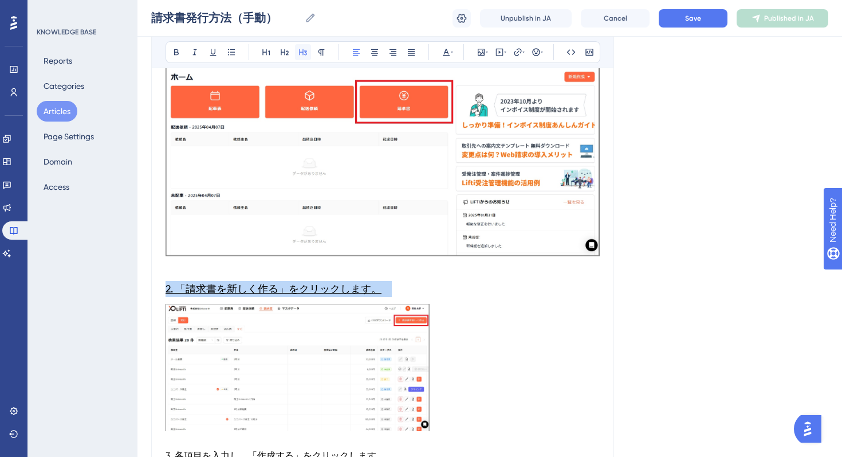
click at [305, 53] on icon at bounding box center [303, 52] width 8 height 6
click at [301, 370] on img at bounding box center [298, 367] width 264 height 127
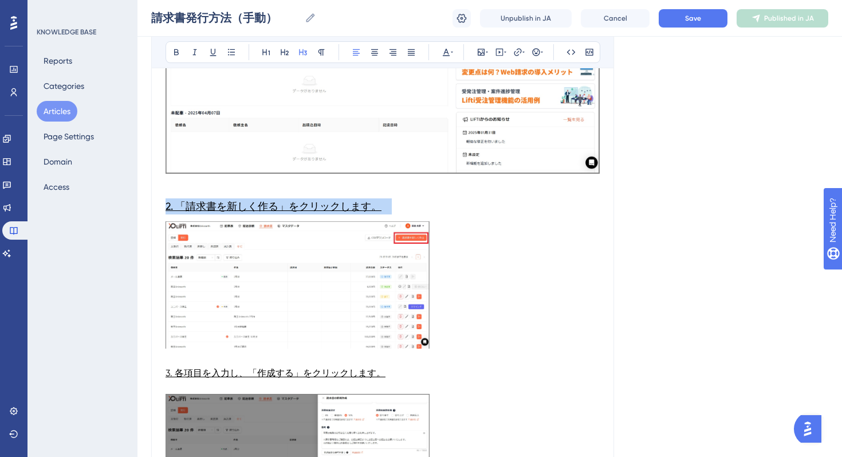
scroll to position [396, 0]
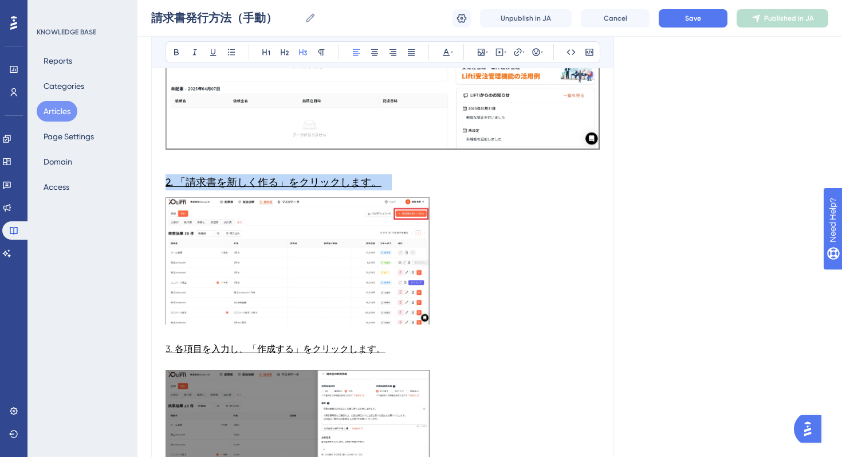
click at [372, 276] on img at bounding box center [298, 260] width 264 height 127
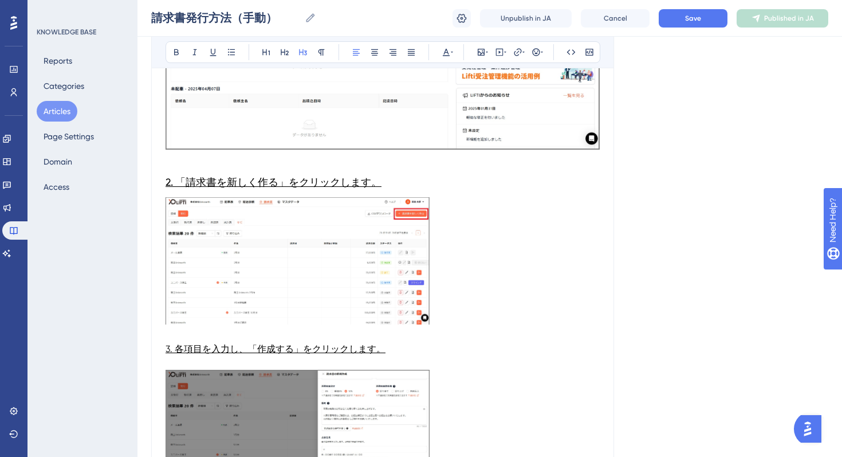
click at [480, 290] on p at bounding box center [383, 262] width 434 height 131
click at [404, 274] on img at bounding box center [298, 260] width 264 height 127
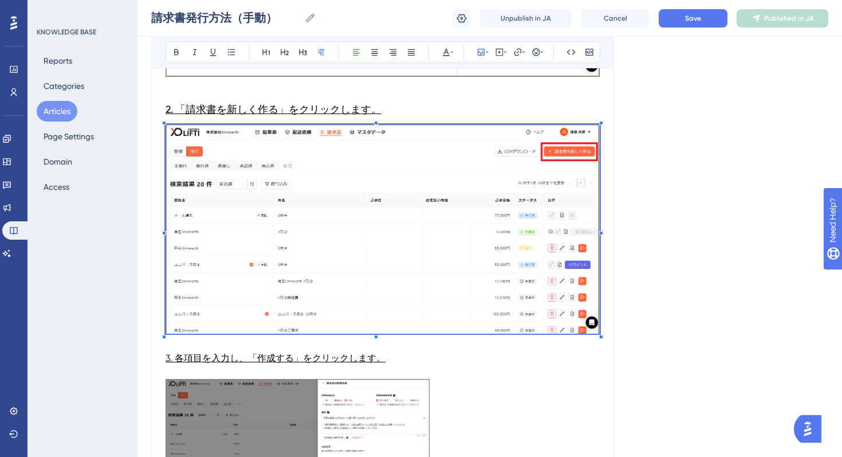
scroll to position [506, 0]
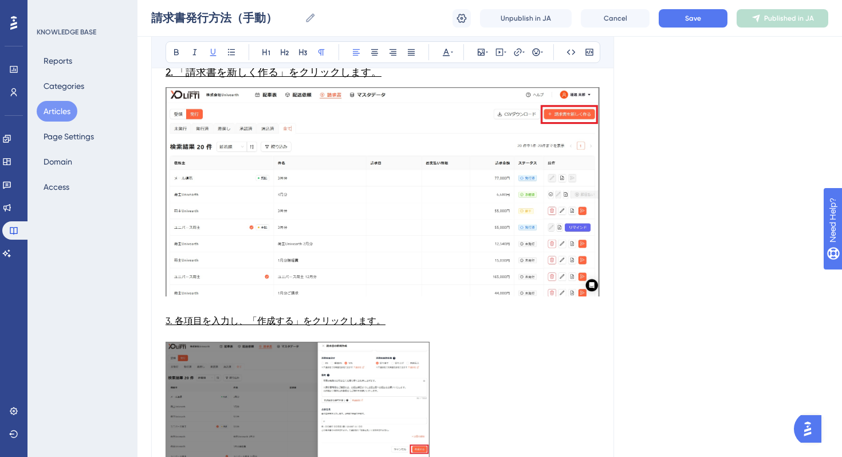
click at [248, 316] on span "3. 各項目を入力し、「作成する」をクリックします。" at bounding box center [276, 320] width 220 height 11
click at [218, 337] on p at bounding box center [383, 335] width 434 height 14
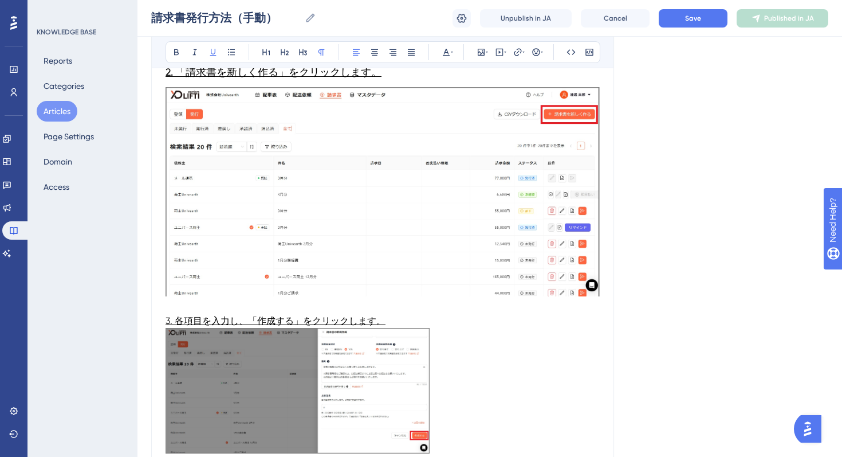
click at [288, 319] on span "3. 各項目を入力し、「作成する」をクリックします。" at bounding box center [276, 320] width 220 height 11
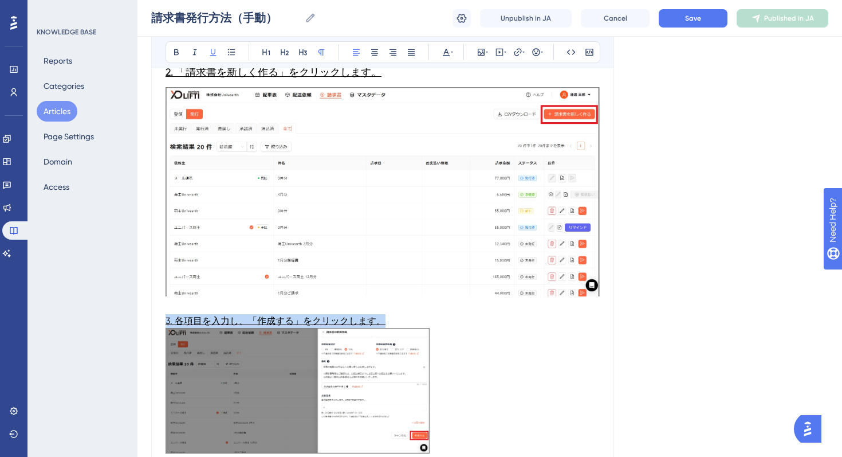
click at [288, 319] on span "3. 各項目を入力し、「作成する」をクリックします。" at bounding box center [276, 320] width 220 height 11
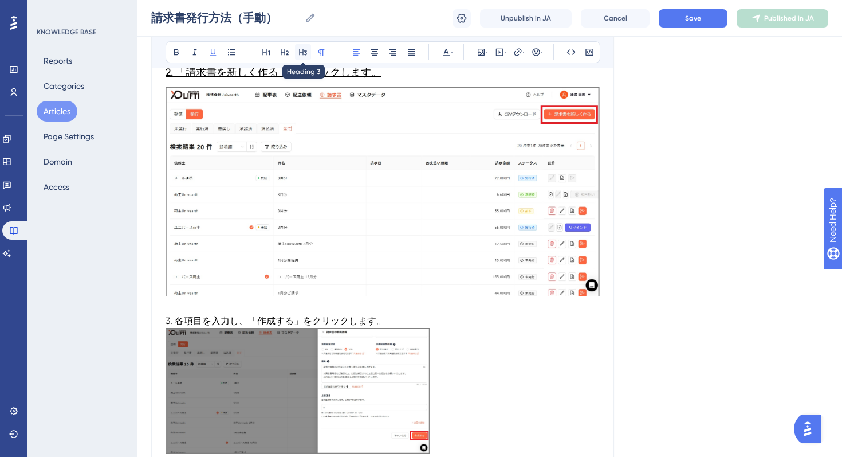
click at [299, 58] on button at bounding box center [303, 52] width 16 height 16
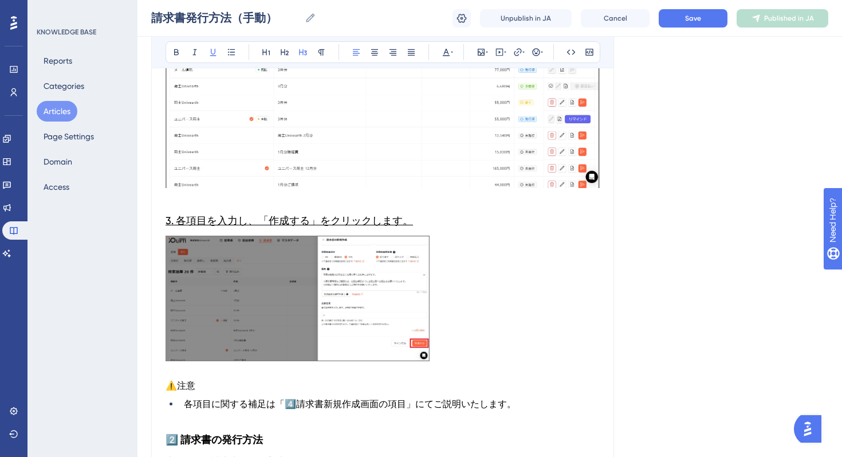
scroll to position [601, 0]
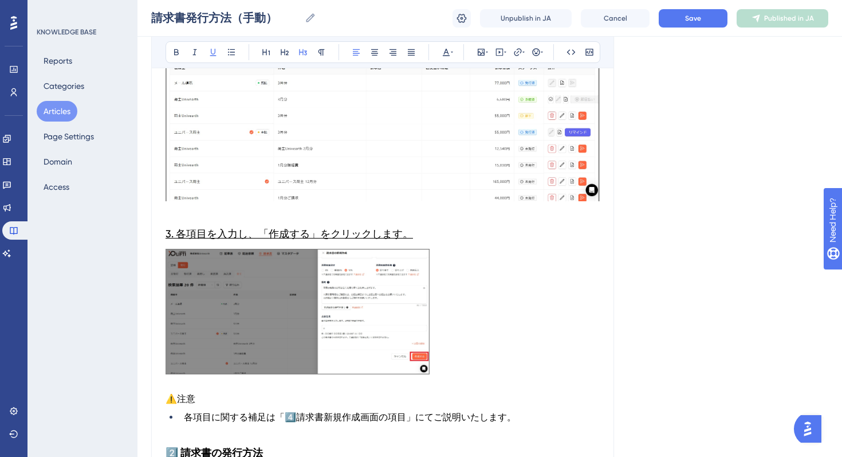
click at [352, 331] on img at bounding box center [298, 311] width 264 height 125
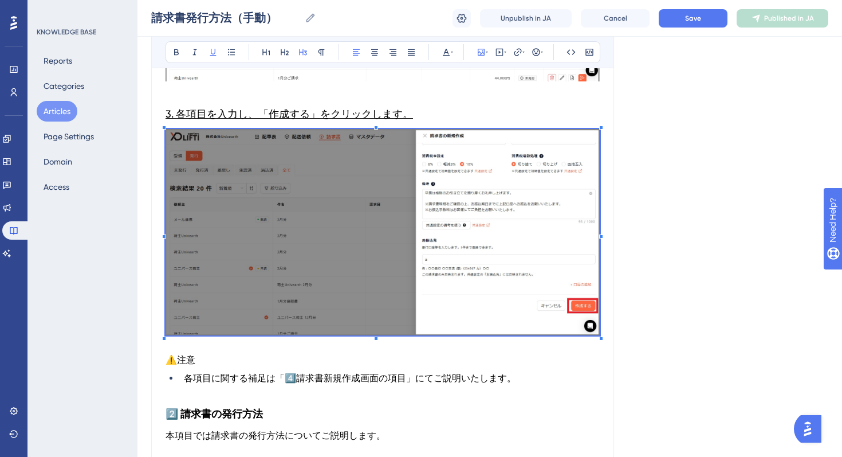
scroll to position [724, 0]
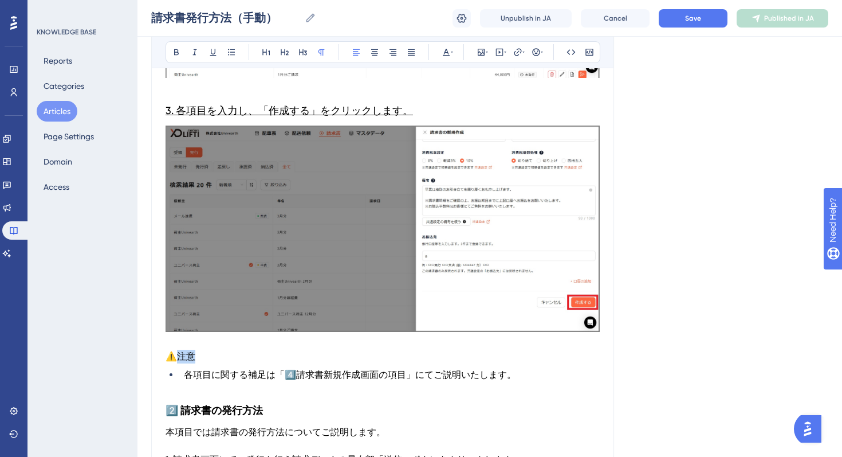
drag, startPoint x: 193, startPoint y: 354, endPoint x: 178, endPoint y: 358, distance: 15.4
click at [178, 358] on span "注意" at bounding box center [186, 356] width 18 height 11
click at [174, 53] on icon at bounding box center [176, 52] width 9 height 9
click at [179, 58] on button at bounding box center [176, 52] width 16 height 16
click at [300, 52] on icon at bounding box center [303, 52] width 8 height 6
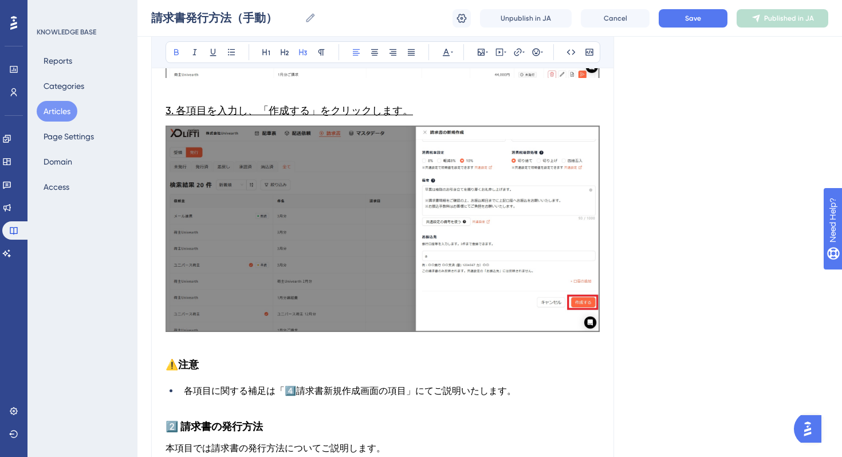
click at [254, 107] on span "3. 各項目を入力し、「作成する」をクリックします。" at bounding box center [290, 110] width 248 height 12
click at [190, 350] on h3 "⚠️ 注意" at bounding box center [383, 364] width 434 height 30
click at [187, 343] on p at bounding box center [383, 343] width 434 height 14
click at [193, 394] on span "各項目に関する補足は「" at bounding box center [234, 390] width 101 height 11
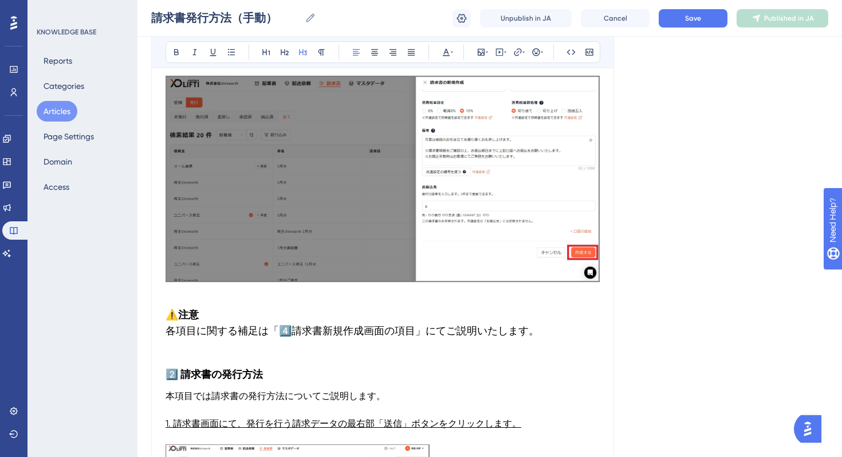
scroll to position [802, 0]
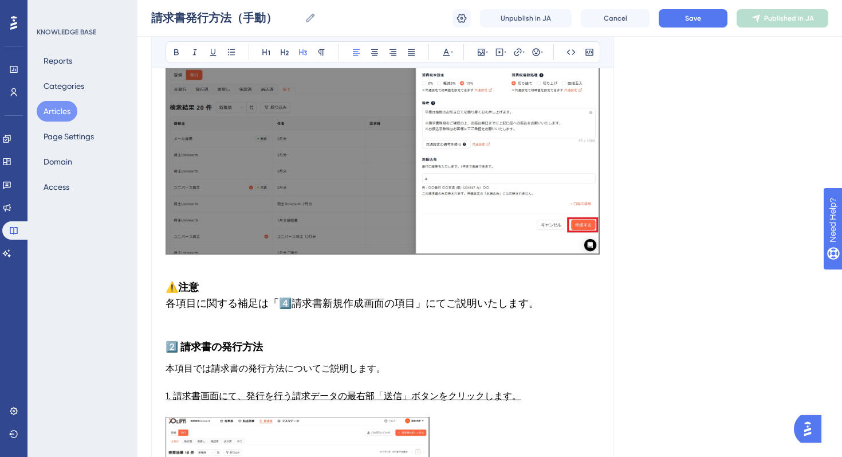
click at [197, 330] on p at bounding box center [383, 325] width 434 height 14
click at [246, 354] on h3 "2️⃣ 請求書の発行方法" at bounding box center [383, 347] width 434 height 30
click at [288, 53] on icon at bounding box center [284, 52] width 9 height 9
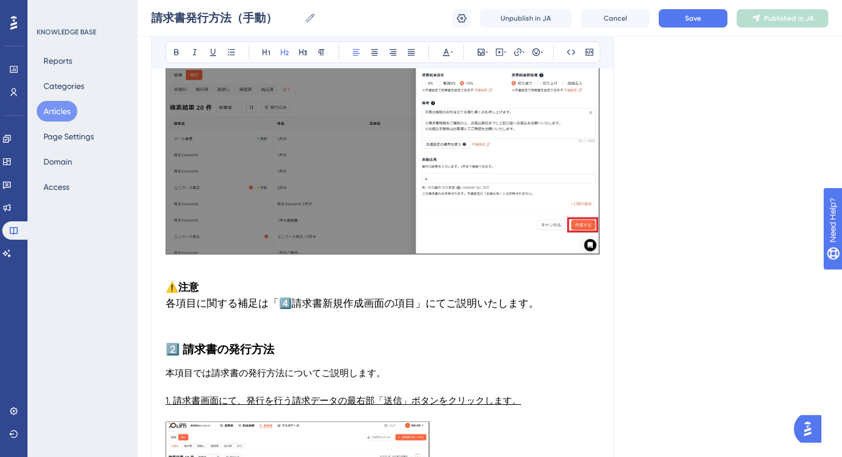
click at [186, 289] on strong "注意" at bounding box center [188, 287] width 21 height 13
click at [229, 380] on p at bounding box center [383, 387] width 434 height 14
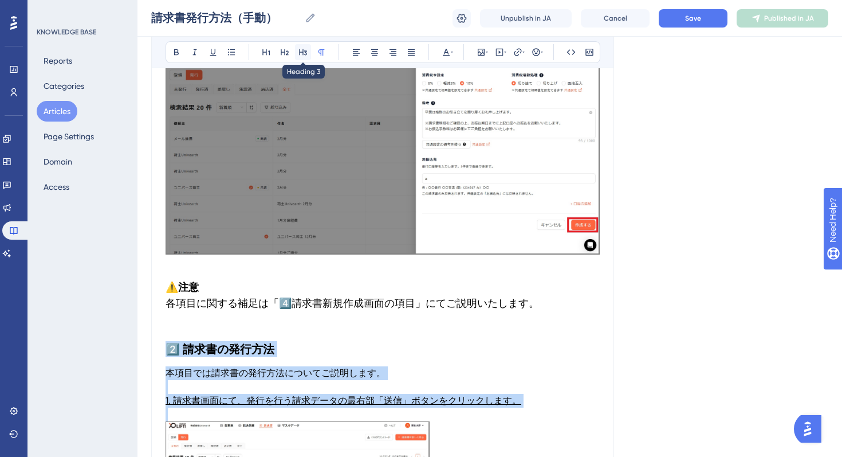
click at [302, 46] on button at bounding box center [303, 52] width 16 height 16
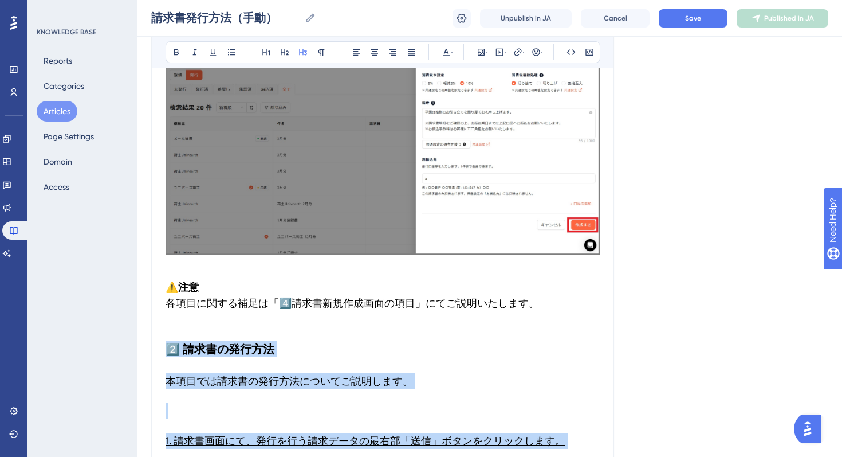
click at [198, 418] on h3 at bounding box center [383, 411] width 434 height 30
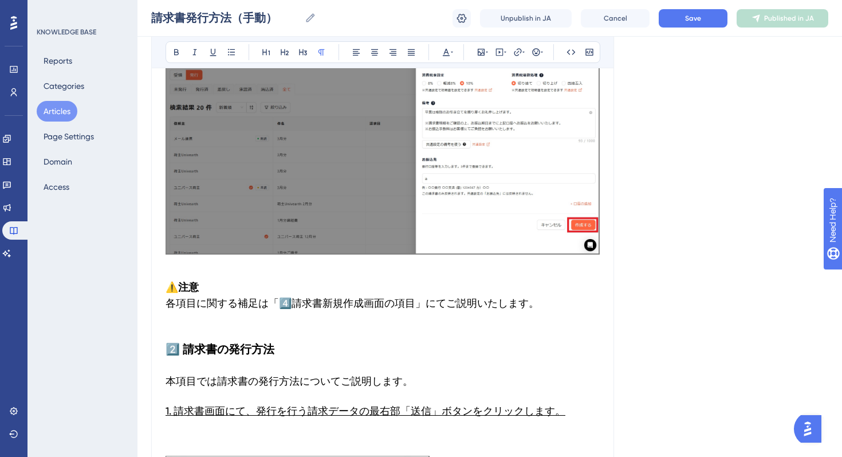
scroll to position [931, 0]
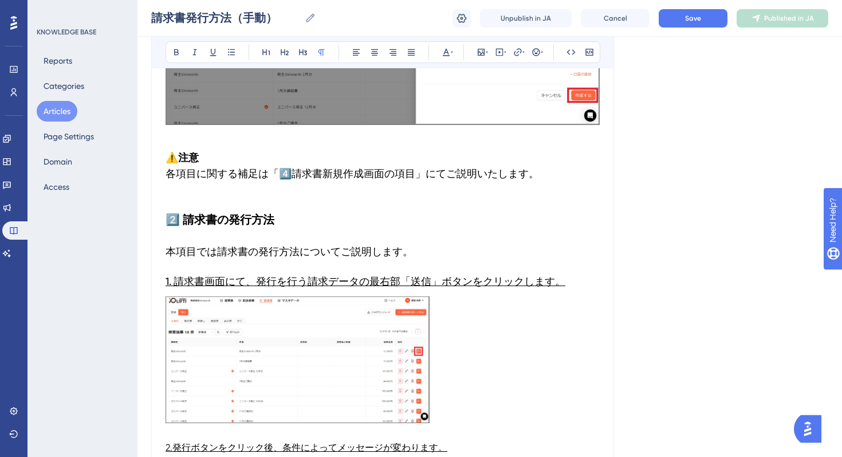
click at [282, 318] on img at bounding box center [298, 359] width 264 height 126
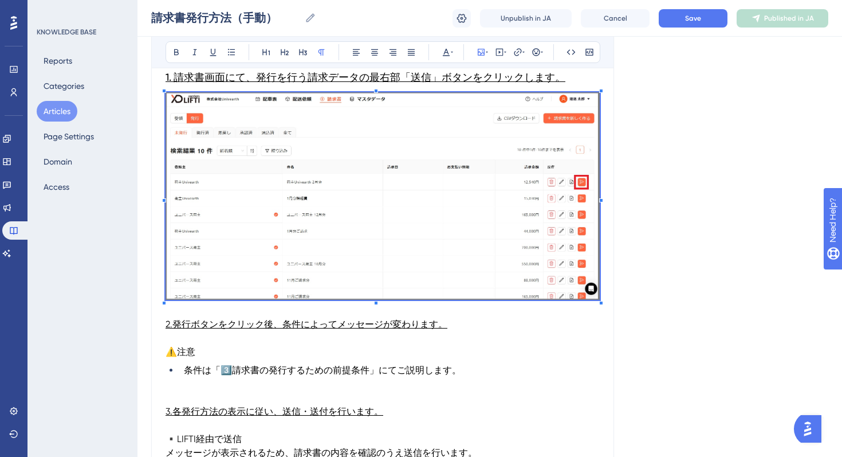
scroll to position [1243, 0]
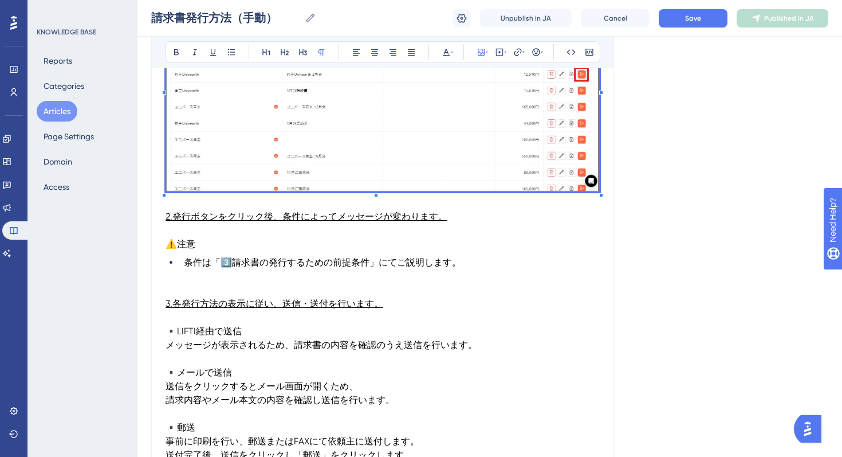
click at [286, 221] on span "2.発行ボタンをクリック後、条件によってメッセージが変わります。" at bounding box center [307, 216] width 282 height 11
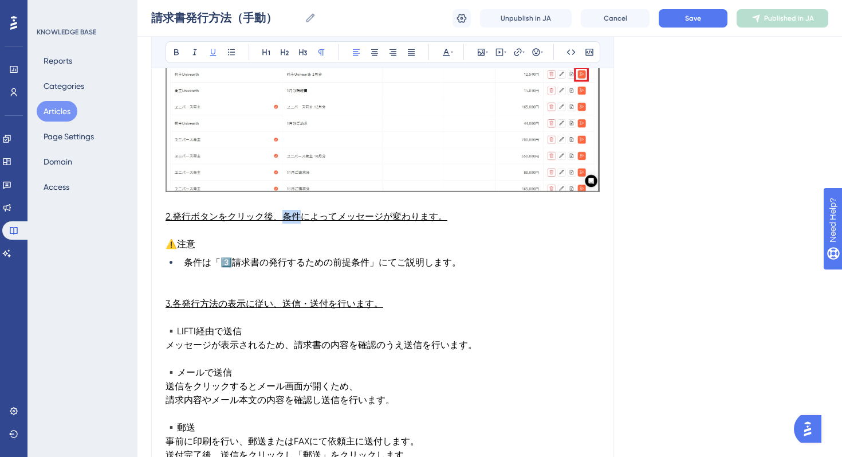
click at [286, 221] on span "2.発行ボタンをクリック後、条件によってメッセージが変わります。" at bounding box center [307, 216] width 282 height 11
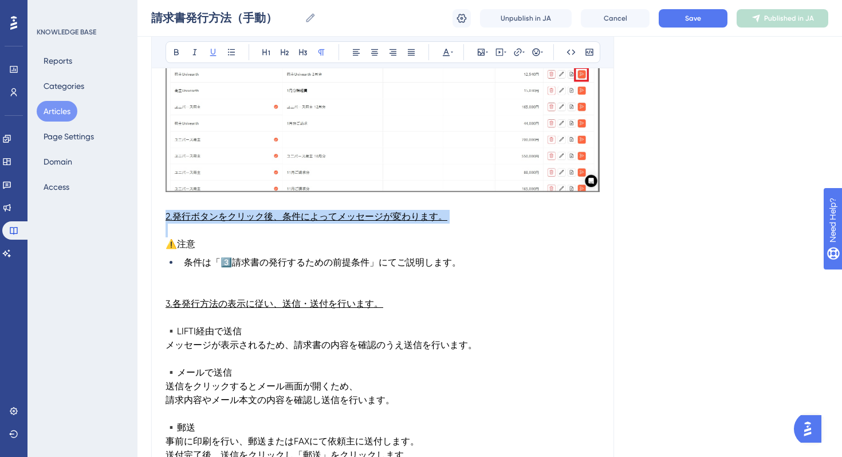
click at [286, 221] on span "2.発行ボタンをクリック後、条件によってメッセージが変わります。" at bounding box center [307, 216] width 282 height 11
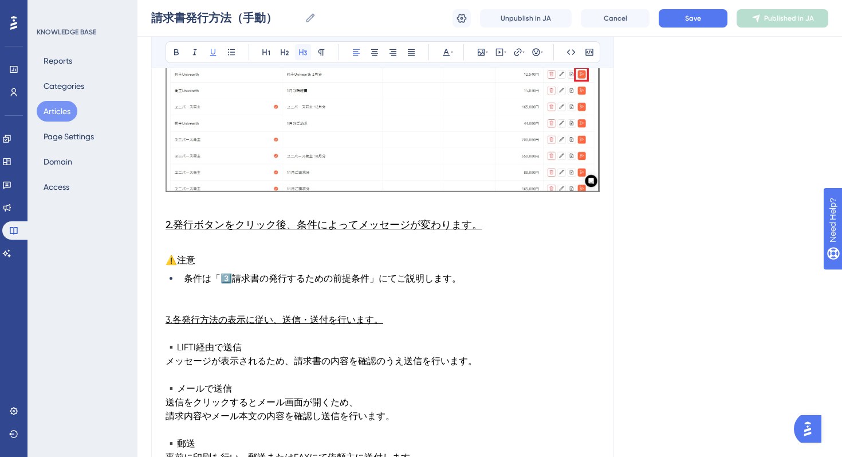
click at [304, 54] on icon at bounding box center [302, 52] width 9 height 9
click at [178, 251] on p at bounding box center [383, 246] width 434 height 14
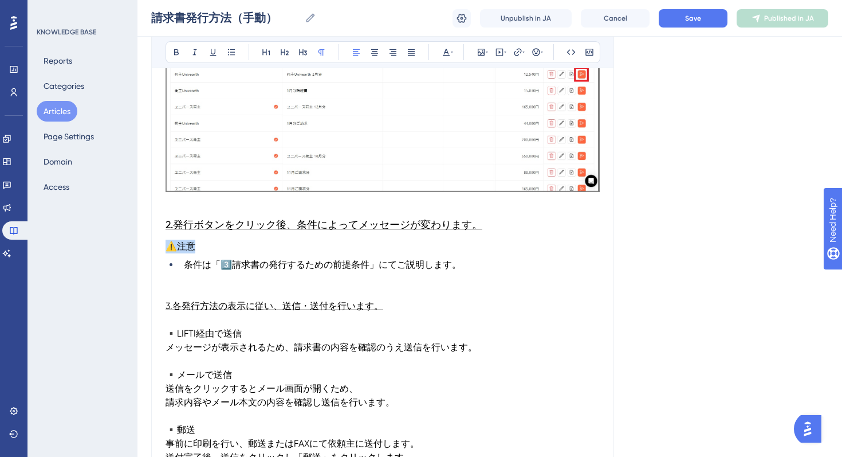
drag, startPoint x: 213, startPoint y: 246, endPoint x: 164, endPoint y: 250, distance: 49.4
click at [164, 250] on div "請求書発行方法（手動） 本記事では手動で請求書を作成・発行する方法について概要をご説明いたします。 Bold Italic Underline Bullet …" at bounding box center [382, 176] width 463 height 2581
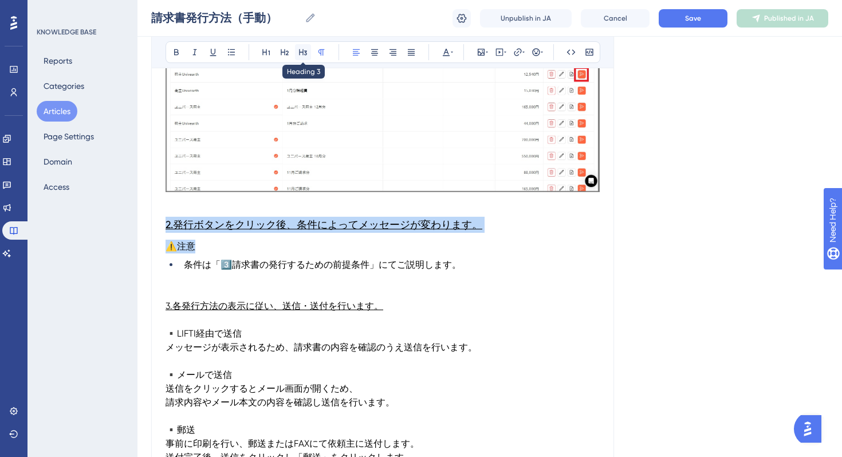
click at [304, 52] on icon at bounding box center [302, 52] width 9 height 9
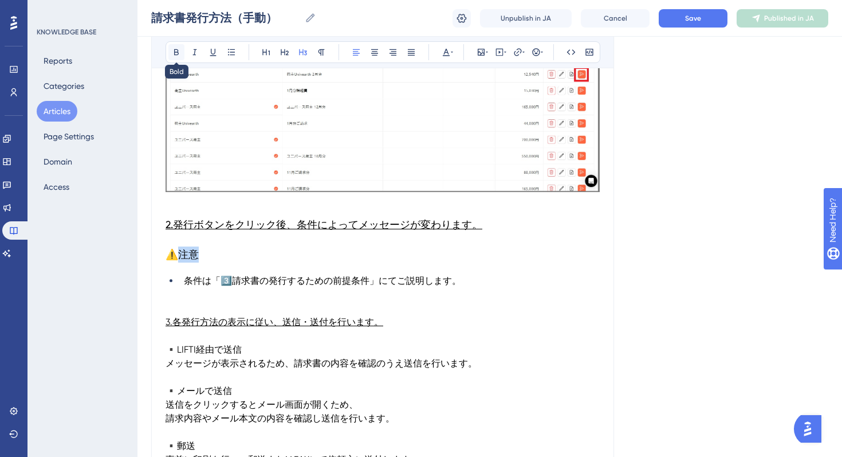
click at [179, 49] on icon at bounding box center [176, 52] width 9 height 9
click at [169, 41] on div "Bold Italic Underline Bullet Point Heading 1 Heading 2 Heading 3 Normal Align L…" at bounding box center [383, 52] width 435 height 22
click at [173, 49] on icon at bounding box center [176, 52] width 9 height 9
click at [250, 231] on h3 "2.発行ボタンをクリック後、条件によってメッセージが変わります。" at bounding box center [383, 225] width 434 height 30
click at [254, 283] on span "請求書の発行するための前提条件」にてご説明します。" at bounding box center [346, 280] width 229 height 11
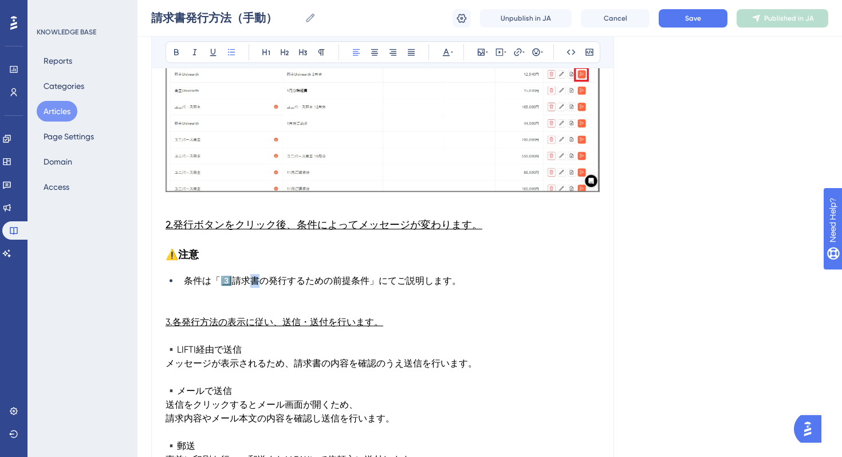
click at [254, 283] on span "請求書の発行するための前提条件」にてご説明します。" at bounding box center [346, 280] width 229 height 11
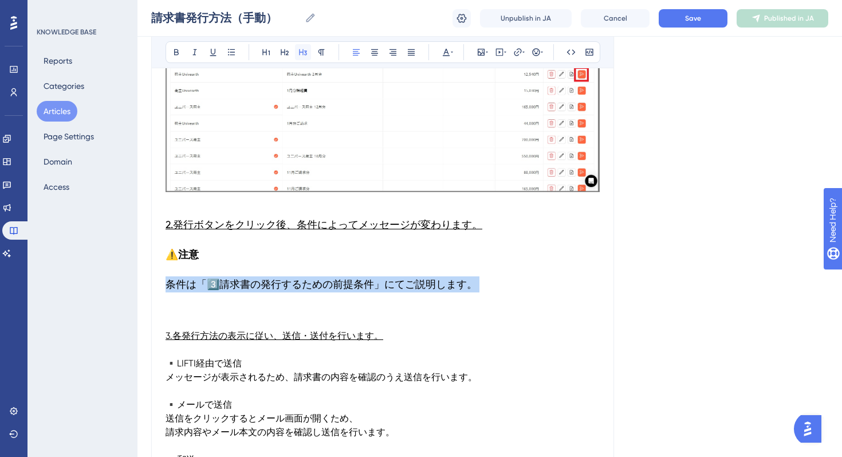
click at [299, 49] on icon at bounding box center [302, 52] width 9 height 9
click at [193, 283] on span "条件は「" at bounding box center [186, 284] width 41 height 12
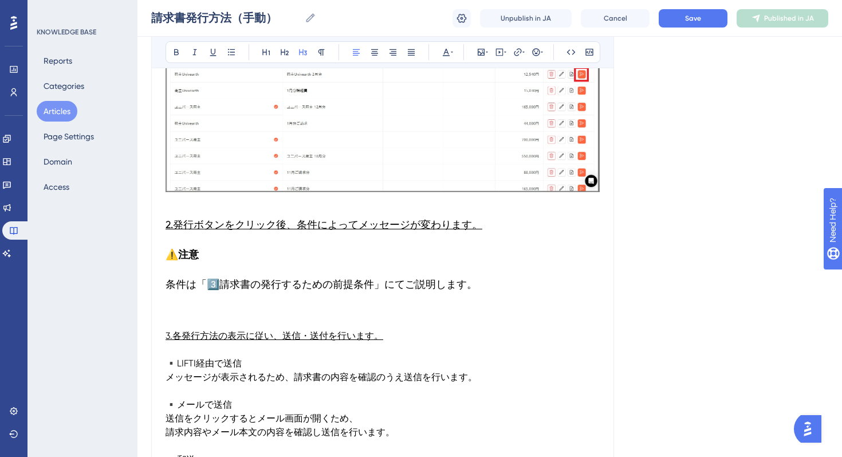
click at [166, 288] on span "条件は「" at bounding box center [186, 284] width 41 height 12
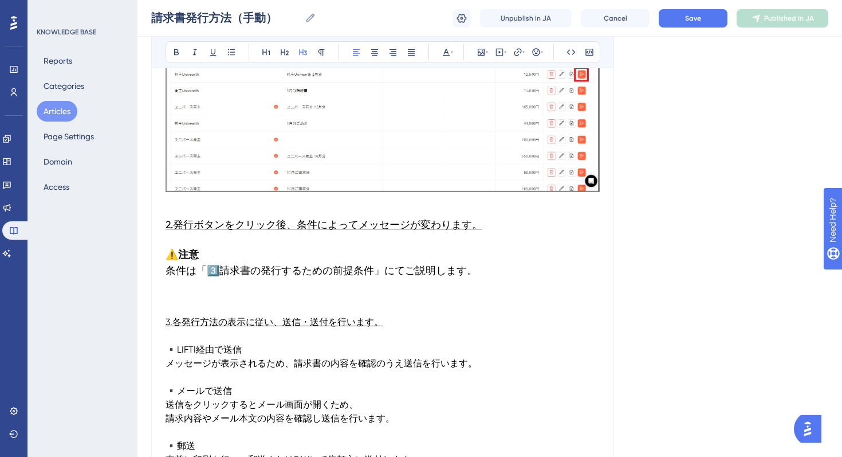
click at [188, 298] on h3 "⚠️ 注意 　条件は「 3️⃣ 請求書の発行するための前提条件」にてご説明します。" at bounding box center [383, 270] width 434 height 62
click at [225, 304] on p at bounding box center [383, 308] width 434 height 14
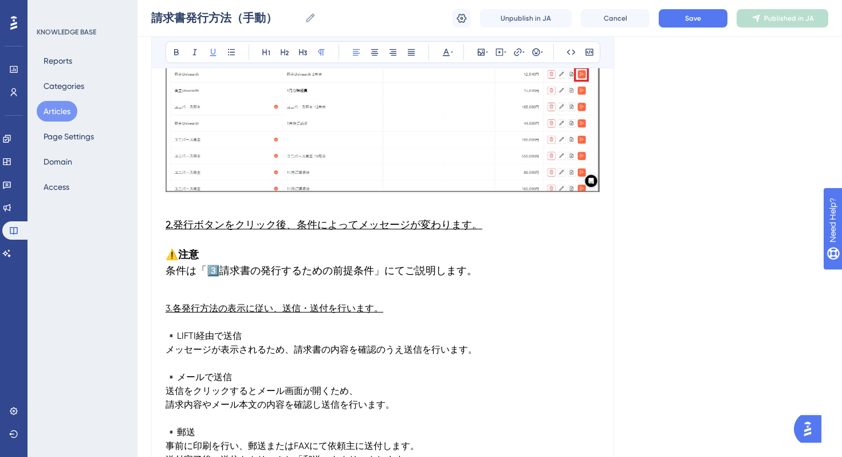
click at [327, 311] on span "3.各発行方法の表示に従い、送信・送付を行います。" at bounding box center [275, 308] width 218 height 11
click at [301, 54] on icon at bounding box center [302, 52] width 9 height 9
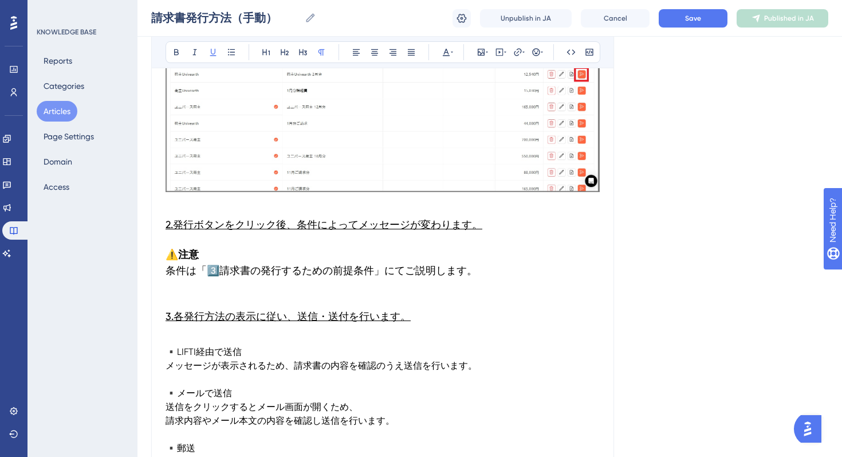
click at [221, 336] on p at bounding box center [383, 338] width 434 height 14
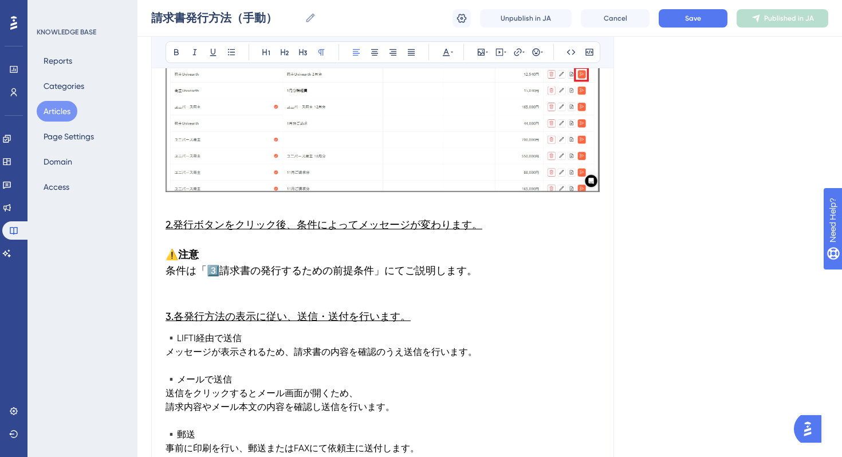
scroll to position [1490, 0]
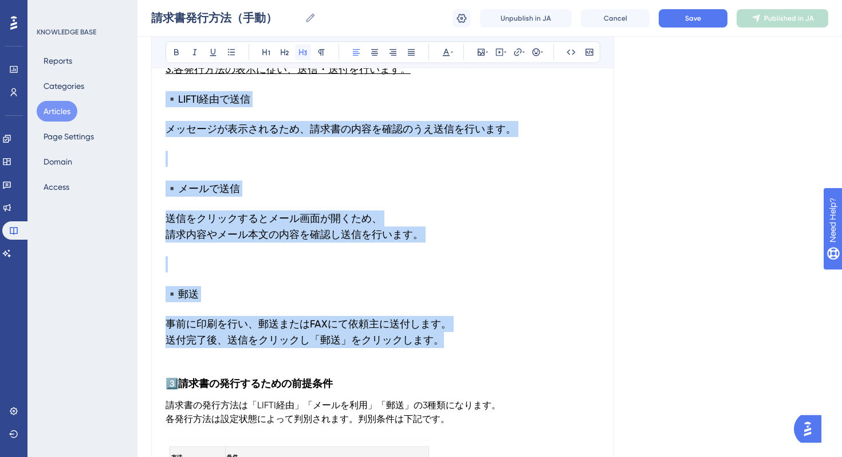
click at [305, 56] on icon at bounding box center [302, 52] width 9 height 9
click at [235, 129] on span "メッセージが表示されるため、請求書の内容を確認のうえ送信を行います。" at bounding box center [341, 129] width 351 height 12
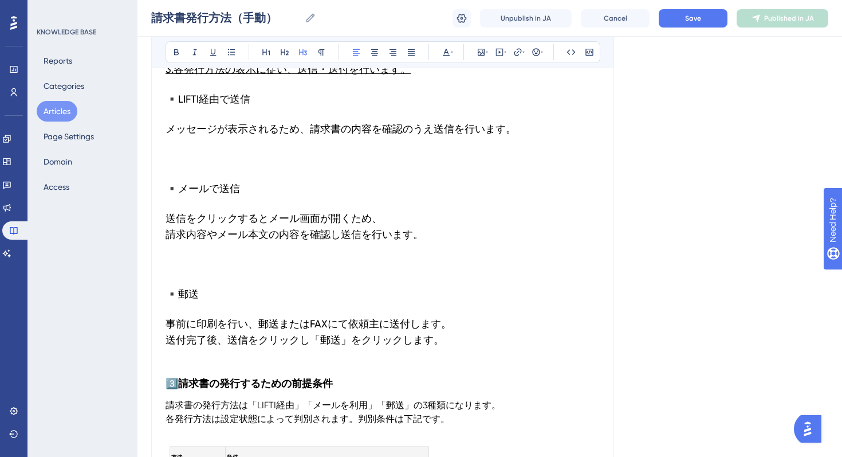
click at [168, 131] on span "メッセージが表示されるため、請求書の内容を確認のうえ送信を行います。" at bounding box center [341, 129] width 351 height 12
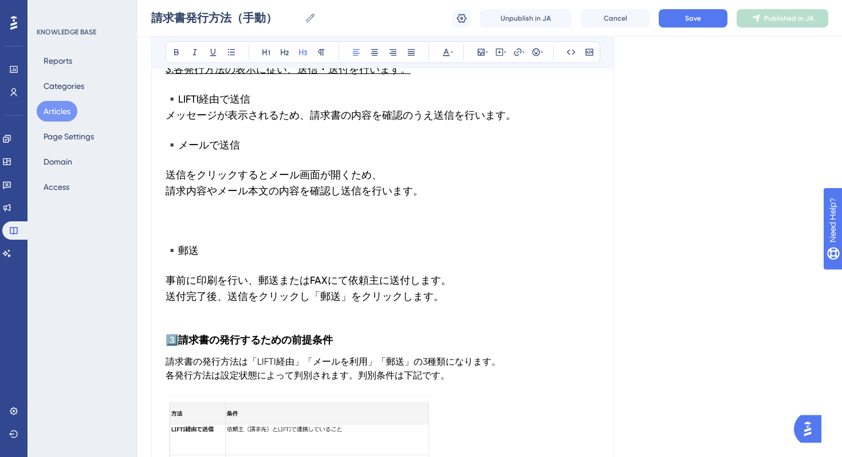
click at [249, 150] on h3 "▪️メールで送信" at bounding box center [383, 145] width 434 height 30
click at [212, 156] on h3 "▪️メールで送信" at bounding box center [383, 145] width 434 height 30
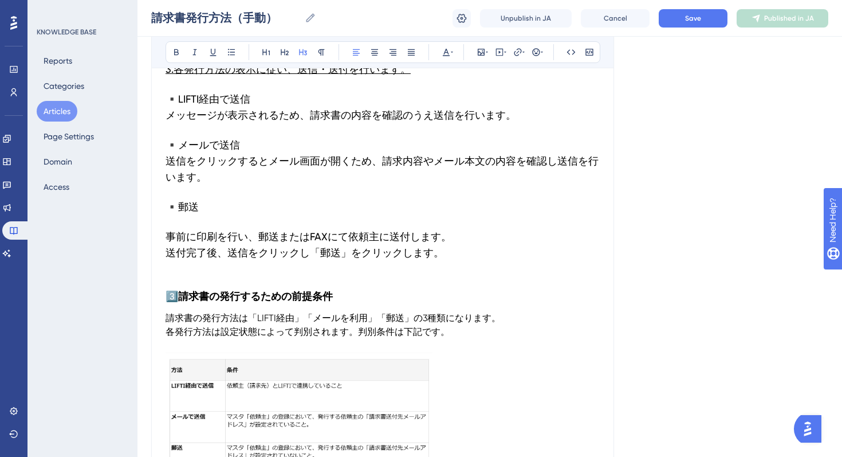
click at [217, 228] on h3 "事前に印刷を行い、郵送またはFAXにて依頼主に送付します。 送付完了後、送信をクリックし「郵送」をクリックします。" at bounding box center [383, 245] width 434 height 46
click at [226, 224] on h3 "事前に印刷を行い、郵送またはFAXにて依頼主に送付します。 送付完了後、送信をクリックし「郵送」をクリックします。" at bounding box center [383, 245] width 434 height 46
click at [198, 223] on h3 "事前に印刷を行い、郵送またはFAXにて依頼主に送付します。 送付完了後、送信をクリックし「郵送」をクリックします。" at bounding box center [383, 245] width 434 height 46
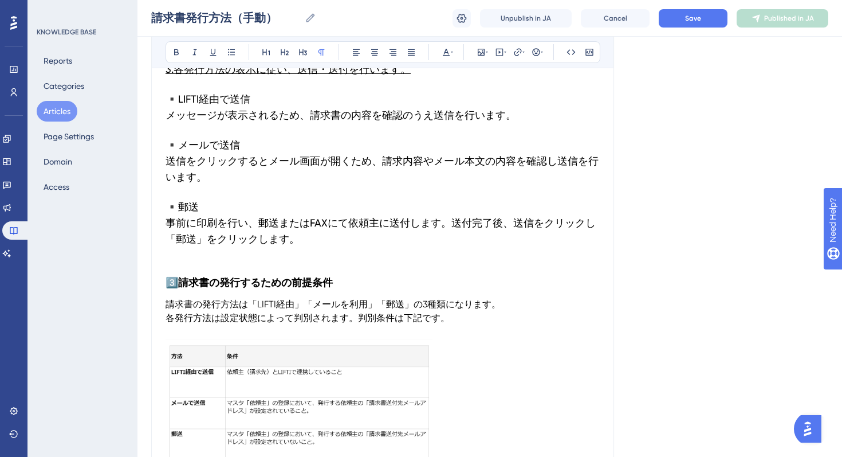
click at [255, 281] on strong "請求書の発行するための前提条件" at bounding box center [255, 282] width 155 height 13
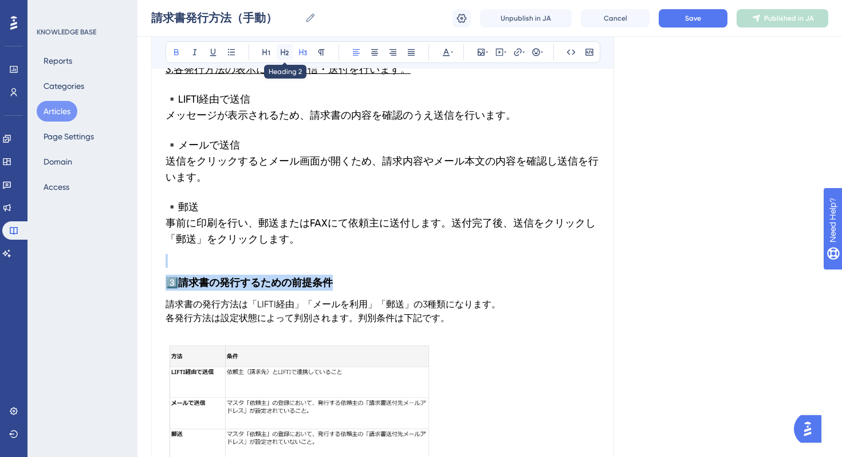
click at [285, 53] on icon at bounding box center [284, 52] width 9 height 9
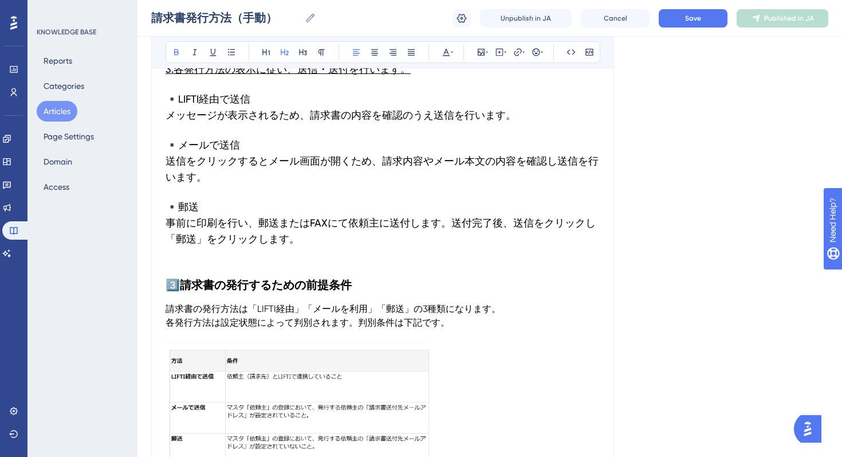
click at [407, 329] on p at bounding box center [383, 336] width 434 height 14
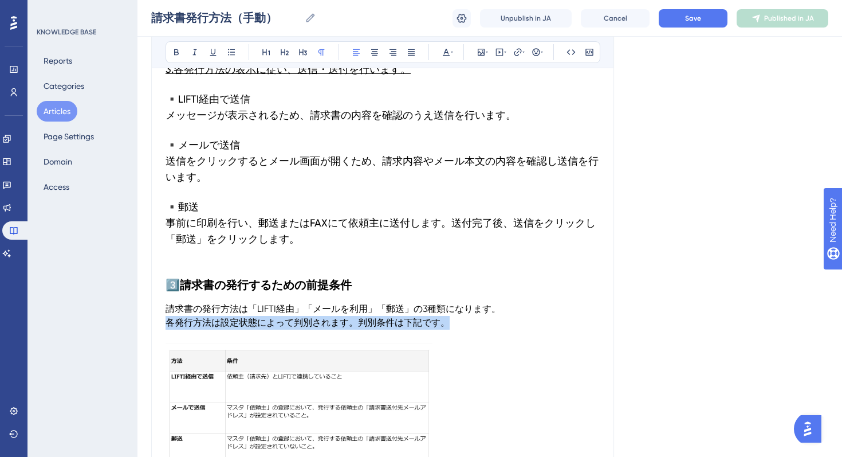
drag, startPoint x: 457, startPoint y: 327, endPoint x: 161, endPoint y: 316, distance: 296.4
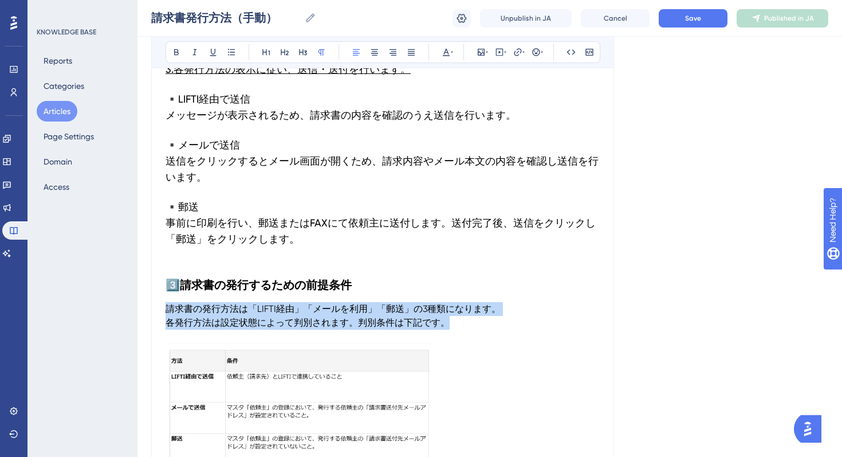
drag, startPoint x: 166, startPoint y: 309, endPoint x: 445, endPoint y: 326, distance: 279.0
click at [445, 326] on p "請求書の発行方法は「LIFTI経由」「メールを利用」「郵送」の3種類になります。 各発行方法は設定状態によって判別されます。判別条件は下記です。" at bounding box center [383, 316] width 434 height 28
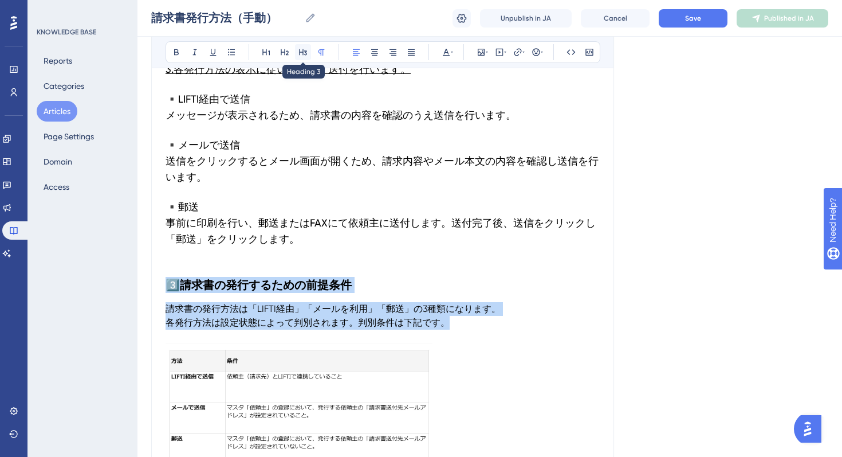
click at [302, 55] on icon at bounding box center [302, 52] width 9 height 9
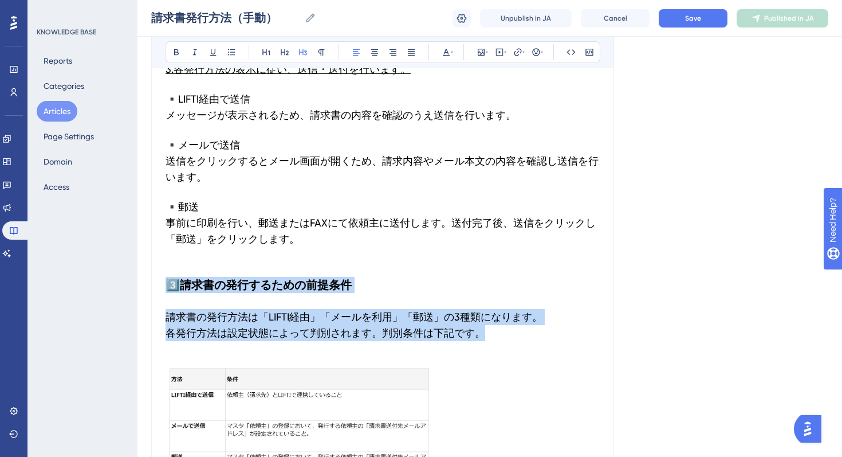
click at [178, 347] on h3 "請求書の発行方法は「LIFTI経由」「メールを利用」「郵送」の3種類になります。 各発行方法は設定状態によって判別されます。判別条件は下記です。" at bounding box center [383, 325] width 434 height 46
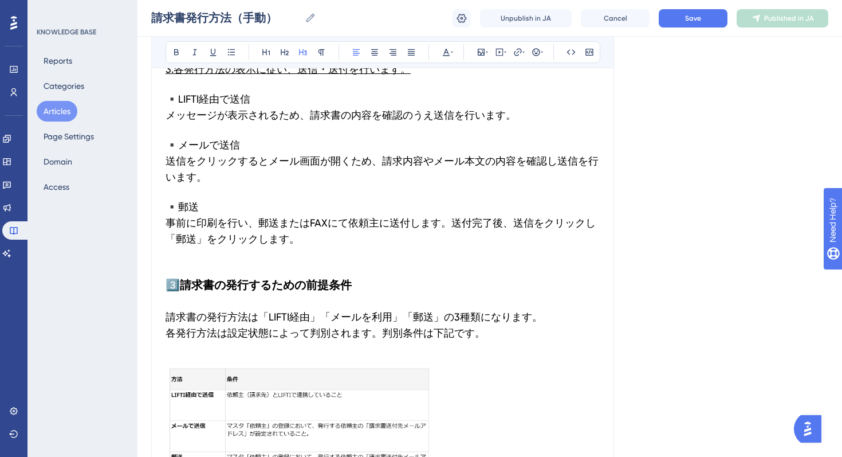
click at [198, 359] on p at bounding box center [383, 355] width 434 height 14
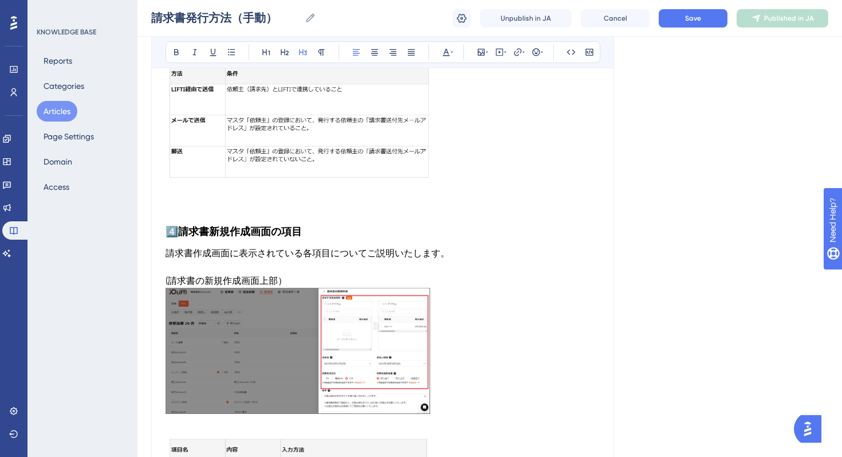
scroll to position [1801, 0]
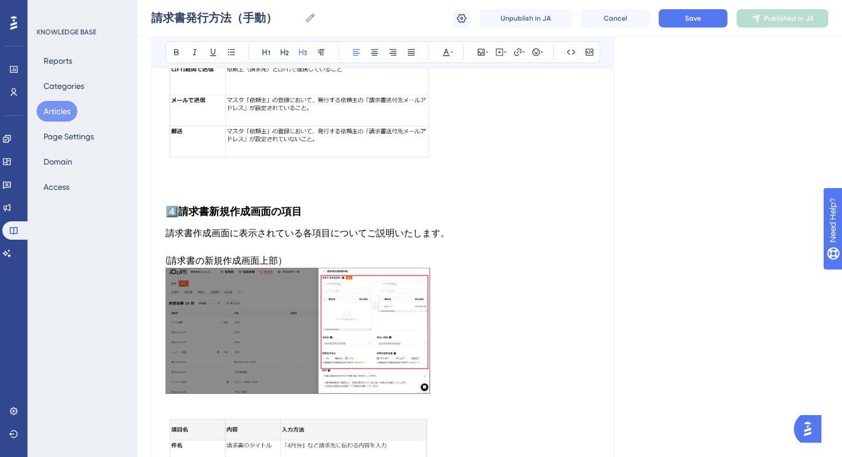
click at [332, 158] on img at bounding box center [299, 100] width 267 height 129
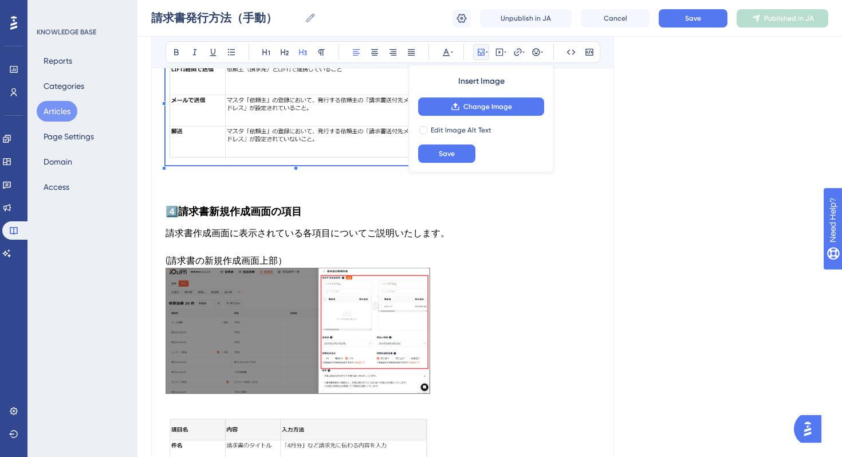
click at [375, 194] on p at bounding box center [383, 190] width 434 height 14
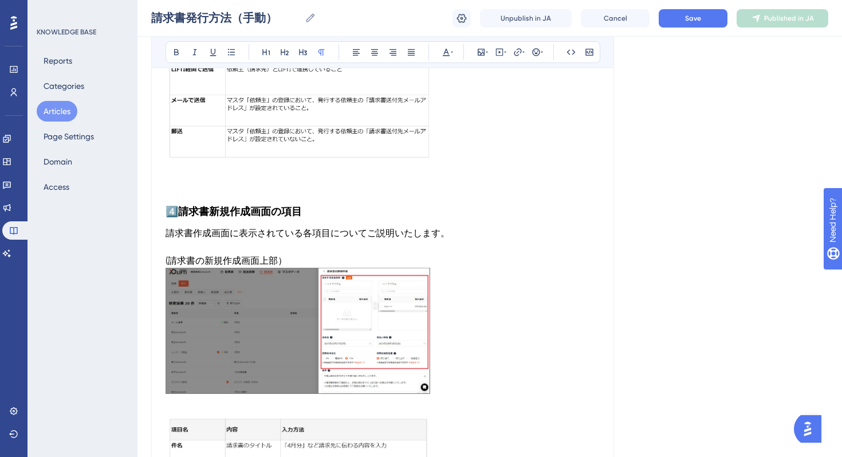
click at [347, 97] on img at bounding box center [299, 100] width 267 height 129
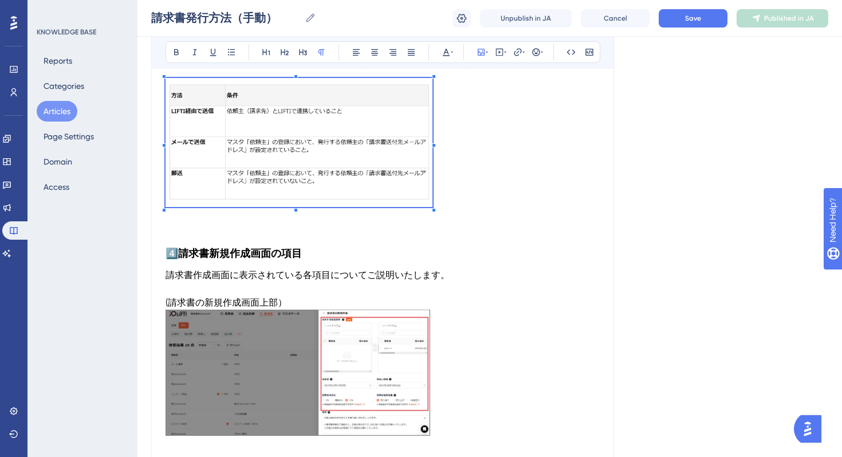
scroll to position [1741, 0]
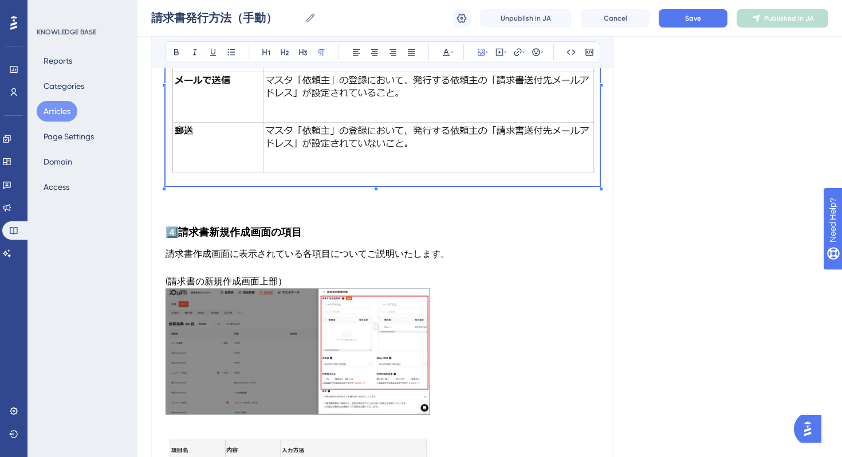
scroll to position [1896, 0]
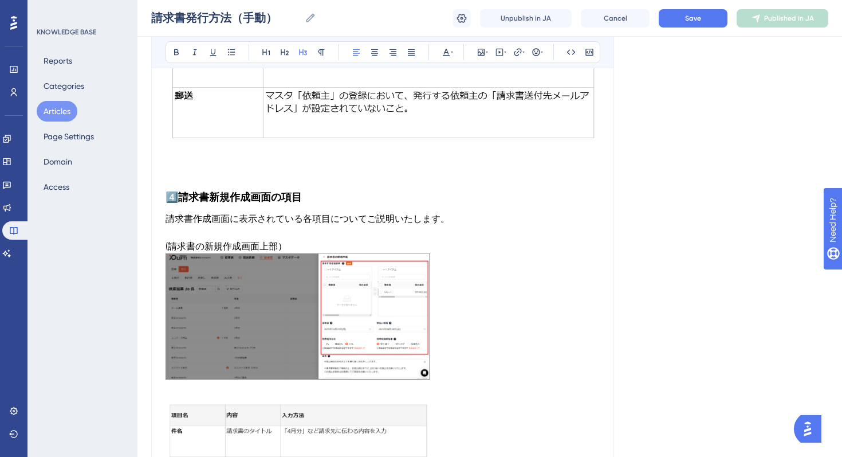
click at [236, 187] on h3 "4️⃣ 請求書新規作成画面の項目" at bounding box center [383, 197] width 434 height 30
click at [244, 184] on h3 "4️⃣ 請求書新規作成画面の項目" at bounding box center [383, 197] width 434 height 30
click at [227, 180] on p at bounding box center [383, 175] width 434 height 14
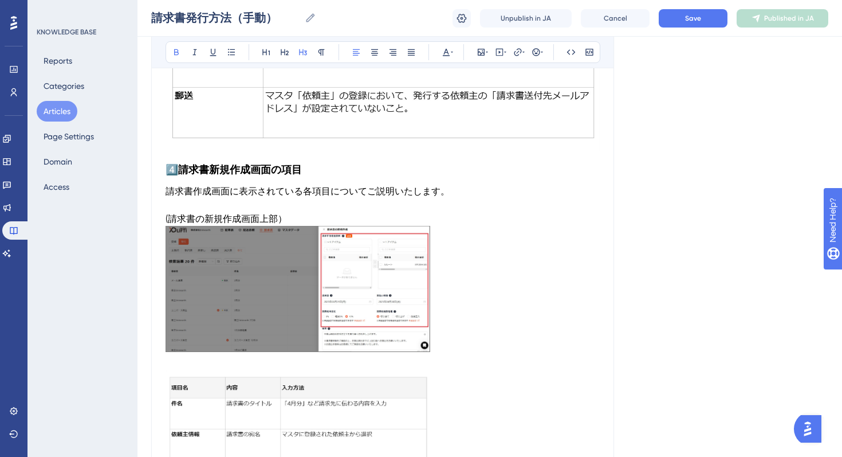
click at [257, 163] on strong "請求書新規作成画面の項目" at bounding box center [240, 169] width 124 height 13
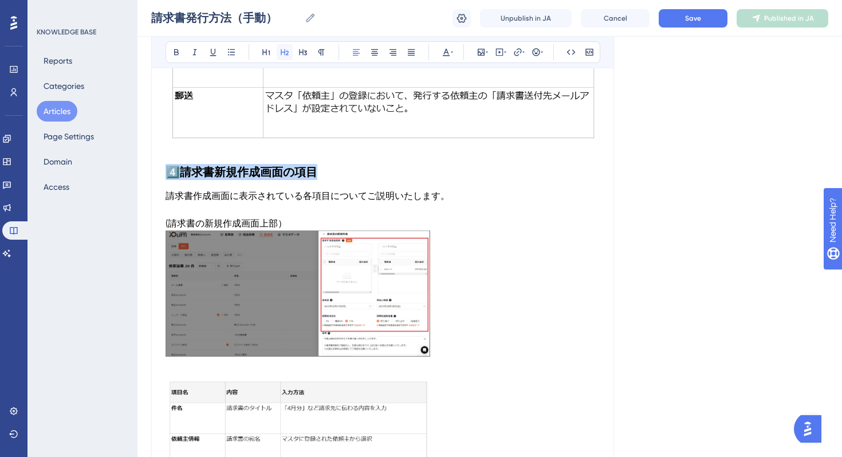
click at [280, 56] on icon at bounding box center [284, 52] width 9 height 9
click at [300, 198] on span "請求書作成画面に表示されている各項目についてご説明いたします。" at bounding box center [308, 195] width 284 height 11
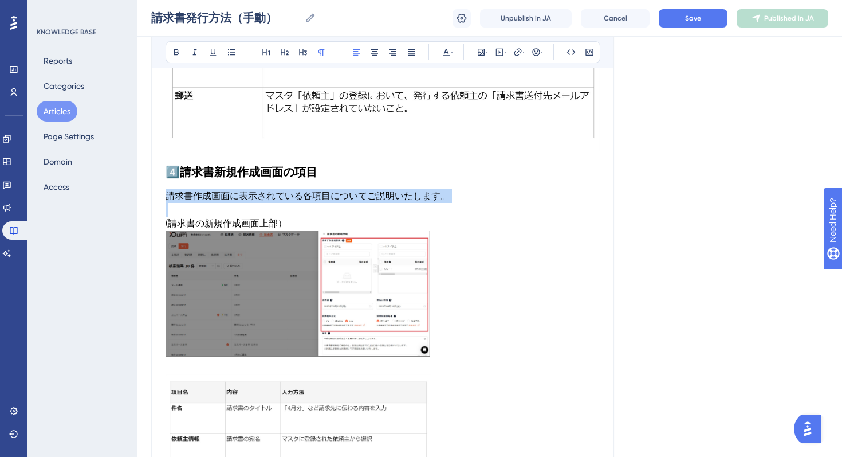
click at [300, 198] on span "請求書作成画面に表示されている各項目についてご説明いたします。" at bounding box center [308, 195] width 284 height 11
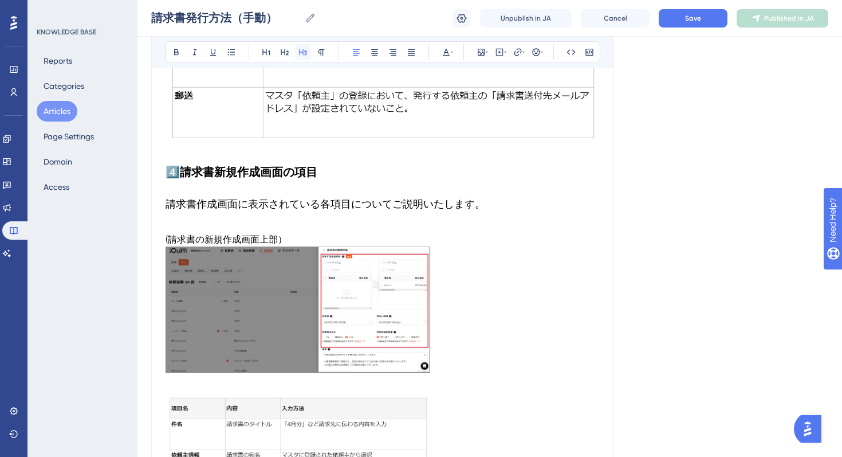
click at [301, 49] on icon at bounding box center [302, 52] width 9 height 9
click at [219, 238] on span "(請求書の新規作成画面上部）" at bounding box center [226, 239] width 121 height 11
click at [213, 228] on p at bounding box center [383, 226] width 434 height 14
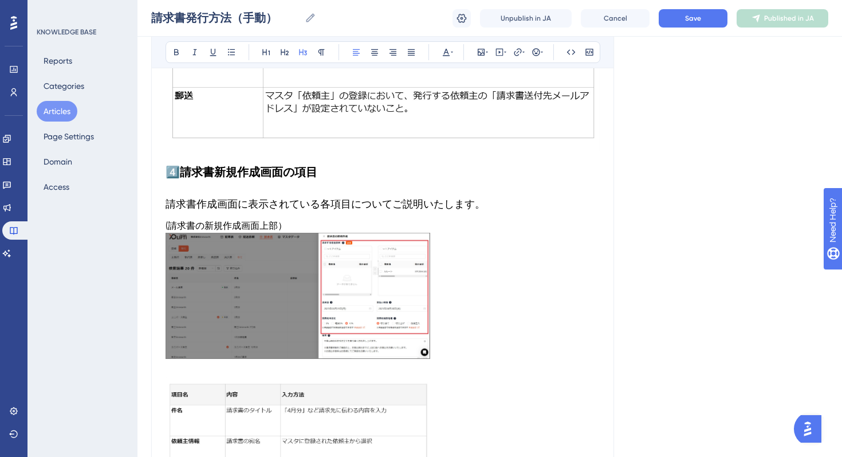
click at [195, 223] on span "(請求書の新規作成画面上部）" at bounding box center [226, 225] width 121 height 11
click at [300, 51] on icon at bounding box center [302, 52] width 9 height 9
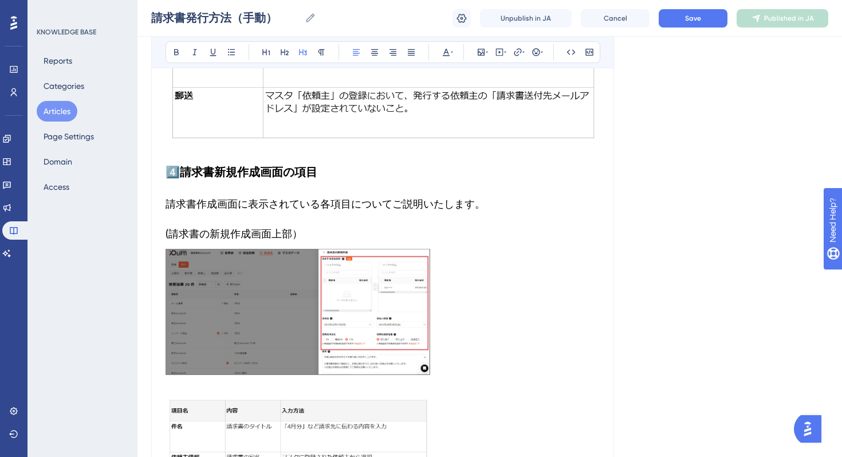
click at [257, 323] on img at bounding box center [298, 312] width 265 height 126
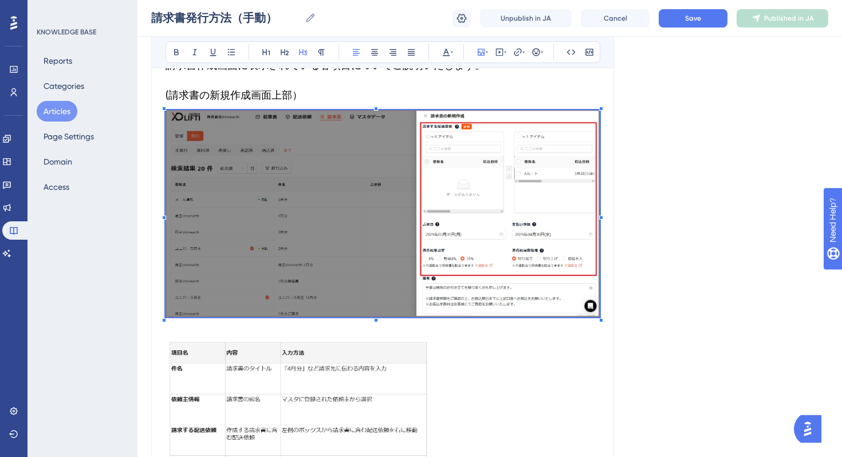
scroll to position [2089, 0]
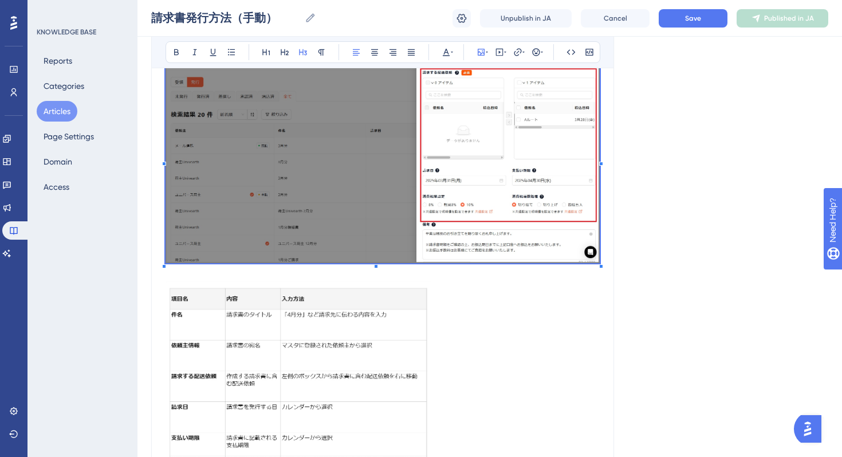
click at [273, 293] on img at bounding box center [298, 407] width 265 height 252
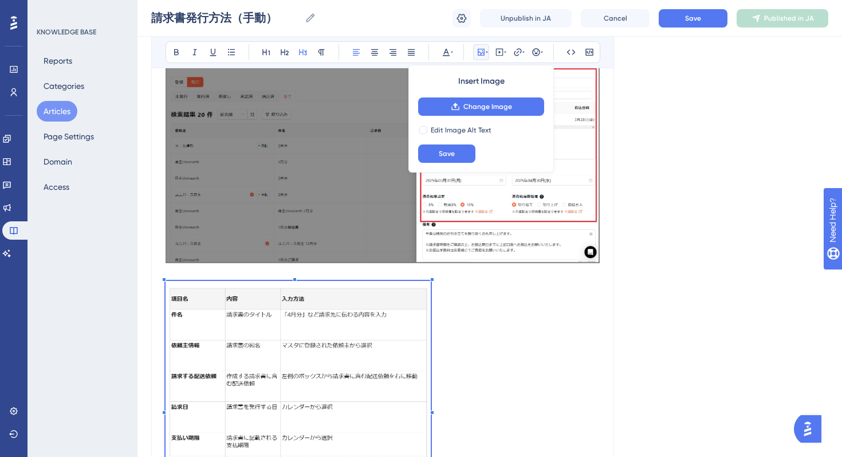
scroll to position [2167, 0]
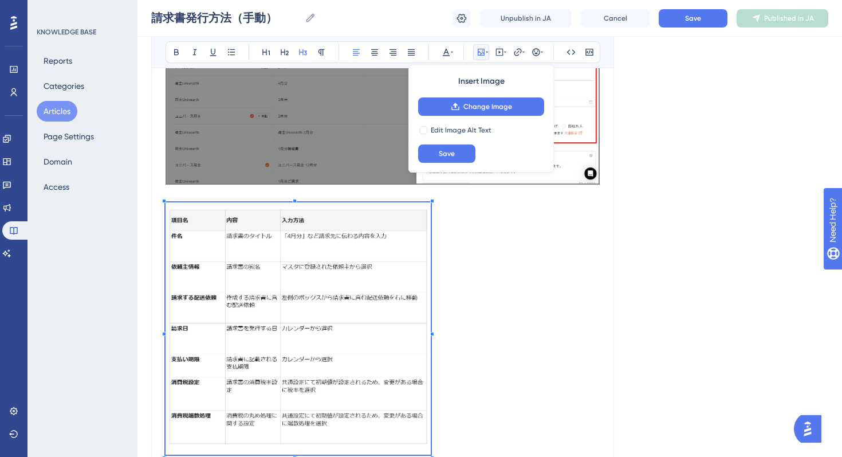
click at [472, 337] on p at bounding box center [383, 330] width 434 height 256
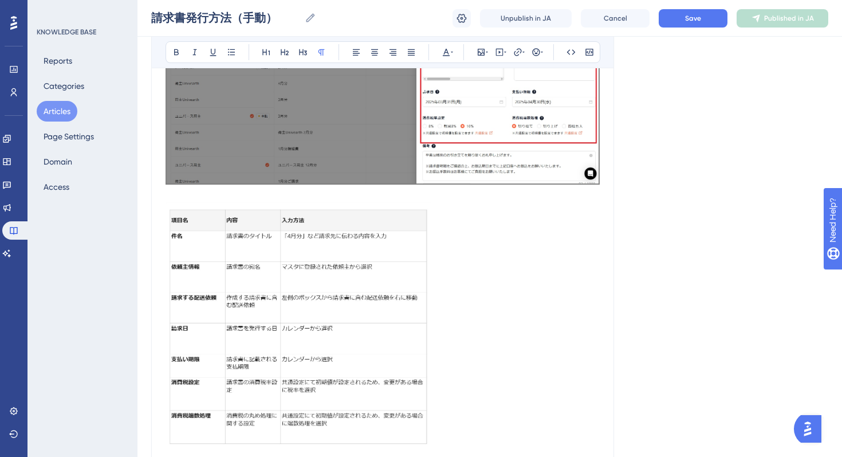
click at [193, 194] on p at bounding box center [383, 195] width 434 height 14
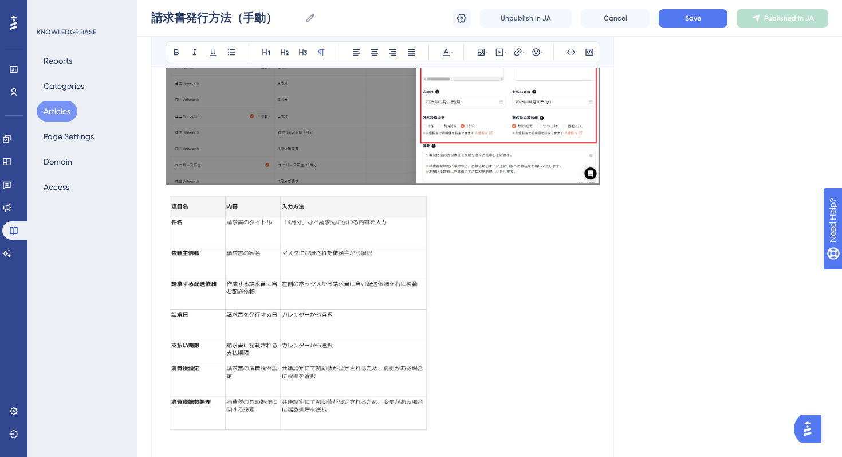
click at [215, 276] on img at bounding box center [298, 314] width 265 height 252
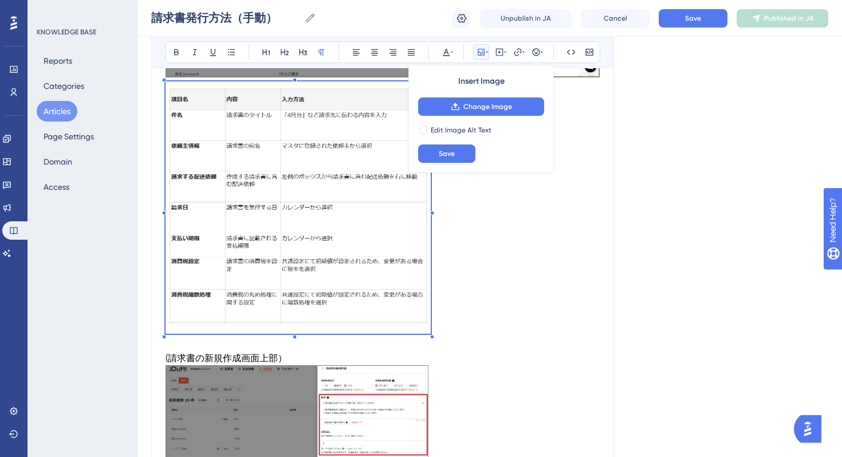
scroll to position [2294, 0]
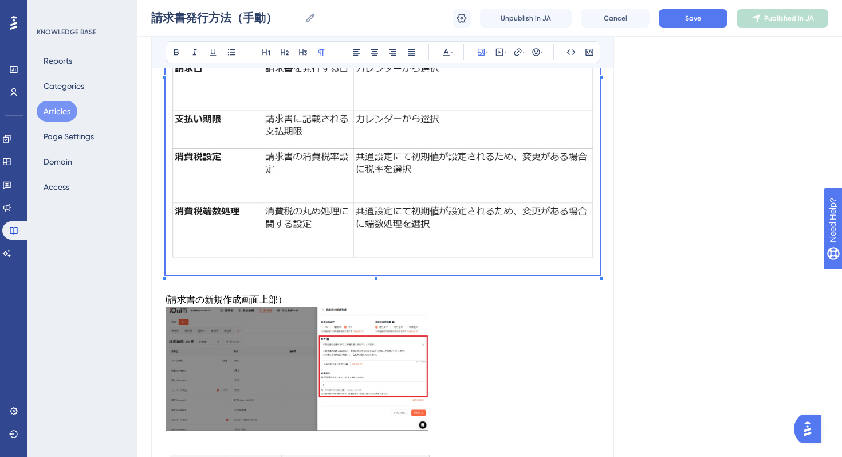
scroll to position [2540, 0]
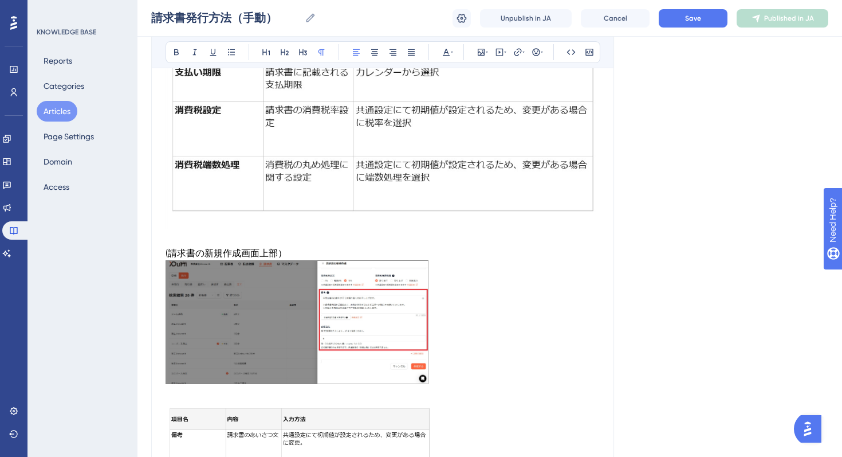
click at [248, 250] on span "(請求書の新規作成画面上部）" at bounding box center [226, 253] width 121 height 11
click at [306, 52] on icon at bounding box center [302, 52] width 9 height 9
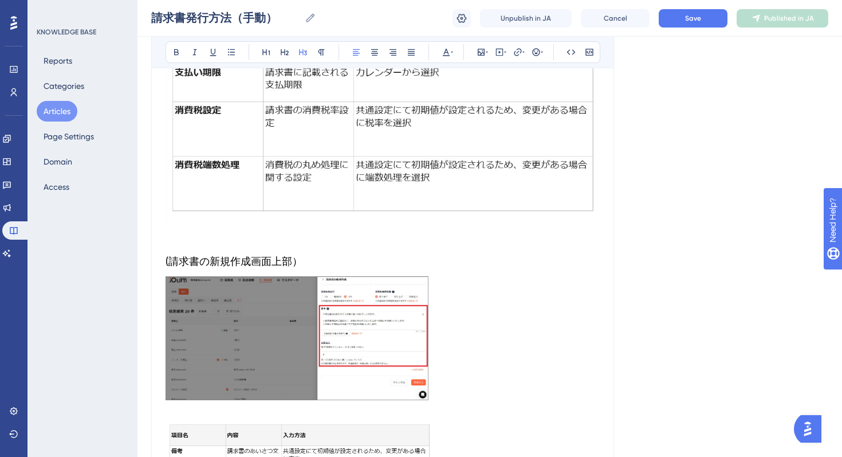
click at [270, 336] on img at bounding box center [297, 338] width 263 height 124
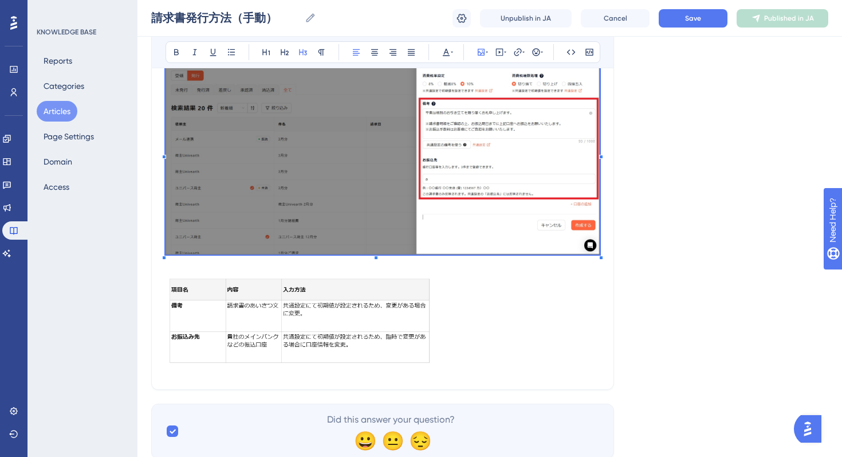
scroll to position [2804, 0]
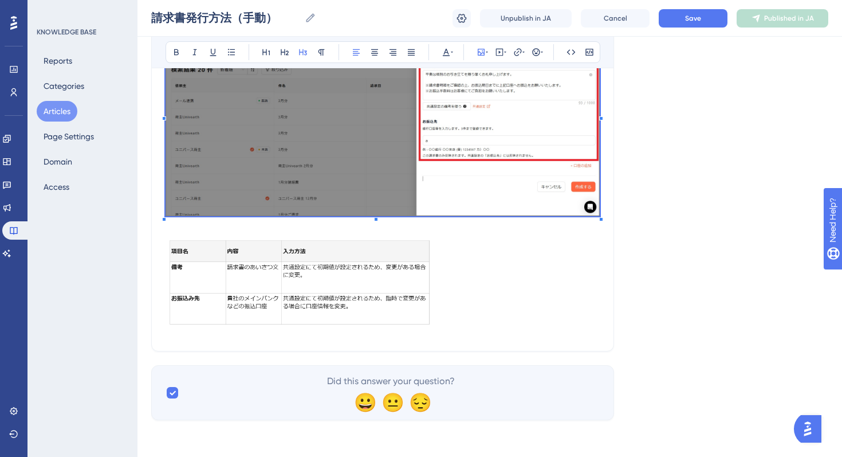
click at [393, 301] on img at bounding box center [300, 283] width 268 height 99
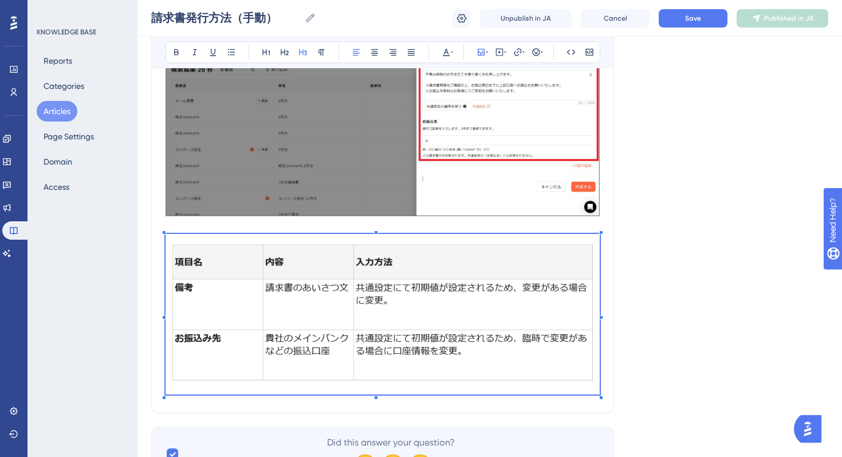
click at [496, 181] on img at bounding box center [383, 114] width 434 height 204
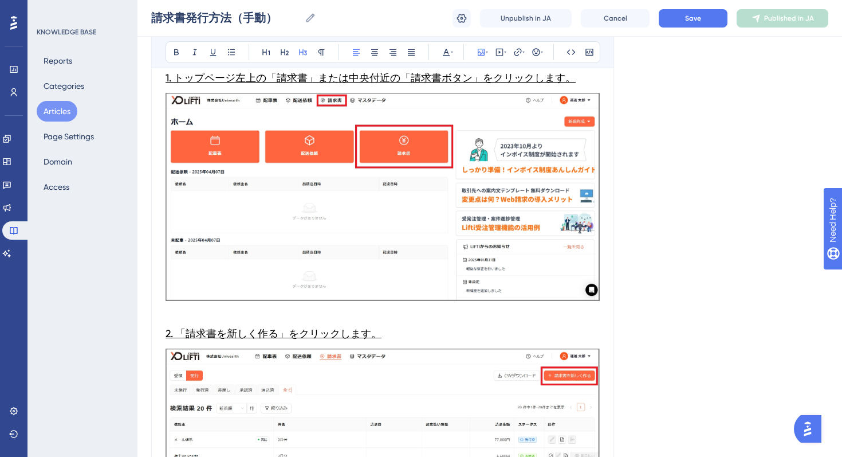
scroll to position [0, 0]
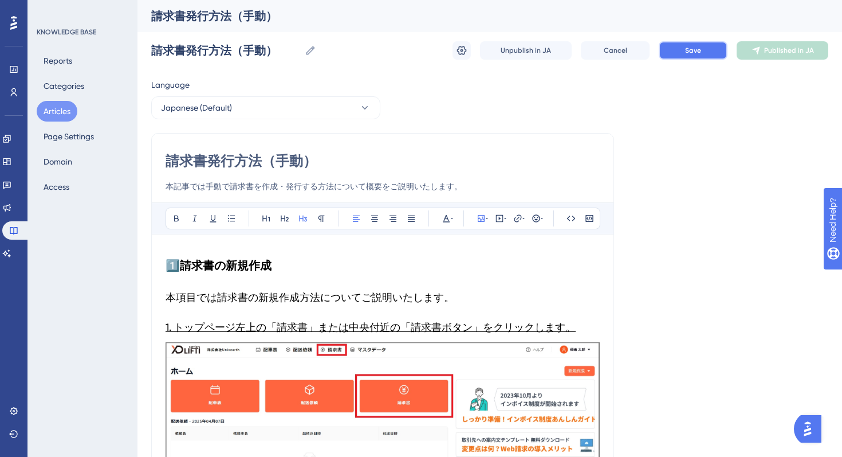
click at [697, 46] on span "Save" at bounding box center [693, 50] width 16 height 9
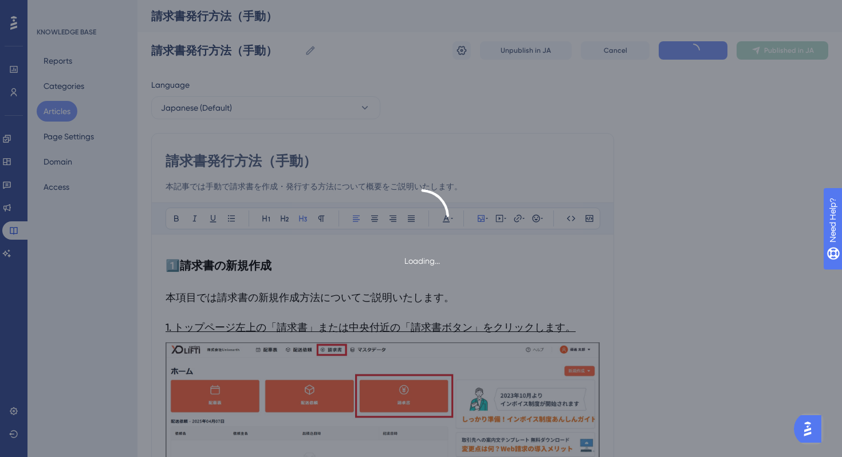
click at [789, 115] on div "Loading..." at bounding box center [421, 228] width 842 height 457
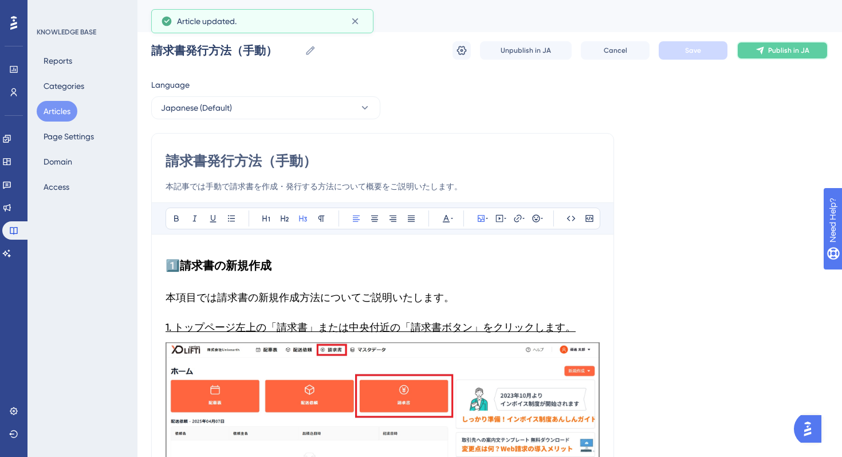
click at [780, 51] on span "Publish in JA" at bounding box center [788, 50] width 41 height 9
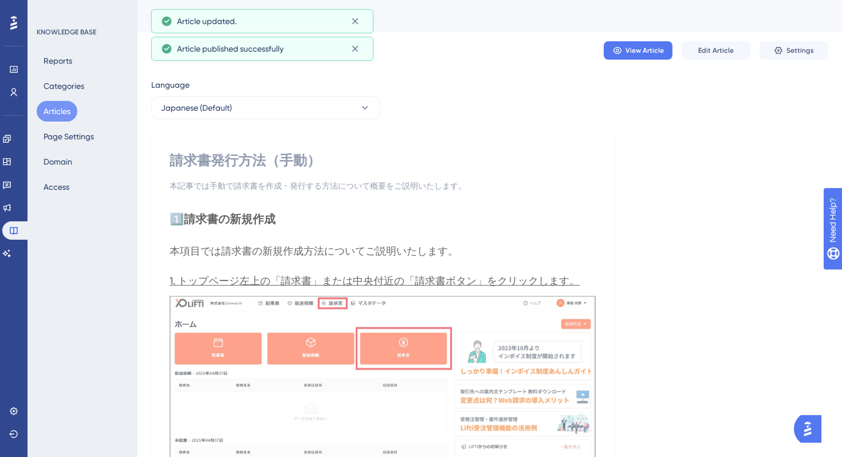
click at [52, 115] on button "Articles" at bounding box center [57, 111] width 41 height 21
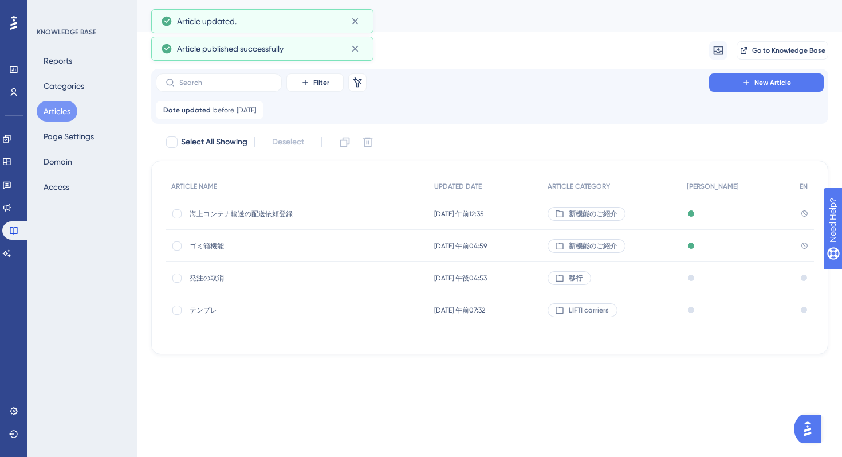
click at [473, 389] on div "Performance Users Engagement Widgets Feedback Product Updates Knowledge Base AI…" at bounding box center [421, 195] width 842 height 391
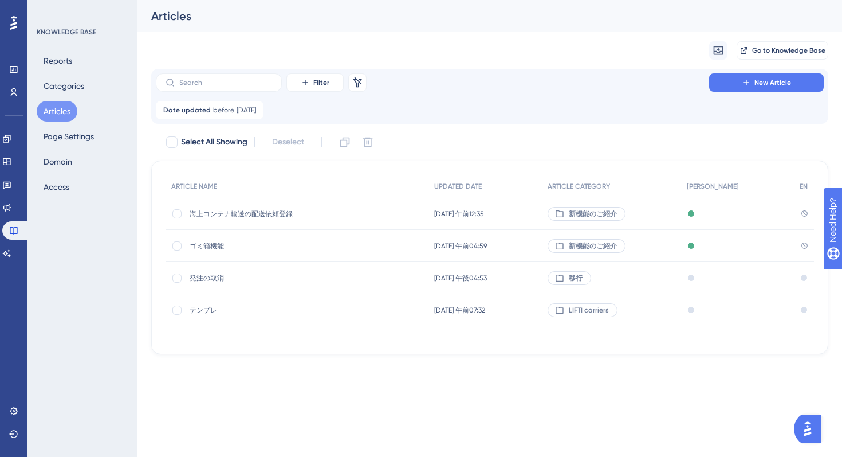
click at [348, 383] on div "Performance Users Engagement Widgets Feedback Product Updates Knowledge Base AI…" at bounding box center [421, 195] width 842 height 391
click at [313, 219] on div "海上コンテナ輸送の配送依頼登録 海上コンテナ輸送の配送依頼登録" at bounding box center [281, 214] width 183 height 32
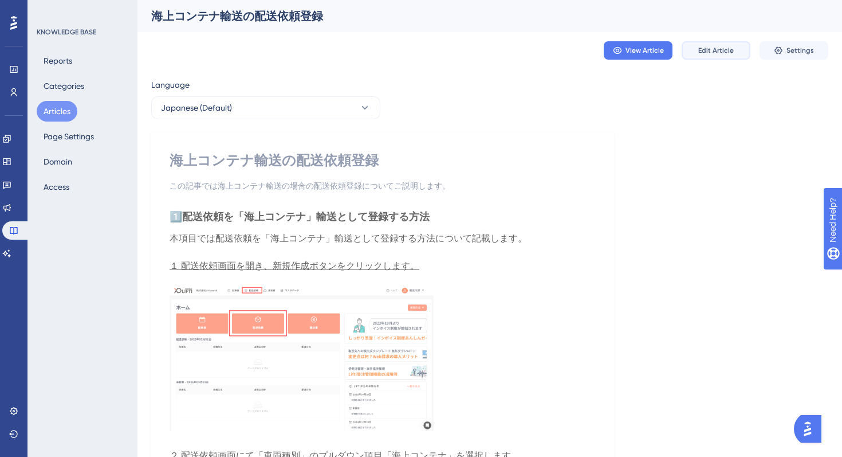
click at [722, 44] on button "Edit Article" at bounding box center [716, 50] width 69 height 18
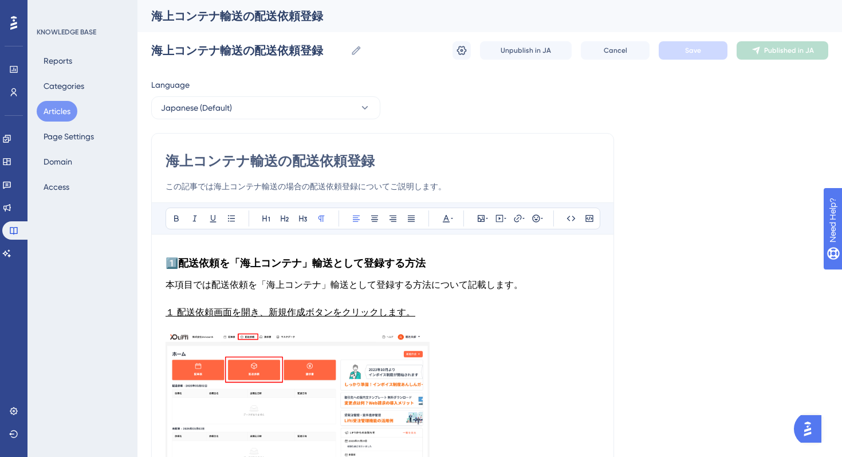
scroll to position [95, 0]
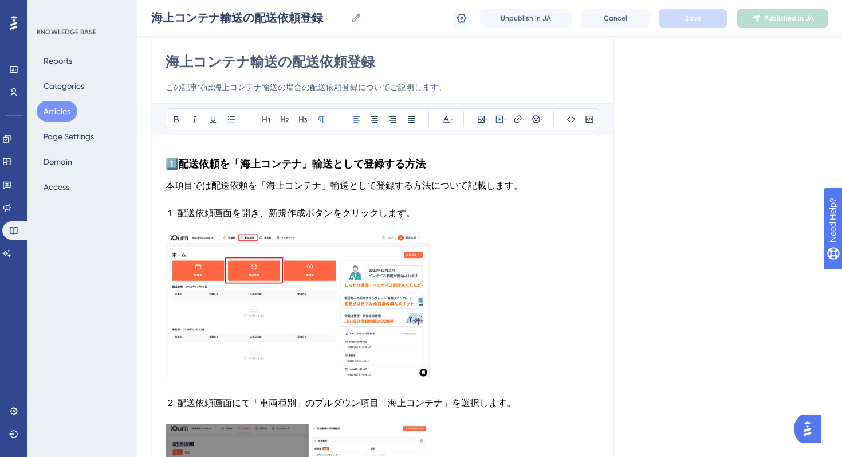
click at [418, 161] on strong "配送依頼を「海上コンテナ」輸送として登録する方法" at bounding box center [302, 164] width 248 height 13
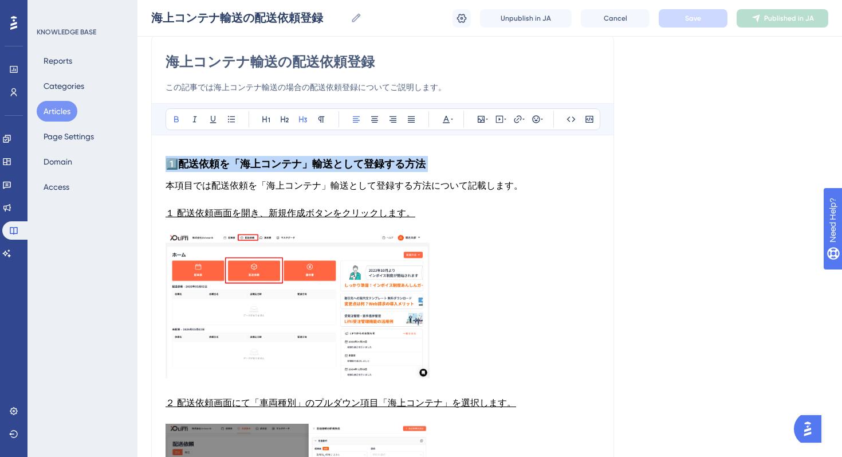
click at [418, 161] on strong "配送依頼を「海上コンテナ」輸送として登録する方法" at bounding box center [302, 164] width 248 height 13
click at [282, 120] on icon at bounding box center [284, 119] width 9 height 9
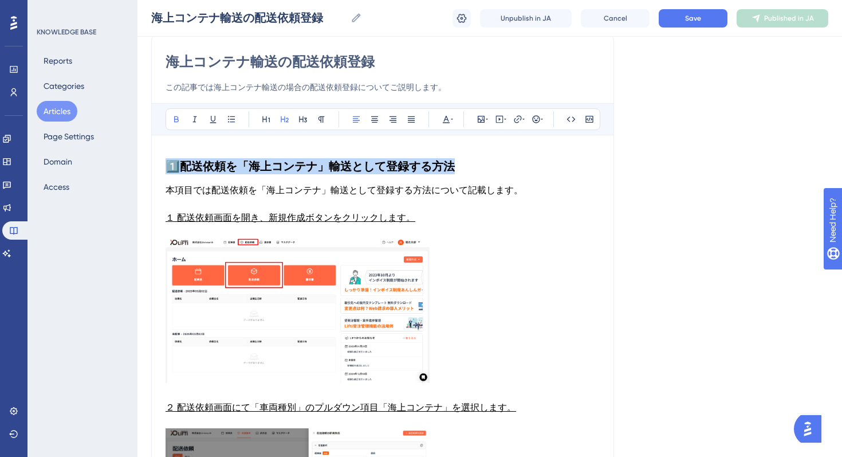
click at [388, 179] on h2 "1️⃣ 配送依頼を「海上コンテナ」輸送として登録する方法" at bounding box center [383, 166] width 434 height 34
click at [387, 189] on span "本項目では配送依頼を「海上コンテナ」輸送として登録する方法について記載します。" at bounding box center [345, 189] width 358 height 11
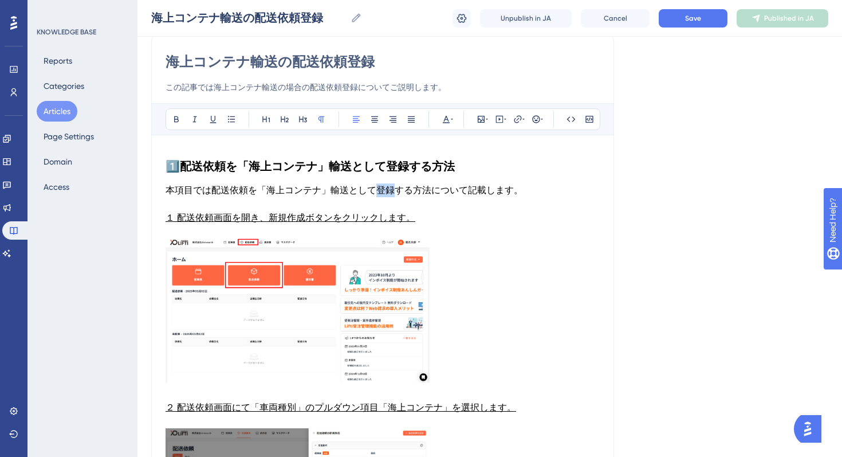
click at [387, 189] on span "本項目では配送依頼を「海上コンテナ」輸送として登録する方法について記載します。" at bounding box center [345, 189] width 358 height 11
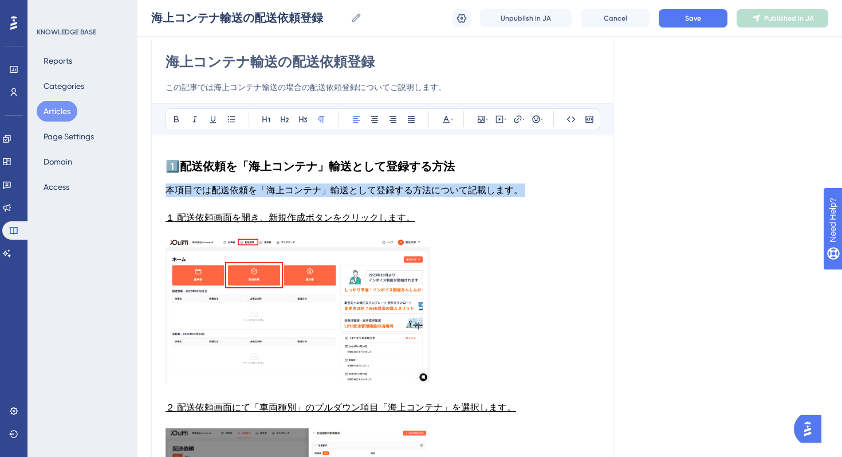
click at [387, 189] on span "本項目では配送依頼を「海上コンテナ」輸送として登録する方法について記載します。" at bounding box center [345, 189] width 358 height 11
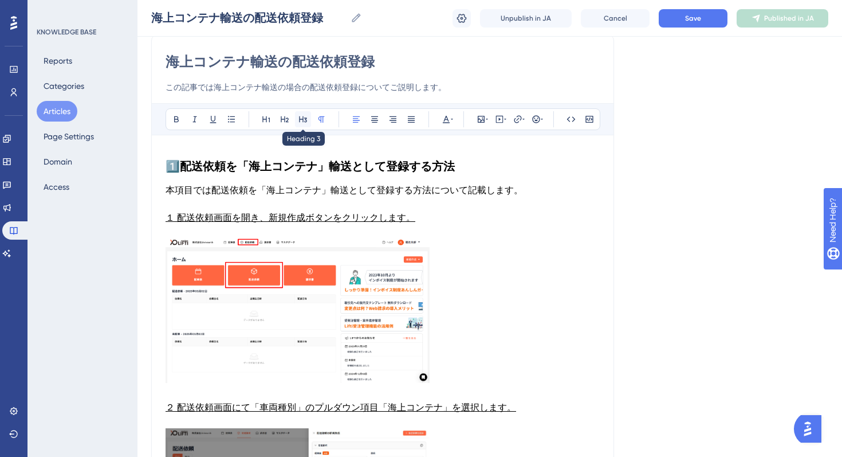
click at [301, 119] on icon at bounding box center [303, 119] width 8 height 6
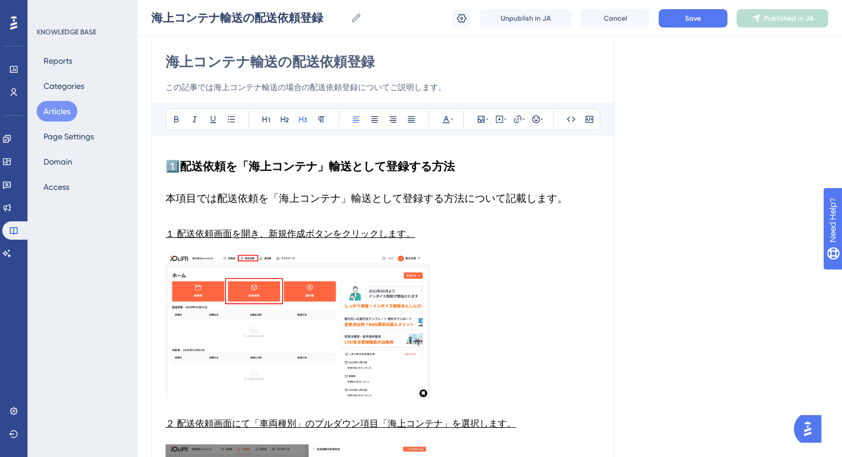
click at [258, 164] on strong "配送依頼を「海上コンテナ」輸送として登録する方法" at bounding box center [317, 166] width 275 height 14
click at [205, 191] on h3 "本項目では配送依頼を「海上コンテナ」輸送として登録する方法について記載します。" at bounding box center [383, 198] width 434 height 30
click at [186, 212] on h3 "本項目では配送依頼を「海上コンテナ」輸送として登録する方法について記載します。" at bounding box center [383, 198] width 434 height 30
click at [186, 230] on span "１ 配送依頼画面を開き、新規作成ボタンをクリックします。" at bounding box center [291, 233] width 250 height 11
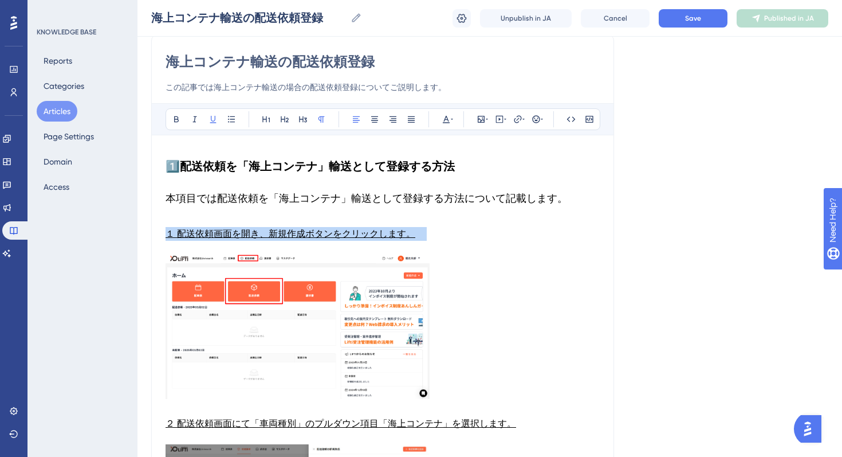
click at [186, 230] on span "１ 配送依頼画面を開き、新規作成ボタンをクリックします。" at bounding box center [291, 233] width 250 height 11
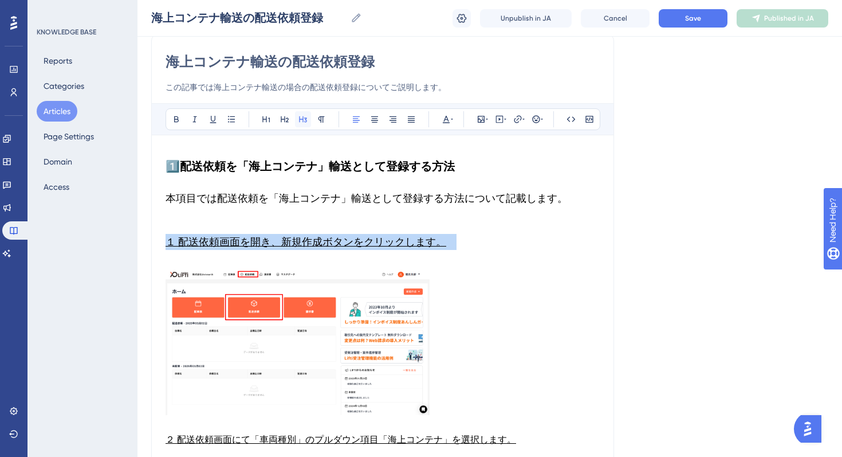
click at [301, 122] on icon at bounding box center [302, 119] width 9 height 9
click at [191, 256] on h3 "１ 配送依頼画面を開き、新規作成ボタンをクリックします。" at bounding box center [383, 242] width 434 height 30
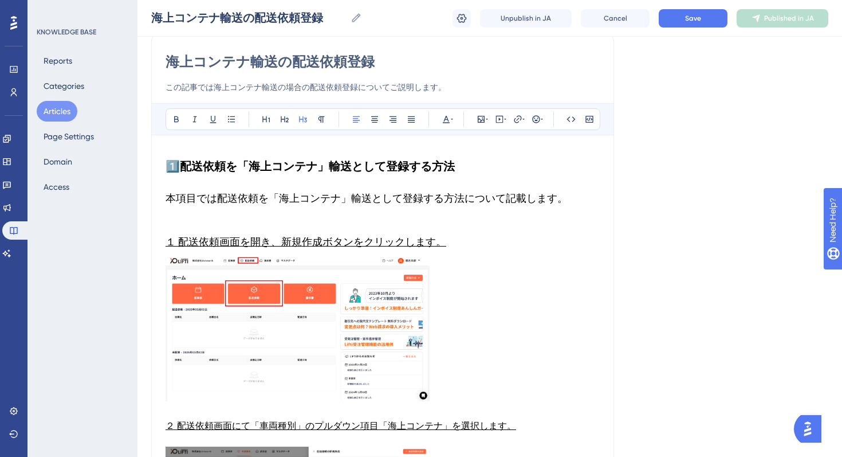
click at [396, 301] on img at bounding box center [298, 329] width 264 height 144
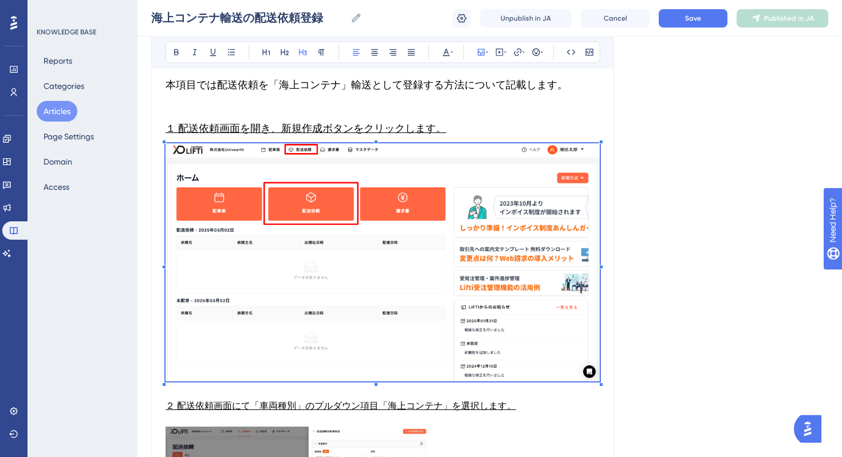
scroll to position [262, 0]
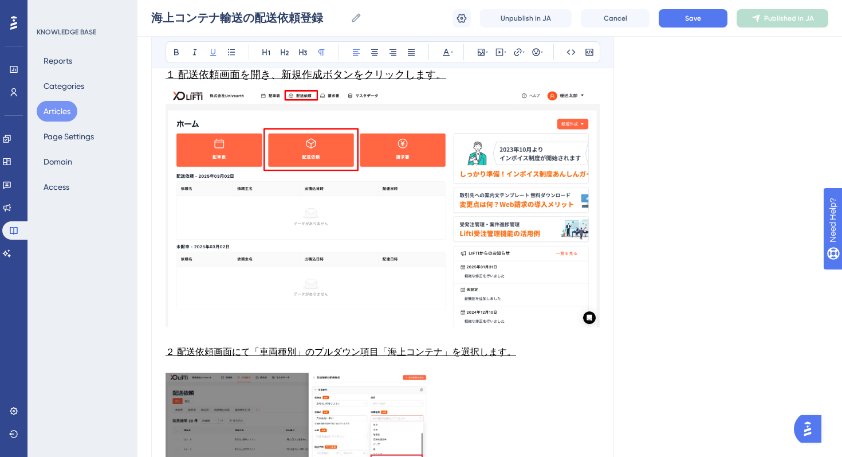
click at [287, 355] on span "２ 配送依頼画面にて「車両種別」のプルダウン項目「海上コンテナ」を選択します。" at bounding box center [341, 351] width 351 height 11
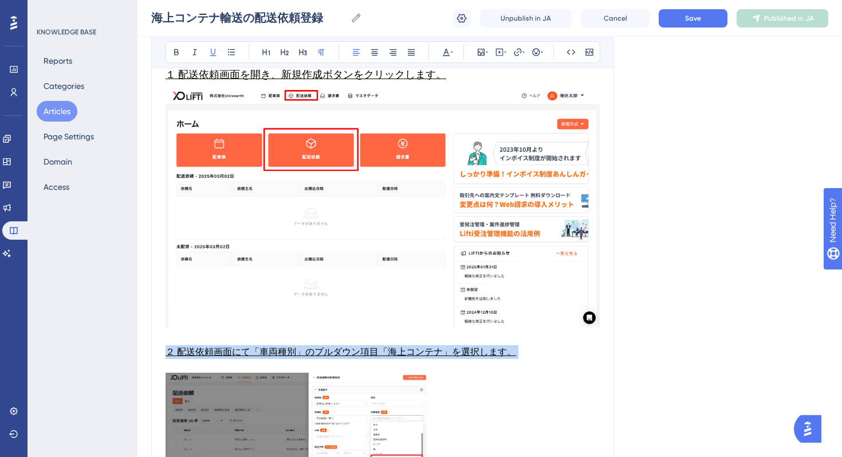
click at [287, 355] on span "２ 配送依頼画面にて「車両種別」のプルダウン項目「海上コンテナ」を選択します。" at bounding box center [341, 351] width 351 height 11
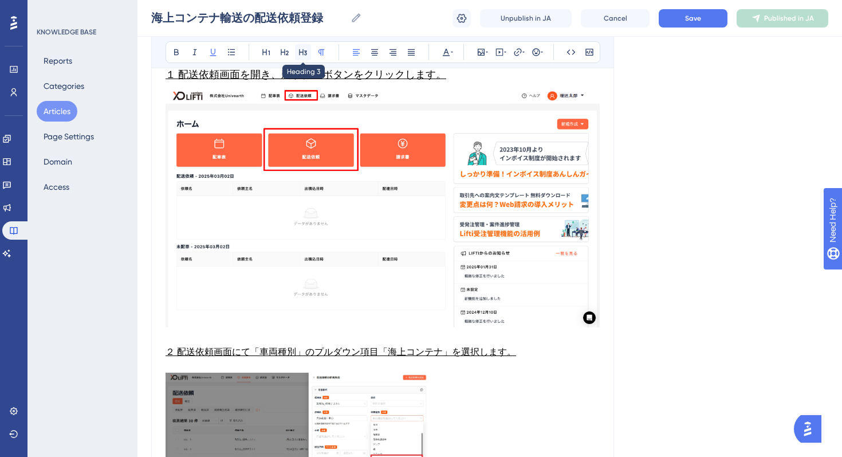
click at [302, 53] on icon at bounding box center [302, 52] width 9 height 9
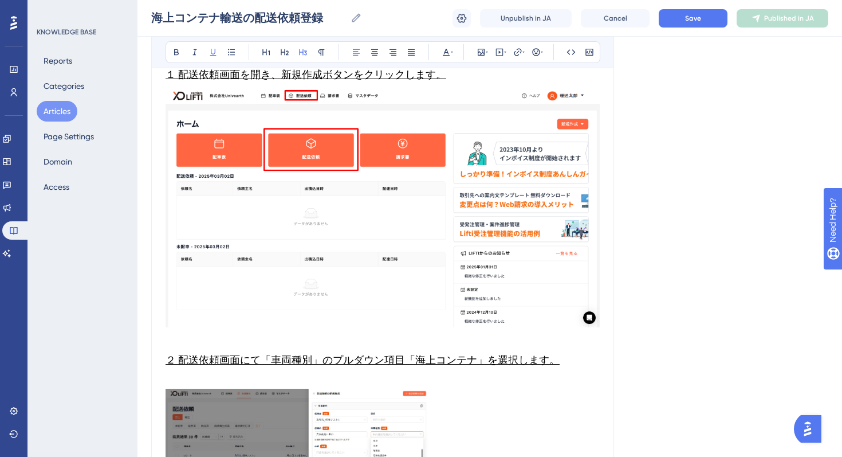
click at [198, 375] on p at bounding box center [383, 382] width 434 height 14
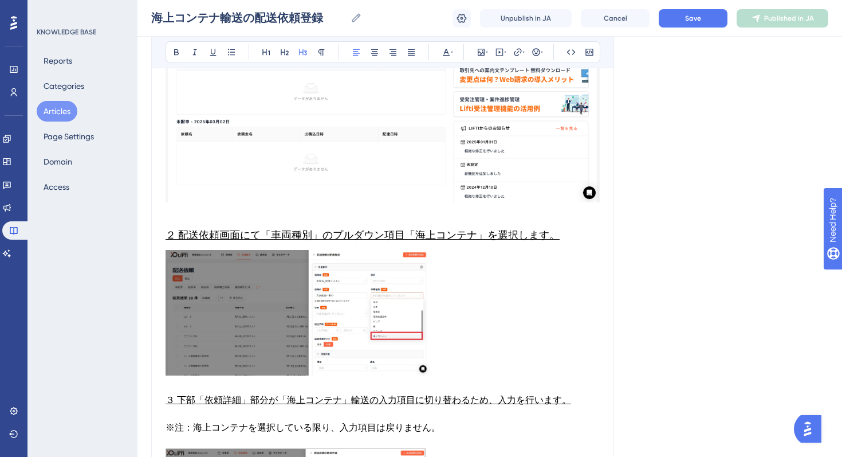
scroll to position [466, 0]
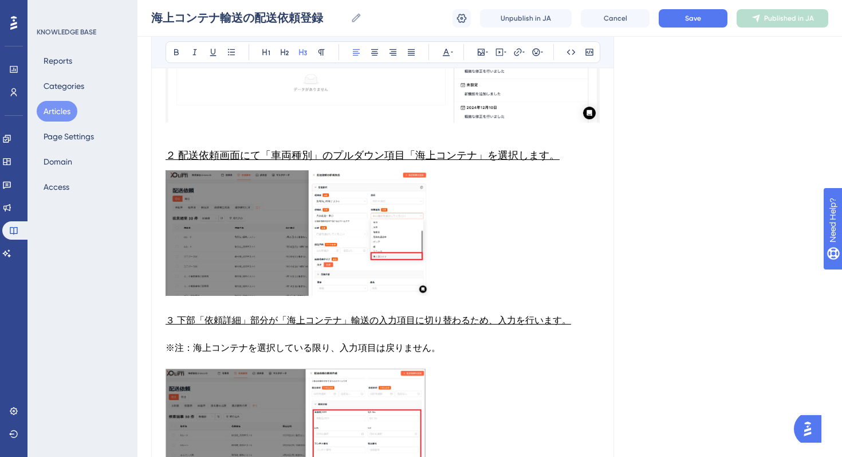
click at [227, 224] on img at bounding box center [298, 232] width 264 height 125
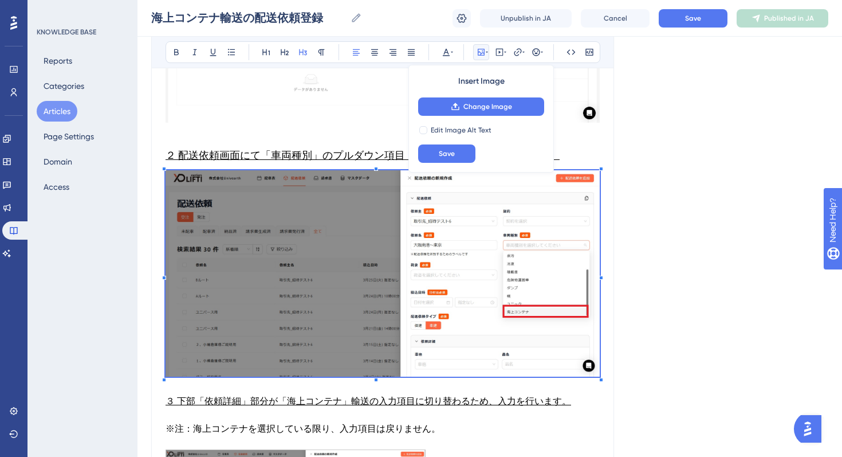
click at [643, 364] on div "Language Japanese (Default) 海上コンテナ輸送の配送依頼登録 この記事では海上コンテナ輸送の場合の配送依頼登録についてご説明します。…" at bounding box center [489, 272] width 677 height 1330
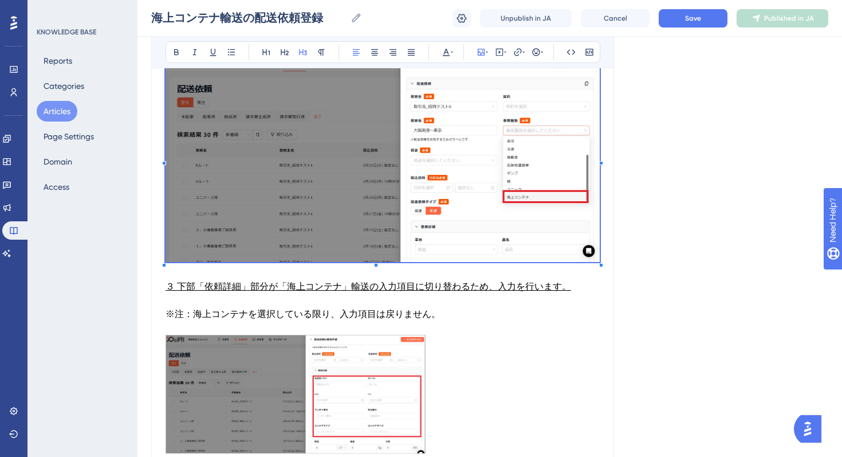
scroll to position [589, 0]
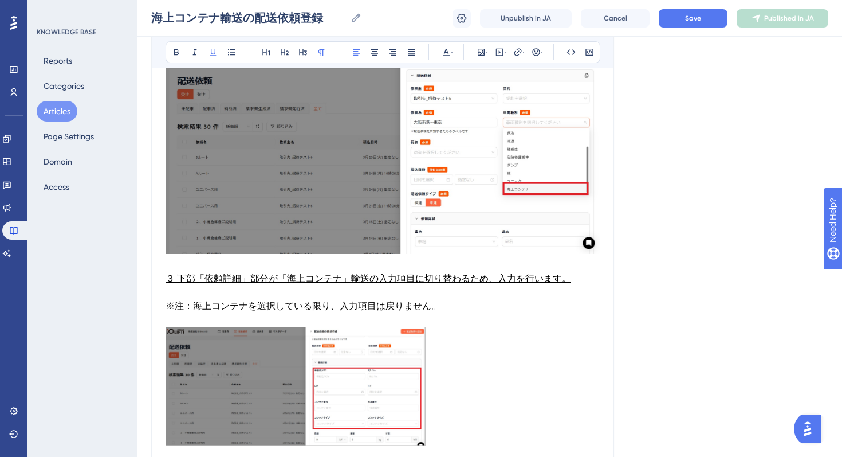
click at [293, 277] on span "３ 下部「依頼詳細」部分が「海上コンテナ」輸送の入力項目に切り替わるため、入力を行います。" at bounding box center [369, 278] width 406 height 11
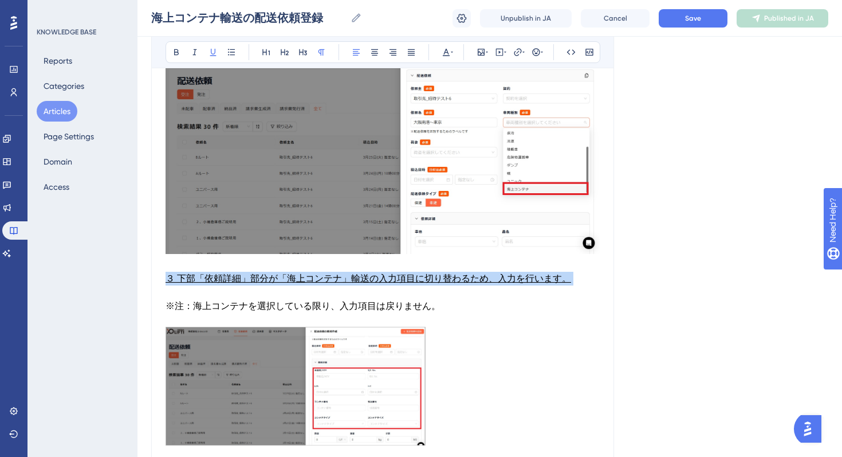
click at [293, 277] on span "３ 下部「依頼詳細」部分が「海上コンテナ」輸送の入力項目に切り替わるため、入力を行います。" at bounding box center [369, 278] width 406 height 11
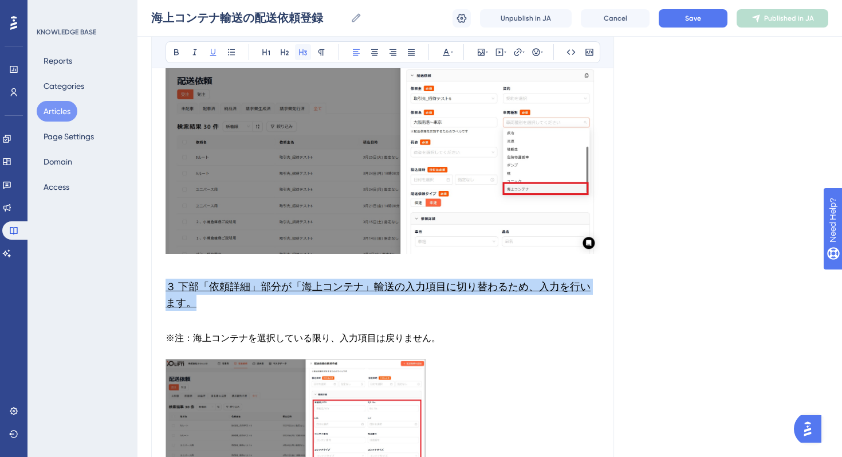
click at [303, 49] on icon at bounding box center [303, 52] width 8 height 6
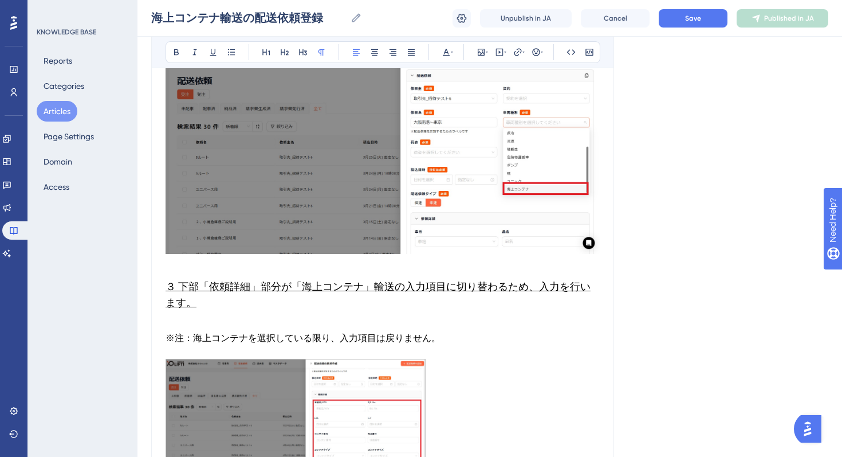
click at [233, 328] on p at bounding box center [383, 324] width 434 height 14
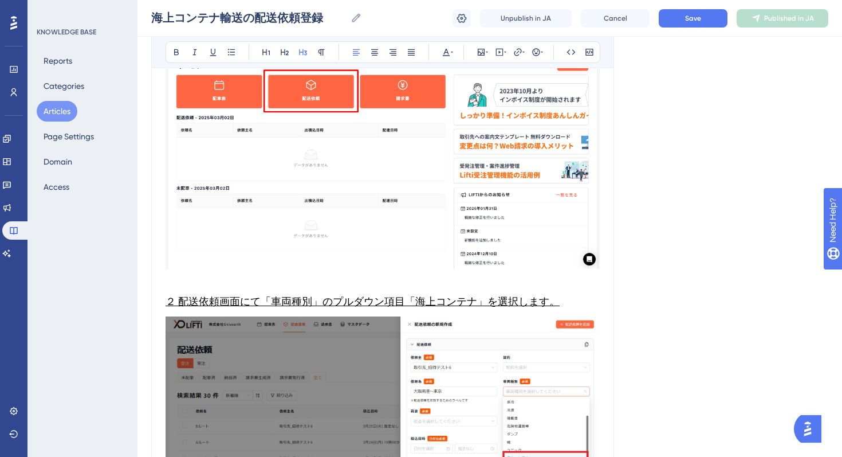
scroll to position [297, 0]
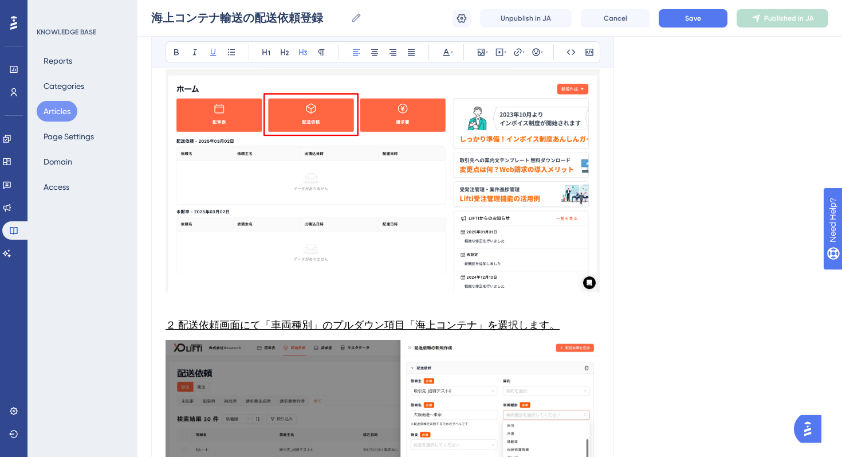
click at [230, 328] on span "２ 配送依頼画面にて「車両種別」のプルダウン項目「海上コンテナ」を選択します。" at bounding box center [363, 325] width 394 height 12
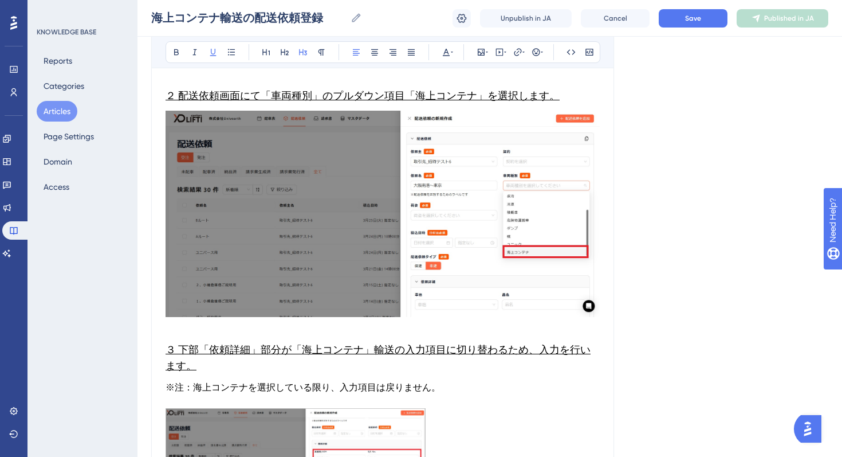
scroll to position [598, 0]
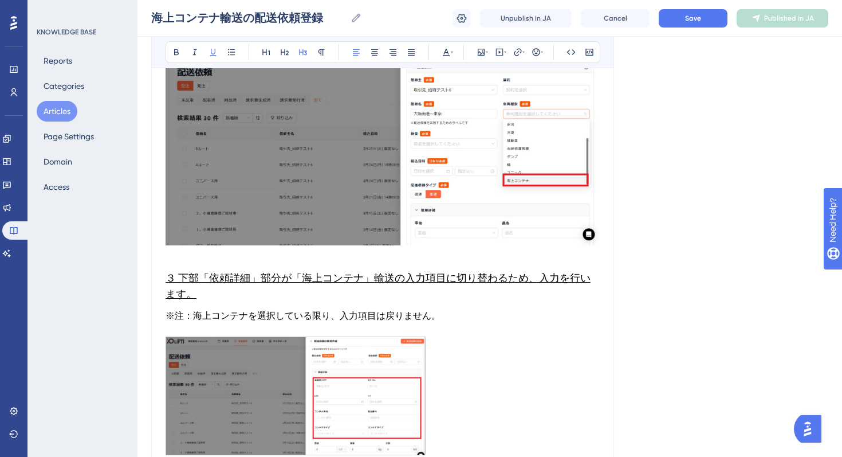
click at [237, 317] on span "※注：海上コンテナを選択している限り、入力項目は戻りません。" at bounding box center [303, 315] width 275 height 11
click at [199, 323] on p at bounding box center [383, 330] width 434 height 14
click at [190, 320] on span "※注：海上コンテナを選択している限り、入力項目は戻りません。" at bounding box center [303, 315] width 275 height 11
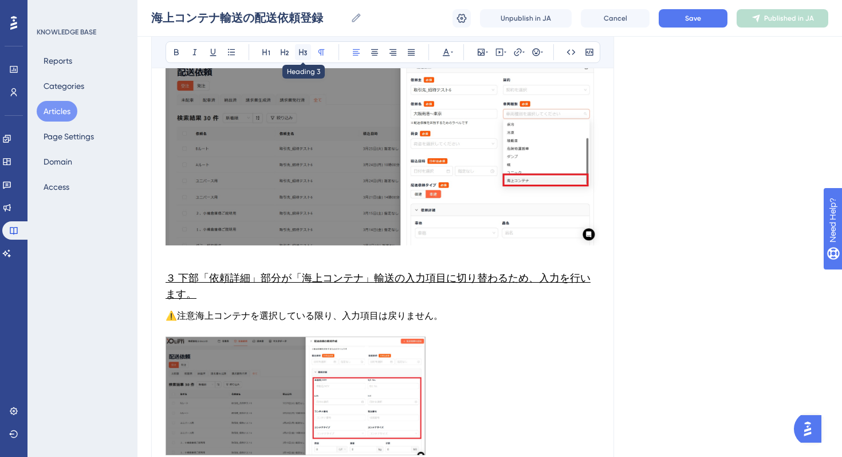
click at [304, 49] on icon at bounding box center [302, 52] width 9 height 9
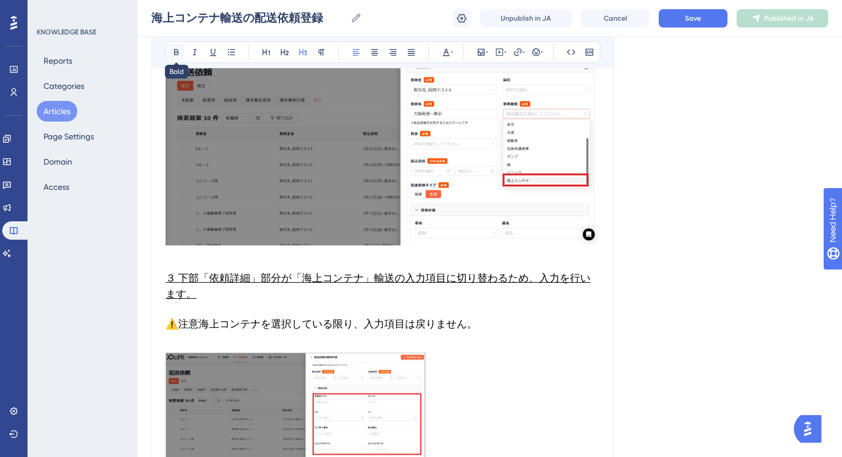
click at [177, 51] on icon at bounding box center [176, 52] width 9 height 9
click at [199, 320] on span "海上コンテナを選択している限り、入力項目は戻りません。" at bounding box center [338, 323] width 278 height 12
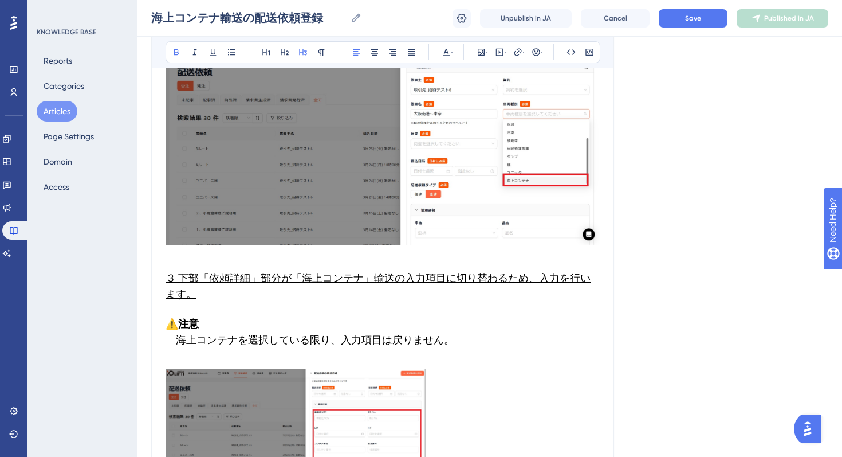
click at [257, 360] on p at bounding box center [383, 362] width 434 height 14
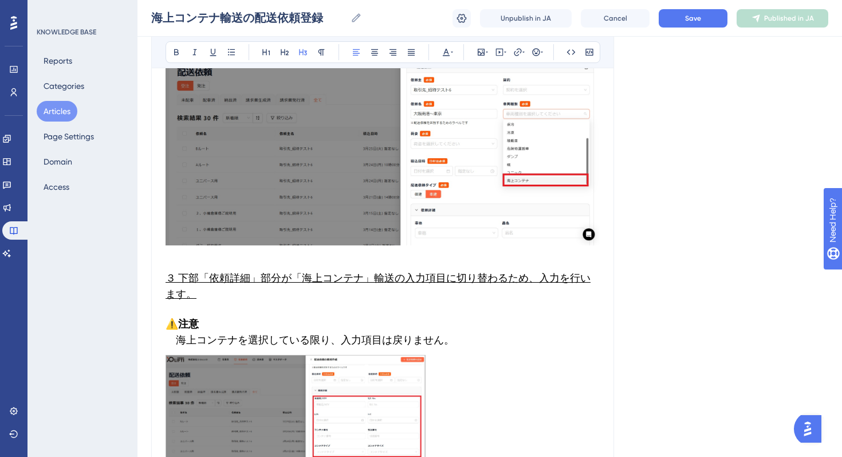
click at [193, 311] on h3 "⚠️注意 　 海上コンテナを選択している限り、入力項目は戻りません。" at bounding box center [383, 332] width 434 height 46
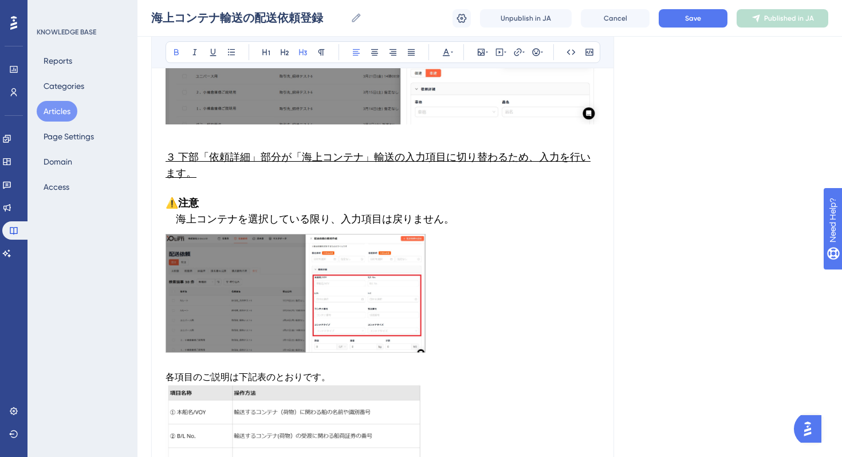
scroll to position [781, 0]
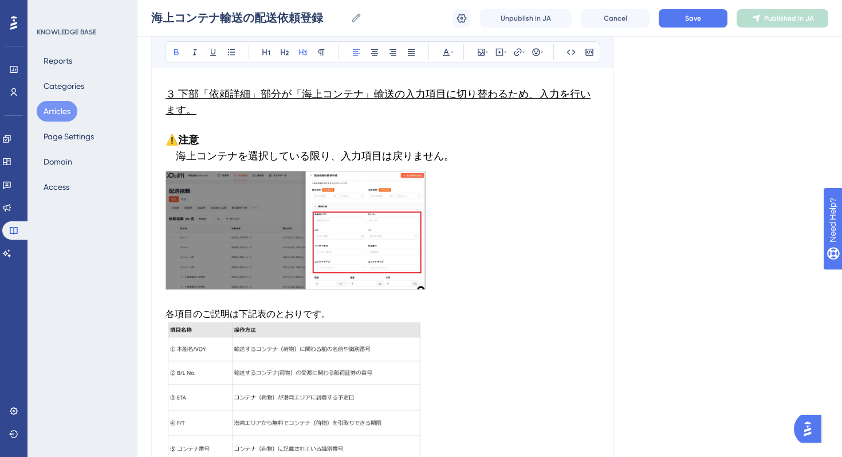
click at [351, 197] on img at bounding box center [296, 230] width 260 height 119
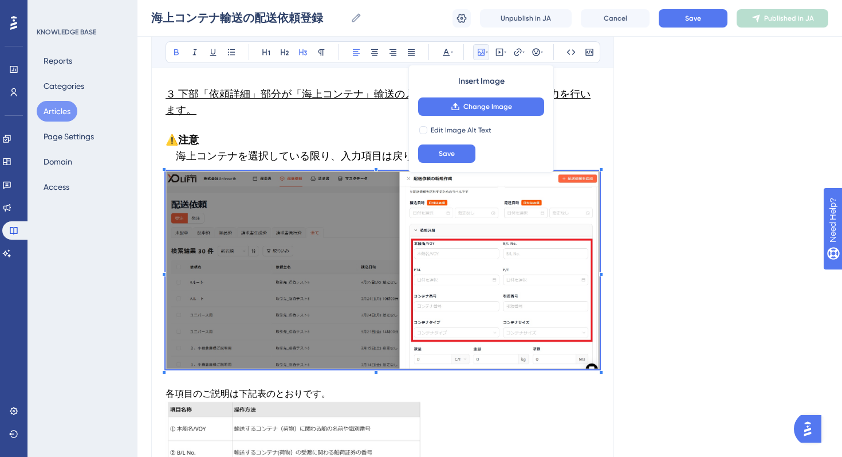
click at [690, 355] on div "Language Japanese (Default) 海上コンテナ輸送の配送依頼登録 この記事では海上コンテナ輸送の場合の配送依頼登録についてご説明します。…" at bounding box center [489, 15] width 677 height 1446
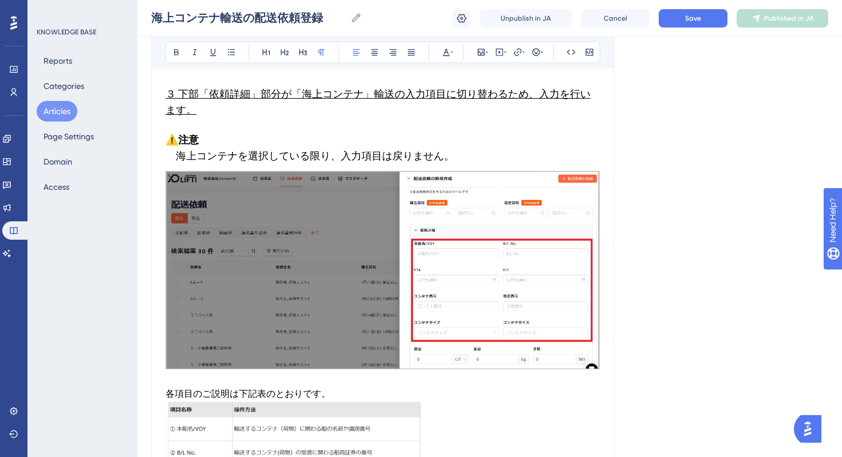
click at [253, 394] on span "各項目のご説明は下記表のとおりです。" at bounding box center [248, 393] width 165 height 11
click at [302, 57] on button at bounding box center [303, 52] width 16 height 16
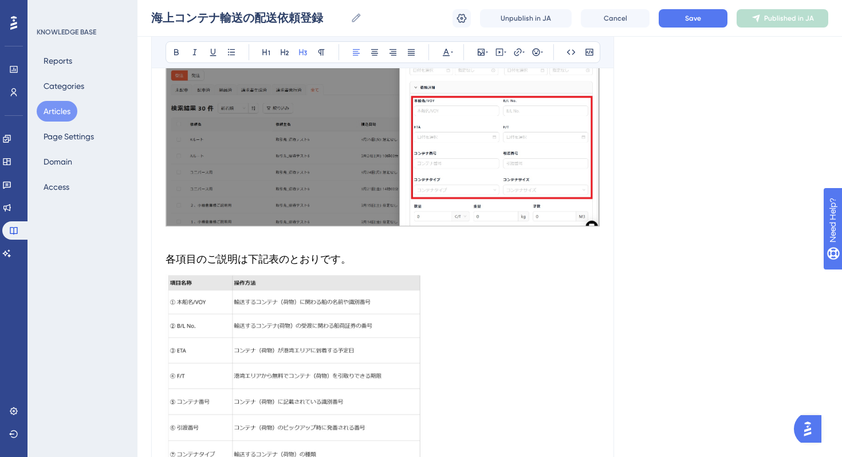
scroll to position [1008, 0]
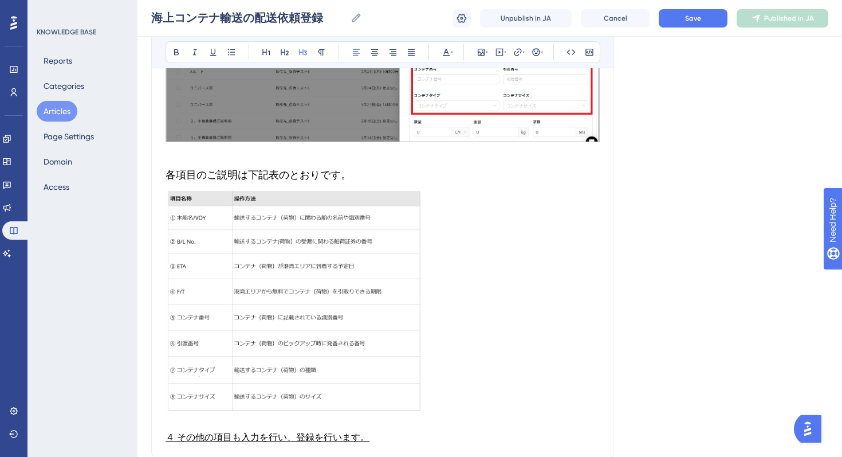
click at [192, 162] on h3 "各項目のご説明は下記表のとおりです。" at bounding box center [383, 175] width 434 height 30
click at [190, 160] on h3 "各項目のご説明は下記表のとおりです。" at bounding box center [383, 175] width 434 height 30
click at [190, 154] on p at bounding box center [383, 153] width 434 height 14
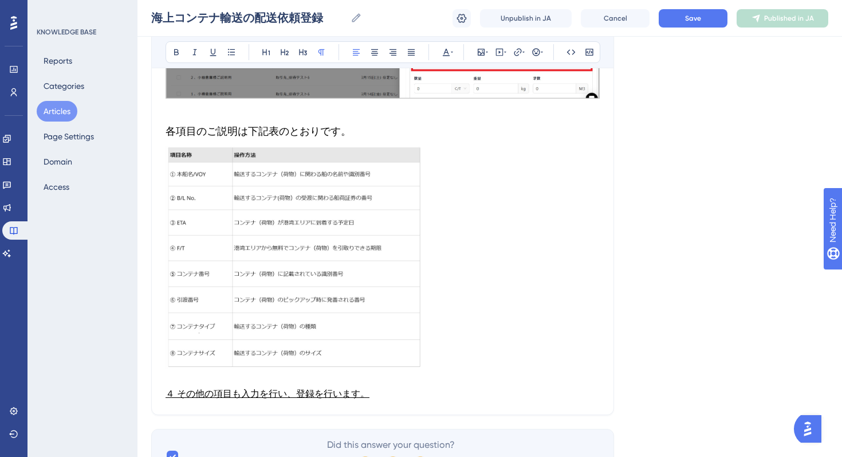
scroll to position [1058, 0]
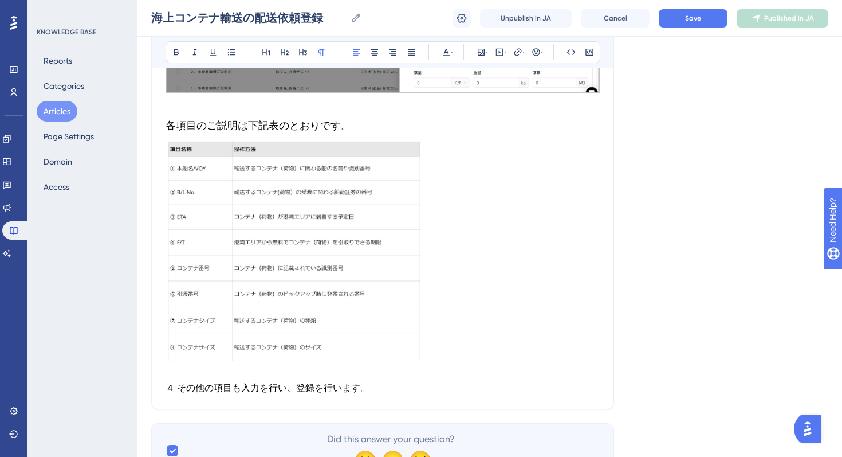
click at [308, 219] on img at bounding box center [294, 251] width 257 height 223
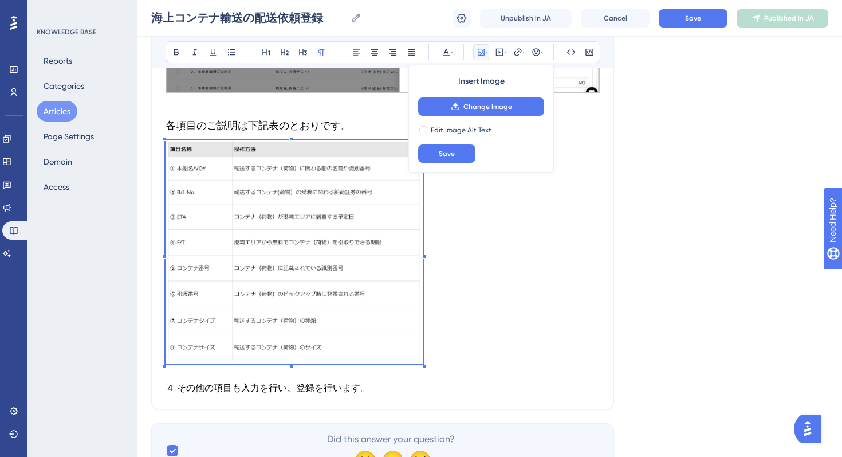
click at [308, 219] on img at bounding box center [294, 251] width 257 height 223
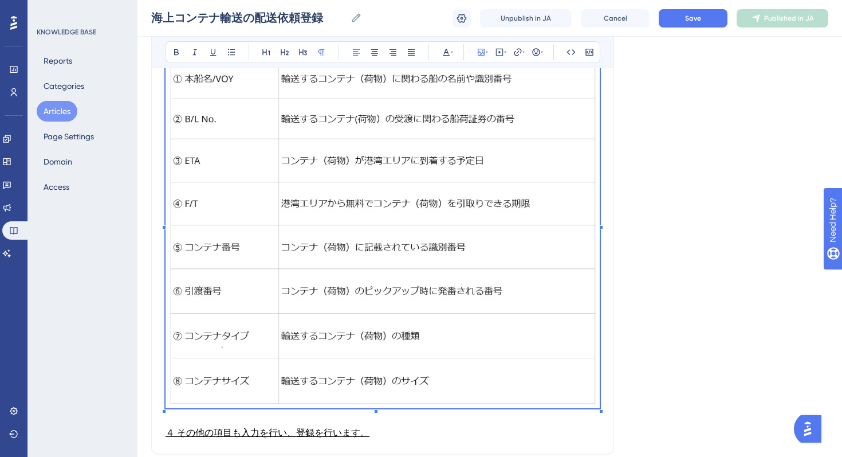
scroll to position [1204, 0]
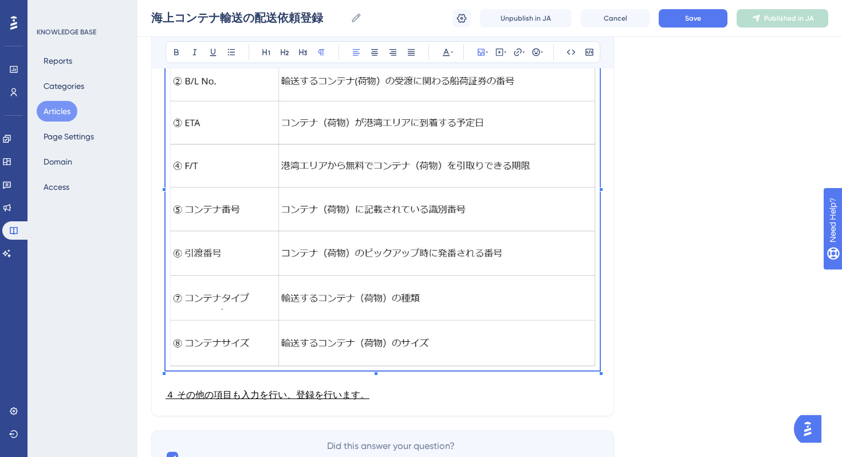
click at [251, 391] on span "４ その他の項目も入力を行い、登録を行います。" at bounding box center [268, 394] width 204 height 11
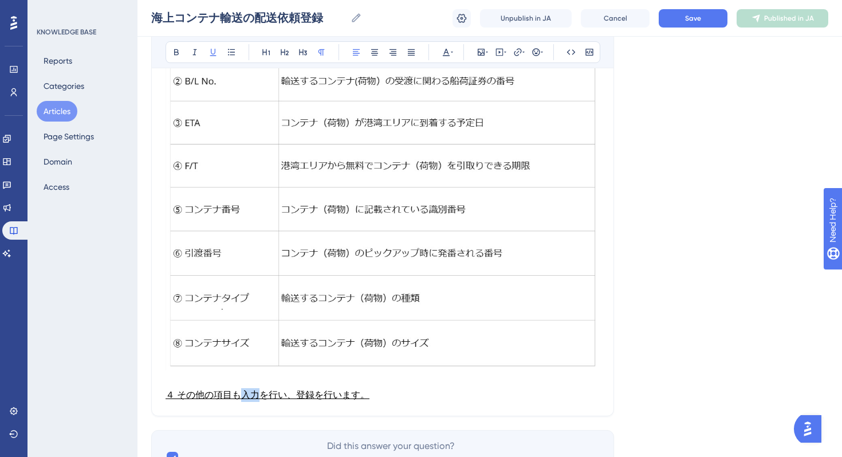
click at [251, 391] on span "４ その他の項目も入力を行い、登録を行います。" at bounding box center [268, 394] width 204 height 11
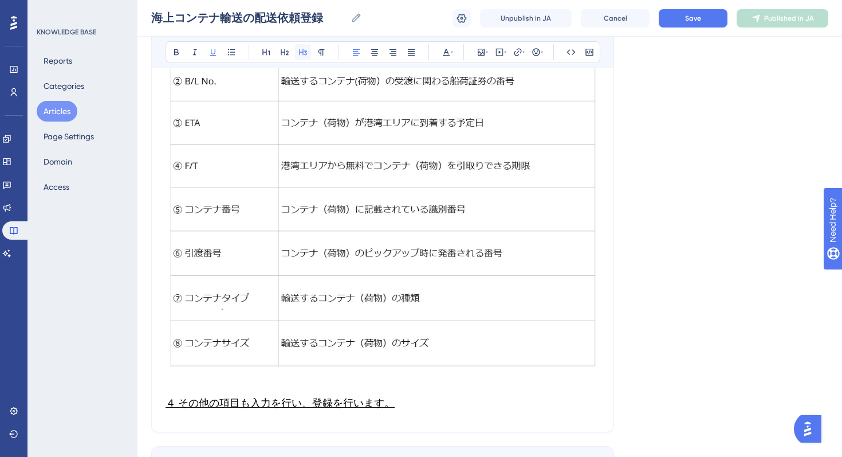
click at [303, 57] on button at bounding box center [303, 52] width 16 height 16
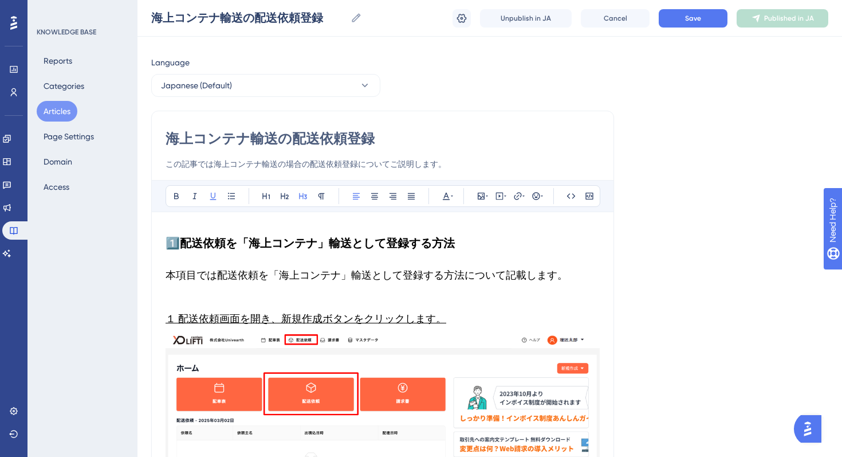
scroll to position [0, 0]
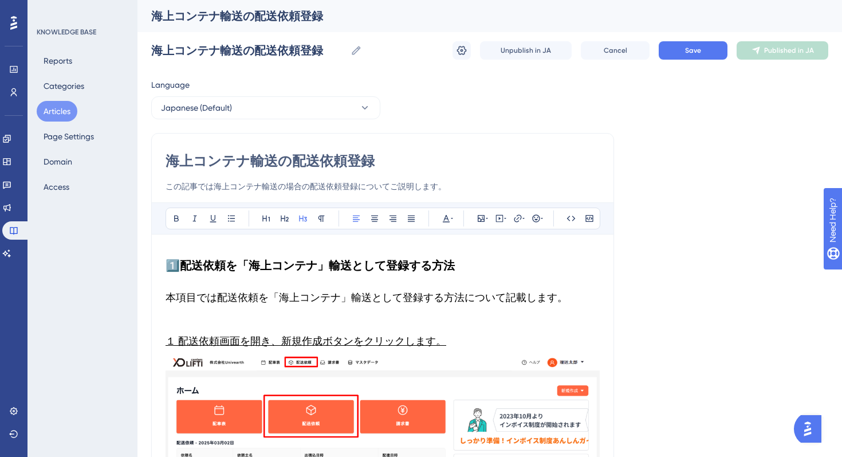
click at [272, 307] on h3 "本項目では配送依頼を「海上コンテナ」輸送として登録する方法について記載します。" at bounding box center [383, 297] width 434 height 30
click at [266, 330] on h3 "１ 配送依頼画面を開き、新規作成ボタンをクリックします。" at bounding box center [383, 341] width 434 height 30
click at [261, 324] on p at bounding box center [383, 319] width 434 height 14
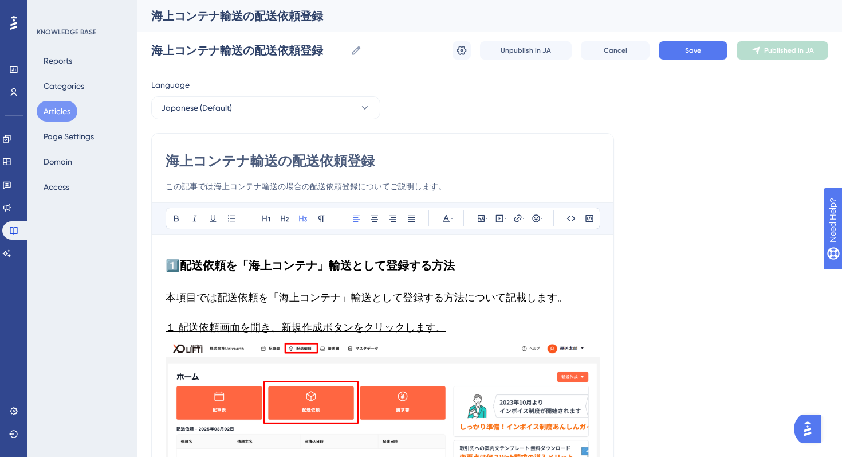
click at [307, 285] on h3 "本項目では配送依頼を「海上コンテナ」輸送として登録する方法について記載します。" at bounding box center [383, 297] width 434 height 30
click at [388, 257] on h2 "1️⃣ 配送依頼を「海上コンテナ」輸送として登録する方法" at bounding box center [383, 265] width 434 height 34
click at [380, 280] on h2 "1️⃣ 配送依頼を「海上コンテナ」輸送として登録する方法" at bounding box center [383, 265] width 434 height 34
click at [692, 43] on button "Save" at bounding box center [693, 50] width 69 height 18
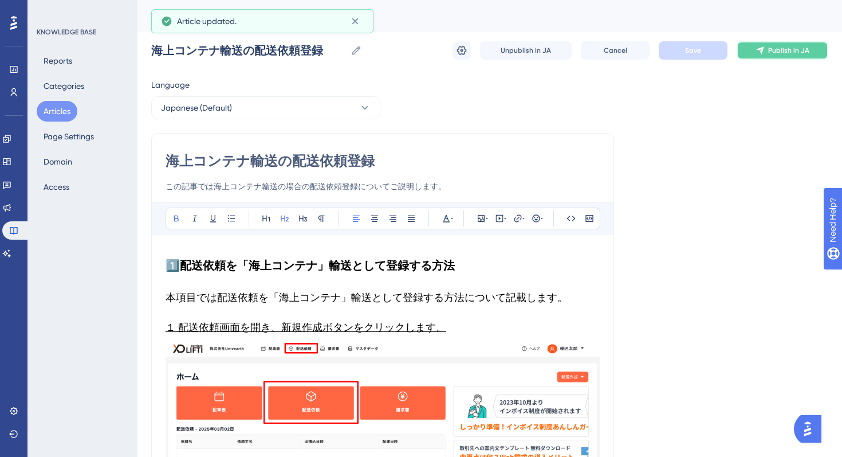
click at [780, 58] on button "Publish in JA" at bounding box center [783, 50] width 92 height 18
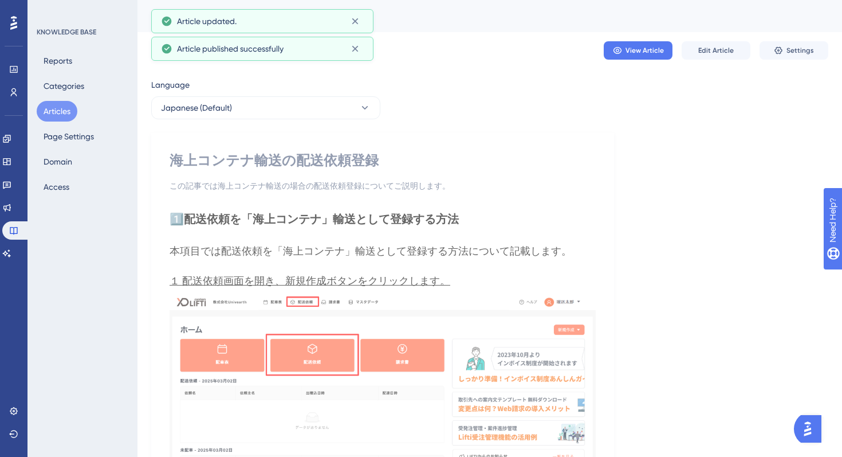
click at [52, 117] on button "Articles" at bounding box center [57, 111] width 41 height 21
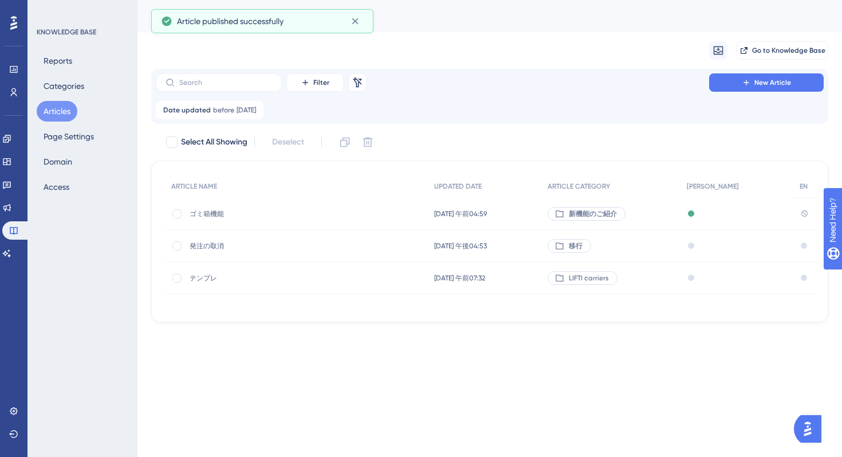
click at [235, 211] on span "ゴミ箱機能" at bounding box center [281, 213] width 183 height 9
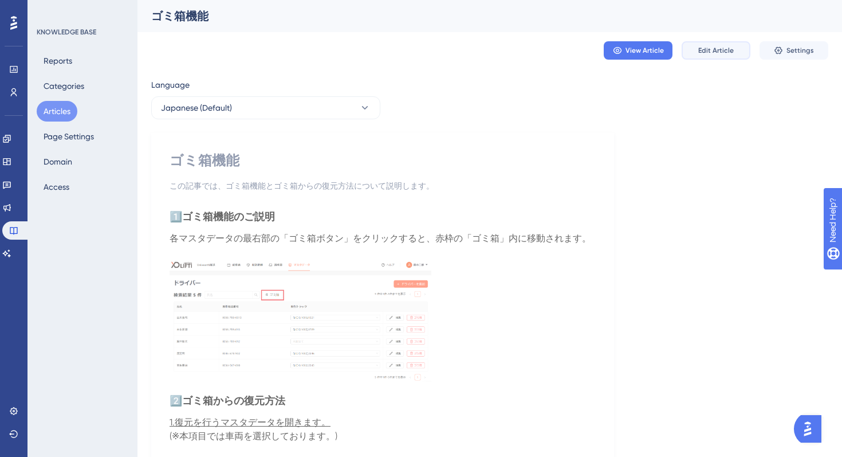
click at [715, 44] on button "Edit Article" at bounding box center [716, 50] width 69 height 18
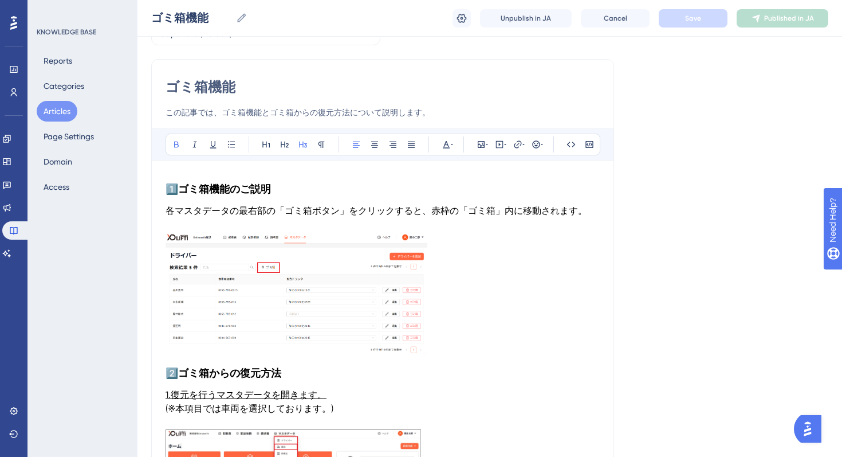
click at [258, 188] on strong "ゴミ箱機能のご説明" at bounding box center [224, 189] width 93 height 13
click at [280, 142] on icon at bounding box center [284, 144] width 9 height 9
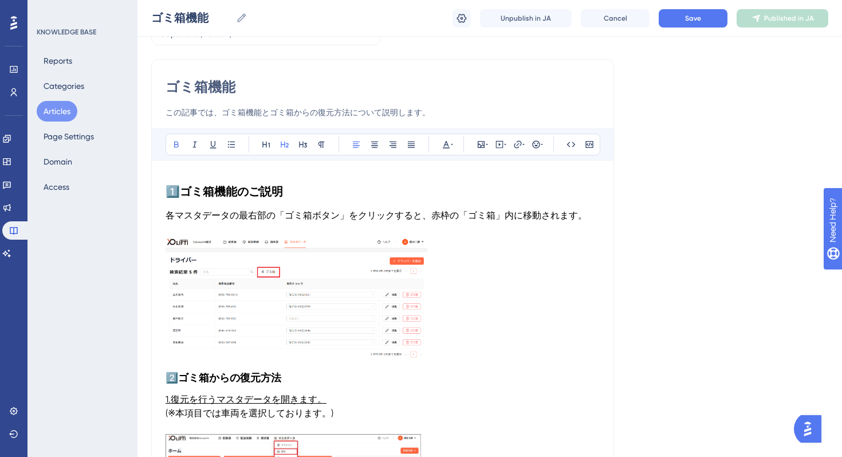
click at [262, 215] on span "各マスタデータの最右部の「ゴミ箱ボタン」をクリックすると、赤枠の「ゴミ箱」内に移動されます。" at bounding box center [377, 215] width 422 height 11
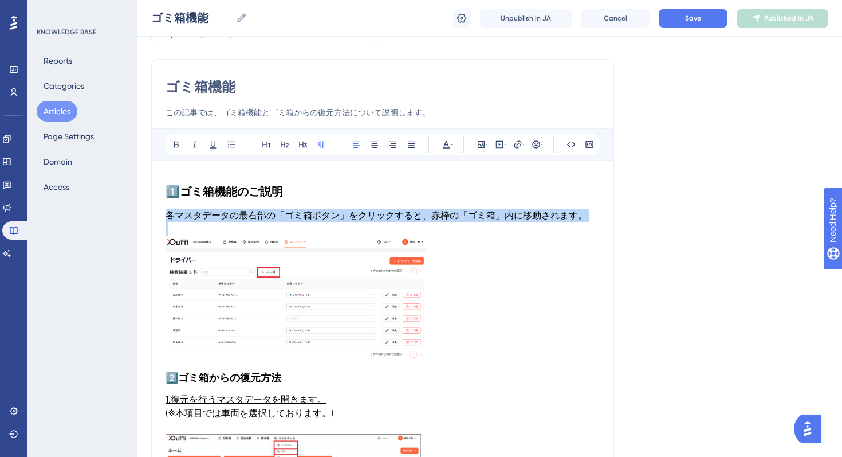
click at [262, 215] on span "各マスタデータの最右部の「ゴミ箱ボタン」をクリックすると、赤枠の「ゴミ箱」内に移動されます。" at bounding box center [377, 215] width 422 height 11
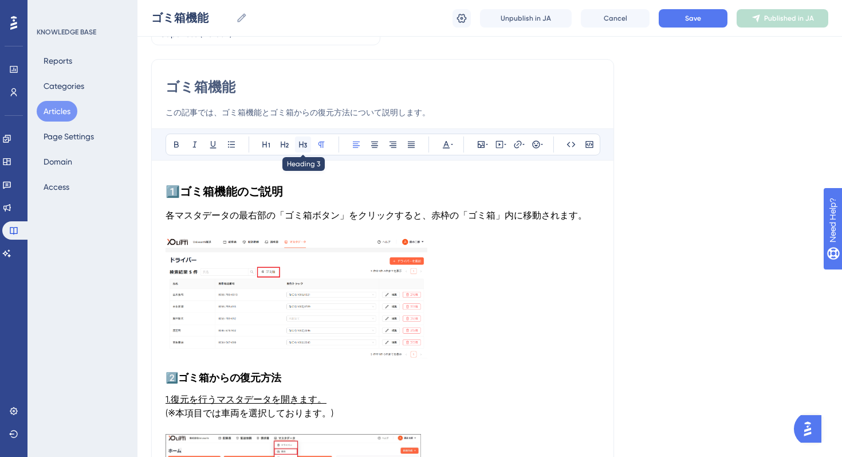
click at [298, 143] on icon at bounding box center [302, 144] width 9 height 9
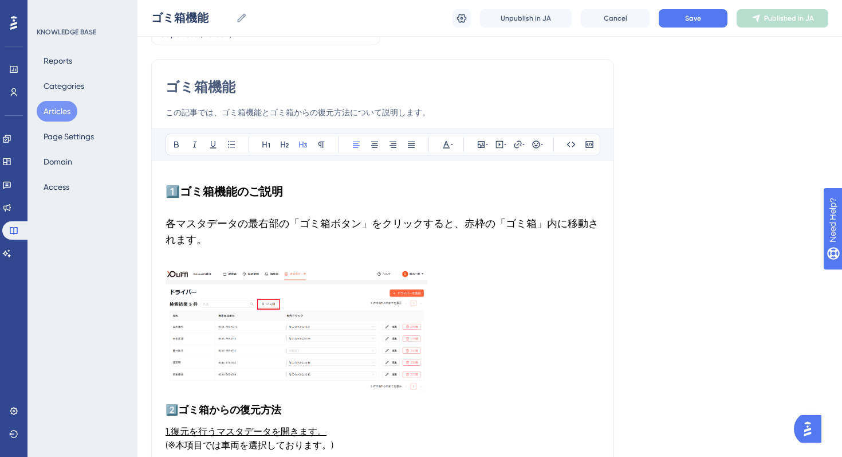
click at [238, 306] on img at bounding box center [297, 329] width 262 height 123
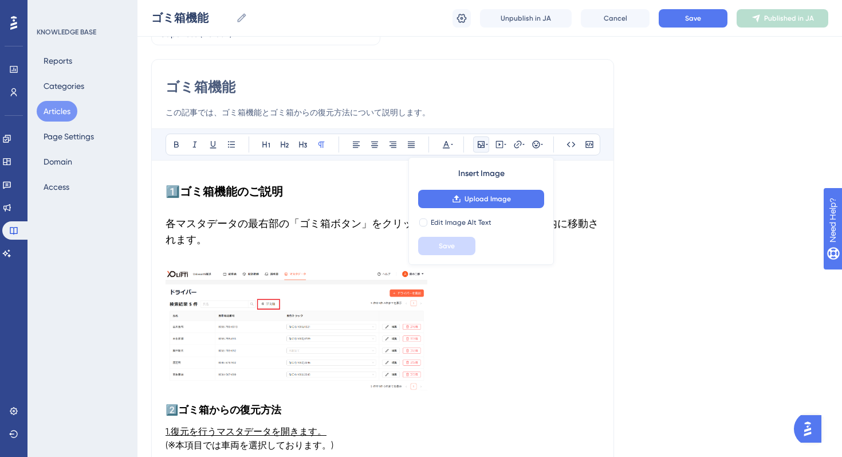
click at [225, 262] on p at bounding box center [383, 261] width 434 height 14
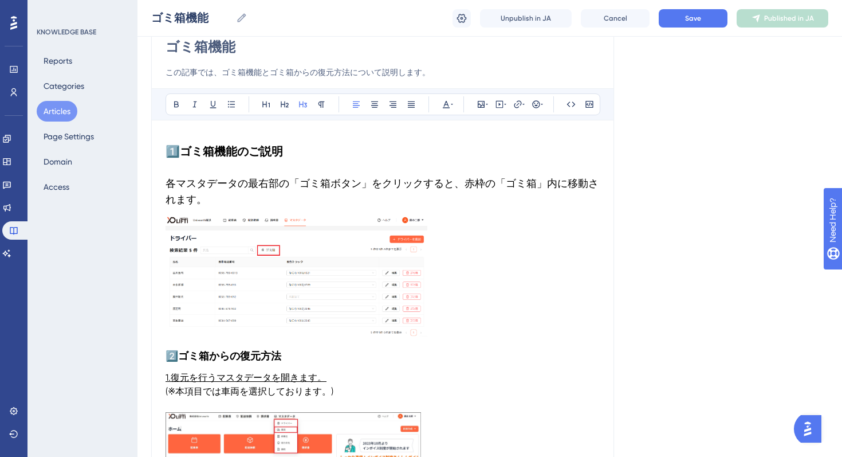
scroll to position [112, 0]
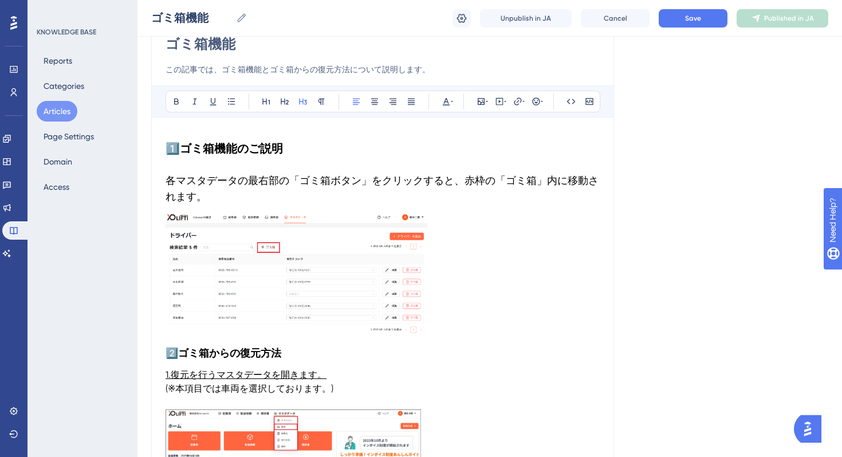
click at [303, 243] on img at bounding box center [297, 272] width 262 height 123
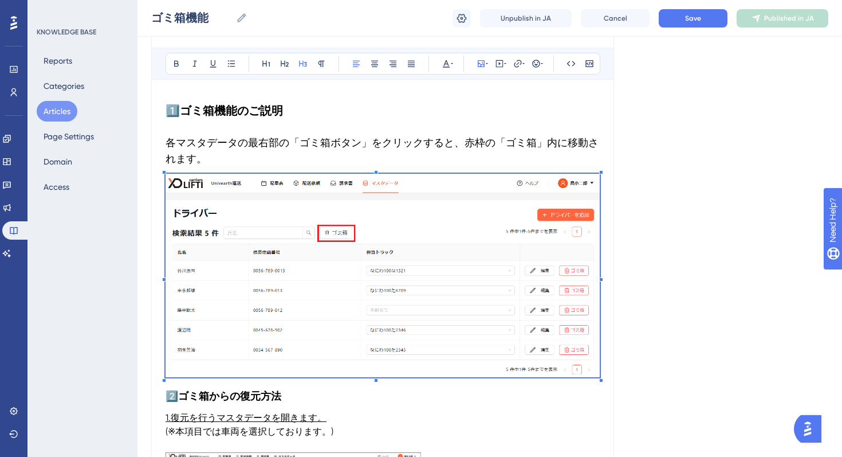
scroll to position [159, 0]
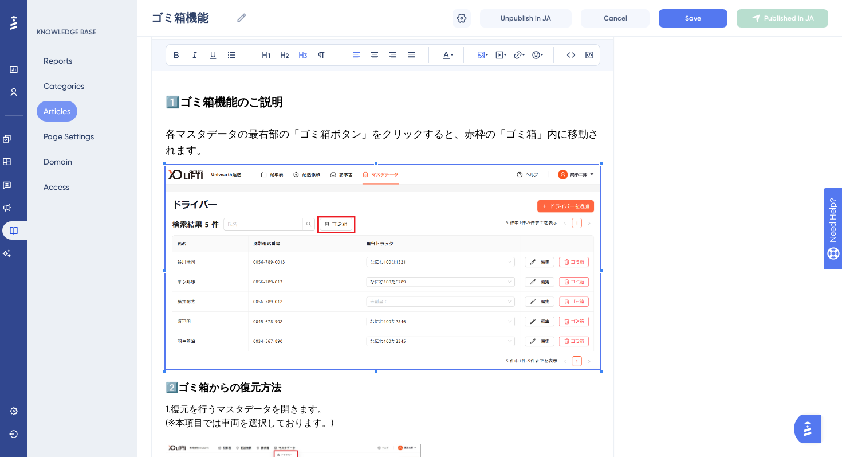
click at [202, 397] on h3 "2️⃣ゴミ箱からの復元方法" at bounding box center [383, 387] width 434 height 30
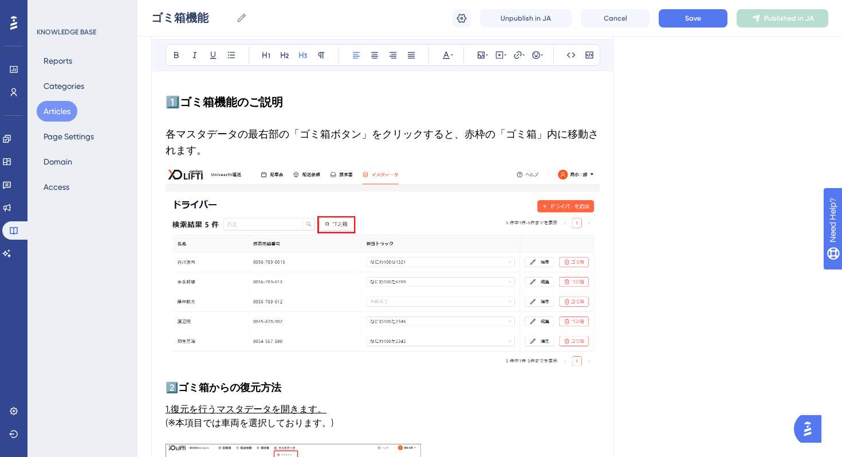
click at [202, 397] on h3 "2️⃣ゴミ箱からの復元方法" at bounding box center [383, 387] width 434 height 30
click at [281, 55] on icon at bounding box center [284, 54] width 9 height 9
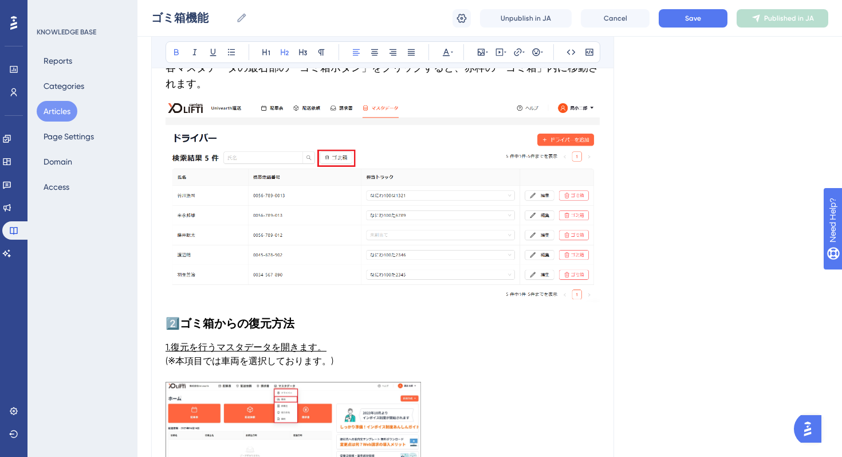
scroll to position [293, 0]
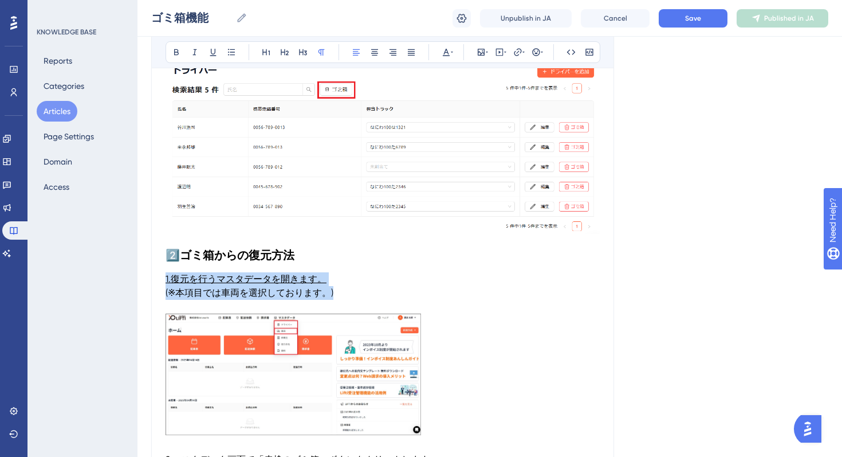
drag, startPoint x: 340, startPoint y: 292, endPoint x: 161, endPoint y: 285, distance: 178.9
click at [161, 285] on div "ゴミ箱機能 この記事では、ゴミ箱機能とゴミ箱からの復元方法について説明します。 Bold Italic Underline Bullet Point Head…" at bounding box center [382, 316] width 463 height 963
click at [304, 50] on icon at bounding box center [302, 52] width 9 height 9
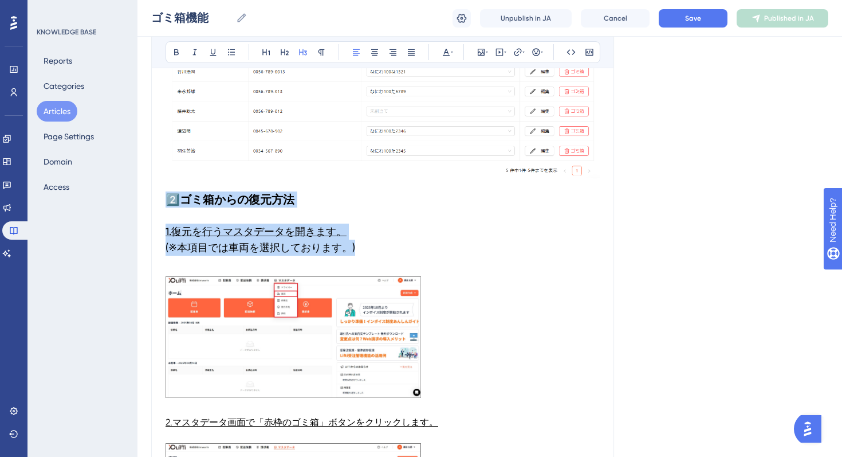
scroll to position [415, 0]
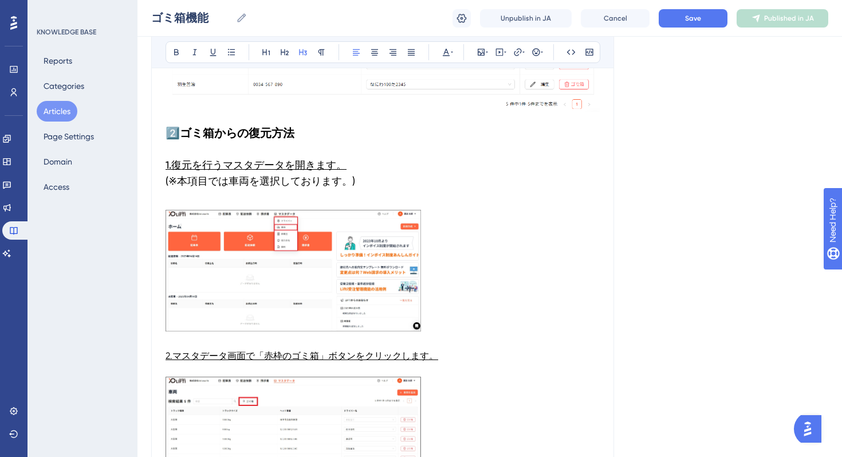
click at [211, 199] on p at bounding box center [383, 203] width 434 height 14
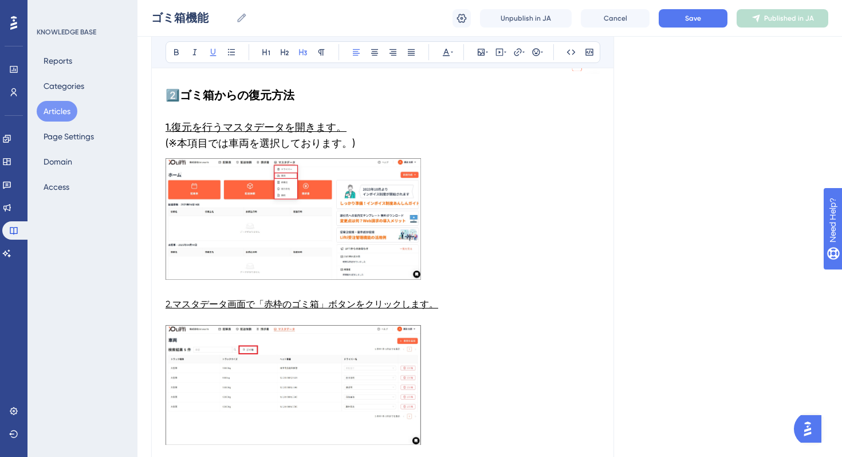
scroll to position [506, 0]
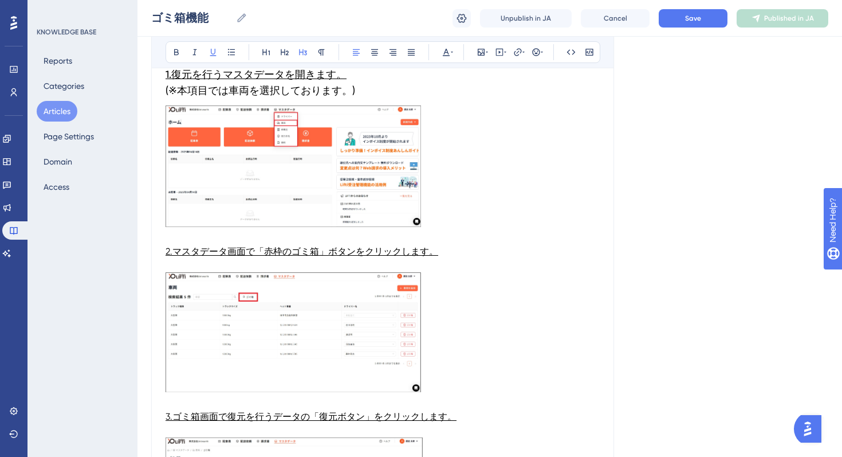
click at [364, 203] on img at bounding box center [294, 165] width 256 height 121
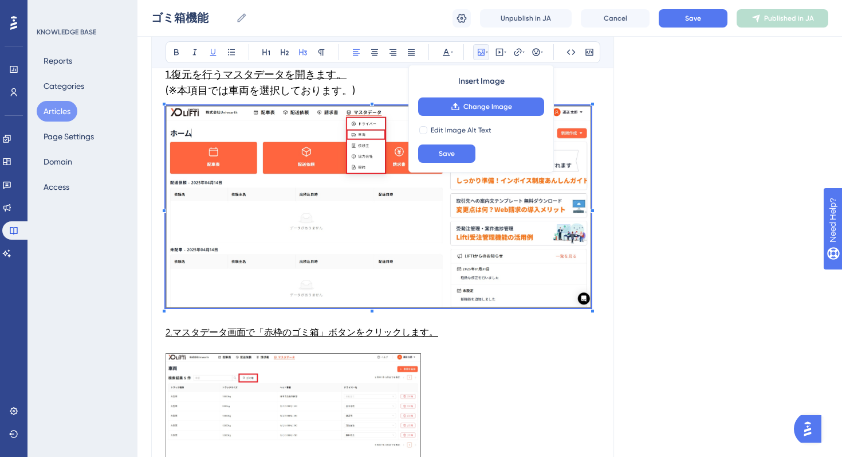
click at [693, 257] on div "Language Japanese (Default) ゴミ箱機能 この記事では、ゴミ箱機能とゴミ箱からの復元方法について説明します。 Bold Italic…" at bounding box center [489, 153] width 677 height 1173
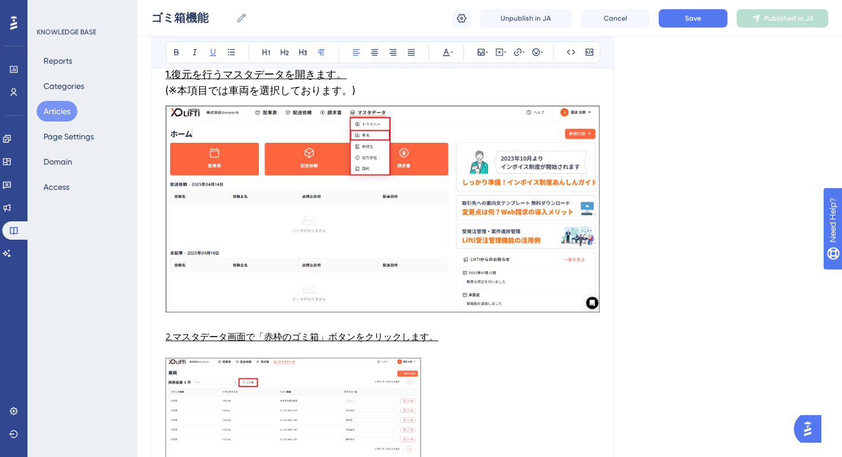
click at [248, 334] on span "2.マスタデータ画面で「赤枠のゴミ箱」ボタンをクリックします。" at bounding box center [302, 336] width 273 height 11
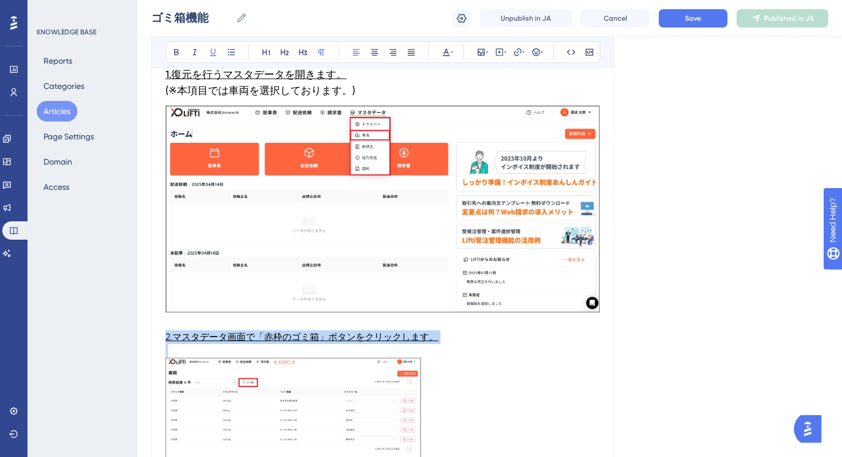
click at [248, 334] on span "2.マスタデータ画面で「赤枠のゴミ箱」ボタンをクリックします。" at bounding box center [302, 336] width 273 height 11
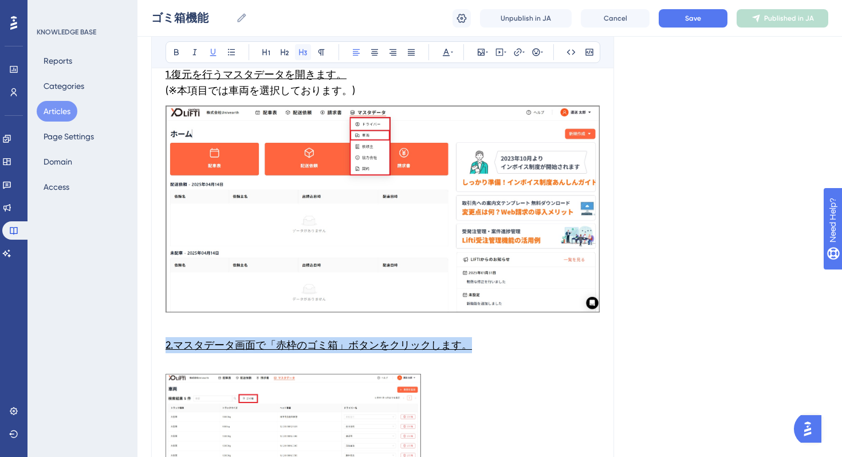
click at [300, 54] on icon at bounding box center [302, 52] width 9 height 9
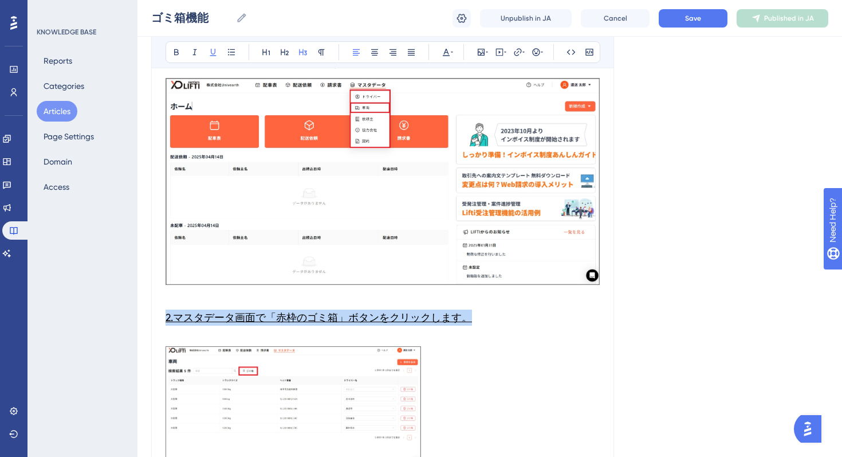
scroll to position [572, 0]
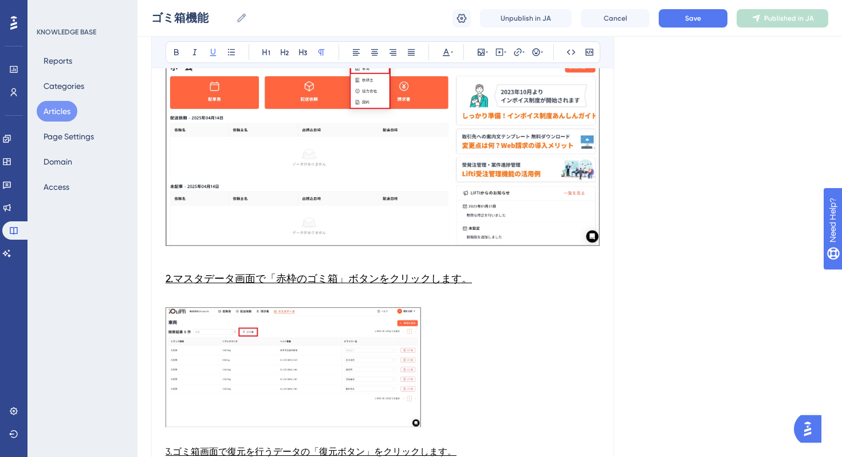
click at [285, 294] on p at bounding box center [383, 300] width 434 height 14
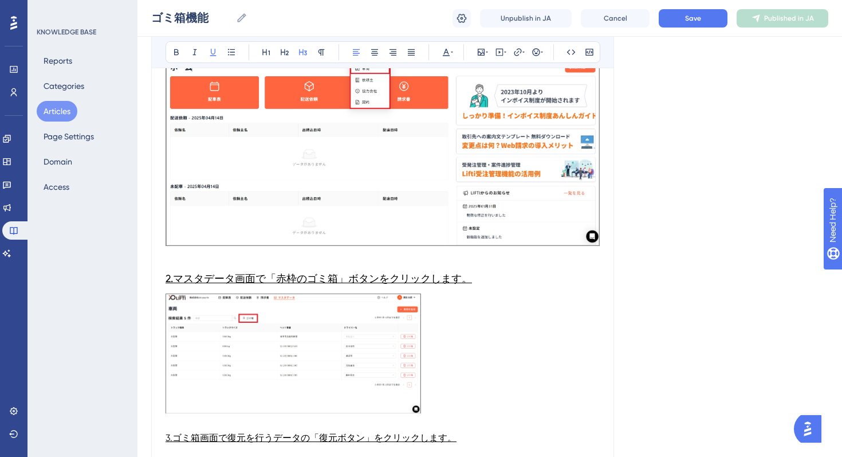
click at [336, 336] on img at bounding box center [294, 353] width 256 height 120
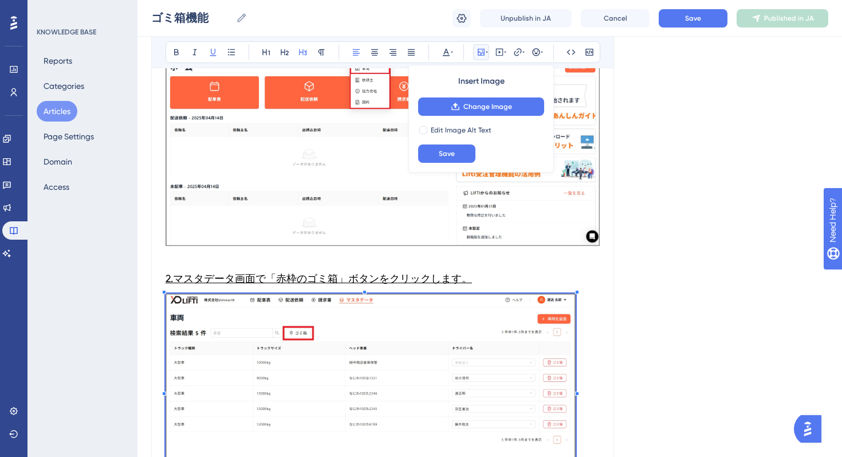
click at [653, 422] on div "Language Japanese (Default) ゴミ箱機能 この記事では、ゴミ箱機能とゴミ箱からの復元方法について説明します。 Bold Italic…" at bounding box center [489, 126] width 677 height 1251
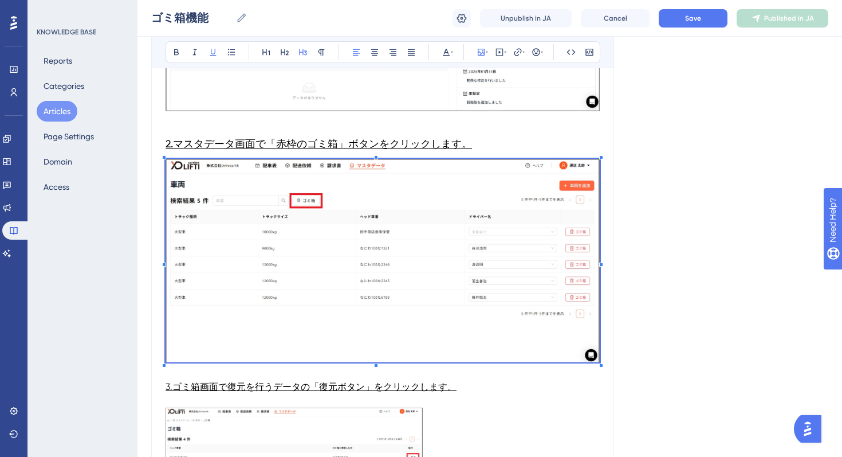
scroll to position [761, 0]
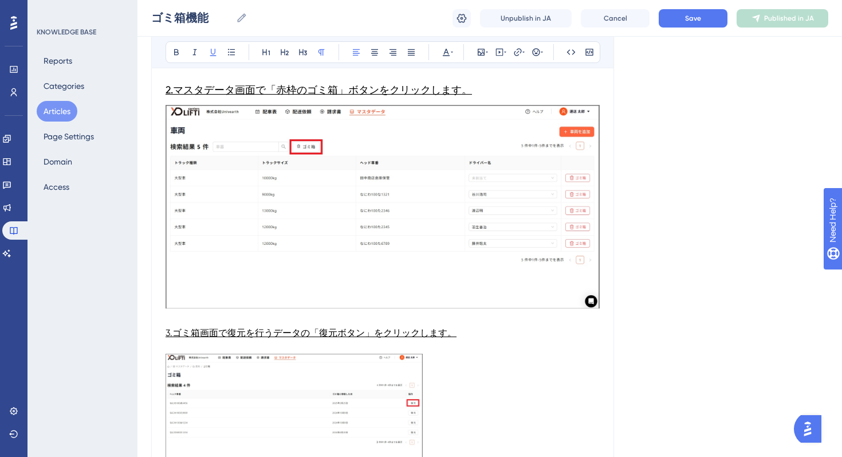
click at [233, 333] on span "3.ゴミ箱画面で復元を行うデータの「復元ボタン」をクリックします。" at bounding box center [311, 332] width 291 height 11
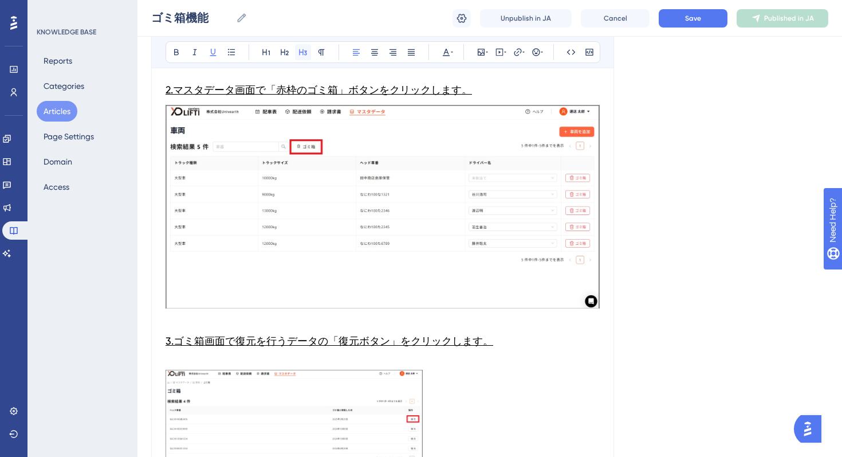
click at [301, 53] on icon at bounding box center [302, 52] width 9 height 9
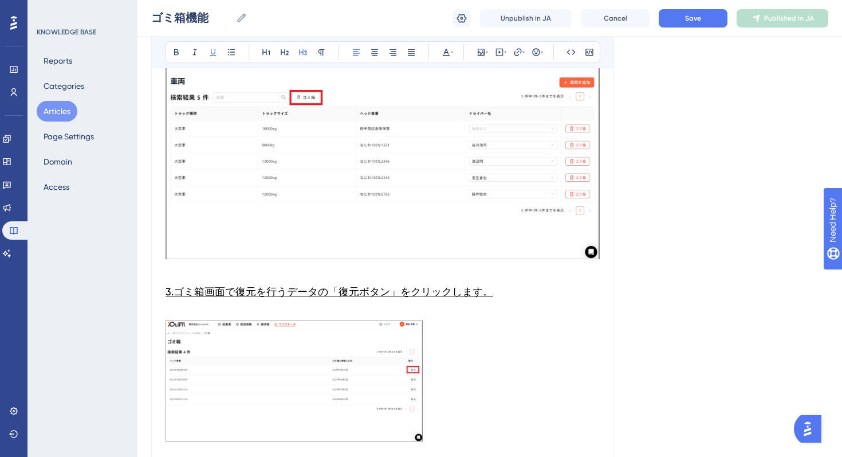
scroll to position [819, 0]
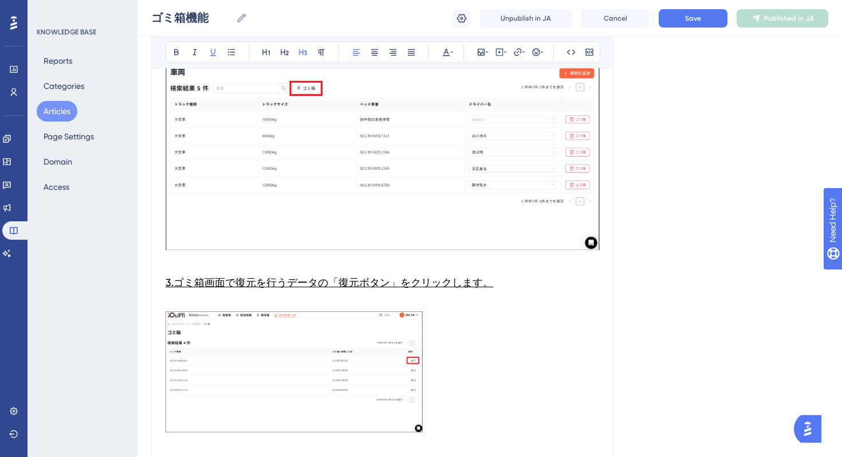
click at [206, 300] on p at bounding box center [383, 304] width 434 height 14
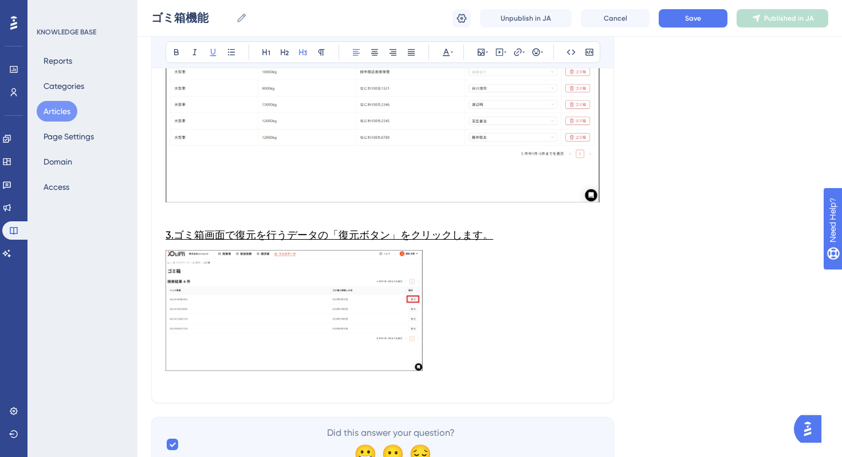
scroll to position [877, 0]
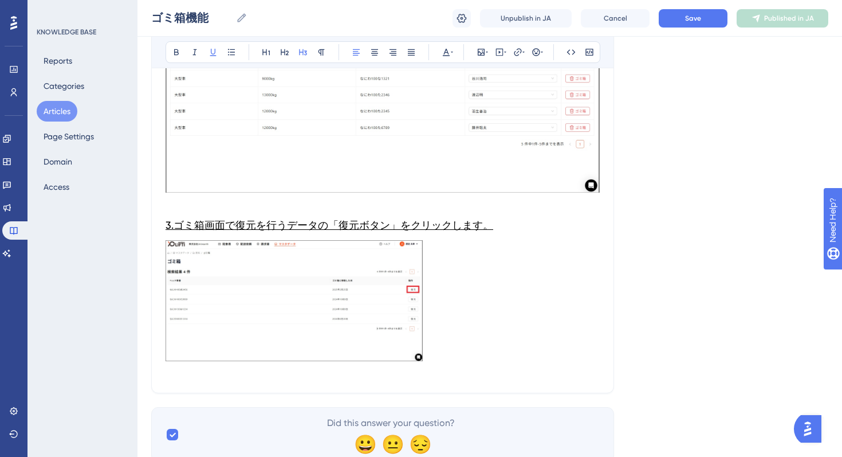
click at [277, 296] on img at bounding box center [294, 300] width 257 height 121
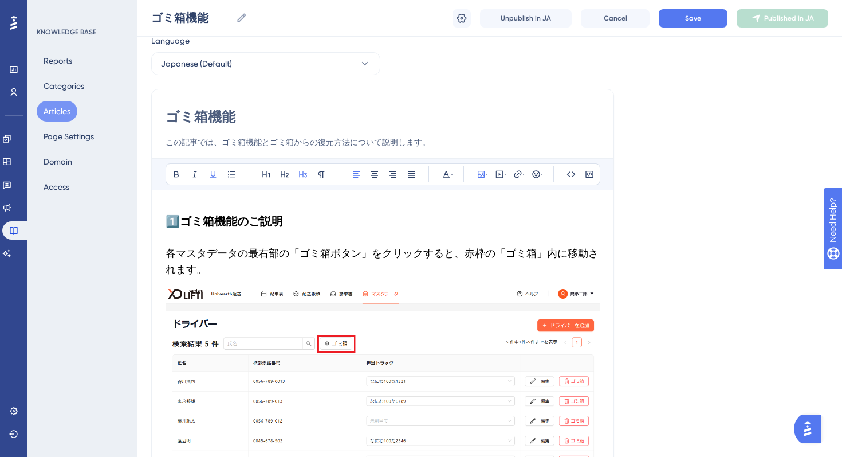
scroll to position [0, 0]
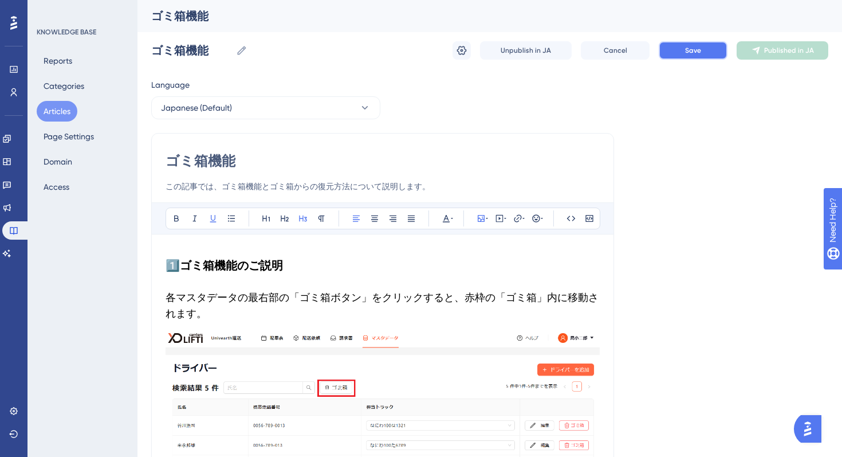
click at [659, 56] on button "Save" at bounding box center [693, 50] width 69 height 18
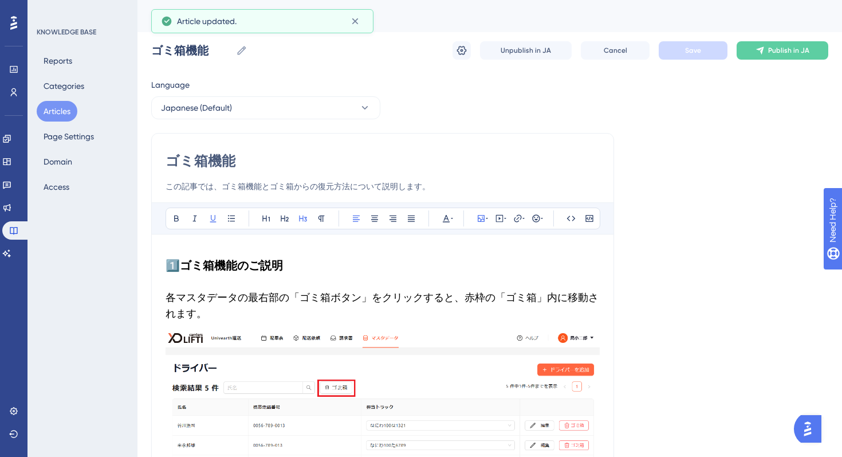
click at [781, 35] on div "ゴミ箱機能 ゴミ箱機能 Unpublish in JA Cancel Save Publish in JA" at bounding box center [489, 50] width 677 height 37
click at [777, 56] on button "Publish in JA" at bounding box center [783, 50] width 92 height 18
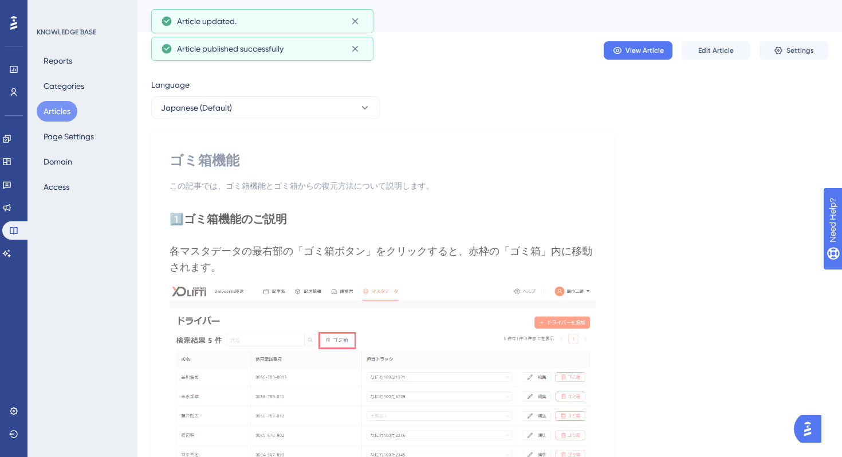
click at [66, 257] on div "KNOWLEDGE BASE Reports Categories Articles Page Settings Domain Access" at bounding box center [83, 228] width 110 height 457
click at [61, 113] on button "Articles" at bounding box center [57, 111] width 41 height 21
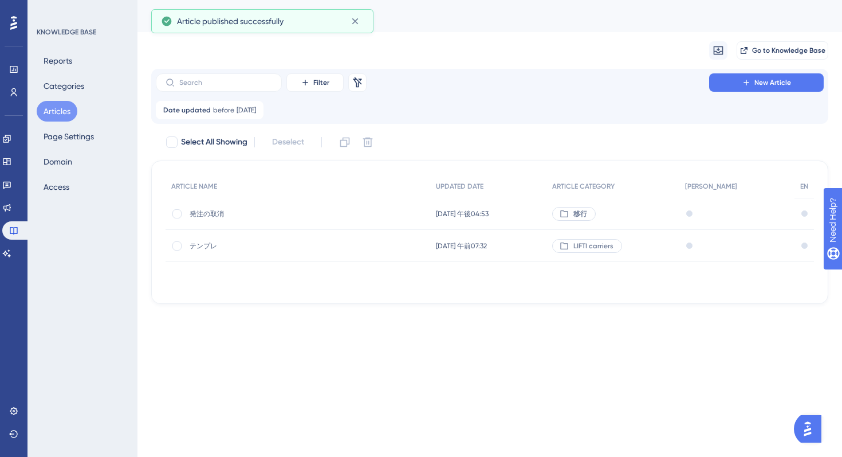
click at [391, 0] on html "Performance Users Engagement Widgets Feedback Product Updates Knowledge Base AI…" at bounding box center [421, 0] width 842 height 0
click at [200, 218] on div "発注の取消 発注の取消" at bounding box center [281, 214] width 183 height 32
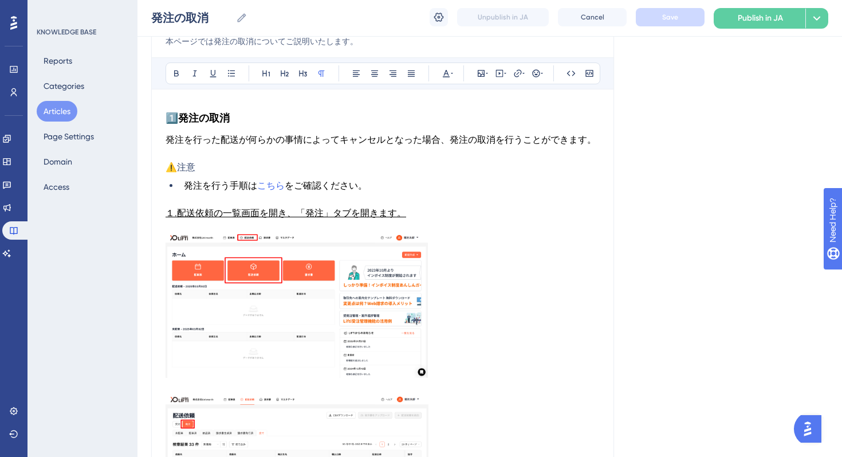
click at [217, 119] on strong "発注の取消" at bounding box center [204, 118] width 52 height 13
click at [282, 71] on icon at bounding box center [284, 73] width 9 height 9
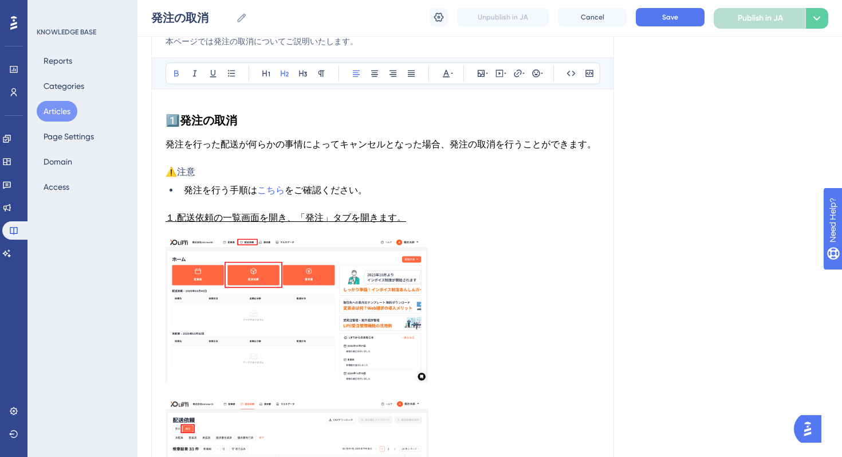
click at [238, 138] on p "発注を行った配送が何らかの事情によってキャンセルとなった場合、発注の取消を行うことができます。" at bounding box center [383, 145] width 434 height 14
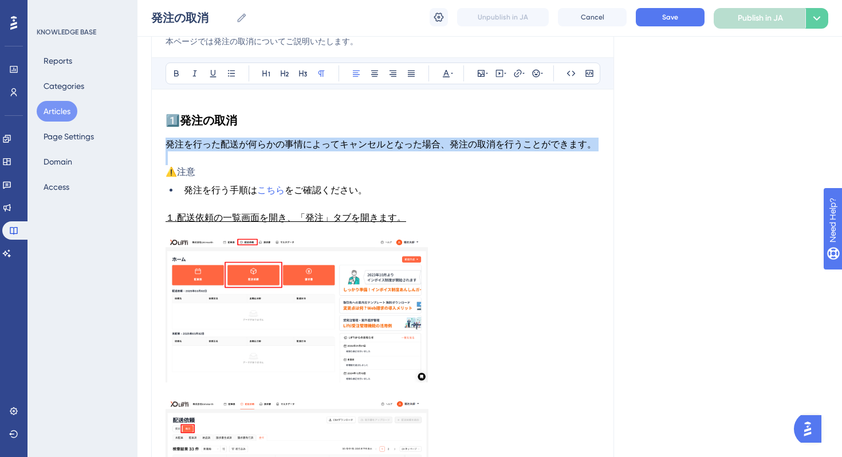
click at [238, 138] on p "発注を行った配送が何らかの事情によってキャンセルとなった場合、発注の取消を行うことができます。" at bounding box center [383, 145] width 434 height 14
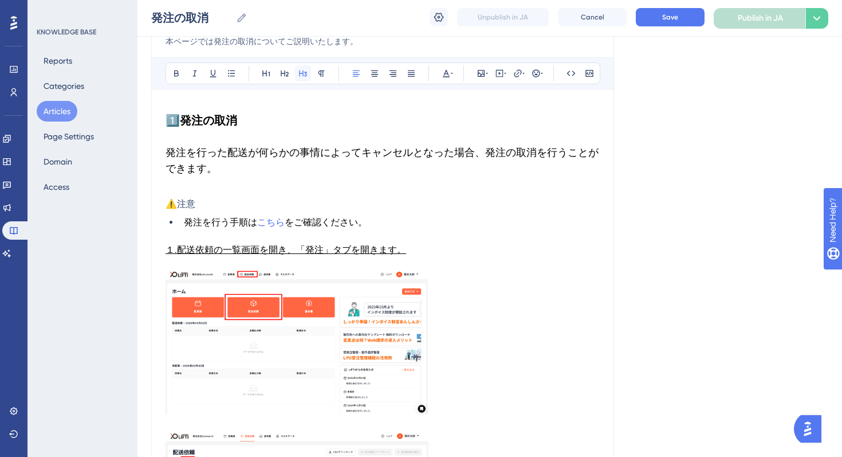
click at [300, 70] on icon at bounding box center [302, 73] width 9 height 9
click at [207, 123] on strong "発注の取消" at bounding box center [208, 120] width 57 height 14
click at [202, 138] on h3 "発注を行った配送が何らかの事情によってキャンセルとなった場合、発注の取消を行うことができます。" at bounding box center [383, 161] width 434 height 46
click at [192, 200] on span "注意" at bounding box center [186, 203] width 18 height 11
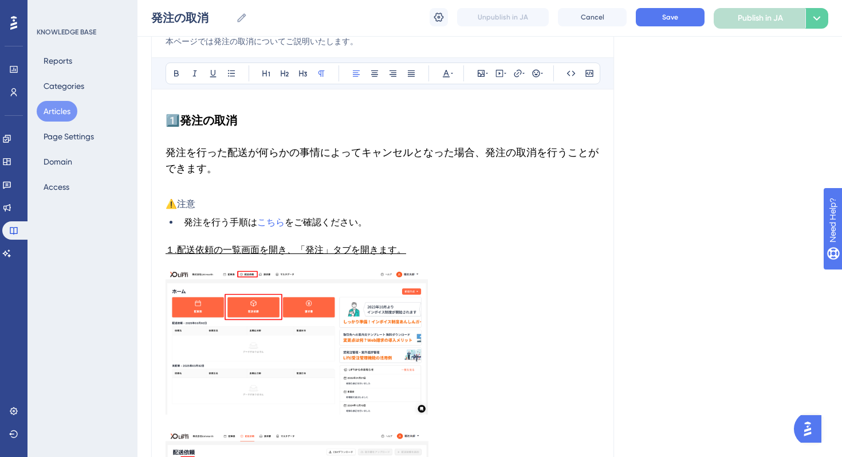
click at [192, 200] on span "注意" at bounding box center [186, 203] width 18 height 11
click at [201, 203] on p "⚠️ 注意" at bounding box center [383, 204] width 434 height 14
click at [308, 73] on button at bounding box center [303, 73] width 16 height 16
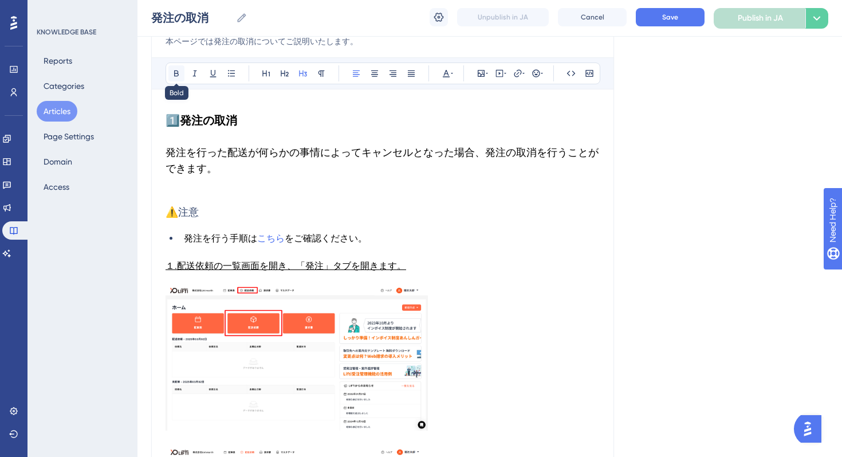
click at [176, 75] on icon at bounding box center [176, 73] width 5 height 6
click at [175, 185] on p at bounding box center [383, 190] width 434 height 14
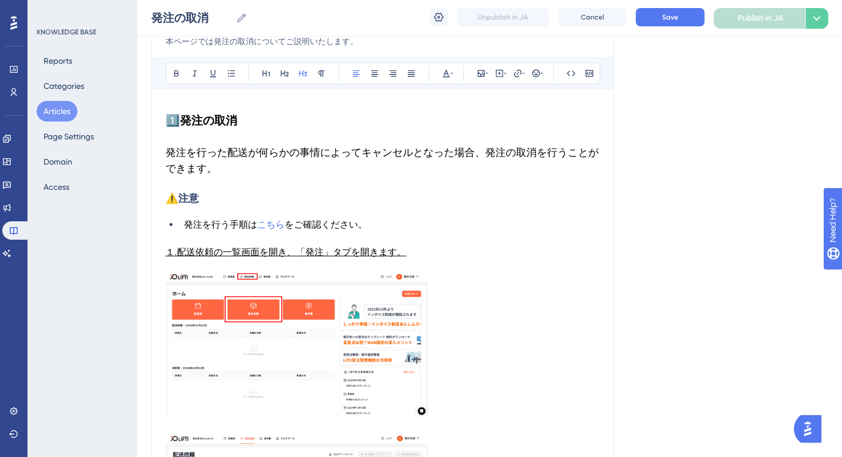
click at [182, 226] on li "発注を行う手順は こちら をご確認ください。" at bounding box center [389, 225] width 421 height 14
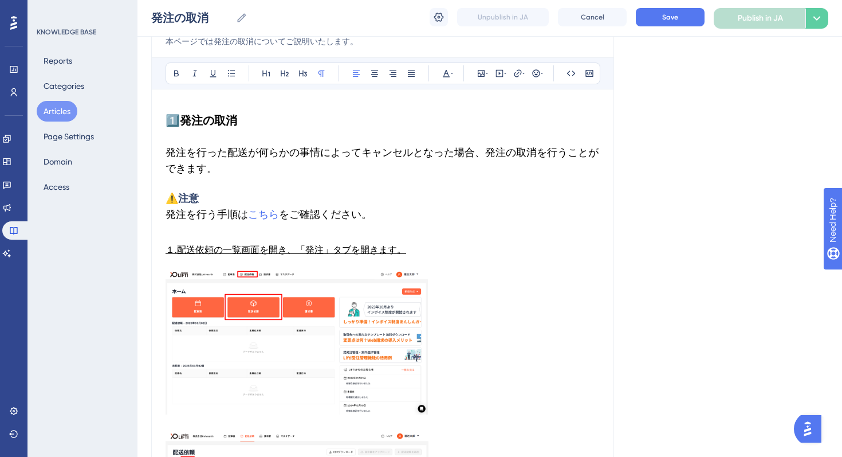
click at [264, 239] on p "１.配送依頼の一覧画面を開き、「発注」タブを開きます。" at bounding box center [383, 249] width 434 height 41
click at [281, 244] on span "１.配送依頼の一覧画面を開き、「発注」タブを開きます。" at bounding box center [286, 249] width 241 height 11
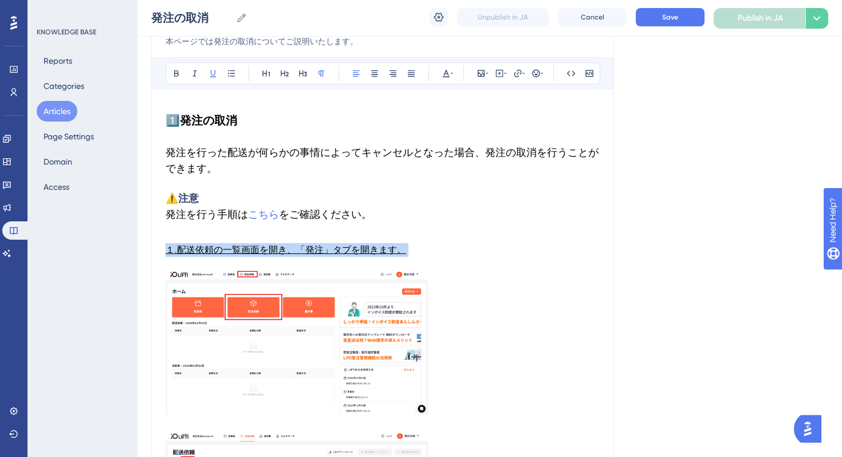
click at [281, 244] on span "１.配送依頼の一覧画面を開き、「発注」タブを開きます。" at bounding box center [286, 249] width 241 height 11
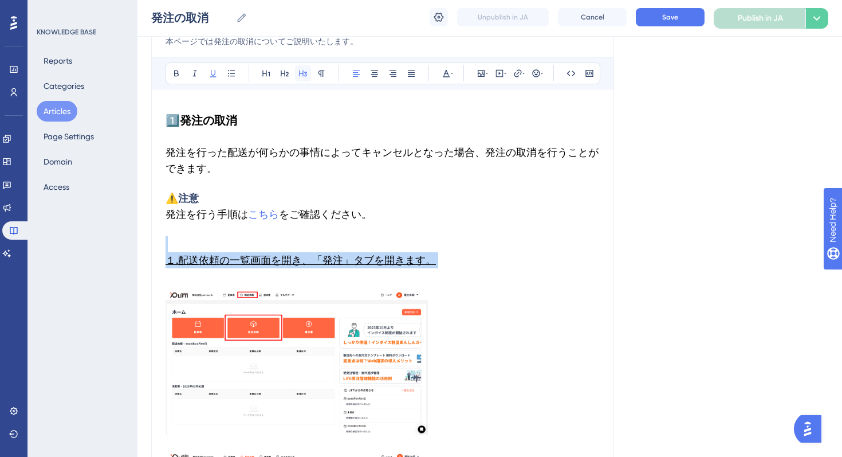
click at [298, 72] on icon at bounding box center [302, 73] width 9 height 9
click at [191, 241] on h3 "１.配送依頼の一覧画面を開き、「発注」タブを開きます。" at bounding box center [383, 260] width 434 height 62
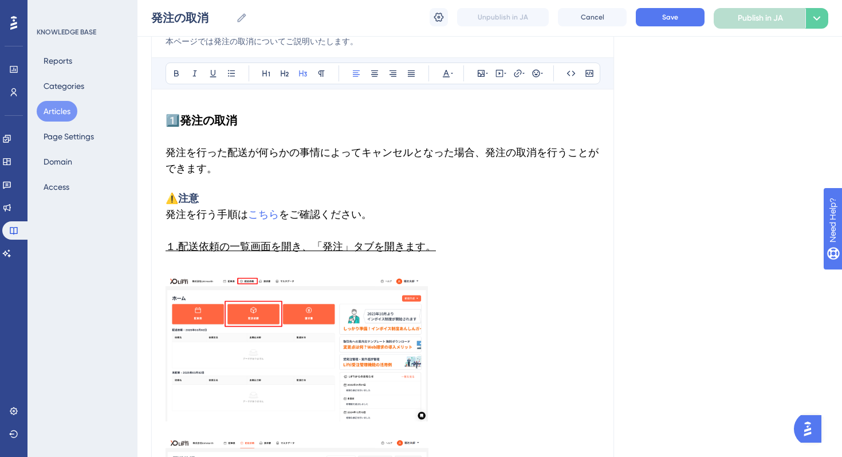
click at [272, 262] on h3 "⚠️注意 　発注を行う手順は こちら をご確認ください。 １.配送依頼の一覧画面を開き、「発注」タブを開きます。" at bounding box center [383, 230] width 434 height 94
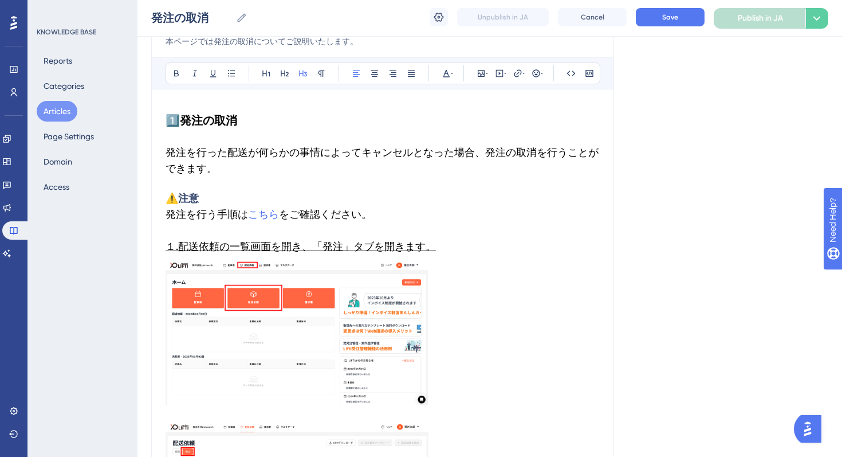
click at [284, 309] on img at bounding box center [297, 333] width 262 height 144
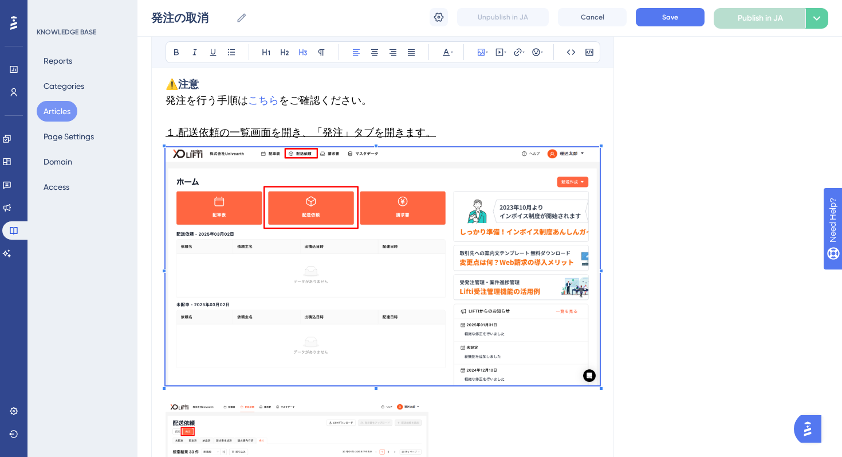
scroll to position [274, 0]
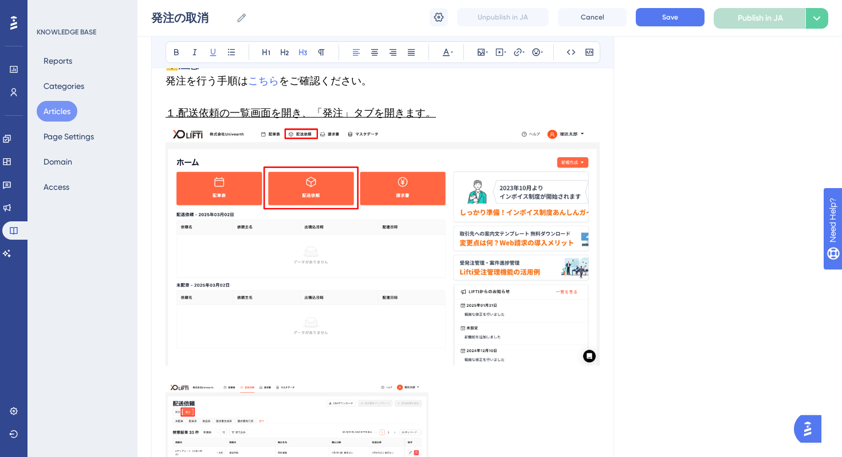
click at [171, 114] on span "１.配送依頼の一覧画面を開き、「発注」タブを開きます。" at bounding box center [301, 113] width 270 height 12
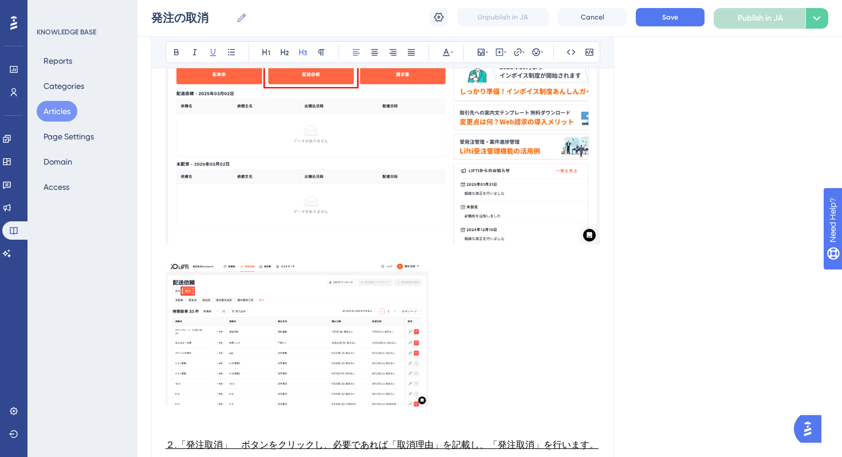
scroll to position [406, 0]
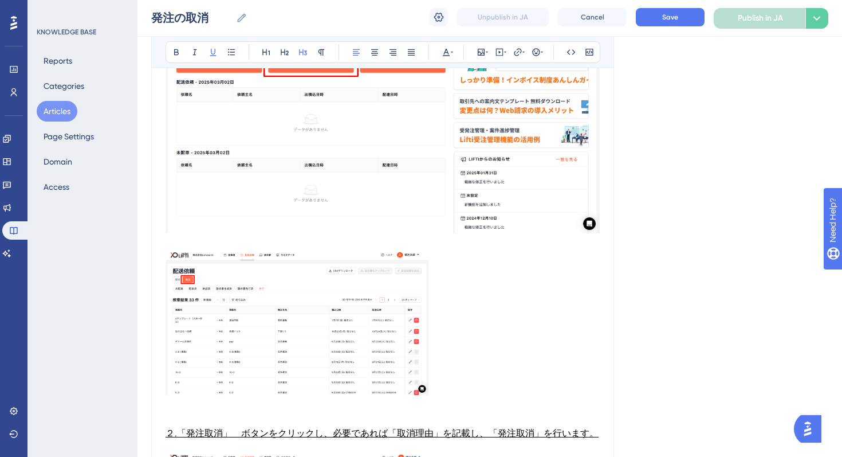
click at [276, 314] on img at bounding box center [297, 323] width 263 height 144
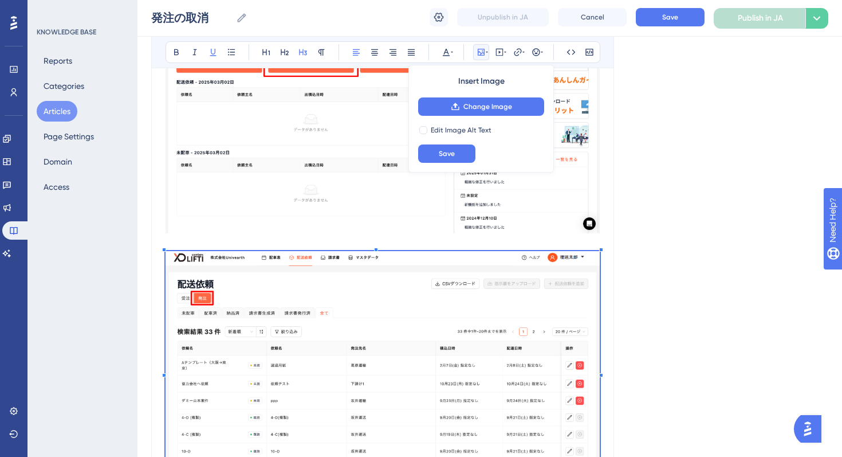
click at [666, 452] on div "Language Japanese (Default) 発注の取消 本ページでは発注の取消についてご説明いたします。 Bold Italic Underlin…" at bounding box center [489, 379] width 677 height 1424
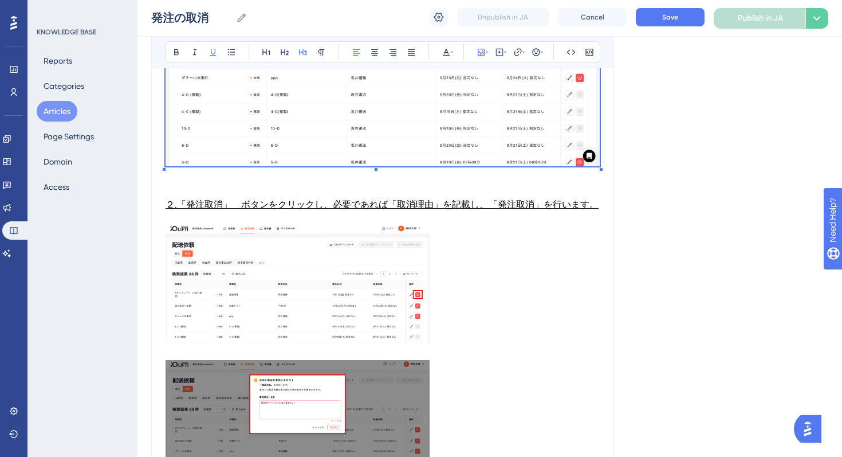
scroll to position [770, 0]
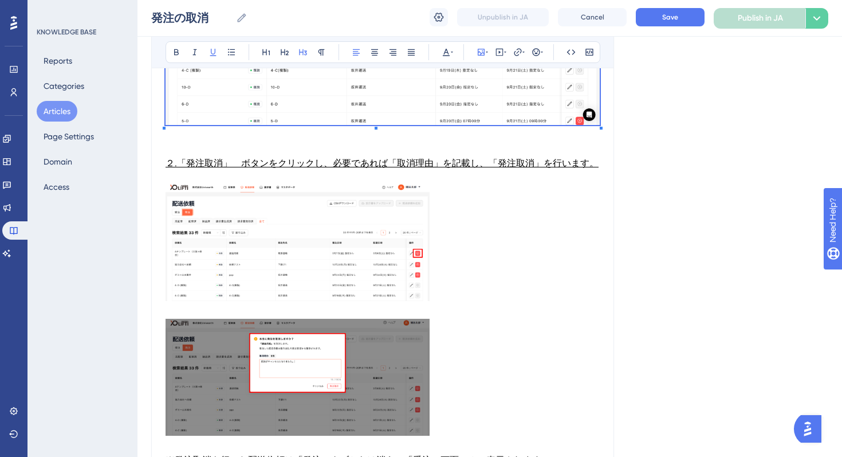
click at [284, 171] on p "２.「発注取消」　ボタンをクリックし、必要であれば「取消理由」を記載し、「発注取消」を行います。" at bounding box center [383, 163] width 434 height 41
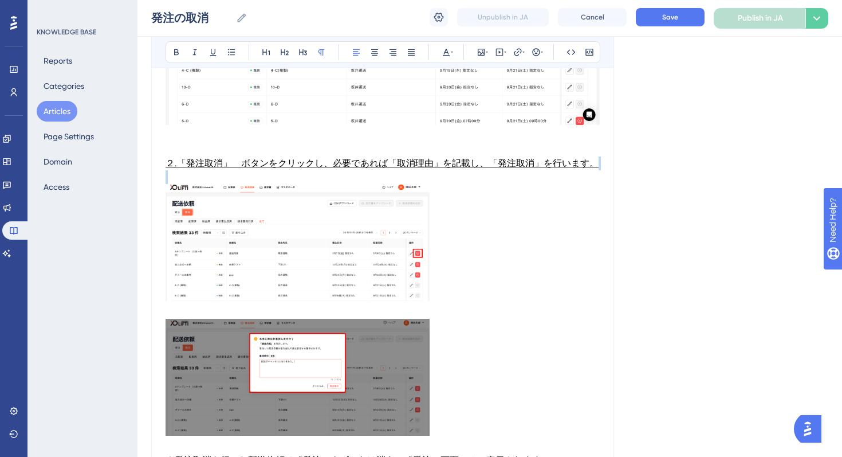
click at [284, 171] on p "２.「発注取消」　ボタンをクリックし、必要であれば「取消理由」を記載し、「発注取消」を行います。" at bounding box center [383, 163] width 434 height 41
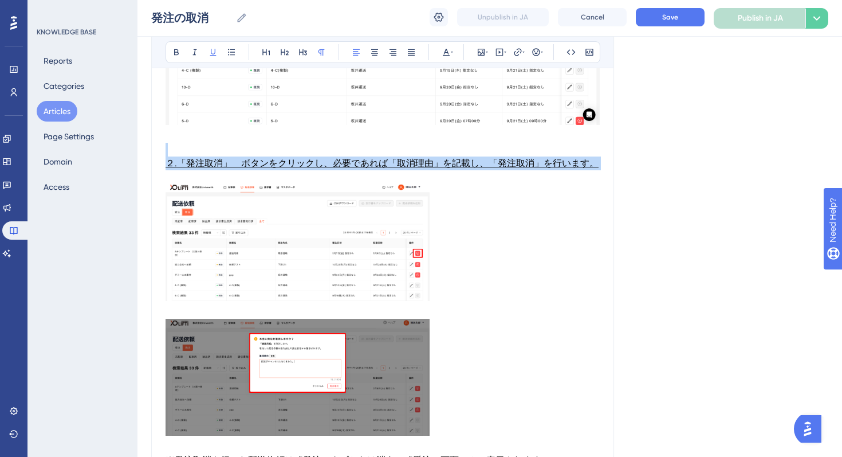
click at [289, 167] on span "２.「発注取消」　ボタンをクリックし、必要であれば「取消理由」を記載し、「発注取消」を行います。" at bounding box center [382, 163] width 433 height 11
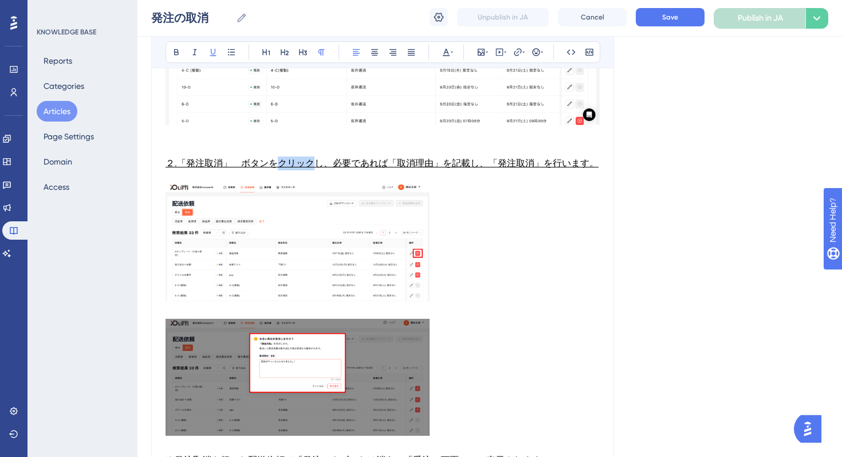
click at [289, 167] on span "２.「発注取消」　ボタンをクリックし、必要であれば「取消理由」を記載し、「発注取消」を行います。" at bounding box center [382, 163] width 433 height 11
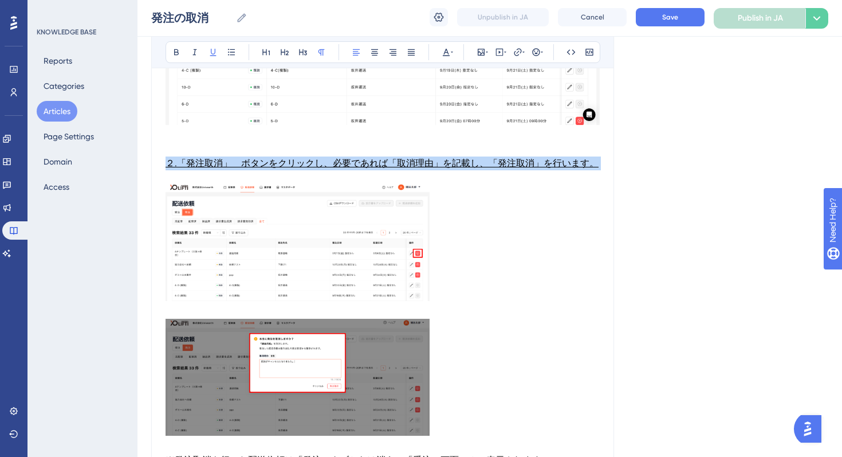
click at [289, 167] on span "２.「発注取消」　ボタンをクリックし、必要であれば「取消理由」を記載し、「発注取消」を行います。" at bounding box center [382, 163] width 433 height 11
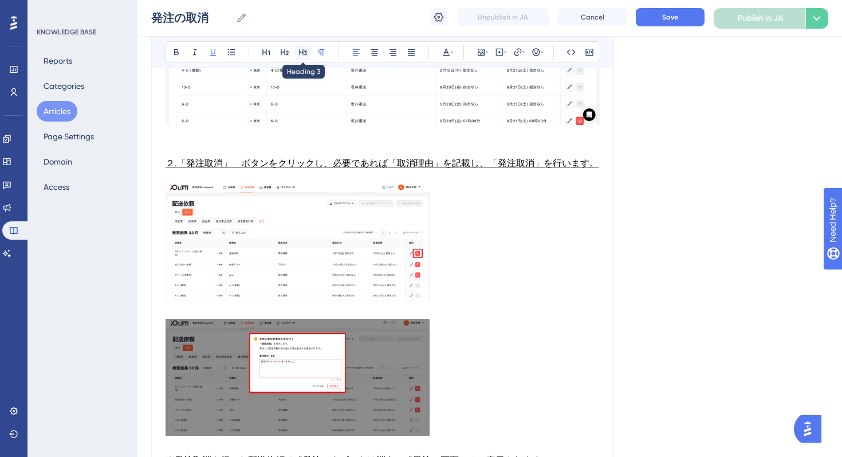
click at [304, 52] on icon at bounding box center [302, 52] width 9 height 9
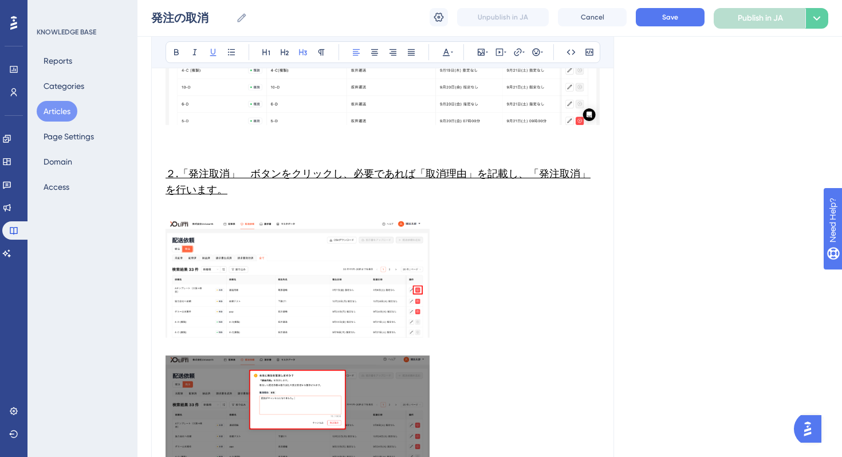
click at [213, 209] on h3 "２.「発注取消」　ボタンをクリックし、必要であれば「取消理由」を記載し、「発注取消」を行います。" at bounding box center [383, 182] width 434 height 78
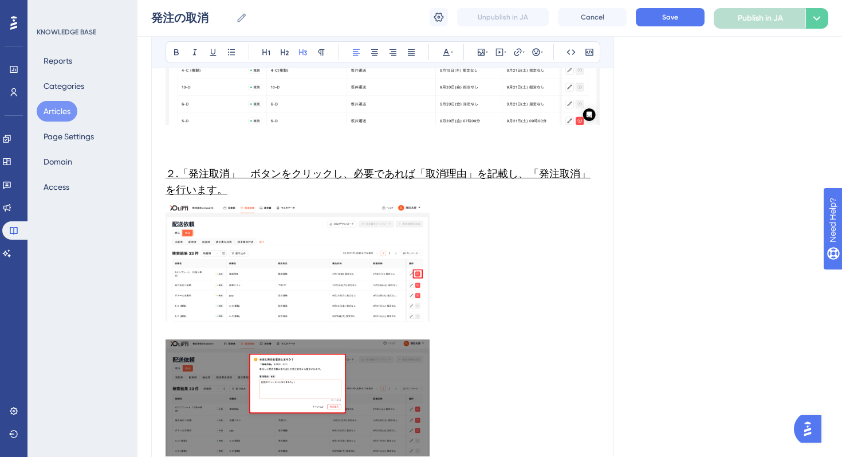
click at [245, 251] on img at bounding box center [298, 263] width 264 height 116
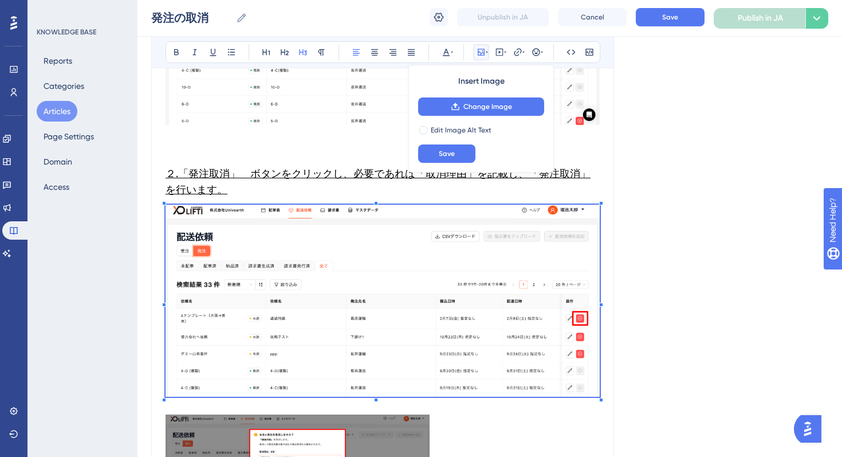
click at [689, 424] on div "Language Japanese (Default) 発注の取消 本ページでは発注の取消についてご説明いたします。 Bold Italic Underlin…" at bounding box center [489, 63] width 677 height 1520
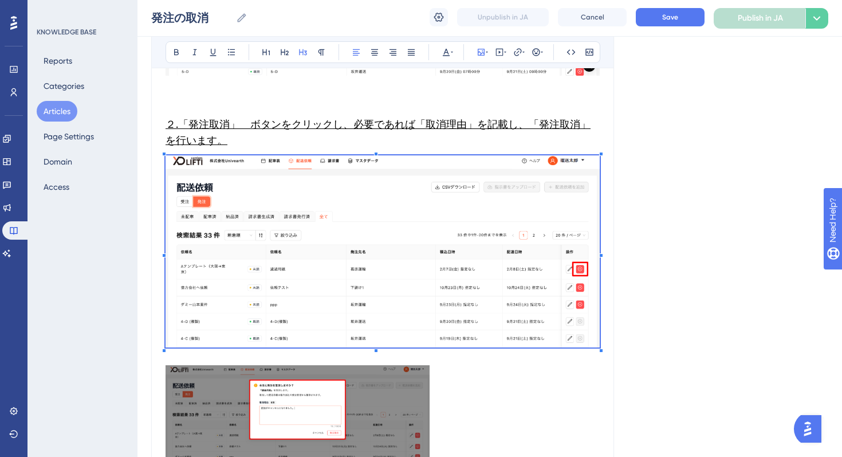
scroll to position [831, 0]
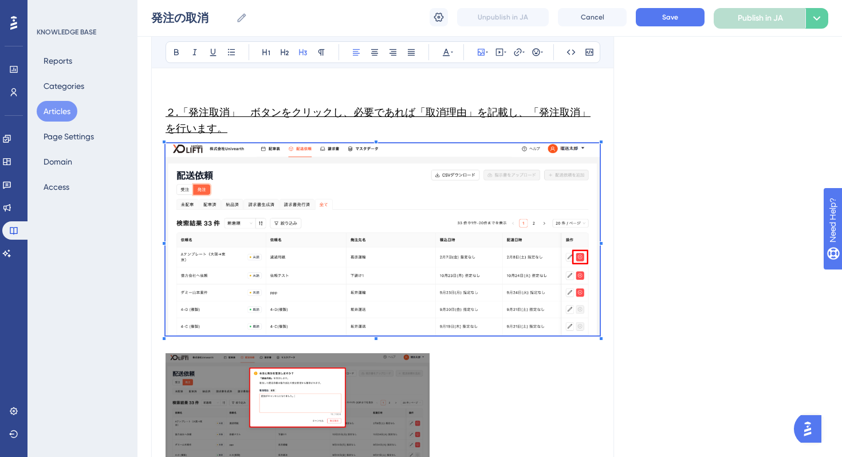
click at [188, 339] on p at bounding box center [383, 346] width 434 height 14
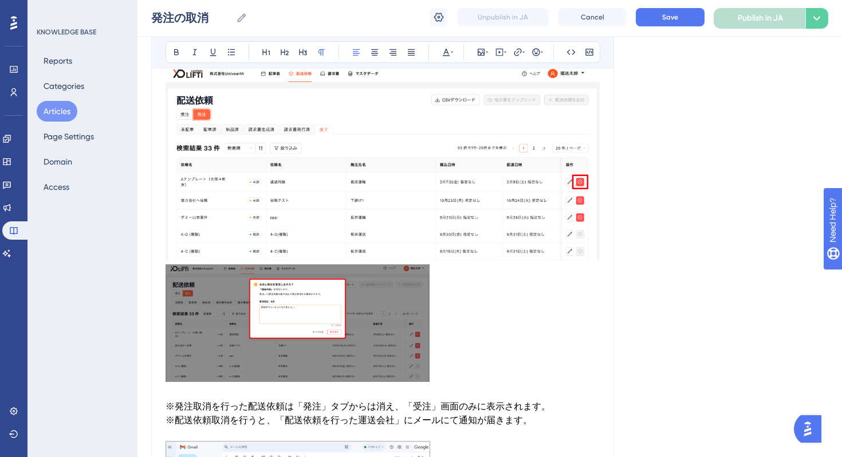
scroll to position [940, 0]
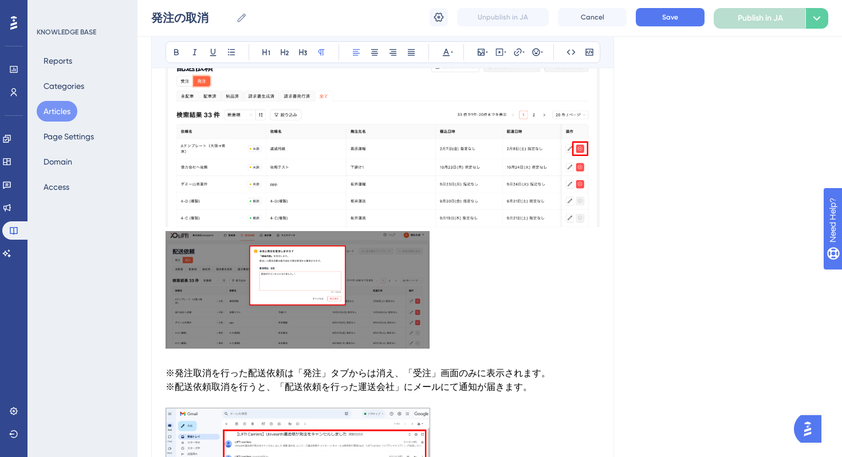
click at [382, 274] on img at bounding box center [298, 289] width 264 height 117
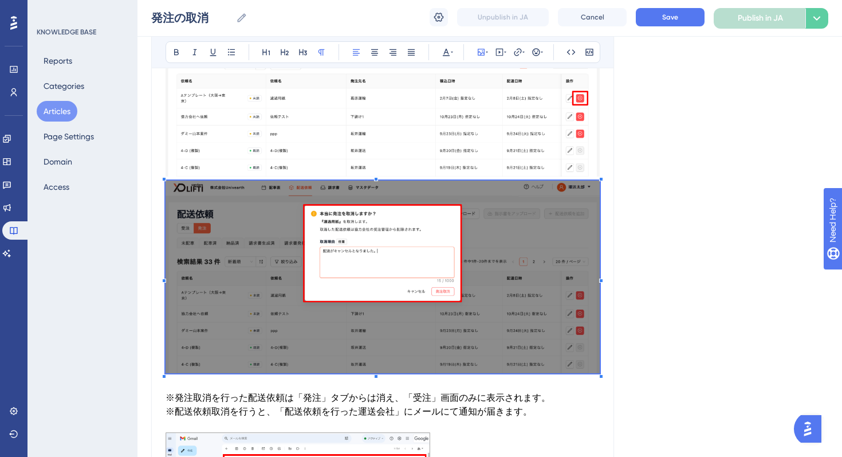
scroll to position [1002, 0]
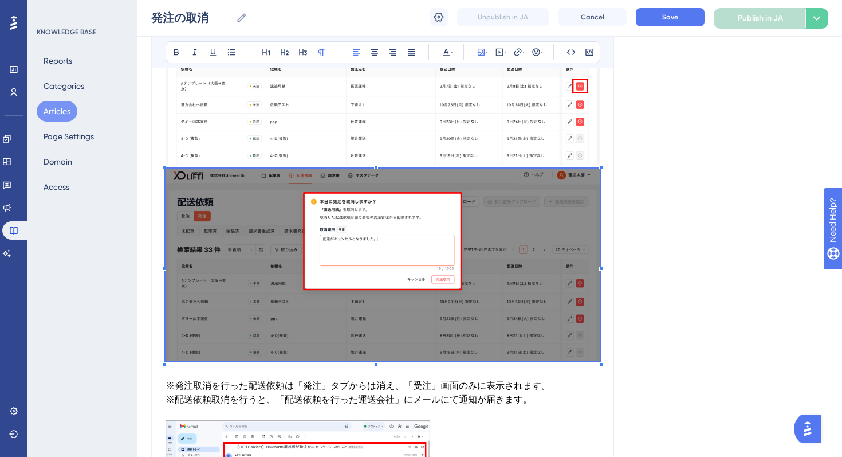
click at [508, 404] on span "※配送依頼取消を行うと、「配送依頼を行った運送会社」にメールにて通知が届きます。" at bounding box center [349, 399] width 367 height 11
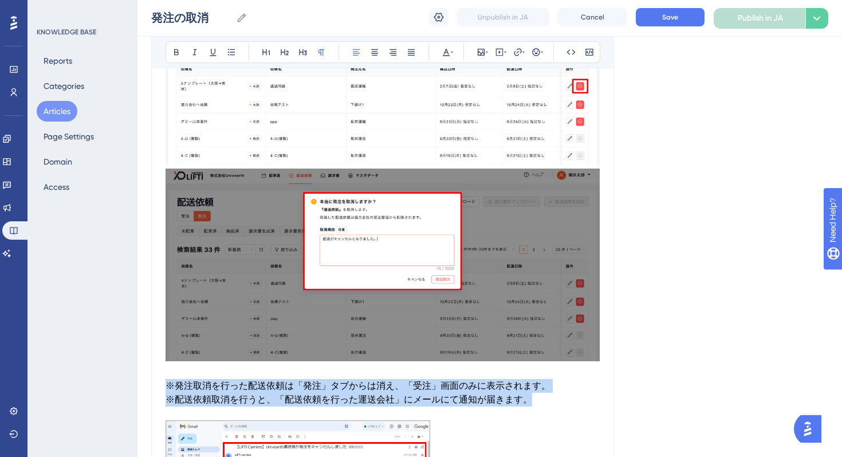
drag, startPoint x: 537, startPoint y: 403, endPoint x: 160, endPoint y: 380, distance: 377.1
click at [304, 46] on button at bounding box center [303, 52] width 16 height 16
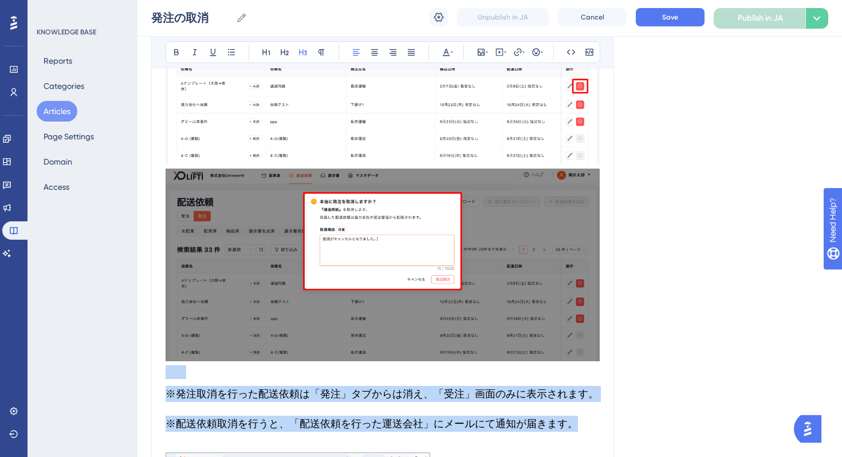
click at [210, 407] on h3 "※発注取消を行った配送依頼は「発注」タブからは消え、「受注」画面のみに表示されます。" at bounding box center [383, 394] width 434 height 30
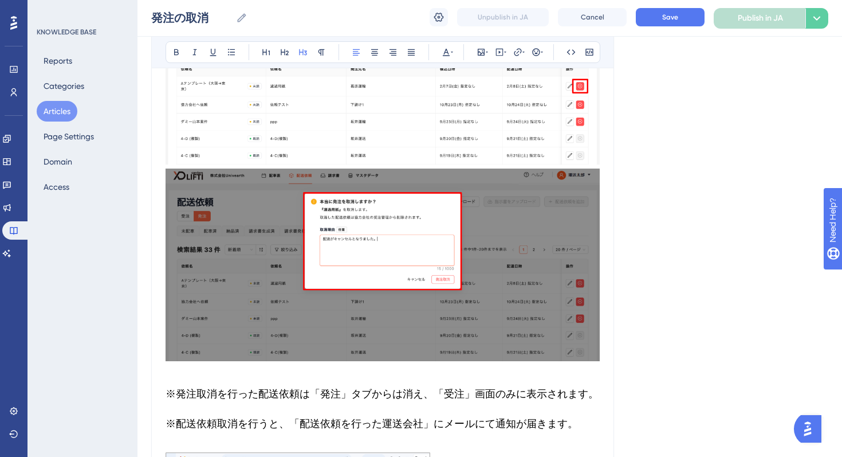
click at [174, 427] on span "※配送依頼取消を行うと、「配送依頼を行った運送会社」にメールにて通知が届きます。" at bounding box center [372, 423] width 413 height 12
click at [166, 426] on span "※配送依頼取消を行うと、「配送依頼を行った運送会社」にメールにて通知が届きます。" at bounding box center [372, 423] width 413 height 12
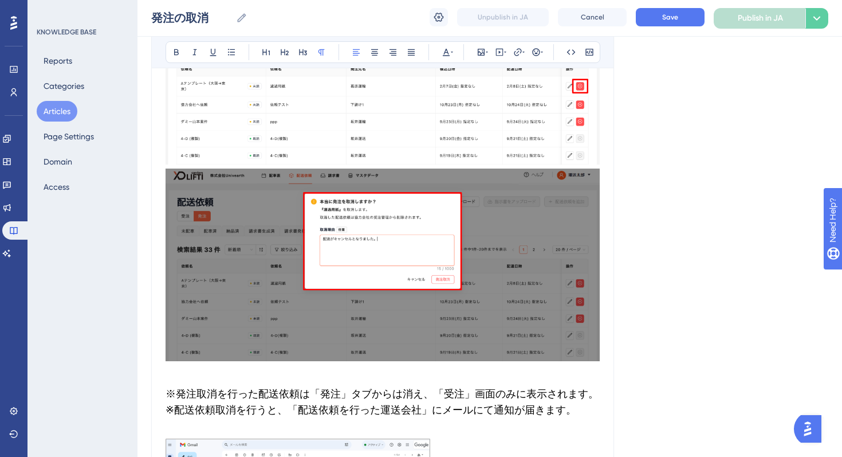
click at [179, 372] on span at bounding box center [175, 371] width 18 height 11
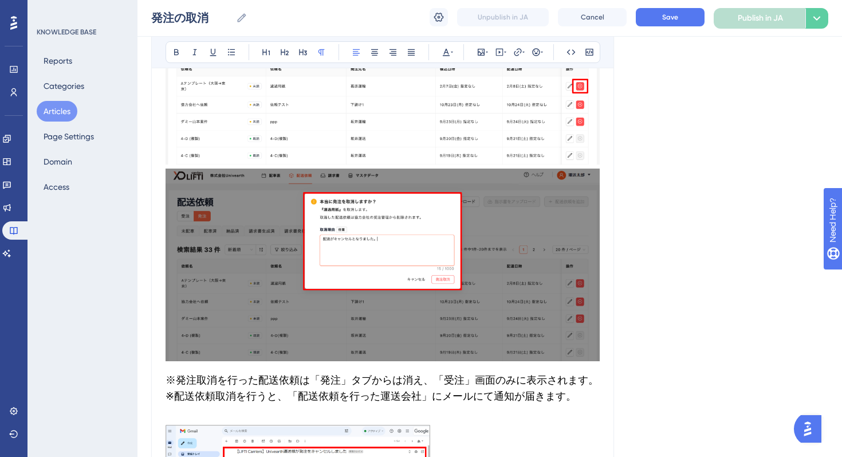
click at [177, 422] on p at bounding box center [383, 418] width 434 height 14
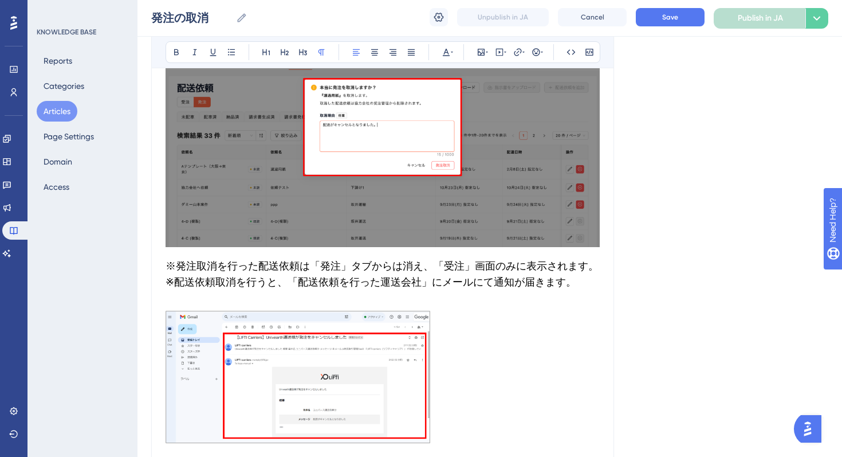
scroll to position [1129, 0]
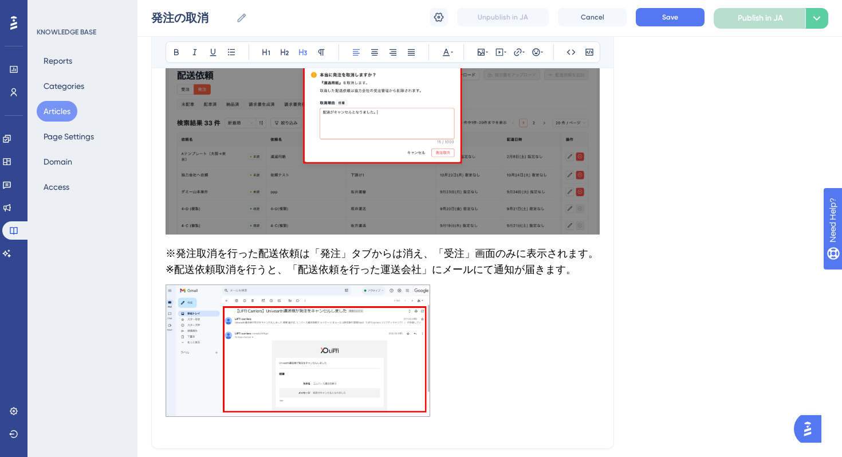
click at [381, 315] on img at bounding box center [298, 350] width 265 height 132
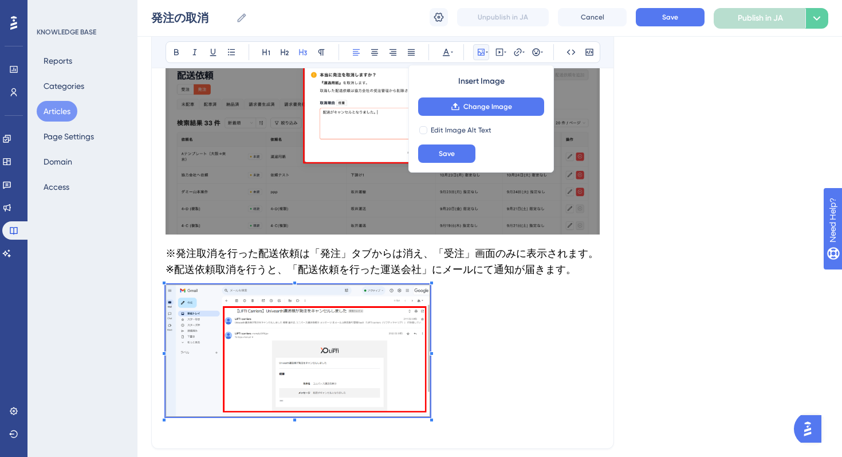
scroll to position [1226, 0]
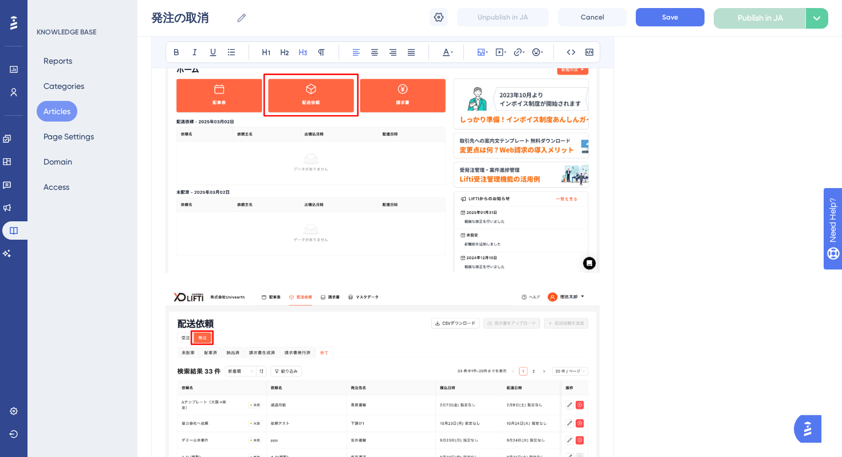
scroll to position [0, 0]
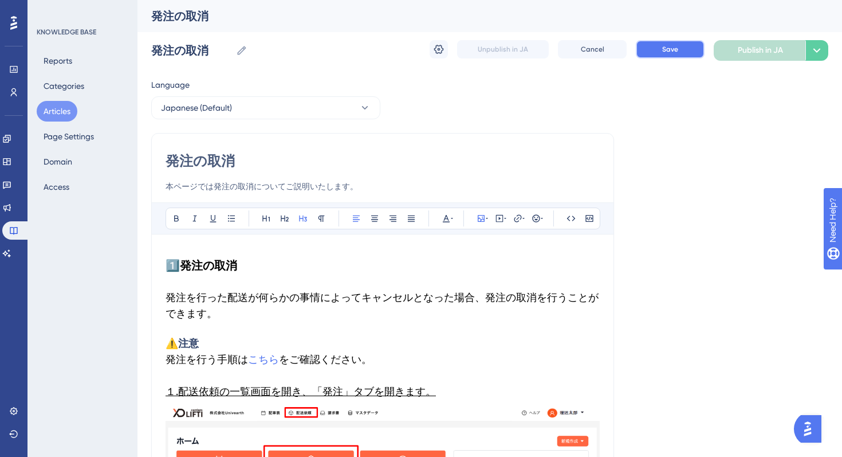
click at [670, 53] on span "Save" at bounding box center [670, 49] width 16 height 9
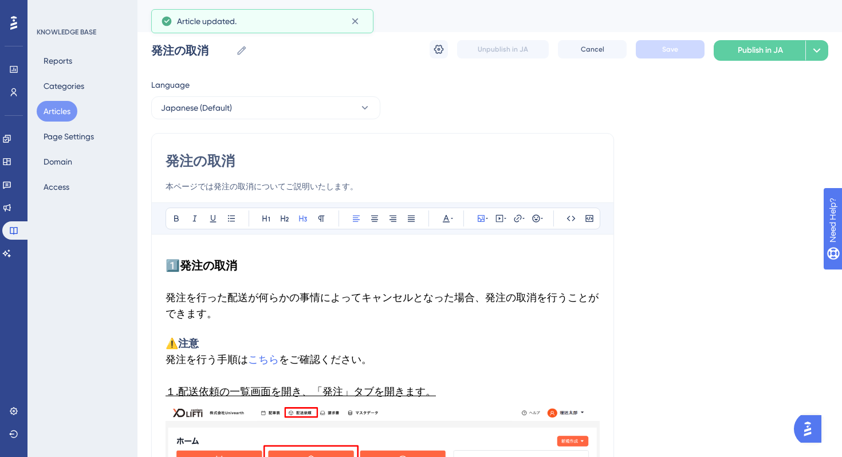
click at [52, 109] on button "Articles" at bounding box center [57, 111] width 41 height 21
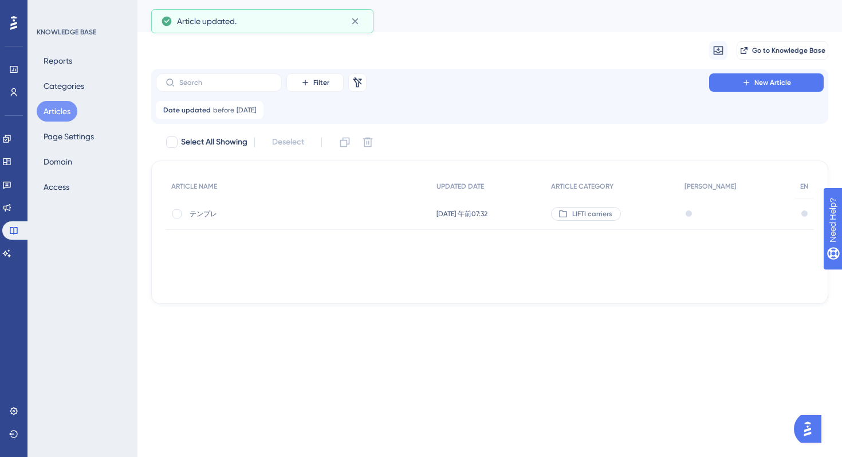
click at [417, 293] on div "ARTICLE NAME UPDATED DATE ARTICLE CATEGORY JA EN テンプレ テンプレ [DATE] 午前07:32 [DATE…" at bounding box center [489, 231] width 677 height 143
click at [318, 312] on div "Performance Users Engagement Widgets Feedback Product Updates Knowledge Base AI…" at bounding box center [490, 161] width 705 height 322
click at [264, 115] on div "Date updated before [DATE] [DATE] Remove" at bounding box center [210, 110] width 108 height 18
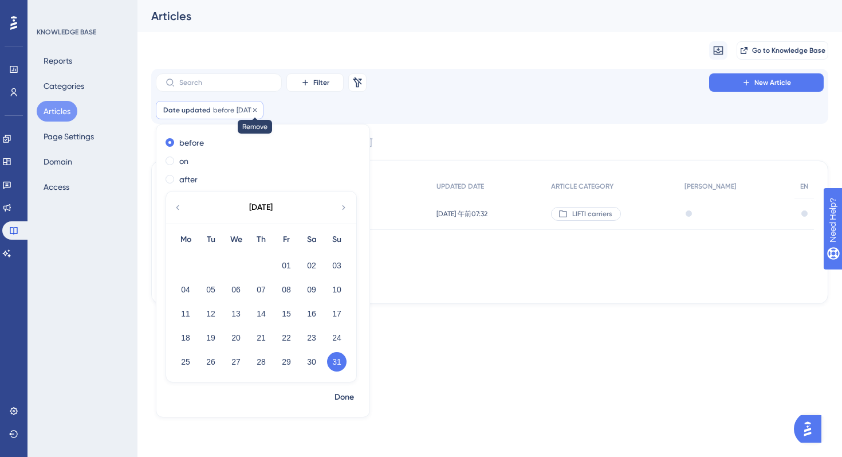
click at [258, 105] on div at bounding box center [255, 110] width 7 height 11
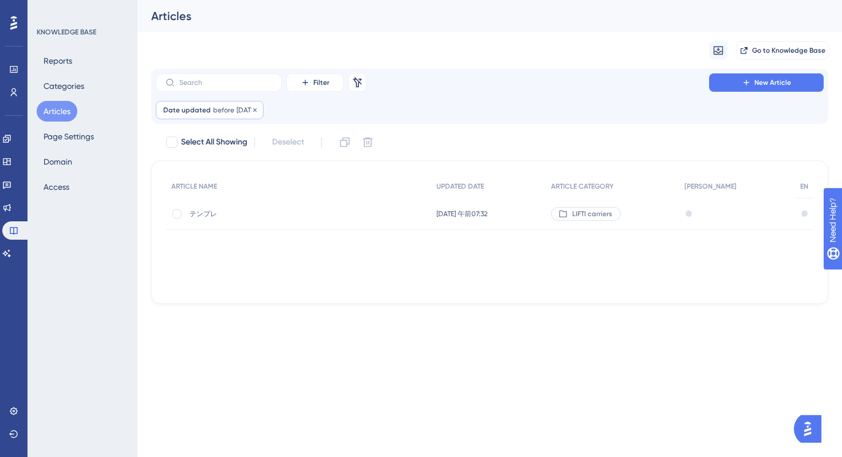
click at [264, 111] on div "Date updated before [DATE] [DATE] Remove" at bounding box center [210, 110] width 108 height 18
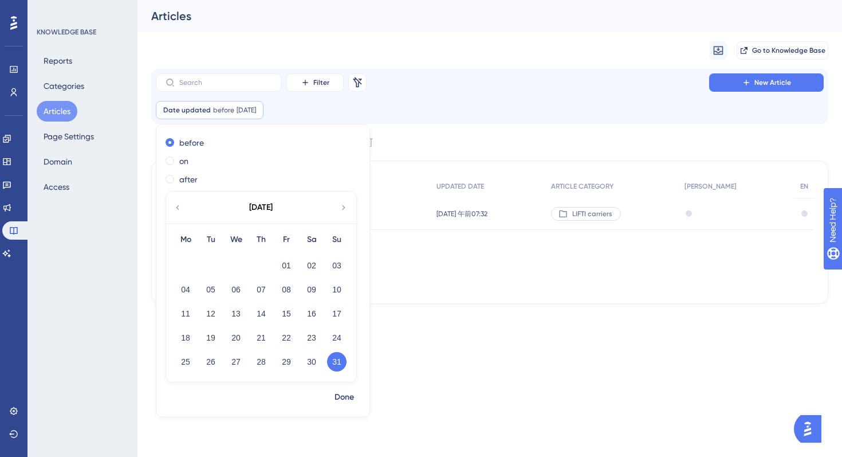
click at [373, 96] on div "Filter Remove Filters New Article Date updated before [DATE] [DATE] Remove befo…" at bounding box center [490, 96] width 668 height 46
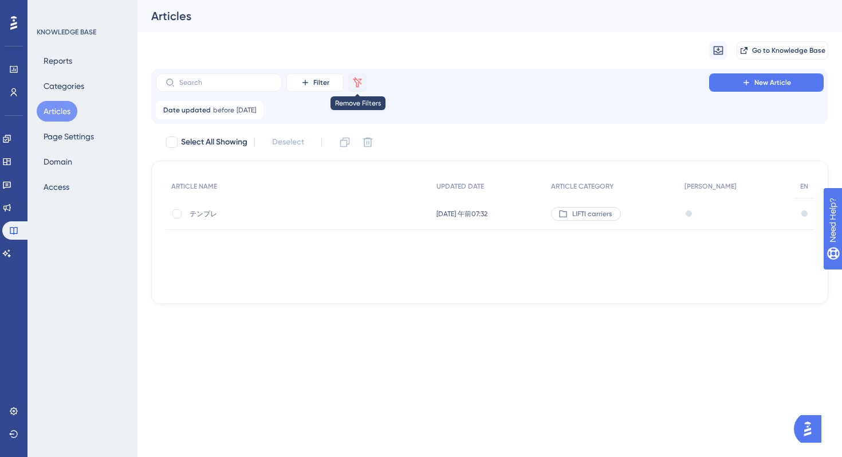
click at [357, 76] on button at bounding box center [357, 82] width 18 height 18
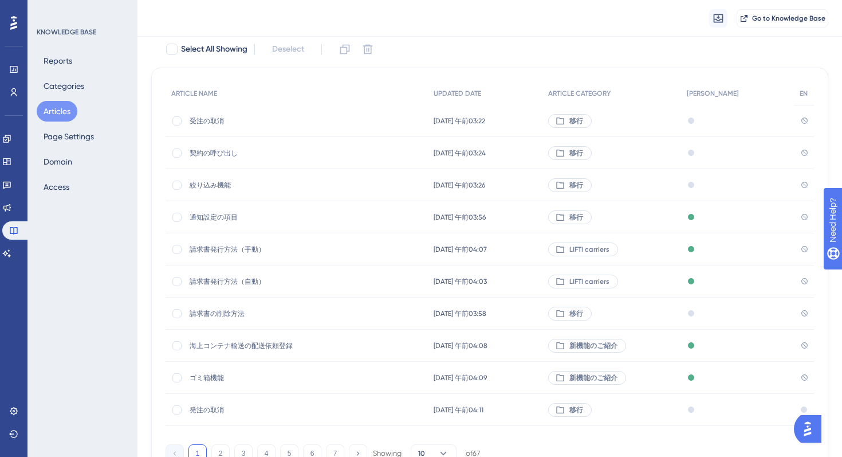
scroll to position [127, 0]
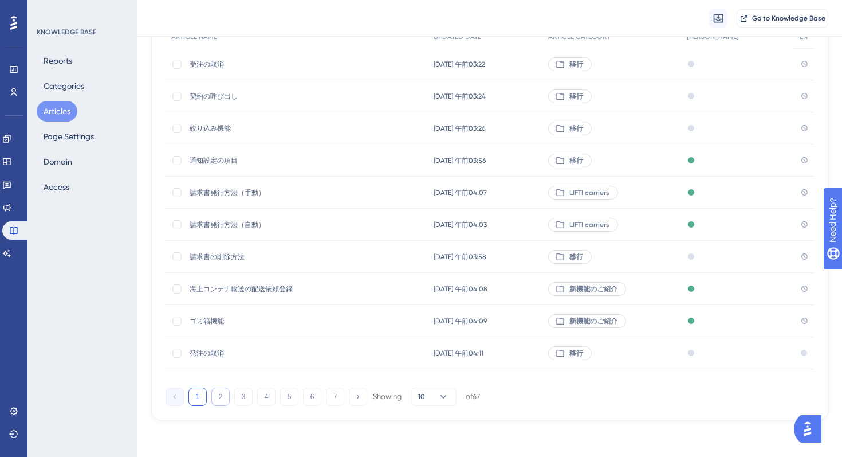
click at [220, 403] on button "2" at bounding box center [220, 396] width 18 height 18
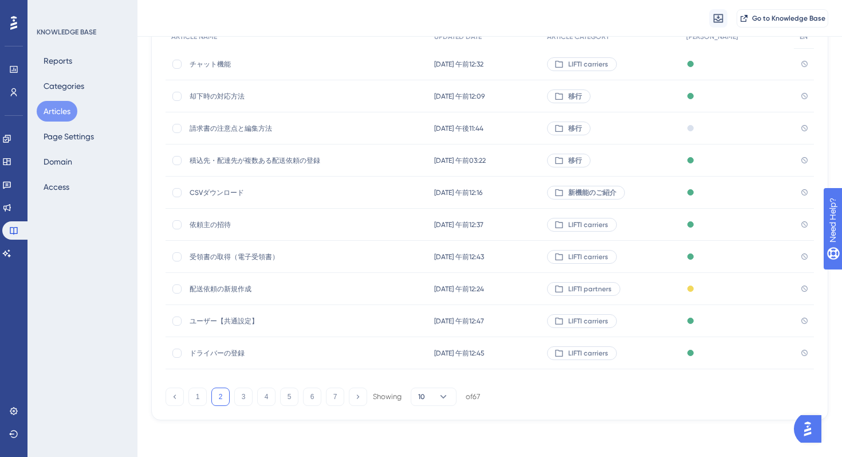
scroll to position [0, 0]
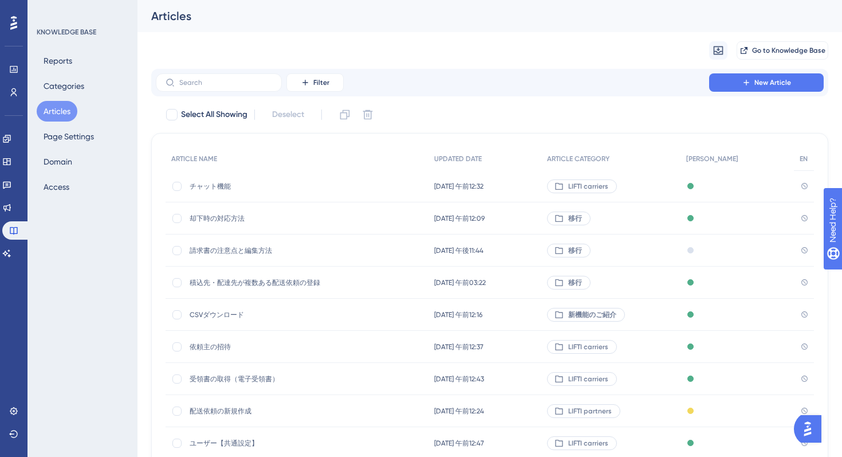
click at [591, 214] on div "移行" at bounding box center [569, 218] width 44 height 14
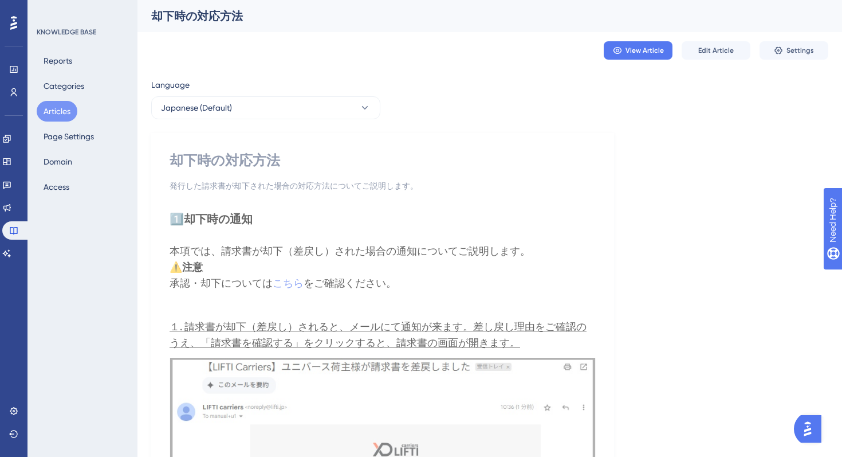
click at [52, 103] on button "Articles" at bounding box center [57, 111] width 41 height 21
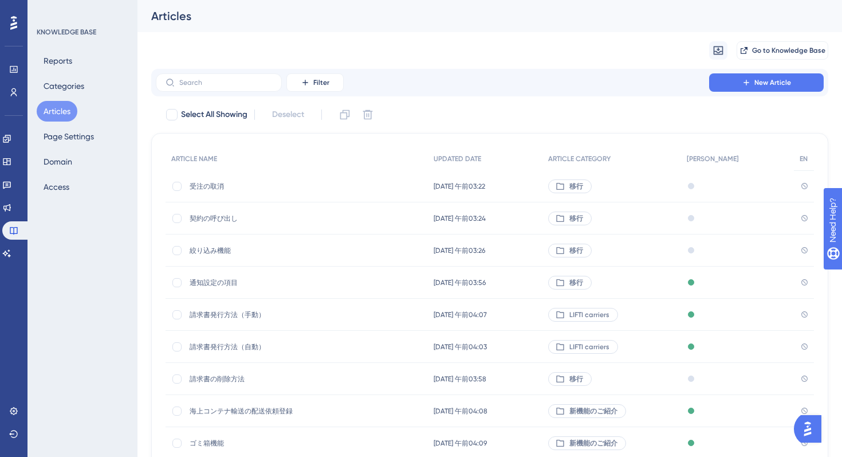
click at [38, 117] on div "Reports Categories Articles Page Settings Domain Access" at bounding box center [83, 123] width 93 height 147
click at [401, 109] on div "Select All Showing Deselect" at bounding box center [496, 114] width 663 height 18
click at [315, 85] on span "Filter" at bounding box center [321, 82] width 16 height 9
click at [332, 190] on span "Category" at bounding box center [320, 184] width 35 height 14
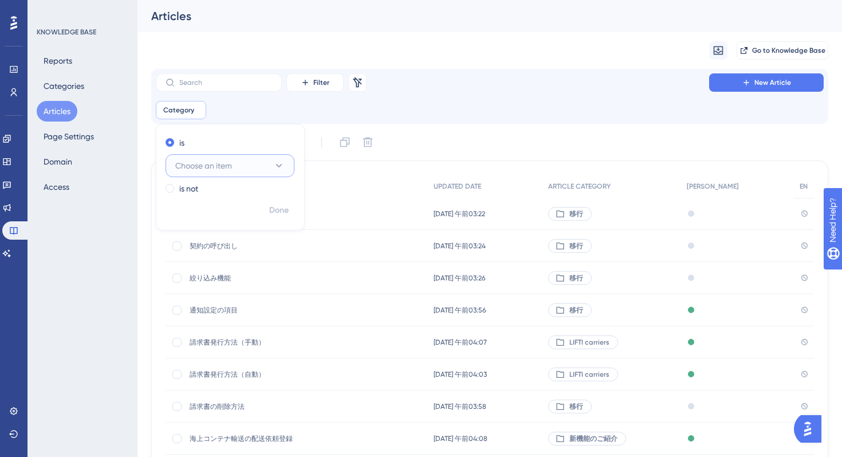
click at [237, 166] on button "Choose an item" at bounding box center [230, 165] width 129 height 23
click at [230, 217] on div "移行 移行" at bounding box center [230, 223] width 96 height 23
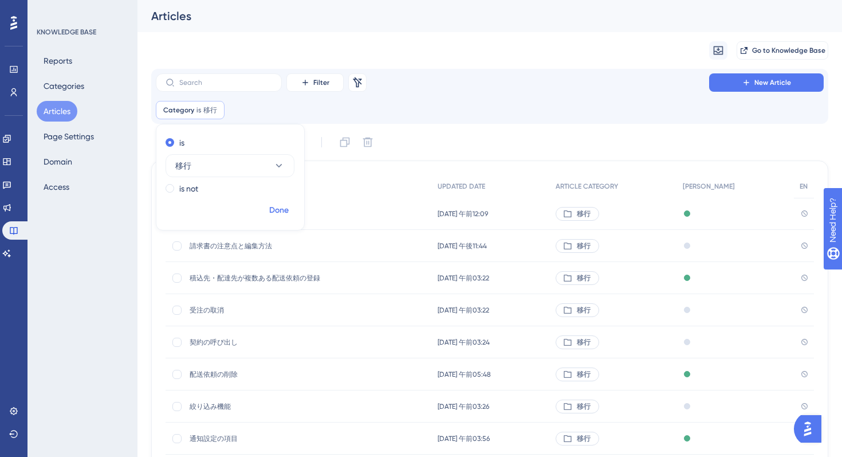
click at [282, 217] on span "Done" at bounding box center [278, 210] width 19 height 14
click at [91, 328] on div "KNOWLEDGE BASE Reports Categories Articles Page Settings Domain Access" at bounding box center [83, 228] width 110 height 457
click at [108, 223] on div "KNOWLEDGE BASE Reports Categories Articles Page Settings Domain Access" at bounding box center [83, 228] width 110 height 457
click at [64, 78] on button "Categories" at bounding box center [64, 86] width 54 height 21
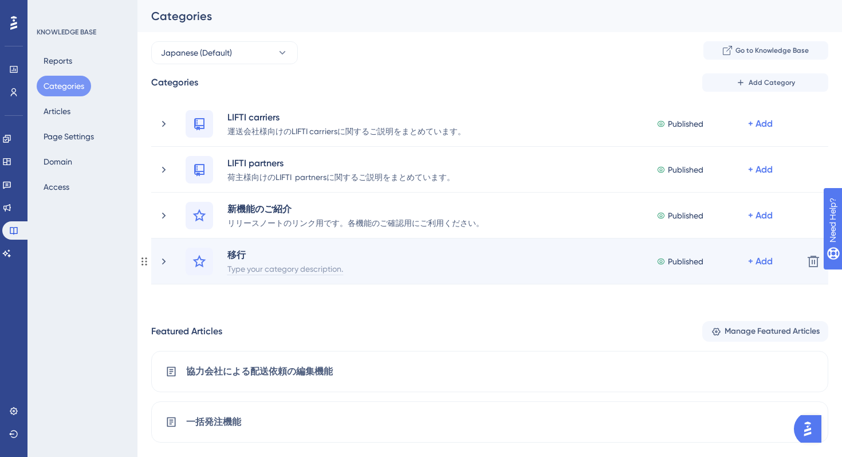
click at [297, 272] on div "Type your category description." at bounding box center [285, 268] width 117 height 14
click at [239, 248] on div "移行" at bounding box center [236, 255] width 19 height 14
click at [240, 249] on div "移行" at bounding box center [285, 255] width 117 height 14
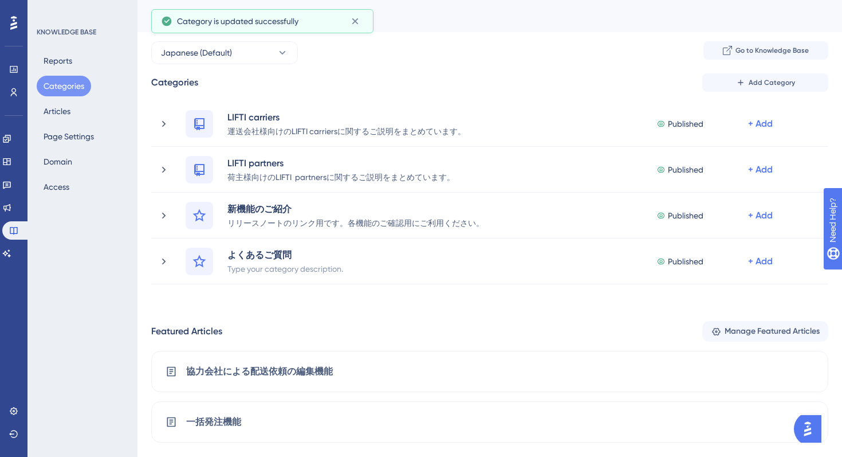
click at [112, 328] on div "KNOWLEDGE BASE Reports Categories Articles Page Settings Domain Access" at bounding box center [83, 228] width 110 height 457
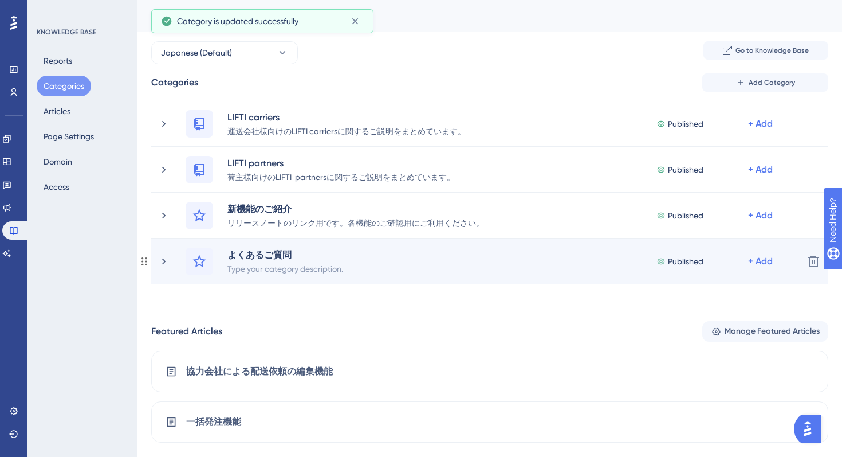
click at [276, 270] on div "Type your category description." at bounding box center [285, 268] width 117 height 14
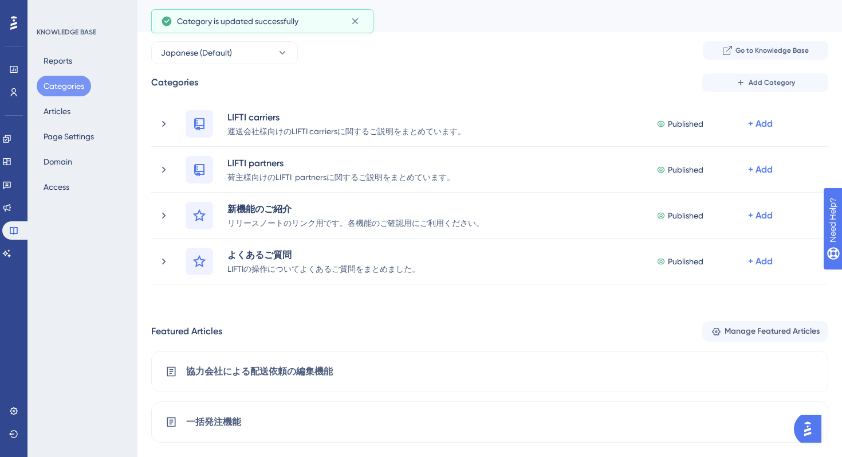
click at [116, 267] on div "KNOWLEDGE BASE Reports Categories Articles Page Settings Domain Access" at bounding box center [83, 228] width 110 height 457
click at [73, 112] on button "Articles" at bounding box center [57, 111] width 41 height 21
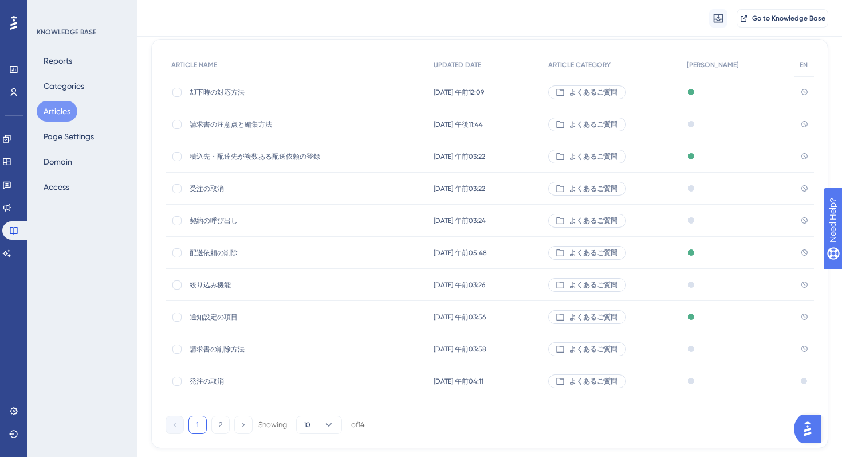
scroll to position [124, 0]
click at [332, 123] on span "請求書の注意点と編集方法" at bounding box center [281, 125] width 183 height 9
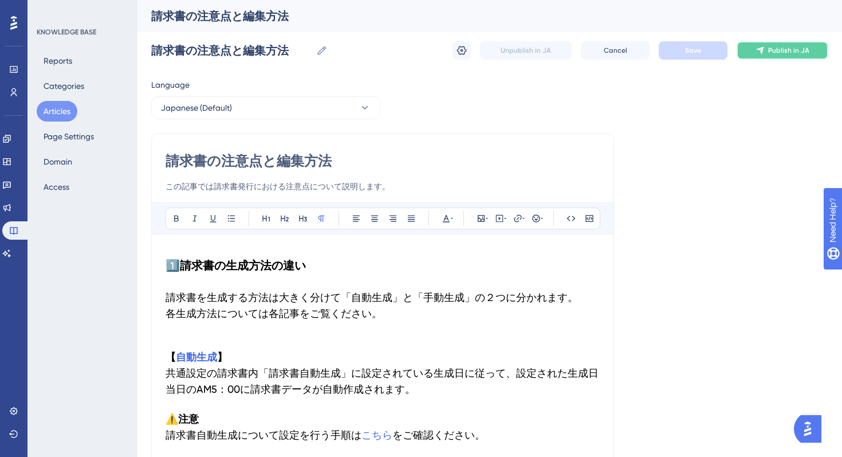
click at [782, 48] on span "Publish in JA" at bounding box center [788, 50] width 41 height 9
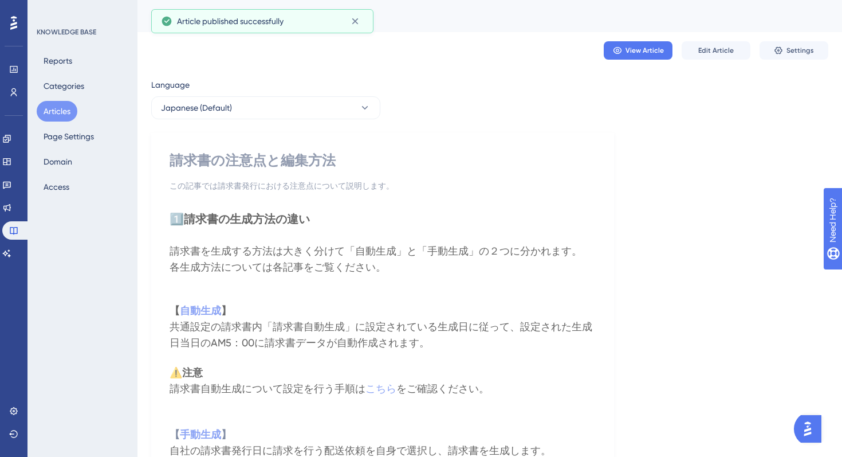
click at [54, 235] on div "KNOWLEDGE BASE Reports Categories Articles Page Settings Domain Access" at bounding box center [83, 228] width 110 height 457
click at [65, 115] on button "Articles" at bounding box center [57, 111] width 41 height 21
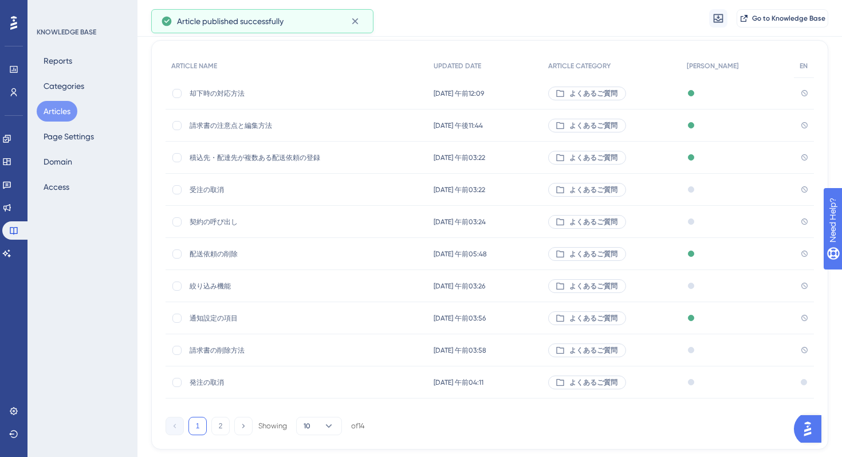
click at [395, 194] on div "受注の取消 受注の取消" at bounding box center [297, 190] width 262 height 32
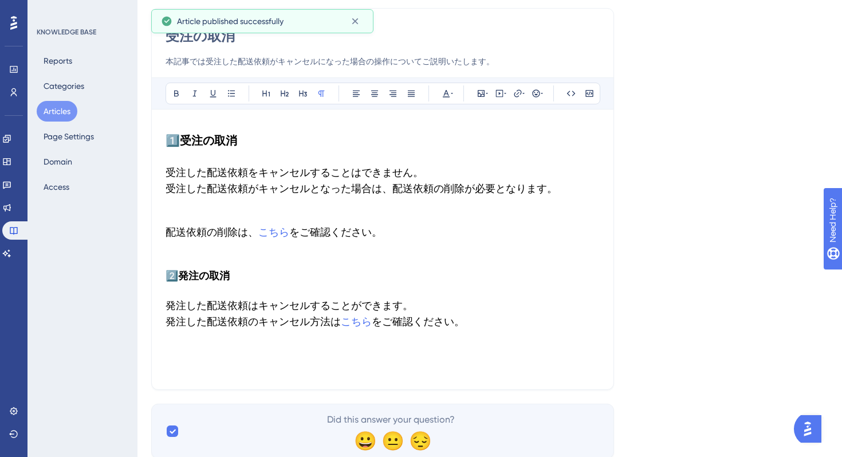
scroll to position [12, 0]
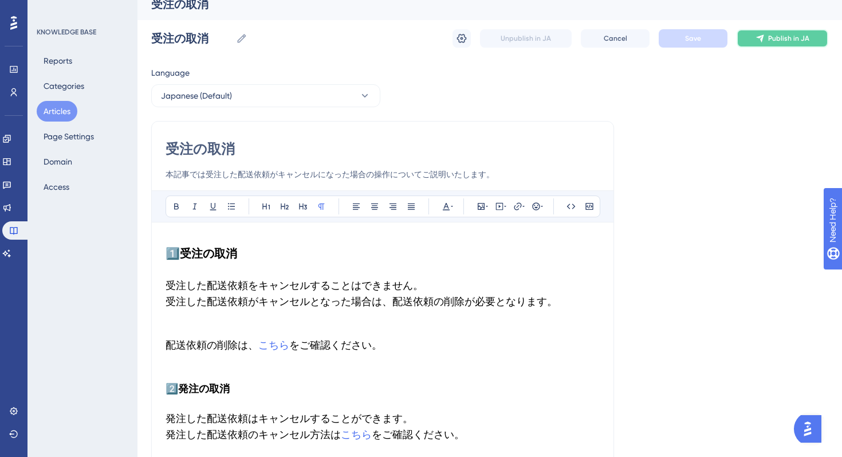
click at [798, 41] on span "Publish in JA" at bounding box center [788, 38] width 41 height 9
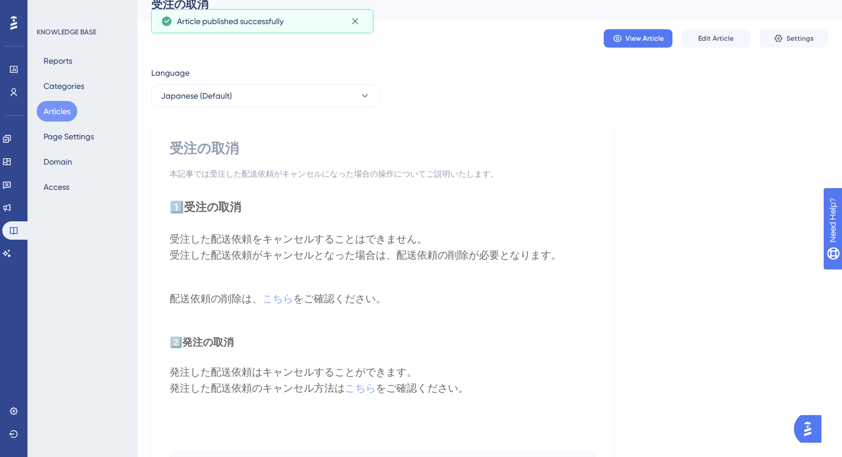
click at [57, 115] on button "Articles" at bounding box center [57, 111] width 41 height 21
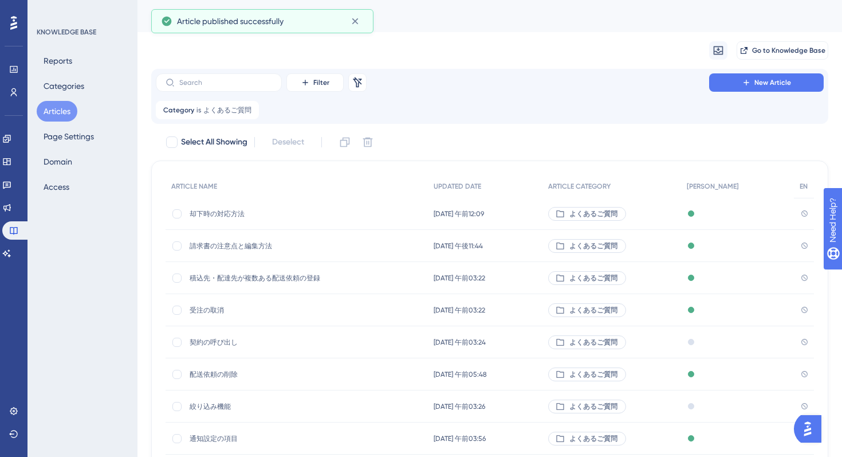
scroll to position [76, 0]
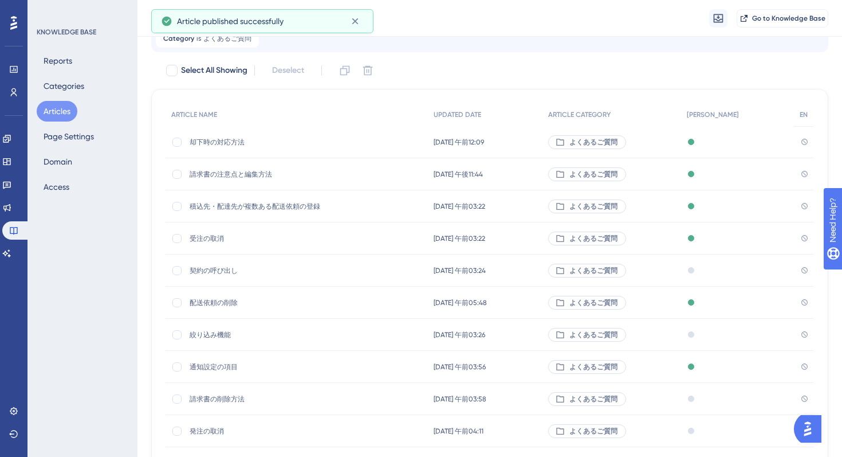
click at [309, 266] on span "契約の呼び出し" at bounding box center [281, 270] width 183 height 9
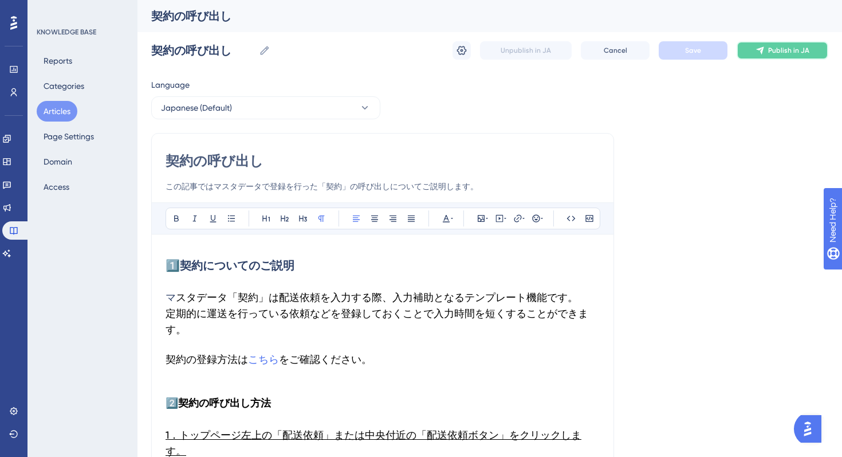
click at [777, 55] on button "Publish in JA" at bounding box center [783, 50] width 92 height 18
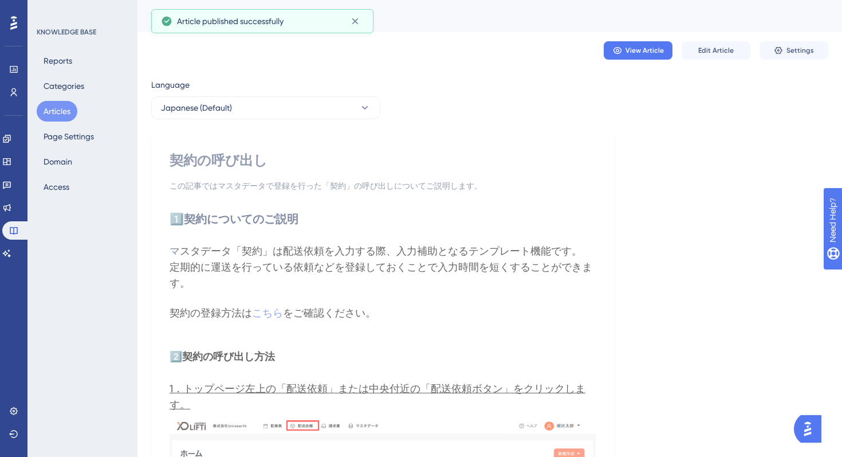
click at [84, 276] on div "KNOWLEDGE BASE Reports Categories Articles Page Settings Domain Access" at bounding box center [83, 228] width 110 height 457
click at [58, 111] on button "Articles" at bounding box center [57, 111] width 41 height 21
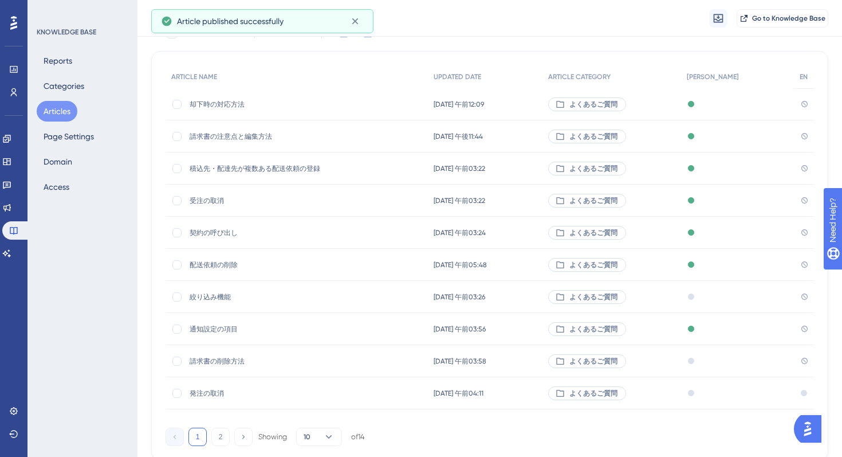
scroll to position [150, 0]
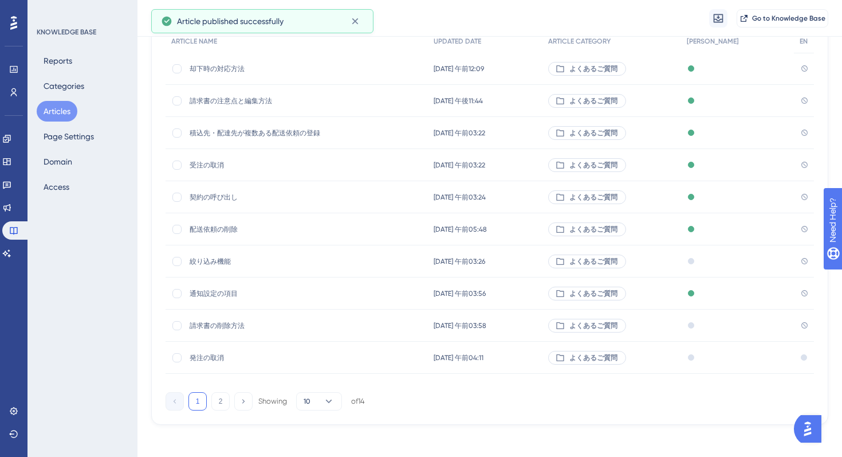
click at [359, 252] on div "絞り込み機能 絞り込み機能" at bounding box center [281, 261] width 183 height 32
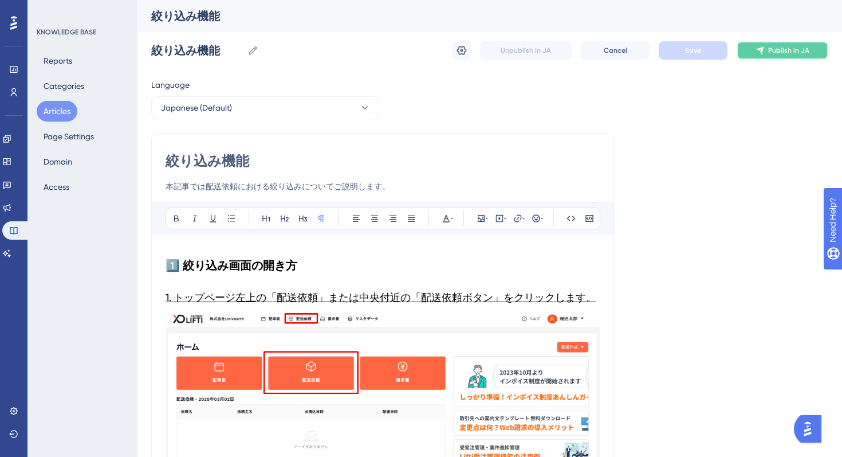
click at [775, 50] on span "Publish in JA" at bounding box center [788, 50] width 41 height 9
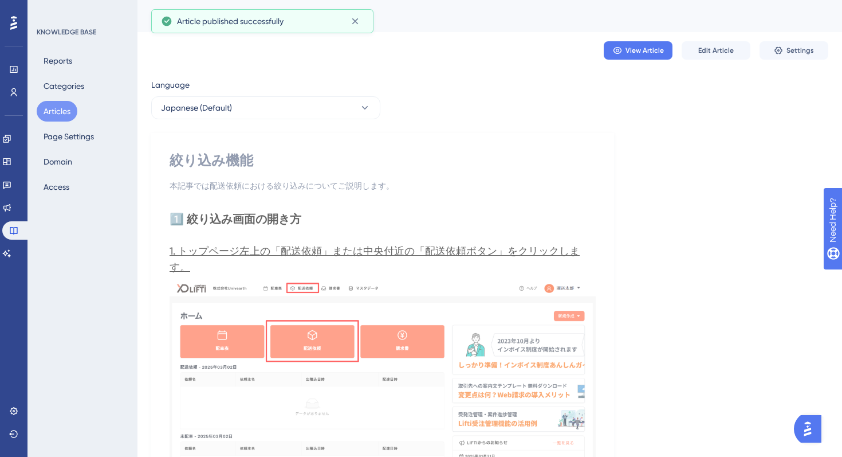
click at [113, 249] on div "KNOWLEDGE BASE Reports Categories Articles Page Settings Domain Access" at bounding box center [83, 228] width 110 height 457
click at [52, 109] on button "Articles" at bounding box center [57, 111] width 41 height 21
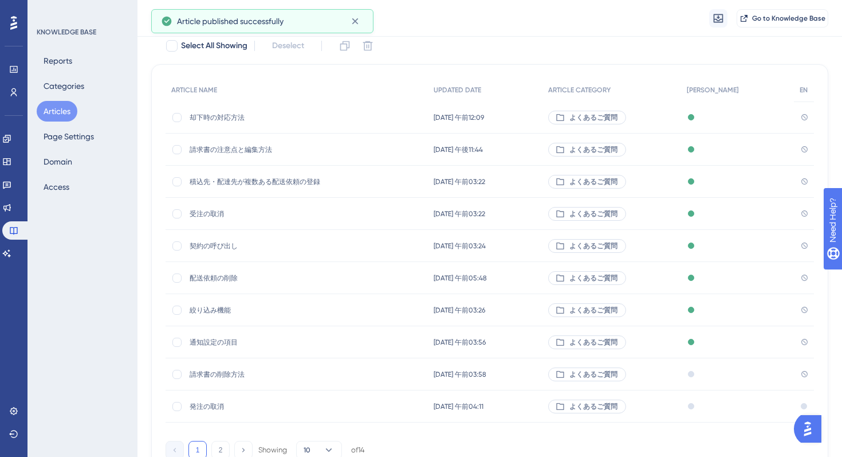
scroll to position [154, 0]
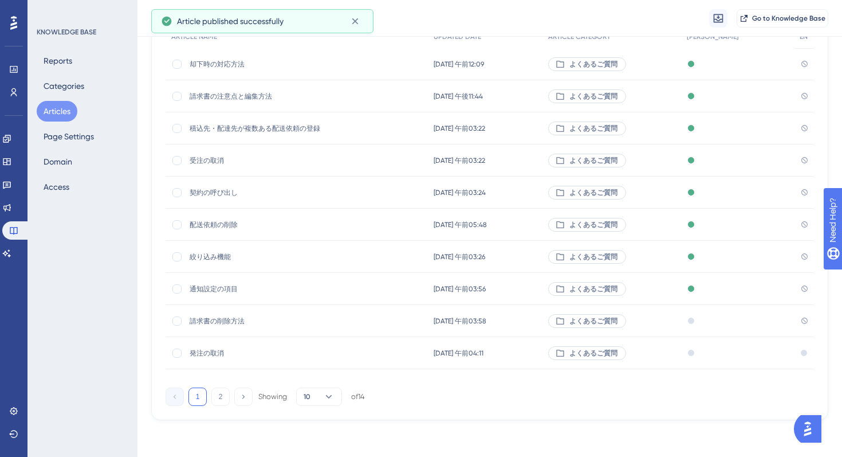
click at [411, 318] on div "請求書の削除方法 請求書の削除方法" at bounding box center [297, 321] width 262 height 32
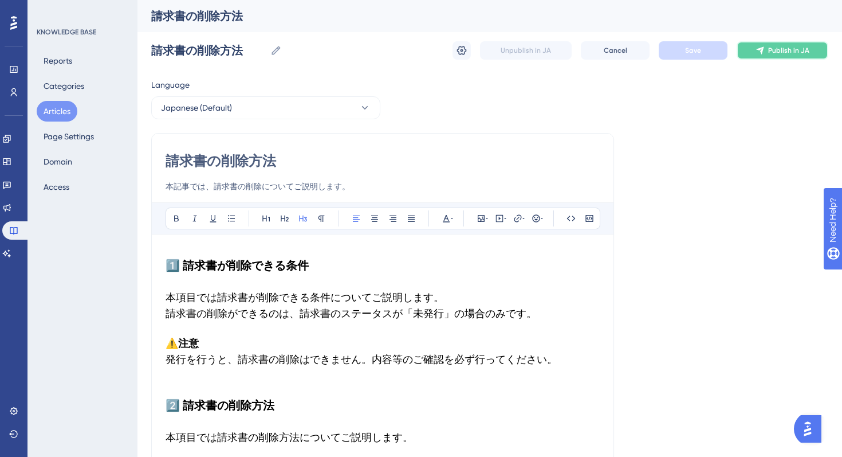
click at [780, 54] on span "Publish in JA" at bounding box center [788, 50] width 41 height 9
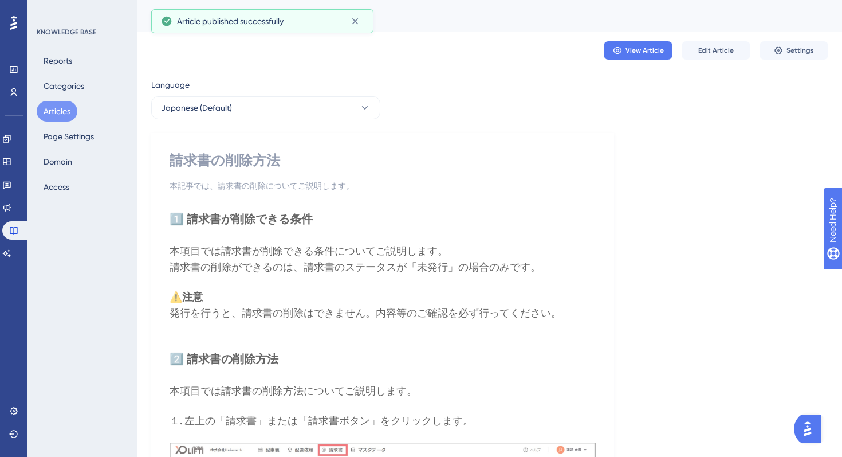
click at [56, 112] on button "Articles" at bounding box center [57, 111] width 41 height 21
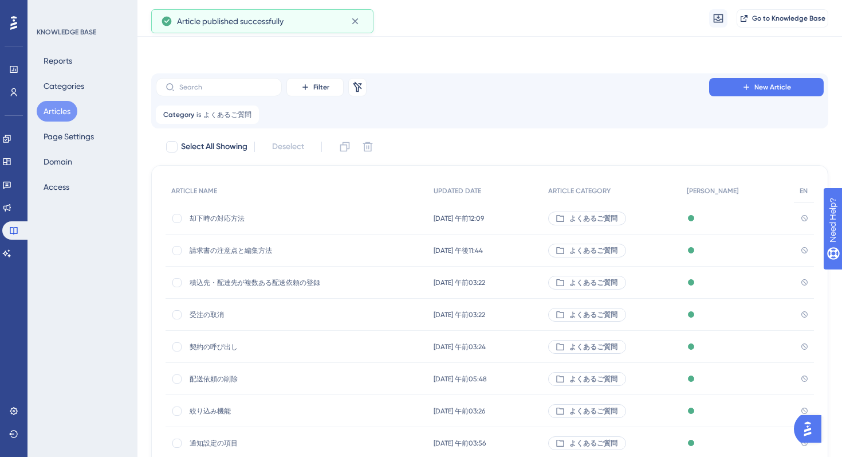
scroll to position [154, 0]
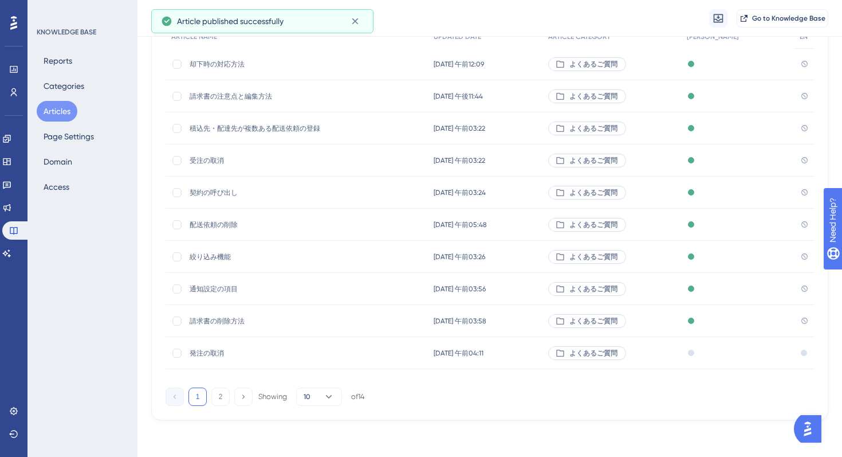
click at [376, 351] on div "発注の取消 発注の取消" at bounding box center [297, 353] width 262 height 32
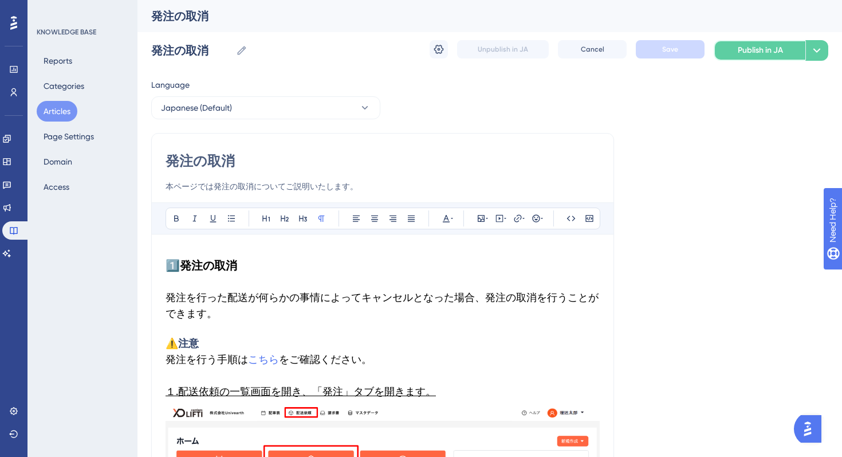
click at [761, 50] on span "Publish in JA" at bounding box center [760, 51] width 45 height 14
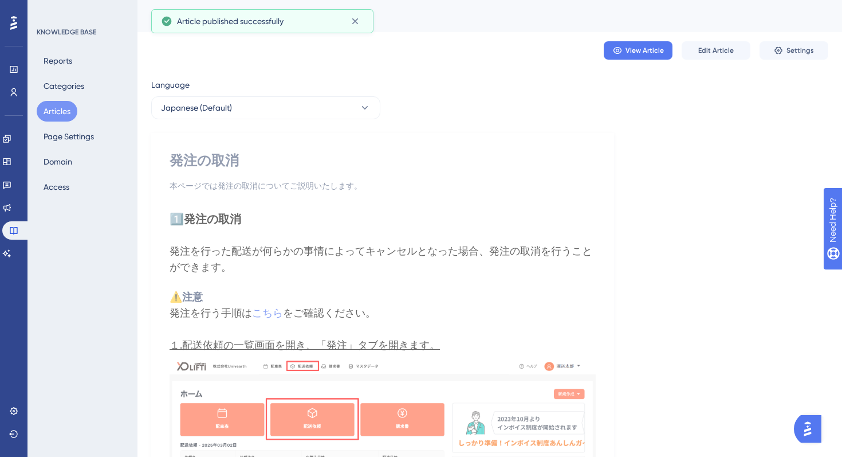
click at [45, 242] on div "KNOWLEDGE BASE Reports Categories Articles Page Settings Domain Access" at bounding box center [83, 228] width 110 height 457
click at [52, 109] on button "Articles" at bounding box center [57, 111] width 41 height 21
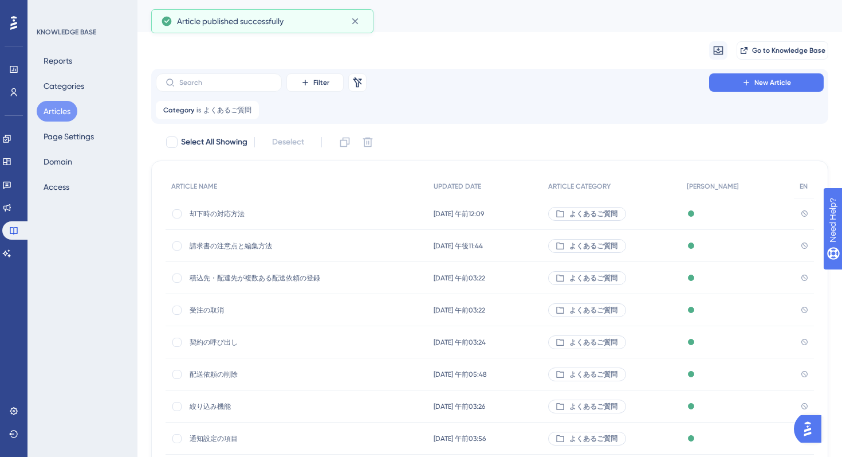
scroll to position [154, 0]
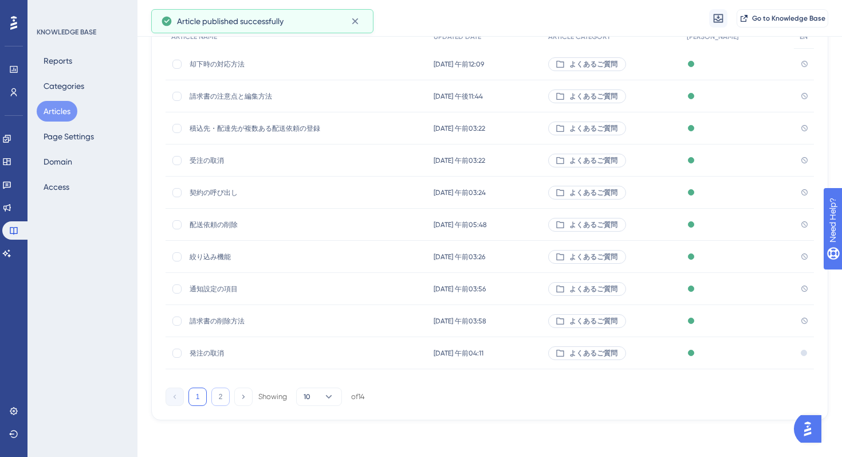
click at [222, 398] on button "2" at bounding box center [220, 396] width 18 height 18
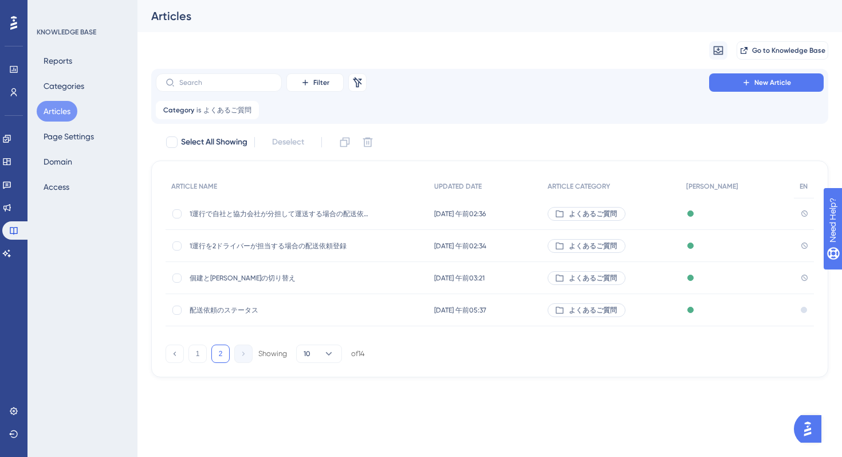
click at [120, 336] on div "KNOWLEDGE BASE Reports Categories Articles Page Settings Domain Access" at bounding box center [83, 228] width 110 height 457
click at [785, 40] on div "Migrate from Go to Knowledge Base" at bounding box center [489, 50] width 677 height 37
click at [779, 49] on span "Go to Knowledge Base" at bounding box center [788, 50] width 73 height 9
click at [435, 64] on div "Migrate from Go to Knowledge Base" at bounding box center [489, 50] width 677 height 37
